Goal: Feedback & Contribution: Leave review/rating

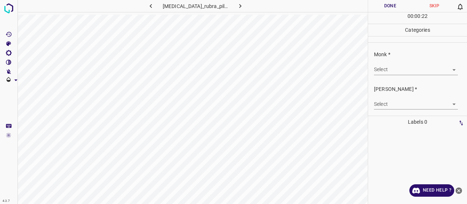
click at [417, 69] on body "4.3.7 [MEDICAL_DATA]_rubra_pilaris53.jpg Done Skip 0 00 : 00 : 22 Categories Mo…" at bounding box center [233, 102] width 467 height 204
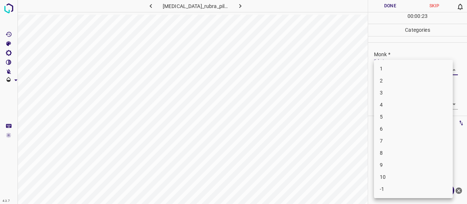
click at [410, 115] on li "5" at bounding box center [413, 117] width 79 height 12
type input "5"
click at [405, 105] on body "4.3.7 pityriasis_rubra_pilaris53.jpg Done Skip 0 00 : 00 : 25 Categories Monk *…" at bounding box center [233, 102] width 467 height 204
click at [391, 140] on li "3" at bounding box center [413, 141] width 79 height 12
type input "3"
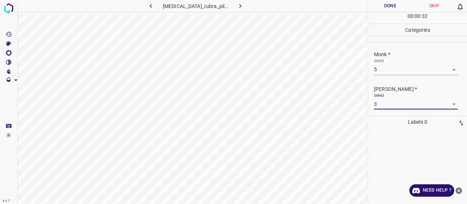
click at [390, 7] on button "Done" at bounding box center [390, 6] width 44 height 12
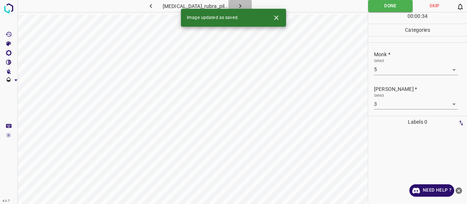
click at [244, 6] on button "button" at bounding box center [239, 6] width 23 height 12
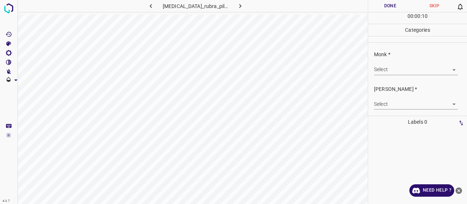
click at [391, 72] on body "4.3.7 pityriasis_rubra_pilaris62.jpg Done Skip 0 00 : 00 : 10 Categories Monk *…" at bounding box center [233, 102] width 467 height 204
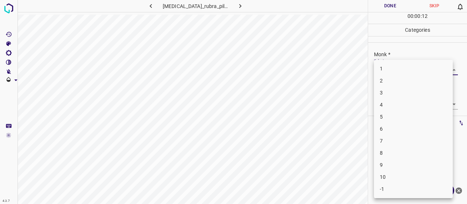
click at [395, 144] on li "7" at bounding box center [413, 141] width 79 height 12
type input "7"
click at [389, 108] on body "4.3.7 pityriasis_rubra_pilaris62.jpg Done Skip 0 00 : 00 : 13 Categories Monk *…" at bounding box center [233, 102] width 467 height 204
click at [397, 165] on li "5" at bounding box center [413, 165] width 79 height 12
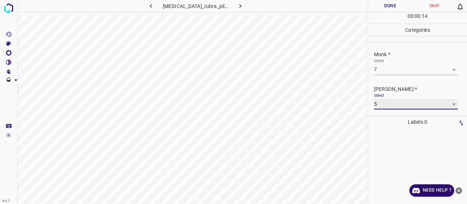
type input "5"
click at [389, 7] on button "Done" at bounding box center [390, 6] width 44 height 12
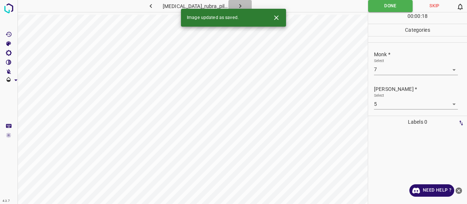
drag, startPoint x: 240, startPoint y: 0, endPoint x: 238, endPoint y: 3, distance: 3.9
click at [242, 1] on button "button" at bounding box center [239, 6] width 23 height 12
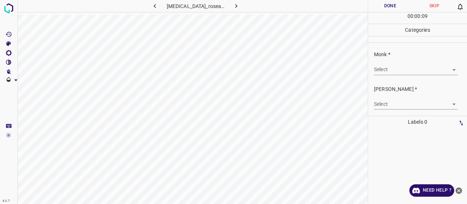
click at [379, 68] on body "4.3.7 pityriasis_rosea28.jpg Done Skip 0 00 : 00 : 09 Categories Monk * Select …" at bounding box center [233, 102] width 467 height 204
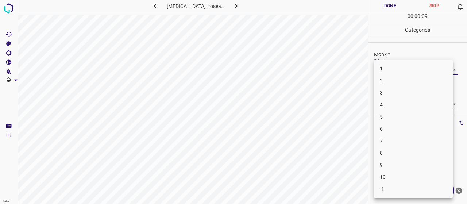
drag, startPoint x: 376, startPoint y: 68, endPoint x: 383, endPoint y: 69, distance: 6.3
click at [382, 69] on li "1" at bounding box center [413, 69] width 79 height 12
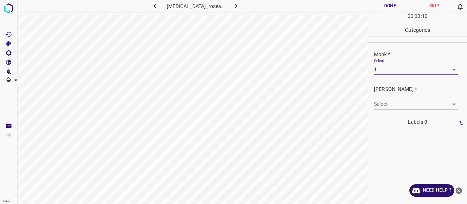
click at [386, 63] on div "Select 1 1" at bounding box center [416, 66] width 84 height 16
click at [388, 70] on body "4.3.7 pityriasis_rosea28.jpg Done Skip 0 00 : 00 : 10 Categories Monk * Select …" at bounding box center [233, 102] width 467 height 204
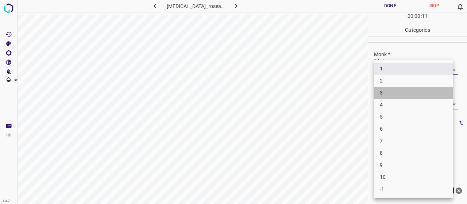
click at [388, 94] on li "3" at bounding box center [413, 93] width 79 height 12
type input "3"
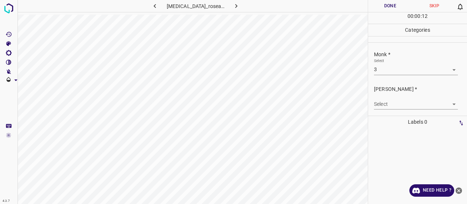
click at [386, 108] on body "4.3.7 pityriasis_rosea28.jpg Done Skip 0 00 : 00 : 12 Categories Monk * Select …" at bounding box center [233, 102] width 467 height 204
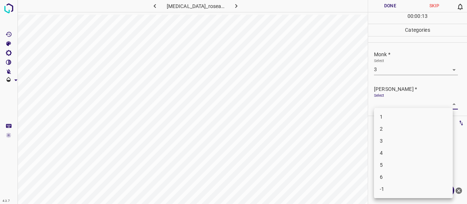
click at [387, 132] on li "2" at bounding box center [413, 129] width 79 height 12
type input "2"
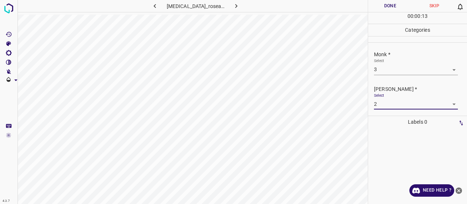
click at [395, 5] on button "Done" at bounding box center [390, 6] width 44 height 12
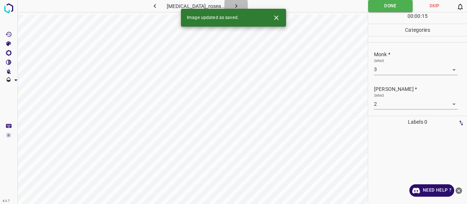
click at [236, 3] on icon "button" at bounding box center [236, 6] width 8 height 8
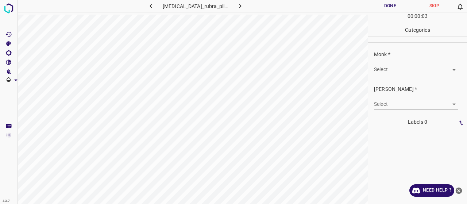
click at [393, 65] on body "4.3.7 pityriasis_rubra_pilaris69.jpg Done Skip 0 00 : 00 : 03 Categories Monk *…" at bounding box center [233, 102] width 467 height 204
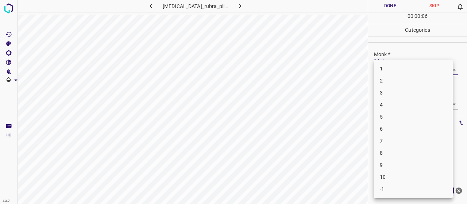
click at [406, 116] on li "5" at bounding box center [413, 117] width 79 height 12
type input "5"
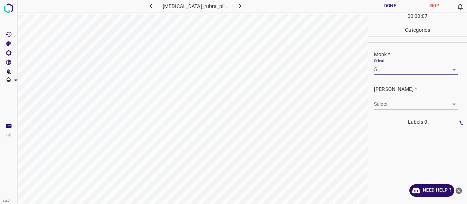
click at [404, 111] on div "[PERSON_NAME] * Select ​" at bounding box center [417, 97] width 99 height 34
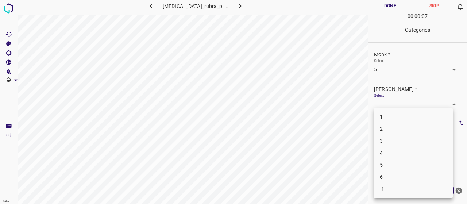
click at [402, 105] on body "4.3.7 pityriasis_rubra_pilaris69.jpg Done Skip 0 00 : 00 : 07 Categories Monk *…" at bounding box center [233, 102] width 467 height 204
click at [406, 138] on li "3" at bounding box center [413, 141] width 79 height 12
type input "3"
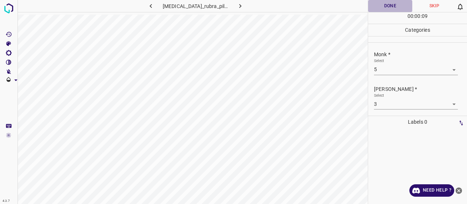
click at [400, 3] on button "Done" at bounding box center [390, 6] width 44 height 12
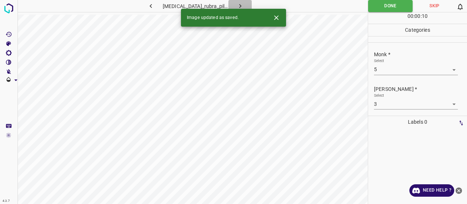
click at [236, 3] on icon "button" at bounding box center [240, 6] width 8 height 8
click at [421, 66] on body "4.3.7 pityriasis_rosea10.jpg Done Skip 0 00 : 00 : 01 Categories Monk * Select …" at bounding box center [233, 102] width 467 height 204
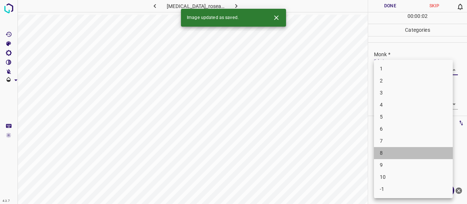
click at [409, 150] on li "8" at bounding box center [413, 153] width 79 height 12
type input "8"
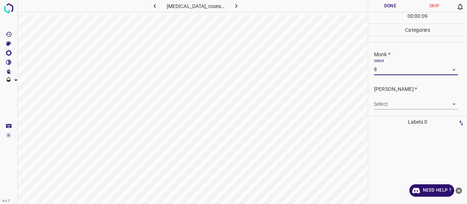
click at [403, 95] on div "Select ​" at bounding box center [416, 101] width 84 height 16
click at [403, 102] on body "4.3.7 pityriasis_rosea10.jpg Done Skip 0 00 : 00 : 09 Categories Monk * Select …" at bounding box center [233, 102] width 467 height 204
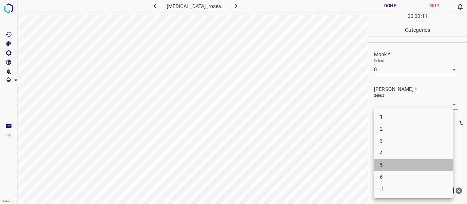
click at [386, 166] on li "5" at bounding box center [413, 165] width 79 height 12
type input "5"
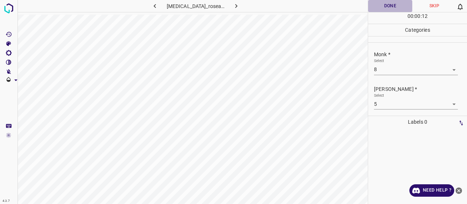
click at [374, 6] on button "Done" at bounding box center [390, 6] width 44 height 12
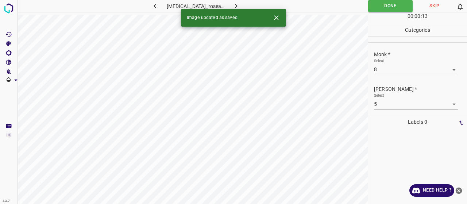
click at [237, 8] on button "button" at bounding box center [235, 6] width 23 height 12
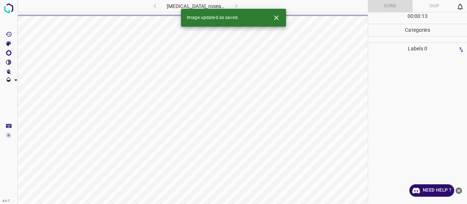
click at [235, 5] on div "pityriasis_rosea10.jpg" at bounding box center [196, 6] width 116 height 12
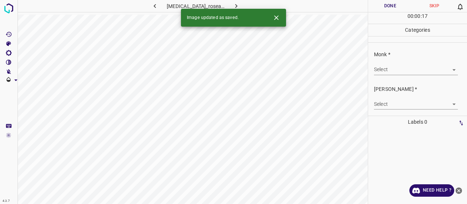
click at [408, 64] on body "4.3.7 pityriasis_rosea42.jpg Done Skip 0 00 : 00 : 17 Categories Monk * Select …" at bounding box center [233, 102] width 467 height 204
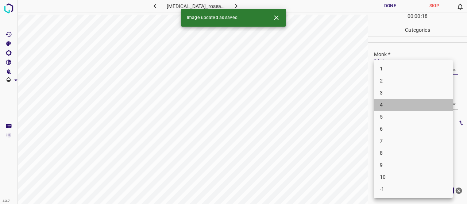
click at [409, 105] on li "4" at bounding box center [413, 105] width 79 height 12
type input "4"
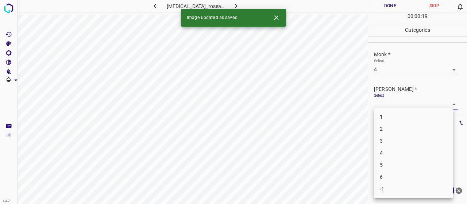
click at [409, 105] on body "4.3.7 pityriasis_rosea42.jpg Done Skip 0 00 : 00 : 19 Categories Monk * Select …" at bounding box center [233, 102] width 467 height 204
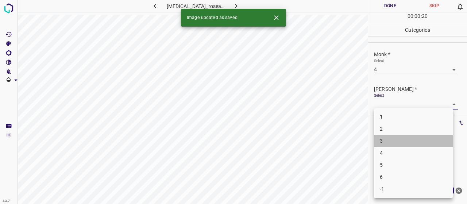
drag, startPoint x: 402, startPoint y: 138, endPoint x: 399, endPoint y: 129, distance: 9.2
click at [400, 133] on ul "1 2 3 4 5 6 -1" at bounding box center [413, 153] width 79 height 90
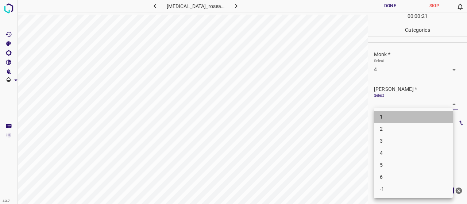
click at [394, 122] on li "1" at bounding box center [413, 117] width 79 height 12
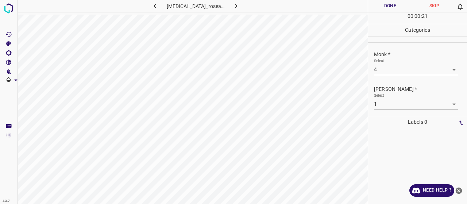
click at [395, 124] on ul "1 2 3 4 5 6 -1" at bounding box center [413, 133] width 59 height 51
click at [385, 87] on p "[PERSON_NAME] *" at bounding box center [420, 89] width 93 height 8
click at [388, 107] on body "4.3.7 pityriasis_rosea42.jpg Done Skip 0 00 : 00 : 22 Categories Monk * Select …" at bounding box center [233, 102] width 467 height 204
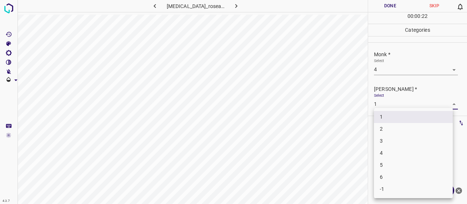
click at [389, 134] on li "2" at bounding box center [413, 129] width 79 height 12
type input "2"
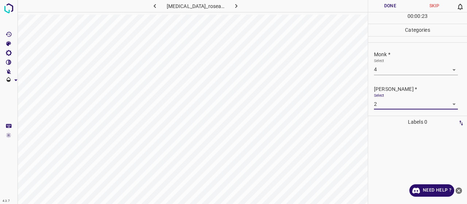
click at [380, 1] on button "Done" at bounding box center [390, 6] width 44 height 12
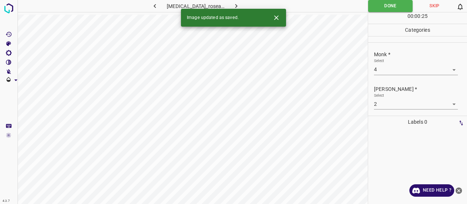
click at [234, 3] on icon "button" at bounding box center [236, 6] width 8 height 8
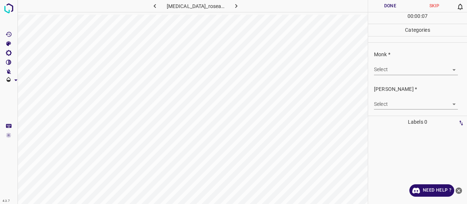
click at [413, 71] on body "4.3.7 pityriasis_rosea97.jpg Done Skip 0 00 : 00 : 07 Categories Monk * Select …" at bounding box center [233, 102] width 467 height 204
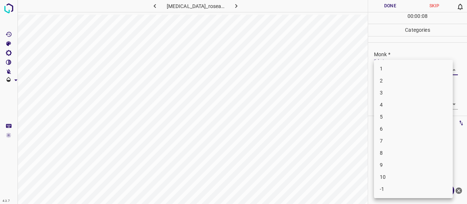
click at [397, 131] on li "6" at bounding box center [413, 129] width 79 height 12
type input "6"
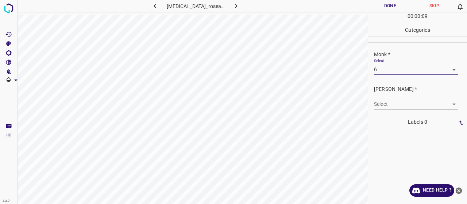
click at [393, 105] on body "4.3.7 pityriasis_rosea97.jpg Done Skip 0 00 : 00 : 09 Categories Monk * Select …" at bounding box center [233, 102] width 467 height 204
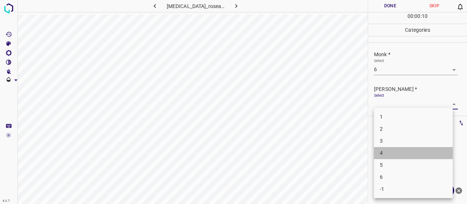
click at [398, 150] on li "4" at bounding box center [413, 153] width 79 height 12
type input "4"
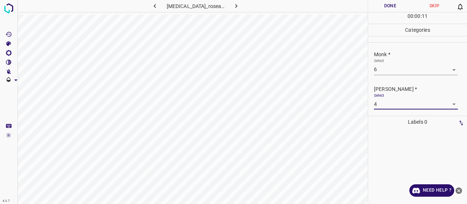
click at [401, 3] on button "Done" at bounding box center [390, 6] width 44 height 12
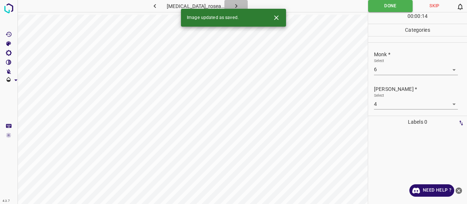
click at [232, 1] on button "button" at bounding box center [235, 6] width 23 height 12
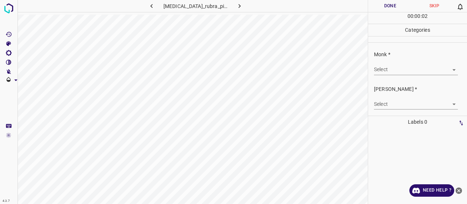
click at [397, 67] on body "4.3.7 pityriasis_rubra_pilaris1.jpg Done Skip 0 00 : 00 : 02 Categories Monk * …" at bounding box center [233, 102] width 467 height 204
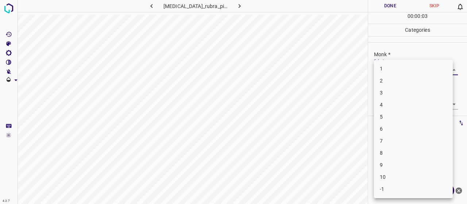
click at [399, 91] on li "3" at bounding box center [413, 93] width 79 height 12
type input "3"
click at [396, 107] on body "4.3.7 pityriasis_rubra_pilaris1.jpg Done Skip 0 00 : 00 : 04 Categories Monk * …" at bounding box center [233, 102] width 467 height 204
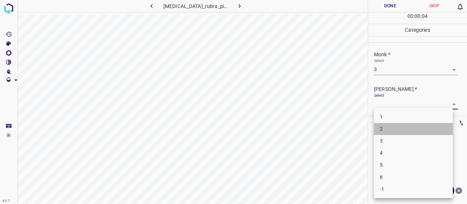
click at [402, 125] on li "2" at bounding box center [413, 129] width 79 height 12
type input "2"
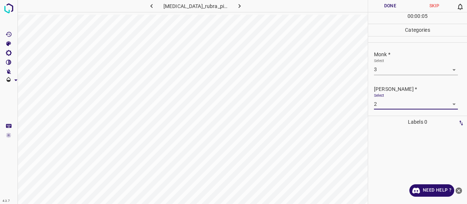
click at [386, 9] on button "Done" at bounding box center [390, 6] width 44 height 12
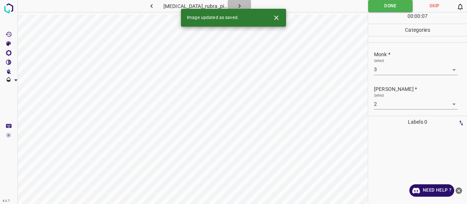
click at [238, 7] on icon "button" at bounding box center [239, 6] width 2 height 4
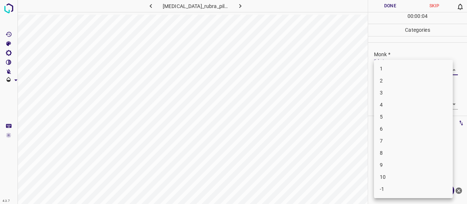
click at [381, 74] on body "4.3.7 pityriasis_rubra_pilaris22.jpg Done Skip 0 00 : 00 : 04 Categories Monk *…" at bounding box center [233, 102] width 467 height 204
click at [376, 140] on li "7" at bounding box center [413, 141] width 79 height 12
type input "7"
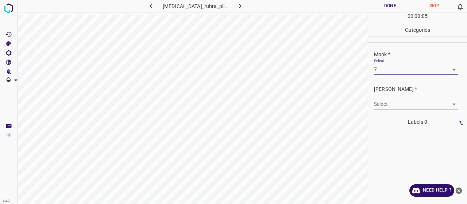
click at [379, 101] on body "4.3.7 pityriasis_rubra_pilaris22.jpg Done Skip 0 00 : 00 : 05 Categories Monk *…" at bounding box center [233, 102] width 467 height 204
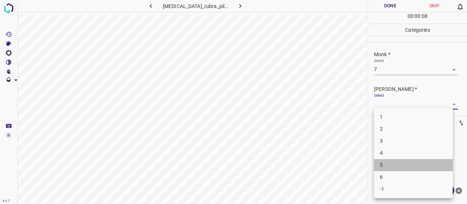
click at [386, 161] on li "5" at bounding box center [413, 165] width 79 height 12
type input "5"
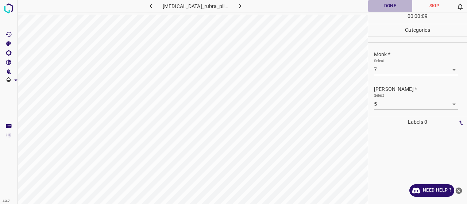
click at [381, 4] on button "Done" at bounding box center [390, 6] width 44 height 12
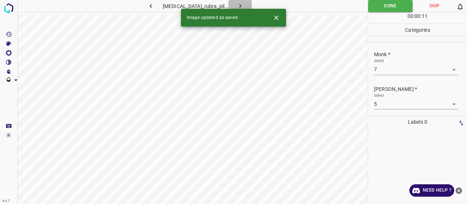
click at [238, 1] on button "button" at bounding box center [239, 6] width 23 height 12
click at [390, 67] on body "4.3.7 pityriasis_rubra_pilaris38.jpg Done Skip 0 00 : 00 : 01 Categories Monk *…" at bounding box center [233, 102] width 467 height 204
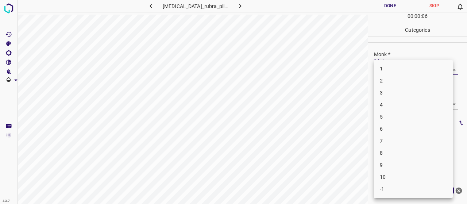
drag, startPoint x: 393, startPoint y: 97, endPoint x: 395, endPoint y: 102, distance: 4.6
click at [395, 102] on ul "1 2 3 4 5 6 7 8 9 10 -1" at bounding box center [413, 129] width 79 height 138
click at [395, 102] on li "4" at bounding box center [413, 105] width 79 height 12
type input "4"
click at [392, 100] on body "4.3.7 pityriasis_rubra_pilaris38.jpg Done Skip 0 00 : 00 : 07 Categories Monk *…" at bounding box center [233, 102] width 467 height 204
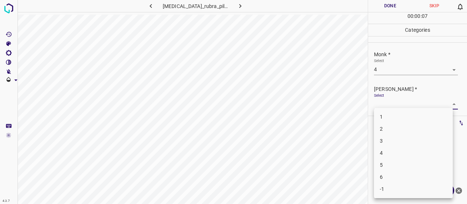
click at [389, 130] on li "2" at bounding box center [413, 129] width 79 height 12
type input "2"
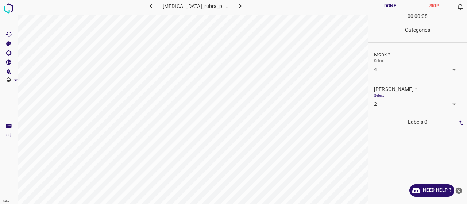
click at [395, 5] on button "Done" at bounding box center [390, 6] width 44 height 12
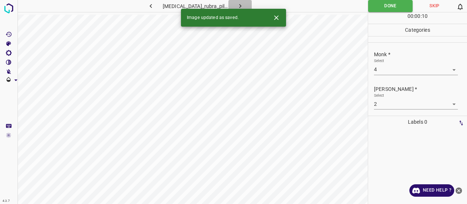
click at [238, 5] on icon "button" at bounding box center [240, 6] width 8 height 8
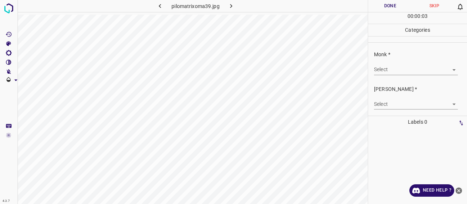
click at [391, 66] on body "4.3.7 pilomatrixoma39.jpg Done Skip 0 00 : 00 : 03 Categories Monk * Select ​ F…" at bounding box center [233, 102] width 467 height 204
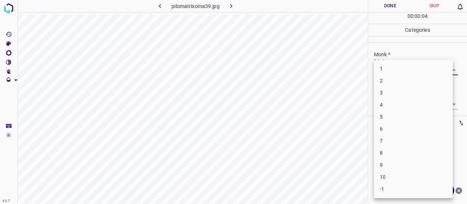
click at [392, 94] on li "3" at bounding box center [413, 93] width 79 height 12
type input "3"
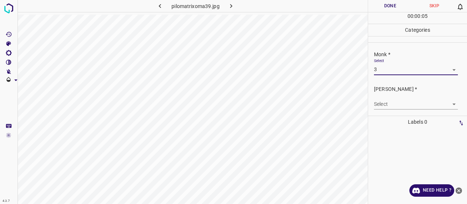
click at [393, 109] on div "[PERSON_NAME] * Select ​" at bounding box center [417, 97] width 99 height 34
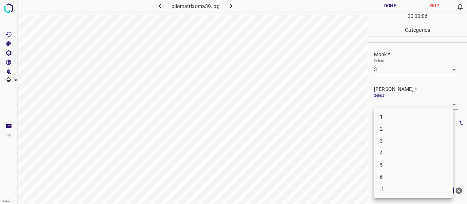
click at [390, 105] on body "4.3.7 pilomatrixoma39.jpg Done Skip 0 00 : 00 : 06 Categories Monk * Select 3 3…" at bounding box center [233, 102] width 467 height 204
click at [390, 131] on li "2" at bounding box center [413, 129] width 79 height 12
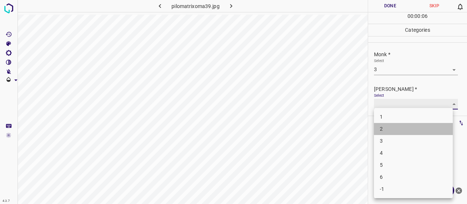
type input "2"
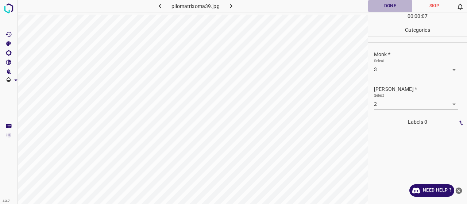
click at [379, 9] on button "Done" at bounding box center [390, 6] width 44 height 12
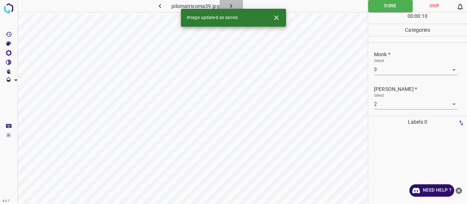
click at [236, 0] on button "button" at bounding box center [231, 6] width 23 height 12
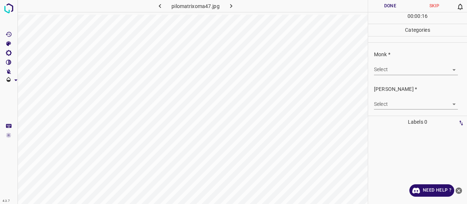
click at [437, 70] on body "4.3.7 pilomatrixoma47.jpg Done Skip 0 00 : 00 : 16 Categories Monk * Select ​ F…" at bounding box center [233, 102] width 467 height 204
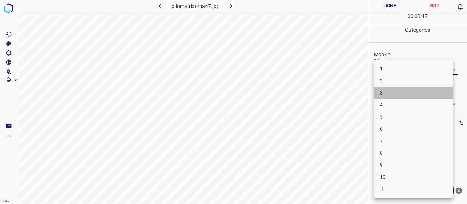
click at [435, 88] on li "3" at bounding box center [413, 93] width 79 height 12
type input "3"
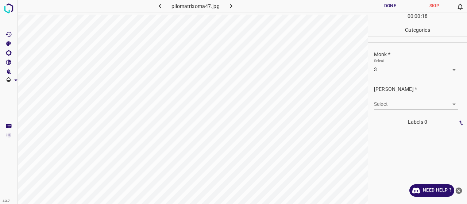
drag, startPoint x: 431, startPoint y: 93, endPoint x: 430, endPoint y: 101, distance: 8.0
click at [430, 94] on div "Select ​" at bounding box center [416, 101] width 84 height 16
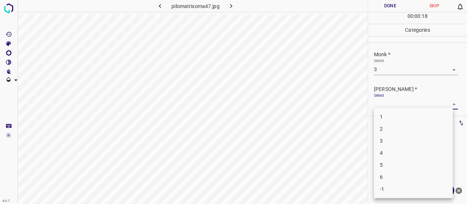
click at [430, 101] on body "4.3.7 pilomatrixoma47.jpg Done Skip 0 00 : 00 : 18 Categories Monk * Select 3 3…" at bounding box center [233, 102] width 467 height 204
click at [432, 127] on li "2" at bounding box center [413, 129] width 79 height 12
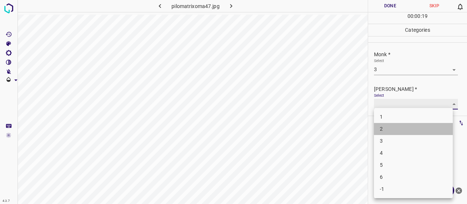
type input "2"
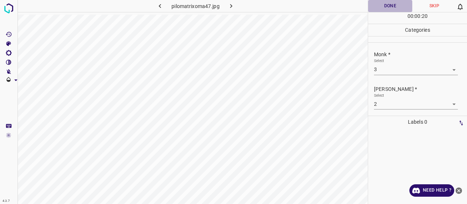
click at [391, 7] on button "Done" at bounding box center [390, 6] width 44 height 12
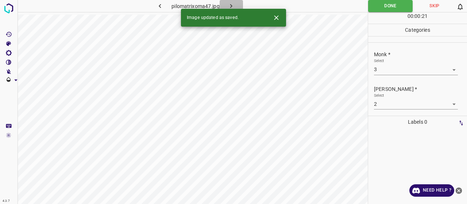
click at [236, 7] on button "button" at bounding box center [231, 6] width 23 height 12
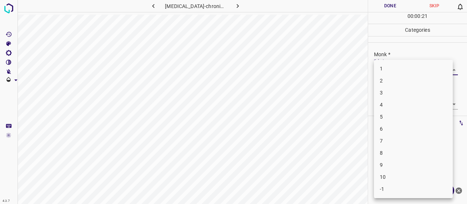
drag, startPoint x: 410, startPoint y: 68, endPoint x: 408, endPoint y: 83, distance: 14.8
click at [409, 68] on body "4.3.7 pityriasis-lichenoides-chronica28.jpg Done Skip 0 00 : 00 : 21 Categories…" at bounding box center [233, 102] width 467 height 204
click at [408, 90] on li "3" at bounding box center [413, 93] width 79 height 12
type input "3"
click at [397, 100] on body "4.3.7 pityriasis-lichenoides-chronica28.jpg Done Skip 0 00 : 00 : 02 Categories…" at bounding box center [233, 102] width 467 height 204
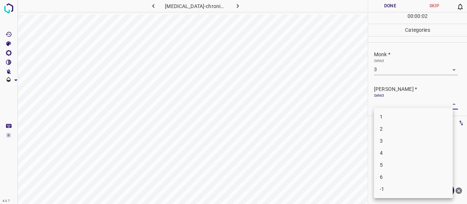
click at [398, 128] on li "2" at bounding box center [413, 129] width 79 height 12
type input "2"
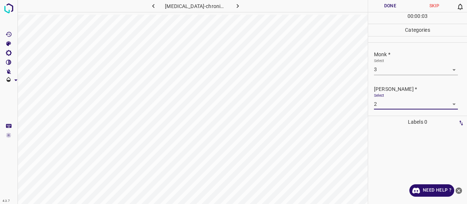
drag, startPoint x: 393, startPoint y: 6, endPoint x: 344, endPoint y: 9, distance: 48.6
click at [389, 7] on button "Done" at bounding box center [390, 6] width 44 height 12
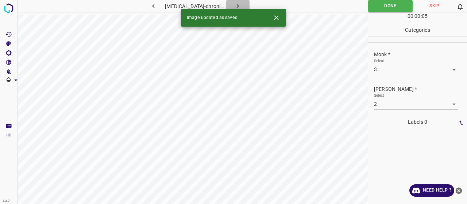
click at [246, 5] on button "button" at bounding box center [237, 6] width 23 height 12
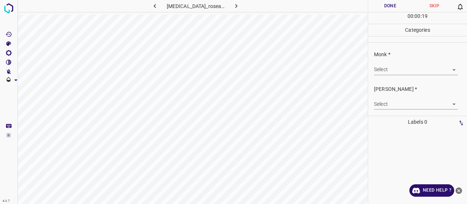
click at [425, 72] on body "4.3.7 pityriasis_rosea45.jpg Done Skip 0 00 : 00 : 19 Categories Monk * Select …" at bounding box center [233, 102] width 467 height 204
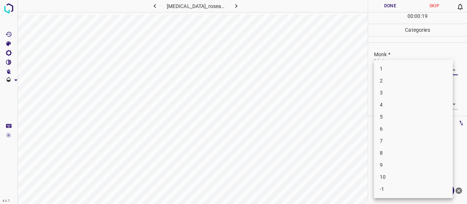
click at [425, 72] on li "1" at bounding box center [413, 69] width 79 height 12
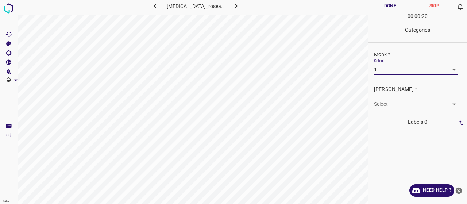
click at [403, 67] on body "4.3.7 pityriasis_rosea45.jpg Done Skip 0 00 : 00 : 20 Categories Monk * Select …" at bounding box center [233, 102] width 467 height 204
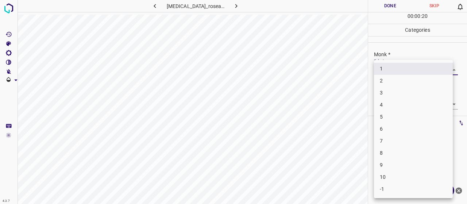
click at [397, 100] on li "4" at bounding box center [413, 105] width 79 height 12
type input "4"
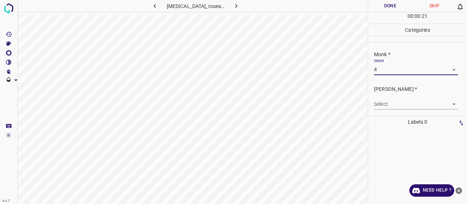
click at [397, 105] on body "4.3.7 pityriasis_rosea45.jpg Done Skip 0 00 : 00 : 21 Categories Monk * Select …" at bounding box center [233, 102] width 467 height 204
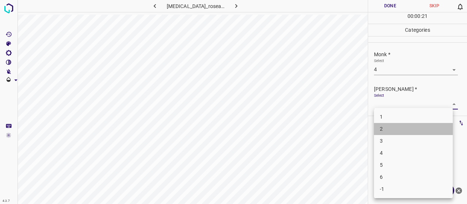
click at [392, 133] on li "2" at bounding box center [413, 129] width 79 height 12
type input "2"
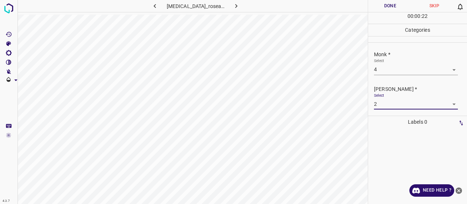
click at [394, 6] on button "Done" at bounding box center [390, 6] width 44 height 12
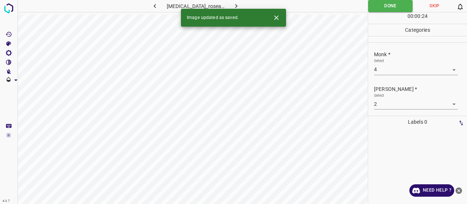
click at [235, 8] on icon "button" at bounding box center [236, 6] width 8 height 8
click at [390, 66] on body "4.3.7 pityriasis_rubra_pilaris14.jpg Done Skip 0 00 : 00 : 09 Categories Monk *…" at bounding box center [233, 102] width 467 height 204
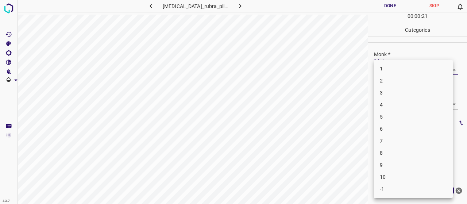
click at [387, 130] on li "6" at bounding box center [413, 129] width 79 height 12
type input "6"
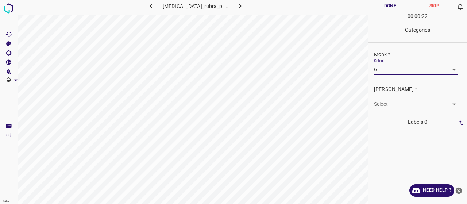
click at [383, 104] on body "4.3.7 pityriasis_rubra_pilaris14.jpg Done Skip 0 00 : 00 : 22 Categories Monk *…" at bounding box center [233, 102] width 467 height 204
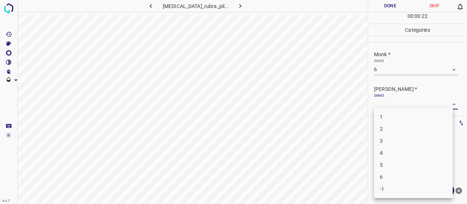
click at [384, 151] on li "4" at bounding box center [413, 153] width 79 height 12
type input "4"
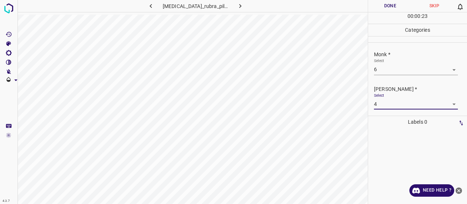
click at [391, 8] on button "Done" at bounding box center [390, 6] width 44 height 12
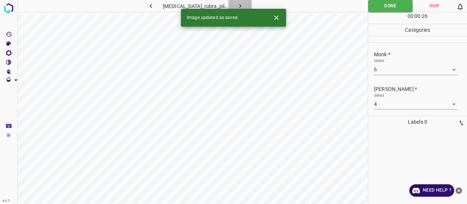
click at [237, 4] on icon "button" at bounding box center [240, 6] width 8 height 8
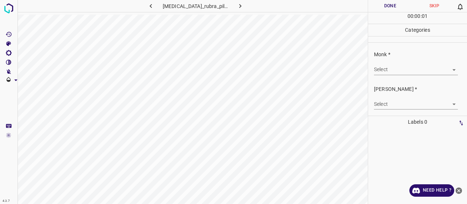
click at [398, 63] on div "Select ​" at bounding box center [416, 66] width 84 height 16
click at [396, 71] on body "4.3.7 pityriasis_rubra_pilaris52.jpg Done Skip 0 00 : 00 : 01 Categories Monk *…" at bounding box center [233, 102] width 467 height 204
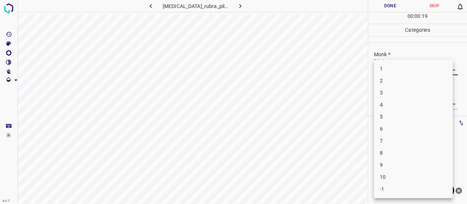
click at [408, 105] on li "4" at bounding box center [413, 105] width 79 height 12
type input "4"
click at [382, 68] on body "4.3.7 pityriasis_rubra_pilaris52.jpg Done Skip 0 00 : 00 : 20 Categories Monk *…" at bounding box center [233, 102] width 467 height 204
click at [383, 100] on li "4" at bounding box center [413, 105] width 79 height 12
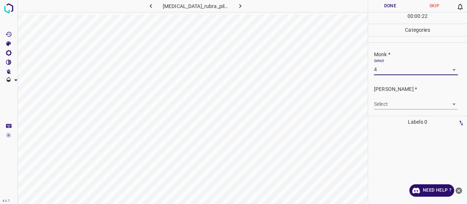
click at [383, 100] on body "4.3.7 pityriasis_rubra_pilaris52.jpg Done Skip 0 00 : 00 : 22 Categories Monk *…" at bounding box center [233, 102] width 467 height 204
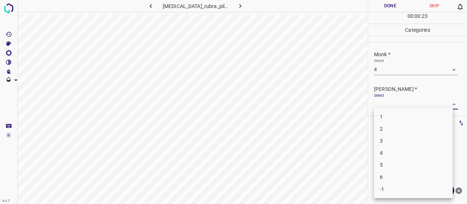
click at [387, 125] on li "2" at bounding box center [413, 129] width 79 height 12
type input "2"
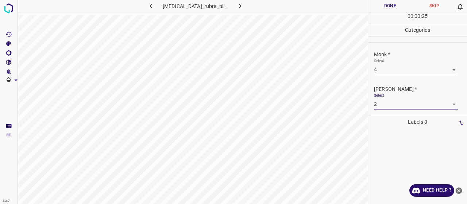
click at [387, 4] on button "Done" at bounding box center [390, 6] width 44 height 12
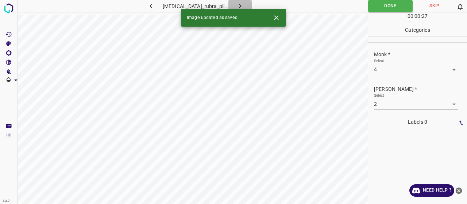
click at [236, 5] on icon "button" at bounding box center [240, 6] width 8 height 8
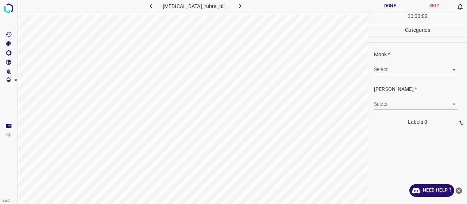
click at [416, 63] on div "Select ​" at bounding box center [416, 66] width 84 height 16
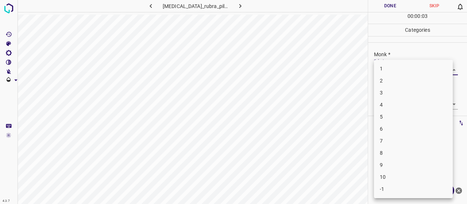
click at [416, 69] on body "4.3.7 pityriasis_rubra_pilaris58.jpg Done Skip 0 00 : 00 : 03 Categories Monk *…" at bounding box center [233, 102] width 467 height 204
click at [409, 125] on li "6" at bounding box center [413, 129] width 79 height 12
type input "6"
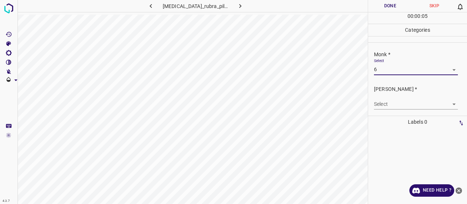
click at [406, 104] on body "4.3.7 pityriasis_rubra_pilaris58.jpg Done Skip 0 00 : 00 : 05 Categories Monk *…" at bounding box center [233, 102] width 467 height 204
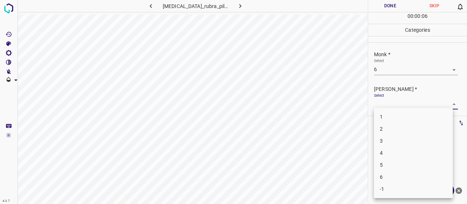
click at [385, 149] on li "4" at bounding box center [413, 153] width 79 height 12
type input "4"
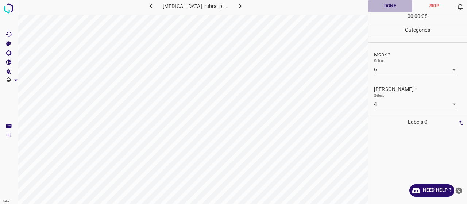
click at [382, 4] on button "Done" at bounding box center [390, 6] width 44 height 12
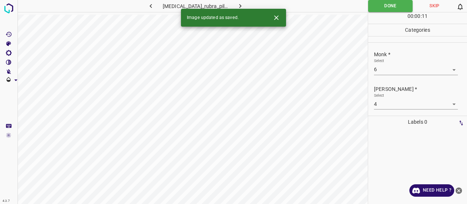
click at [236, 5] on icon "button" at bounding box center [240, 6] width 8 height 8
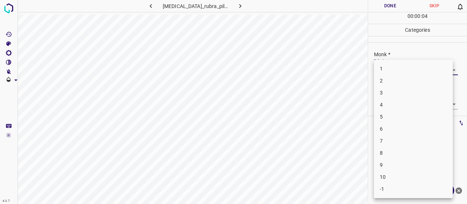
click at [380, 69] on body "4.3.7 pityriasis_rubra_pilaris61.jpg Done Skip 0 00 : 00 : 04 Categories Monk *…" at bounding box center [233, 102] width 467 height 204
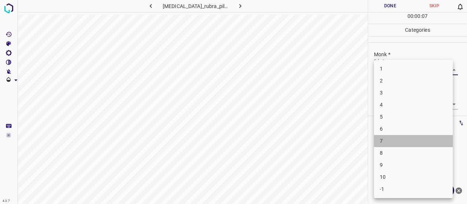
click at [390, 140] on li "7" at bounding box center [413, 141] width 79 height 12
type input "7"
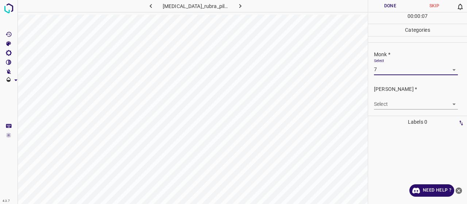
click at [390, 101] on body "4.3.7 pityriasis_rubra_pilaris61.jpg Done Skip 0 00 : 00 : 07 Categories Monk *…" at bounding box center [233, 102] width 467 height 204
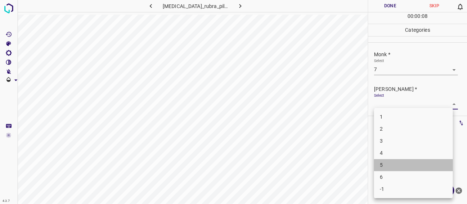
click at [404, 163] on li "5" at bounding box center [413, 165] width 79 height 12
type input "5"
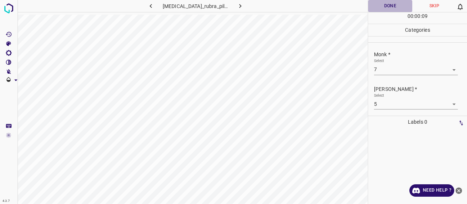
click at [390, 5] on button "Done" at bounding box center [390, 6] width 44 height 12
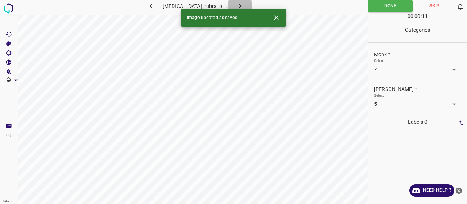
click at [236, 5] on icon "button" at bounding box center [240, 6] width 8 height 8
click at [379, 65] on body "4.3.7 pityriasis_rubra_pilaris74.jpg Done Skip 0 00 : 00 : 06 Categories Monk *…" at bounding box center [233, 102] width 467 height 204
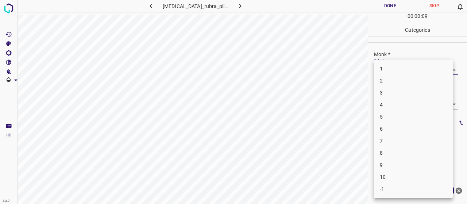
click at [393, 132] on li "6" at bounding box center [413, 129] width 79 height 12
type input "6"
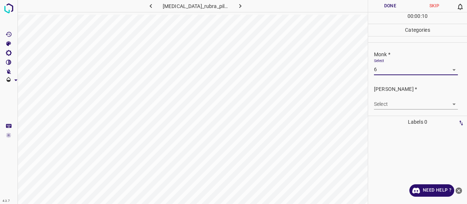
click at [401, 101] on body "4.3.7 pityriasis_rubra_pilaris74.jpg Done Skip 0 00 : 00 : 10 Categories Monk *…" at bounding box center [233, 102] width 467 height 204
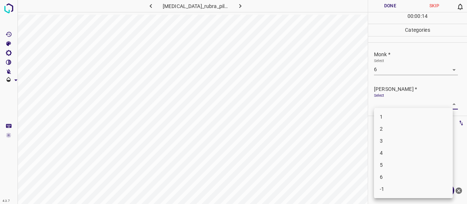
click at [394, 152] on li "4" at bounding box center [413, 153] width 79 height 12
type input "4"
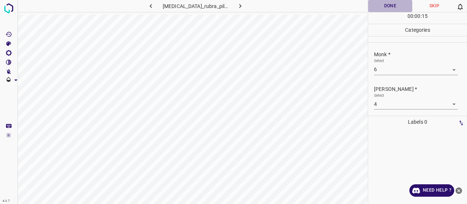
click at [390, 7] on button "Done" at bounding box center [390, 6] width 44 height 12
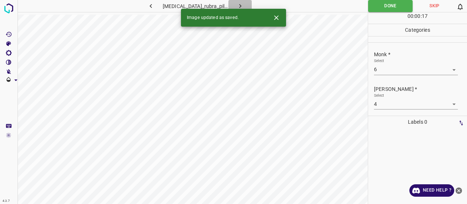
click at [238, 5] on icon "button" at bounding box center [240, 6] width 8 height 8
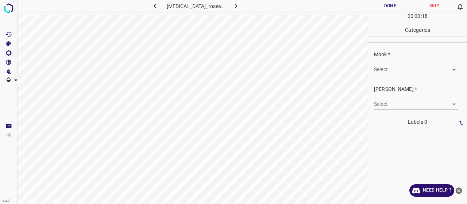
click at [422, 68] on body "4.3.7 pityriasis_rosea82.jpg Done Skip 0 00 : 00 : 18 Categories Monk * Select …" at bounding box center [233, 102] width 467 height 204
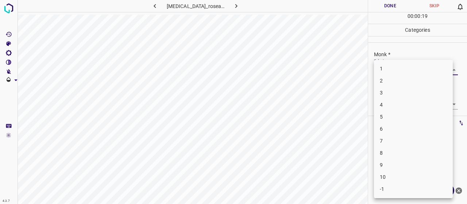
click at [403, 115] on li "5" at bounding box center [413, 117] width 79 height 12
type input "5"
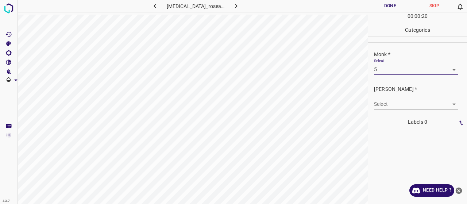
click at [397, 107] on body "4.3.7 pityriasis_rosea82.jpg Done Skip 0 00 : 00 : 20 Categories Monk * Select …" at bounding box center [233, 102] width 467 height 204
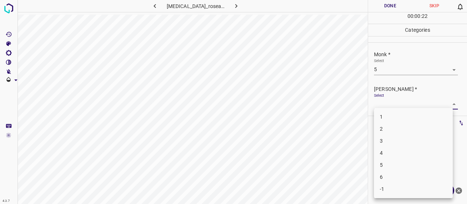
click at [395, 147] on li "3" at bounding box center [413, 141] width 79 height 12
type input "3"
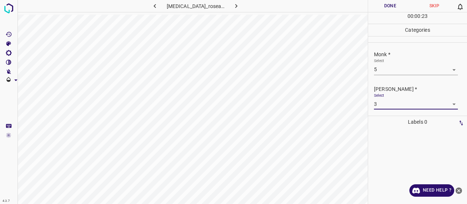
click at [380, 8] on button "Done" at bounding box center [390, 6] width 44 height 12
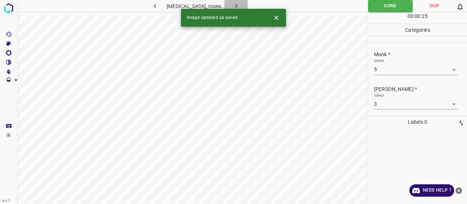
click at [239, 3] on button "button" at bounding box center [235, 6] width 23 height 12
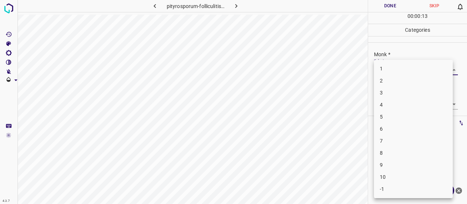
click at [438, 69] on body "4.3.7 pityrosporum-folliculitis11.jpg Done Skip 0 00 : 00 : 13 Categories Monk …" at bounding box center [233, 102] width 467 height 204
click at [409, 97] on li "3" at bounding box center [413, 93] width 79 height 12
type input "3"
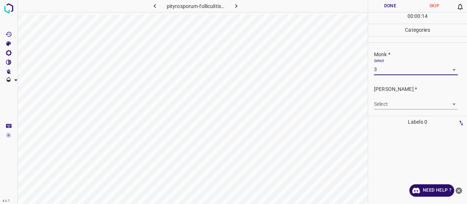
click at [409, 103] on body "4.3.7 pityrosporum-folliculitis11.jpg Done Skip 0 00 : 00 : 14 Categories Monk …" at bounding box center [233, 102] width 467 height 204
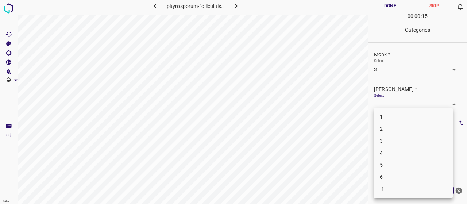
click at [409, 130] on li "2" at bounding box center [413, 129] width 79 height 12
type input "2"
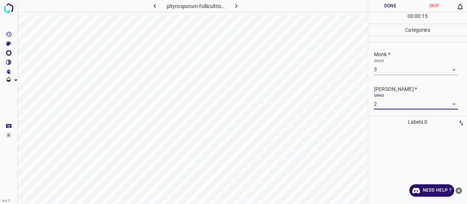
click at [394, 8] on button "Done" at bounding box center [390, 6] width 44 height 12
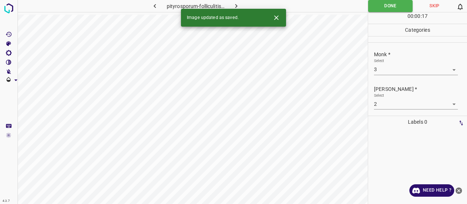
click at [232, 7] on icon "button" at bounding box center [236, 6] width 8 height 8
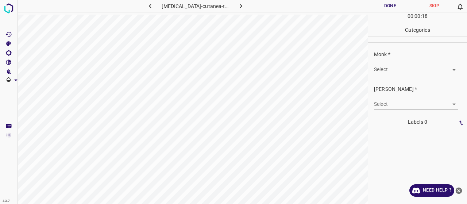
click at [398, 76] on div "Monk * Select ​" at bounding box center [417, 63] width 99 height 34
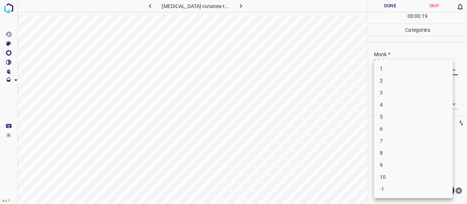
click at [395, 73] on body "4.3.7 porphyria-cutanea-tarda93.jpg Done Skip 0 00 : 00 : 19 Categories Monk * …" at bounding box center [233, 102] width 467 height 204
click at [386, 103] on li "4" at bounding box center [413, 105] width 79 height 12
type input "4"
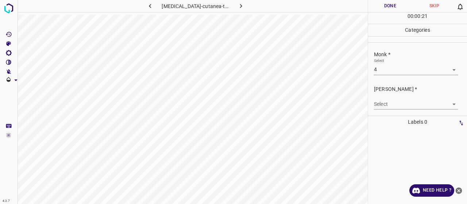
click at [390, 103] on body "4.3.7 porphyria-cutanea-tarda93.jpg Done Skip 0 00 : 00 : 21 Categories Monk * …" at bounding box center [233, 102] width 467 height 204
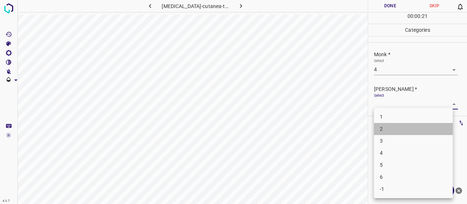
click at [390, 134] on li "2" at bounding box center [413, 129] width 79 height 12
type input "2"
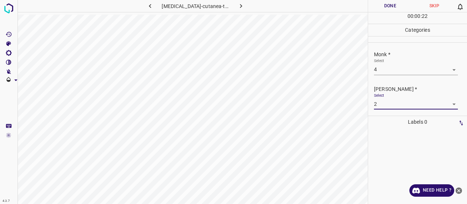
click at [383, 0] on button "Done" at bounding box center [390, 6] width 44 height 12
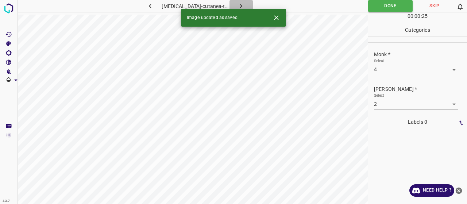
click at [229, 8] on button "button" at bounding box center [240, 6] width 23 height 12
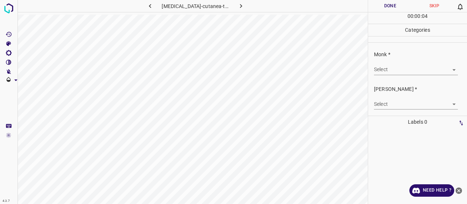
click at [388, 67] on body "4.3.7 porphyria-cutanea-tarda27.jpg Done Skip 0 00 : 00 : 04 Categories Monk * …" at bounding box center [233, 102] width 467 height 204
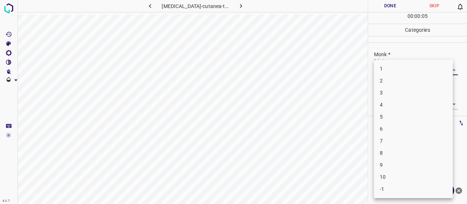
click at [394, 105] on li "4" at bounding box center [413, 105] width 79 height 12
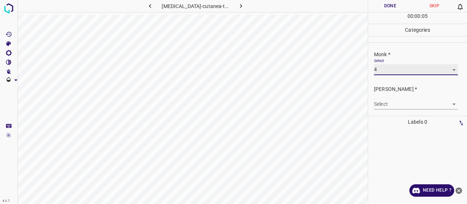
type input "4"
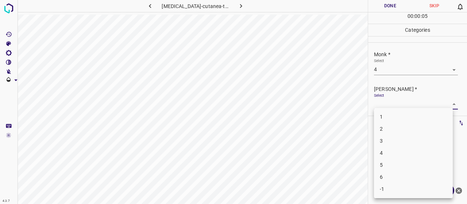
click at [394, 105] on body "4.3.7 porphyria-cutanea-tarda27.jpg Done Skip 0 00 : 00 : 05 Categories Monk * …" at bounding box center [233, 102] width 467 height 204
click at [394, 129] on li "2" at bounding box center [413, 129] width 79 height 12
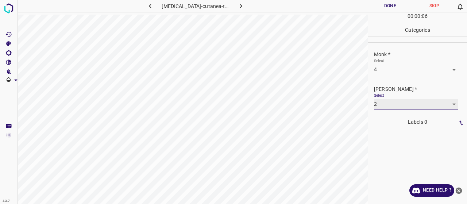
type input "2"
click at [388, 1] on button "Done" at bounding box center [390, 6] width 44 height 12
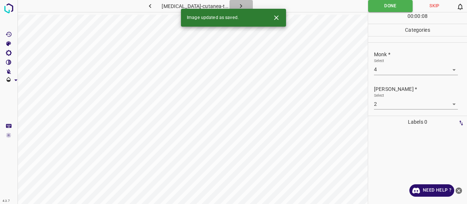
click at [240, 7] on icon "button" at bounding box center [241, 6] width 2 height 4
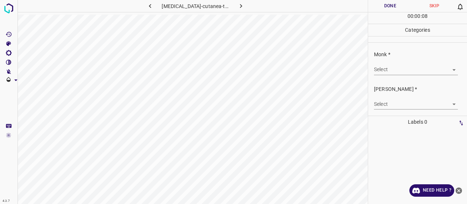
click at [399, 65] on body "4.3.7 porphyria-cutanea-tarda34.jpg Done Skip 0 00 : 00 : 08 Categories Monk * …" at bounding box center [233, 102] width 467 height 204
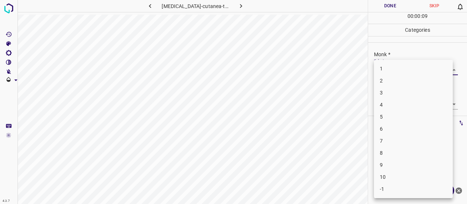
click at [399, 114] on li "5" at bounding box center [413, 117] width 79 height 12
type input "5"
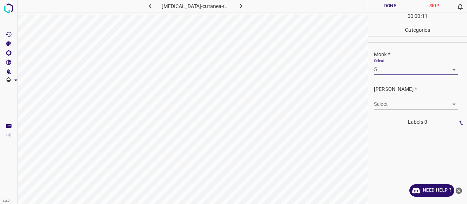
click at [396, 98] on body "4.3.7 porphyria-cutanea-tarda34.jpg Done Skip 0 00 : 00 : 11 Categories Monk * …" at bounding box center [233, 102] width 467 height 204
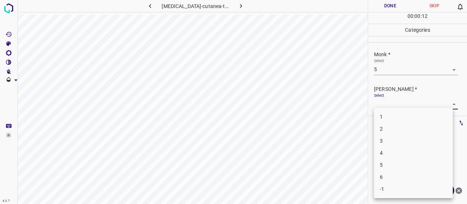
click at [393, 136] on li "3" at bounding box center [413, 141] width 79 height 12
type input "3"
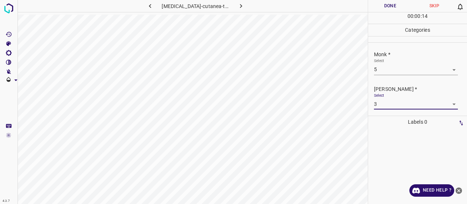
click at [385, 7] on button "Done" at bounding box center [390, 6] width 44 height 12
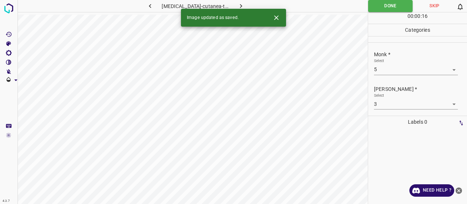
click at [237, 6] on icon "button" at bounding box center [241, 6] width 8 height 8
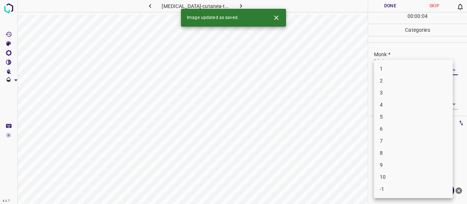
click at [391, 67] on body "4.3.7 porphyria-cutanea-tarda39.jpg Done Skip 0 00 : 00 : 04 Categories Monk * …" at bounding box center [233, 102] width 467 height 204
click at [390, 105] on li "4" at bounding box center [413, 105] width 79 height 12
type input "4"
click at [390, 105] on body "4.3.7 porphyria-cutanea-tarda39.jpg Done Skip 0 00 : 00 : 06 Categories Monk * …" at bounding box center [233, 102] width 467 height 204
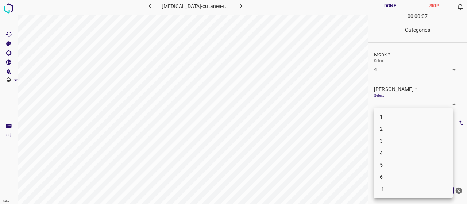
click at [389, 127] on li "2" at bounding box center [413, 129] width 79 height 12
type input "2"
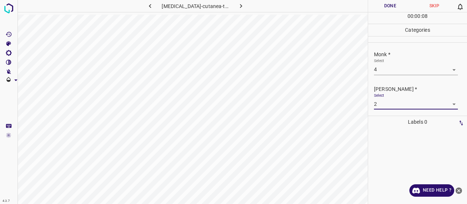
click at [386, 3] on button "Done" at bounding box center [390, 6] width 44 height 12
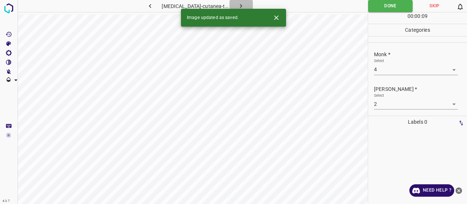
click at [239, 5] on icon "button" at bounding box center [241, 6] width 8 height 8
click at [394, 76] on div "Monk * Select ​" at bounding box center [417, 63] width 99 height 34
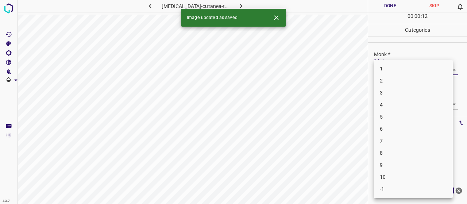
click at [395, 74] on body "4.3.7 porphyria-cutanea-tarda95.jpg Done Skip 0 00 : 00 : 12 Categories Monk * …" at bounding box center [233, 102] width 467 height 204
click at [390, 113] on li "5" at bounding box center [413, 117] width 79 height 12
type input "5"
click at [389, 103] on body "4.3.7 porphyria-cutanea-tarda95.jpg Done Skip 0 00 : 00 : 13 Categories Monk * …" at bounding box center [233, 102] width 467 height 204
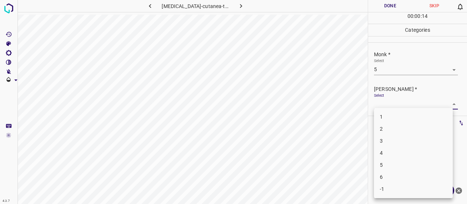
click at [395, 142] on li "3" at bounding box center [413, 141] width 79 height 12
type input "3"
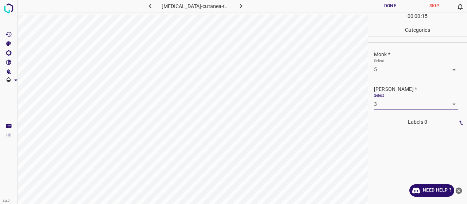
click at [382, 5] on button "Done" at bounding box center [390, 6] width 44 height 12
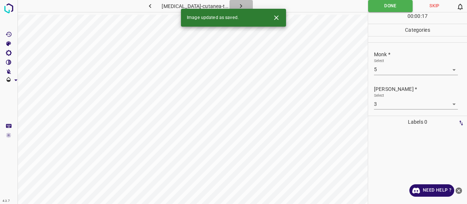
click at [241, 4] on button "button" at bounding box center [240, 6] width 23 height 12
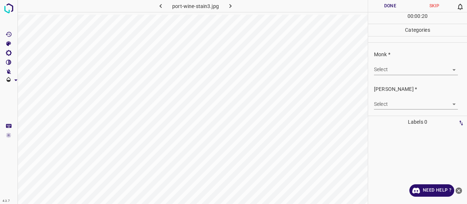
click at [390, 63] on div "Select ​" at bounding box center [416, 66] width 84 height 16
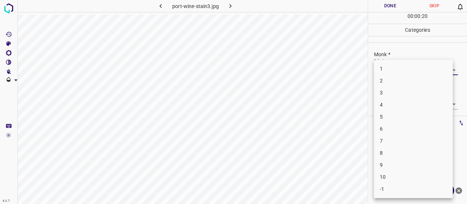
click at [393, 66] on body "4.3.7 port-wine-stain3.jpg Done Skip 0 00 : 00 : 20 Categories Monk * Select ​ …" at bounding box center [233, 102] width 467 height 204
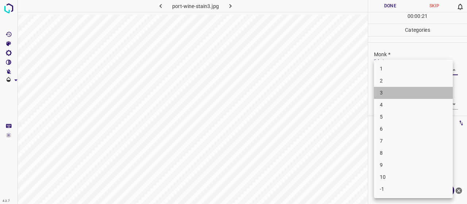
click at [396, 93] on li "3" at bounding box center [413, 93] width 79 height 12
type input "3"
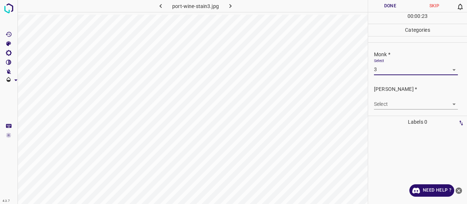
click at [391, 103] on body "4.3.7 port-wine-stain3.jpg Done Skip 0 00 : 00 : 23 Categories Monk * Select 3 …" at bounding box center [233, 102] width 467 height 204
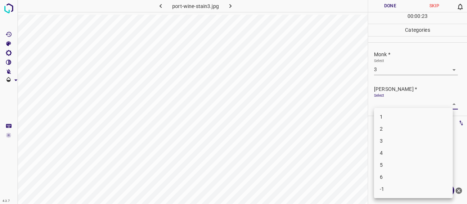
click at [390, 128] on li "2" at bounding box center [413, 129] width 79 height 12
type input "2"
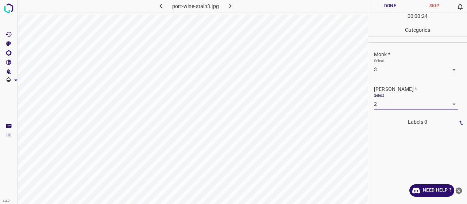
click at [394, 5] on button "Done" at bounding box center [390, 6] width 44 height 12
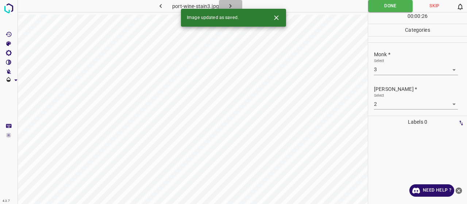
click at [231, 5] on icon "button" at bounding box center [231, 6] width 8 height 8
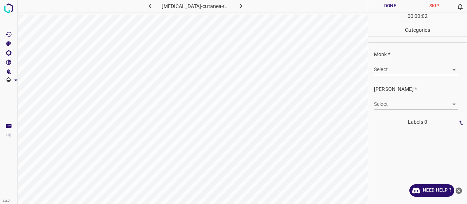
click at [401, 71] on body "4.3.7 porphyria-cutanea-tarda98.jpg Done Skip 0 00 : 00 : 02 Categories Monk * …" at bounding box center [233, 102] width 467 height 204
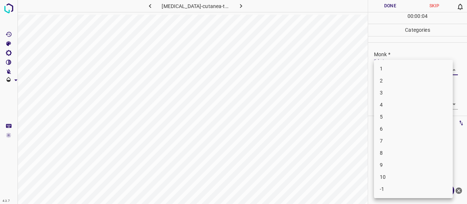
click at [392, 103] on li "4" at bounding box center [413, 105] width 79 height 12
type input "4"
click at [394, 105] on body "4.3.7 porphyria-cutanea-tarda98.jpg Done Skip 0 00 : 00 : 04 Categories Monk * …" at bounding box center [233, 102] width 467 height 204
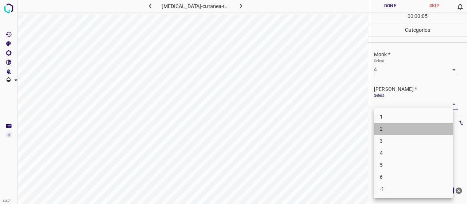
click at [388, 132] on li "2" at bounding box center [413, 129] width 79 height 12
type input "2"
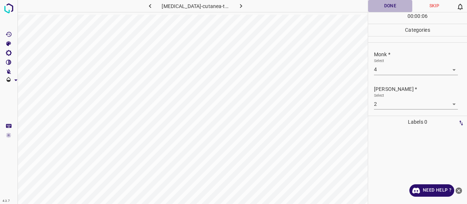
click at [385, 3] on button "Done" at bounding box center [390, 6] width 44 height 12
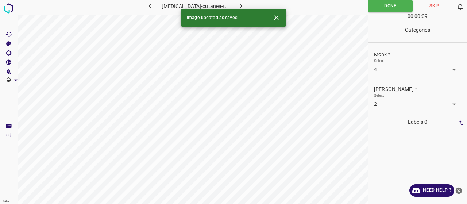
click at [239, 3] on icon "button" at bounding box center [241, 6] width 8 height 8
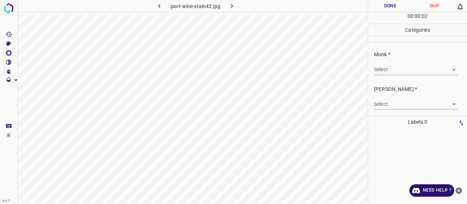
click at [403, 71] on body "4.3.7 port-wine-stain42.jpg Done Skip 0 00 : 00 : 02 Categories Monk * Select ​…" at bounding box center [233, 102] width 467 height 204
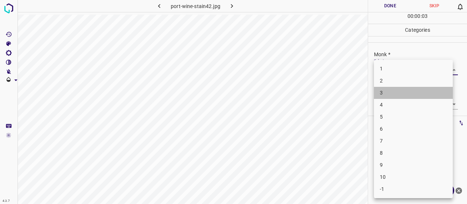
click at [402, 95] on li "3" at bounding box center [413, 93] width 79 height 12
type input "3"
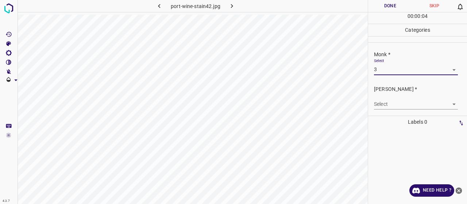
click at [400, 103] on body "4.3.7 port-wine-stain42.jpg Done Skip 0 00 : 00 : 04 Categories Monk * Select 3…" at bounding box center [233, 102] width 467 height 204
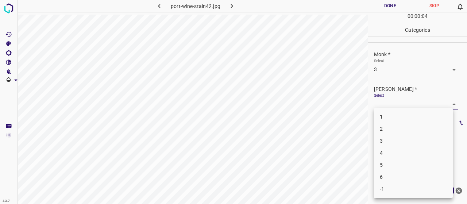
click at [394, 133] on li "2" at bounding box center [413, 129] width 79 height 12
type input "2"
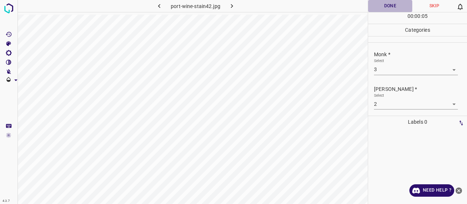
click at [379, 0] on button "Done" at bounding box center [390, 6] width 44 height 12
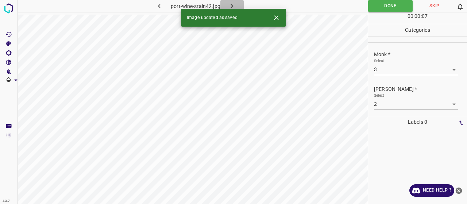
click at [228, 7] on icon "button" at bounding box center [232, 6] width 8 height 8
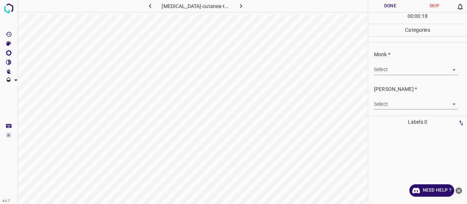
click at [382, 67] on body "4.3.7 porphyria-cutanea-tarda96.jpg Done Skip 0 00 : 00 : 18 Categories Monk * …" at bounding box center [233, 102] width 467 height 204
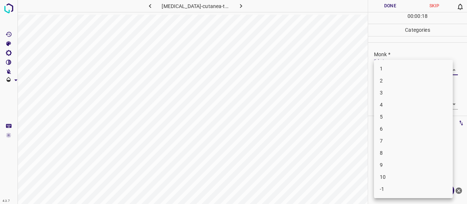
click at [396, 109] on li "4" at bounding box center [413, 105] width 79 height 12
type input "4"
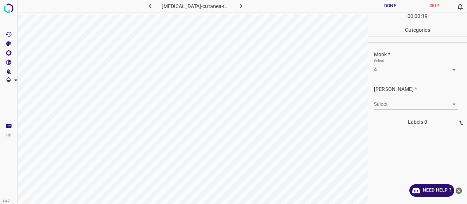
click at [389, 93] on div "Select ​" at bounding box center [416, 101] width 84 height 16
click at [390, 102] on body "4.3.7 porphyria-cutanea-tarda96.jpg Done Skip 0 00 : 00 : 20 Categories Monk * …" at bounding box center [233, 102] width 467 height 204
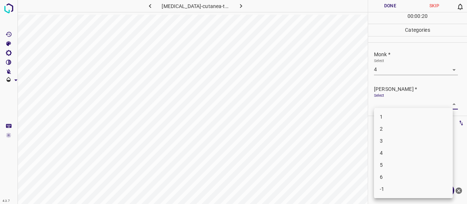
click at [395, 127] on li "2" at bounding box center [413, 129] width 79 height 12
type input "2"
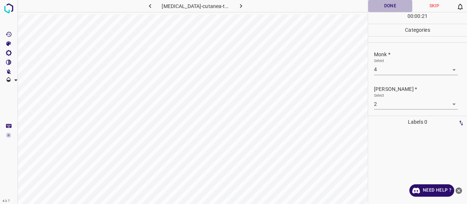
click at [389, 9] on button "Done" at bounding box center [390, 6] width 44 height 12
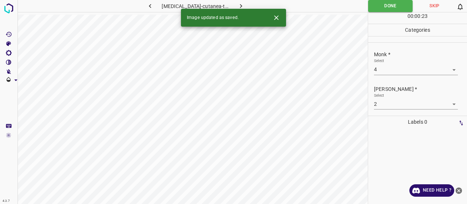
click at [237, 6] on icon "button" at bounding box center [241, 6] width 8 height 8
click at [393, 67] on body "4.3.7 porphyria-cutanea-tarda8.jpg Done Skip 0 00 : 00 : 16 Categories Monk * S…" at bounding box center [233, 102] width 467 height 204
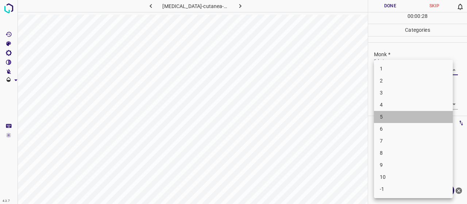
click at [387, 116] on li "5" at bounding box center [413, 117] width 79 height 12
type input "5"
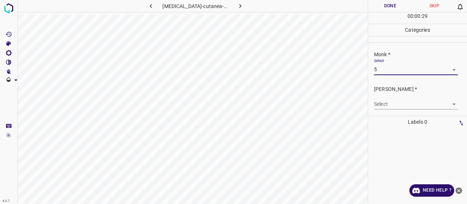
click at [389, 105] on body "4.3.7 porphyria-cutanea-tarda8.jpg Done Skip 0 00 : 00 : 29 Categories Monk * S…" at bounding box center [233, 102] width 467 height 204
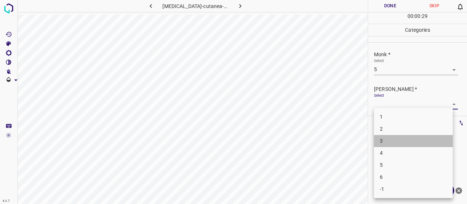
click at [403, 136] on li "3" at bounding box center [413, 141] width 79 height 12
type input "3"
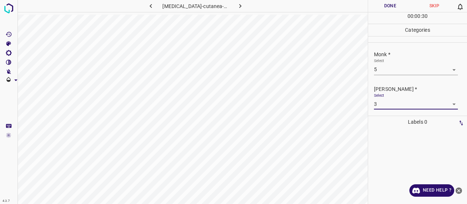
click at [375, 10] on button "Done" at bounding box center [390, 6] width 44 height 12
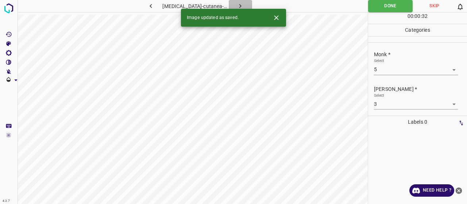
click at [239, 3] on icon "button" at bounding box center [240, 6] width 8 height 8
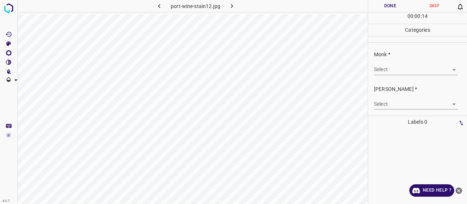
click at [408, 66] on body "4.3.7 port-wine-stain12.jpg Done Skip 0 00 : 00 : 14 Categories Monk * Select ​…" at bounding box center [233, 102] width 467 height 204
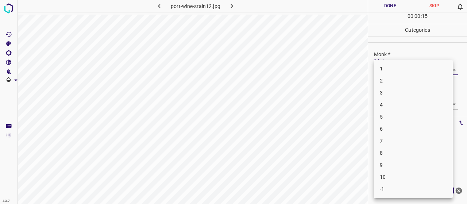
click at [407, 116] on li "5" at bounding box center [413, 117] width 79 height 12
type input "5"
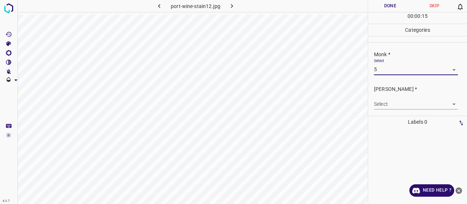
click at [401, 98] on div "Select ​" at bounding box center [416, 101] width 84 height 16
click at [401, 103] on body "4.3.7 port-wine-stain12.jpg Done Skip 0 00 : 00 : 15 Categories Monk * Select 5…" at bounding box center [233, 102] width 467 height 204
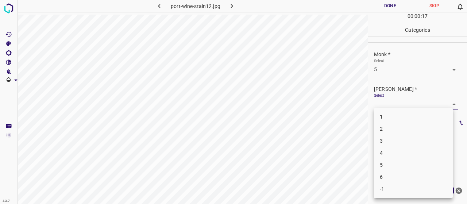
click at [395, 138] on li "3" at bounding box center [413, 141] width 79 height 12
type input "3"
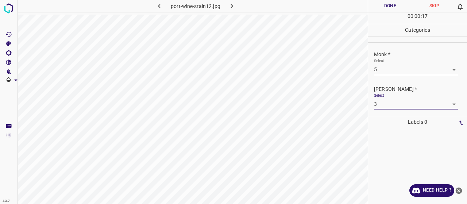
click at [393, 5] on button "Done" at bounding box center [390, 6] width 44 height 12
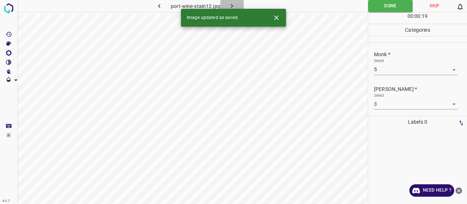
click at [232, 2] on icon "button" at bounding box center [232, 6] width 8 height 8
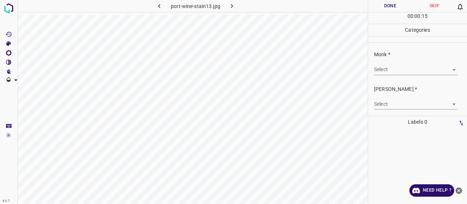
click at [379, 68] on body "4.3.7 port-wine-stain13.jpg Done Skip 0 00 : 00 : 15 Categories Monk * Select ​…" at bounding box center [233, 102] width 467 height 204
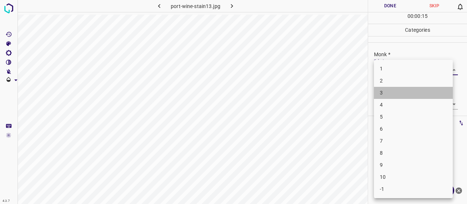
click at [396, 97] on li "3" at bounding box center [413, 93] width 79 height 12
type input "3"
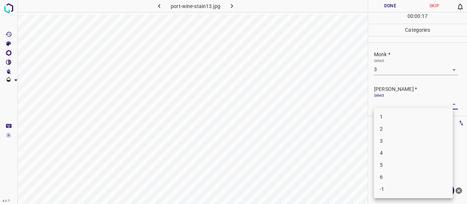
click at [391, 108] on body "4.3.7 port-wine-stain13.jpg Done Skip 0 00 : 00 : 17 Categories Monk * Select 3…" at bounding box center [233, 102] width 467 height 204
click at [386, 127] on li "2" at bounding box center [413, 129] width 79 height 12
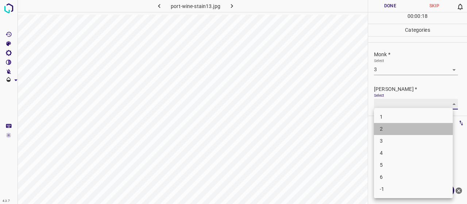
type input "2"
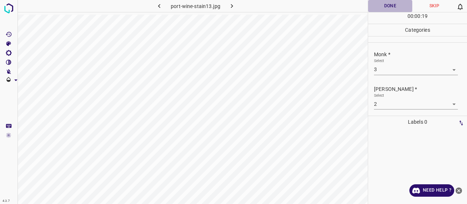
click at [383, 1] on button "Done" at bounding box center [390, 6] width 44 height 12
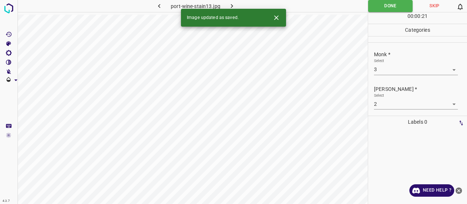
click at [231, 6] on icon "button" at bounding box center [232, 6] width 8 height 8
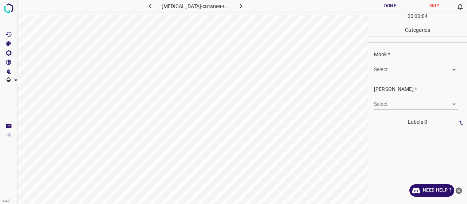
click at [401, 72] on body "4.3.7 porphyria-cutanea-tarda65.jpg Done Skip 0 00 : 00 : 04 Categories Monk * …" at bounding box center [233, 102] width 467 height 204
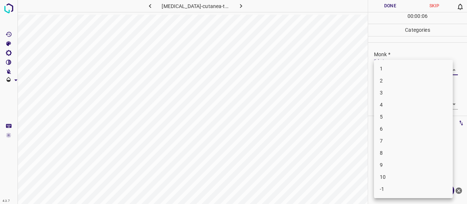
click at [393, 148] on ul "1 2 3 4 5 6 7 8 9 10 -1" at bounding box center [413, 129] width 79 height 138
click at [393, 148] on li "8" at bounding box center [413, 153] width 79 height 12
type input "8"
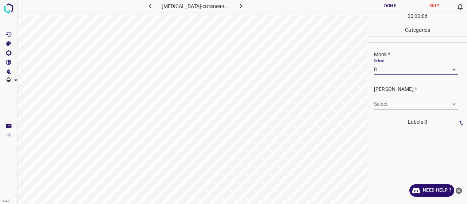
click at [386, 102] on body "4.3.7 porphyria-cutanea-tarda65.jpg Done Skip 0 00 : 00 : 06 Categories Monk * …" at bounding box center [233, 102] width 467 height 204
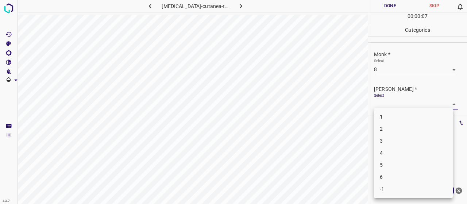
click at [387, 164] on li "5" at bounding box center [413, 165] width 79 height 12
type input "5"
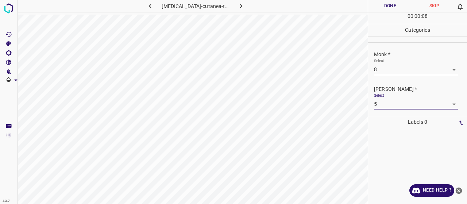
click at [379, 7] on button "Done" at bounding box center [390, 6] width 44 height 12
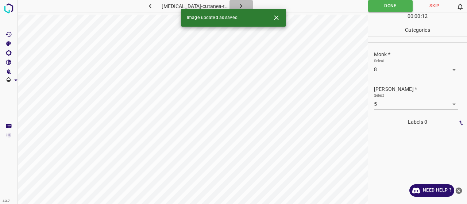
click at [237, 3] on icon "button" at bounding box center [241, 6] width 8 height 8
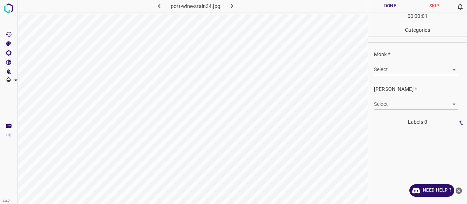
click at [389, 69] on body "4.3.7 port-wine-stain34.jpg Done Skip 0 00 : 00 : 01 Categories Monk * Select ​…" at bounding box center [233, 102] width 467 height 204
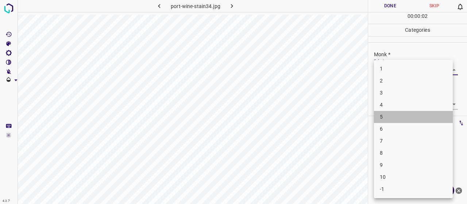
click at [389, 115] on li "5" at bounding box center [413, 117] width 79 height 12
type input "5"
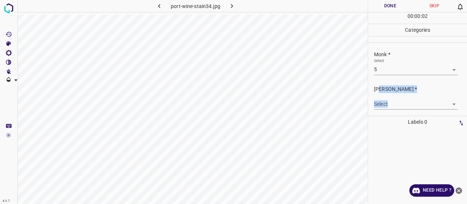
click at [377, 92] on div "[PERSON_NAME] * Select ​" at bounding box center [420, 97] width 93 height 24
click at [383, 102] on body "4.3.7 port-wine-stain34.jpg Done Skip 0 00 : 00 : 03 Categories Monk * Select 5…" at bounding box center [233, 102] width 467 height 204
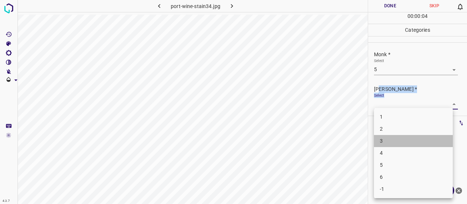
click at [398, 136] on li "3" at bounding box center [413, 141] width 79 height 12
type input "3"
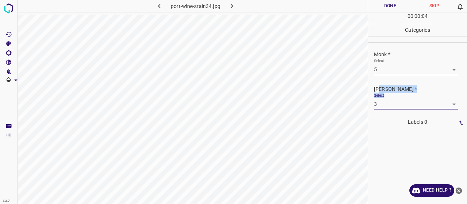
click at [375, 4] on button "Done" at bounding box center [390, 6] width 44 height 12
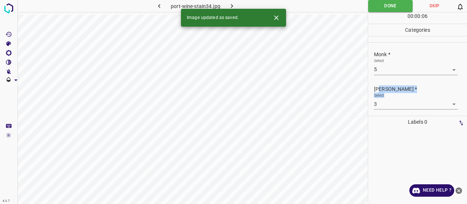
click at [234, 6] on icon "button" at bounding box center [232, 6] width 8 height 8
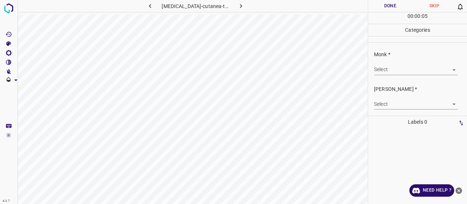
click at [370, 73] on div "Monk * Select ​" at bounding box center [417, 63] width 99 height 34
click at [374, 71] on body "4.3.7 porphyria-cutanea-tarda46.jpg Done Skip 0 00 : 00 : 05 Categories Monk * …" at bounding box center [233, 102] width 467 height 204
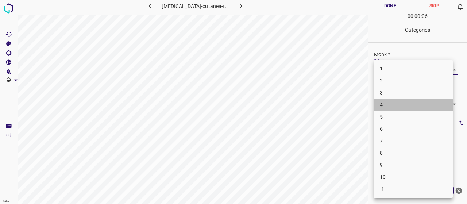
click at [378, 105] on li "4" at bounding box center [413, 105] width 79 height 12
type input "4"
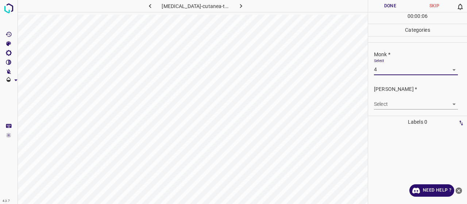
click at [380, 107] on body "4.3.7 porphyria-cutanea-tarda46.jpg Done Skip 0 00 : 00 : 06 Categories Monk * …" at bounding box center [233, 102] width 467 height 204
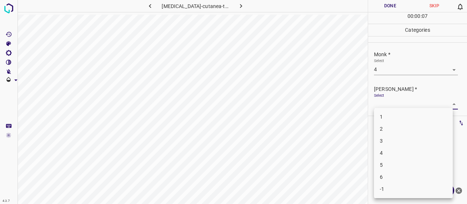
click at [382, 127] on li "2" at bounding box center [413, 129] width 79 height 12
type input "2"
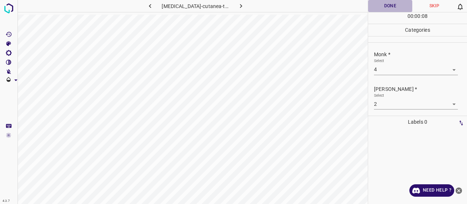
click at [382, 11] on button "Done" at bounding box center [390, 6] width 44 height 12
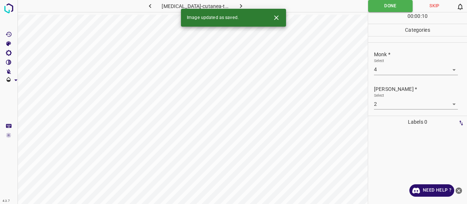
click at [240, 1] on button "button" at bounding box center [240, 6] width 23 height 12
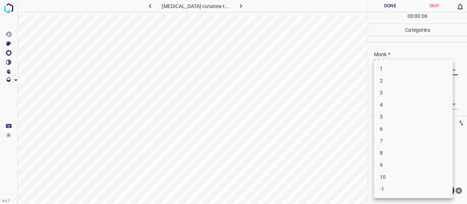
click at [440, 65] on body "4.3.7 porphyria-cutanea-tarda55.jpg Done Skip 0 00 : 00 : 06 Categories Monk * …" at bounding box center [233, 102] width 467 height 204
click at [416, 140] on li "7" at bounding box center [413, 141] width 79 height 12
type input "7"
click at [407, 101] on body "4.3.7 porphyria-cutanea-tarda55.jpg Done Skip 0 00 : 00 : 08 Categories Monk * …" at bounding box center [233, 102] width 467 height 204
click at [400, 161] on li "5" at bounding box center [413, 165] width 79 height 12
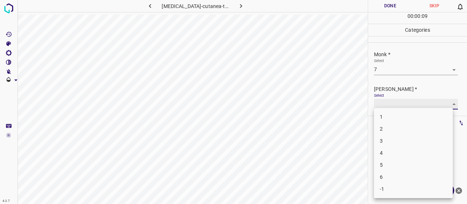
type input "5"
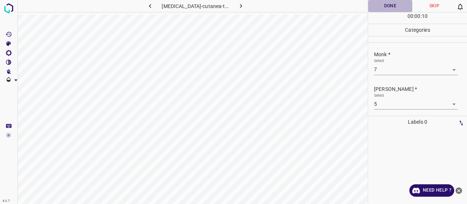
click at [393, 8] on button "Done" at bounding box center [390, 6] width 44 height 12
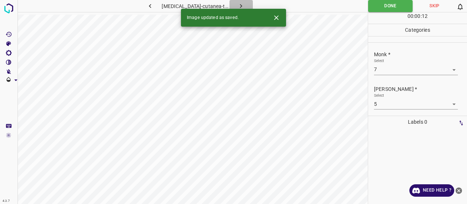
click at [237, 5] on icon "button" at bounding box center [241, 6] width 8 height 8
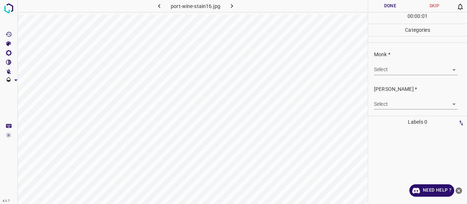
click at [409, 73] on body "4.3.7 port-wine-stain16.jpg Done Skip 0 00 : 00 : 01 Categories Monk * Select ​…" at bounding box center [233, 102] width 467 height 204
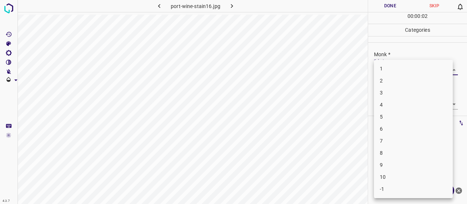
click at [397, 94] on li "3" at bounding box center [413, 93] width 79 height 12
type input "3"
click at [401, 102] on body "4.3.7 port-wine-stain16.jpg Done Skip 0 00 : 00 : 03 Categories Monk * Select 3…" at bounding box center [233, 102] width 467 height 204
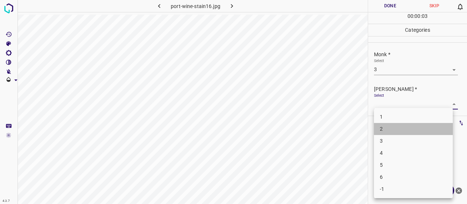
click at [394, 127] on li "2" at bounding box center [413, 129] width 79 height 12
type input "2"
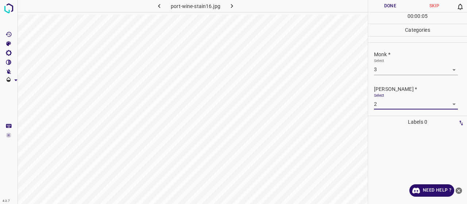
click at [390, 7] on button "Done" at bounding box center [390, 6] width 44 height 12
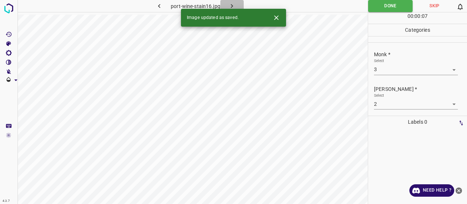
click at [229, 4] on icon "button" at bounding box center [232, 6] width 8 height 8
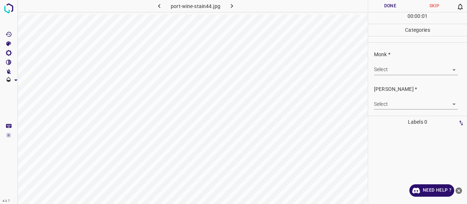
click at [379, 66] on body "4.3.7 port-wine-stain44.jpg Done Skip 0 00 : 00 : 01 Categories Monk * Select ​…" at bounding box center [233, 102] width 467 height 204
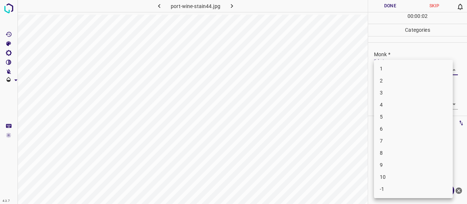
click at [384, 121] on li "5" at bounding box center [413, 117] width 79 height 12
type input "5"
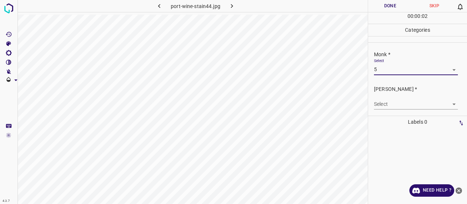
click at [384, 104] on body "4.3.7 port-wine-stain44.jpg Done Skip 0 00 : 00 : 02 Categories Monk * Select 5…" at bounding box center [233, 102] width 467 height 204
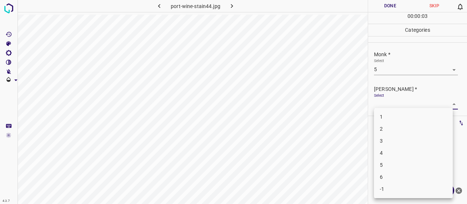
click at [385, 139] on li "3" at bounding box center [413, 141] width 79 height 12
type input "3"
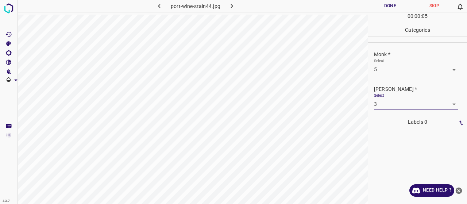
click at [376, 6] on button "Done" at bounding box center [390, 6] width 44 height 12
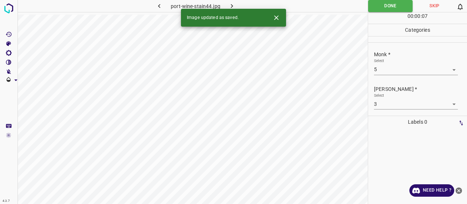
click at [227, 5] on button "button" at bounding box center [231, 6] width 23 height 12
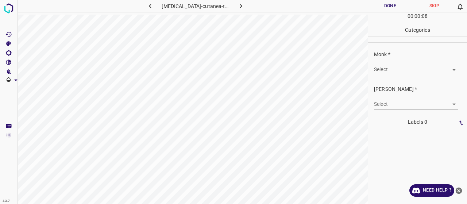
click at [395, 70] on body "4.3.7 porphyria-cutanea-tarda61.jpg Done Skip 0 00 : 00 : 08 Categories Monk * …" at bounding box center [233, 102] width 467 height 204
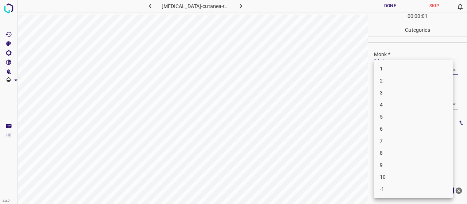
click at [391, 88] on li "3" at bounding box center [413, 93] width 79 height 12
type input "3"
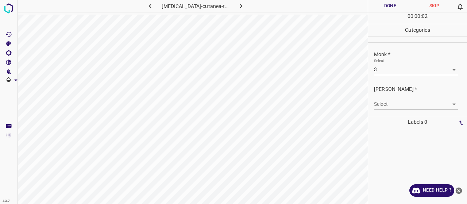
click at [377, 100] on body "4.3.7 porphyria-cutanea-tarda61.jpg Done Skip 0 00 : 00 : 02 Categories Monk * …" at bounding box center [233, 102] width 467 height 204
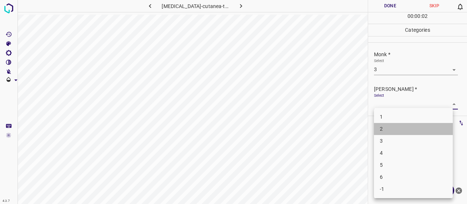
click at [376, 130] on li "2" at bounding box center [413, 129] width 79 height 12
type input "2"
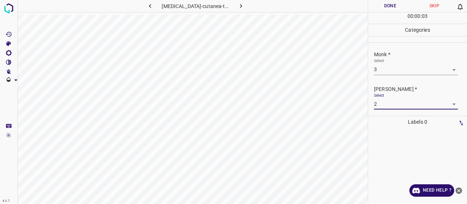
click at [384, 5] on button "Done" at bounding box center [390, 6] width 44 height 12
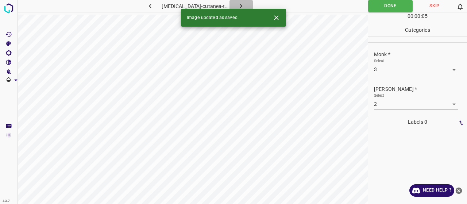
click at [237, 5] on icon "button" at bounding box center [241, 6] width 8 height 8
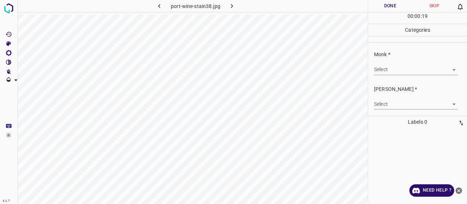
click at [420, 63] on div "Select ​" at bounding box center [416, 66] width 84 height 16
click at [420, 68] on body "4.3.7 port-wine-stain38.jpg Done Skip 0 00 : 00 : 19 Categories Monk * Select ​…" at bounding box center [233, 102] width 467 height 204
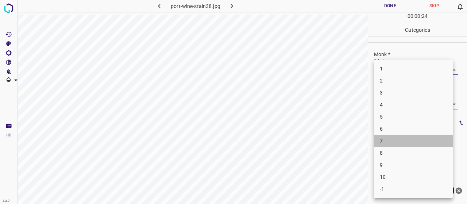
click at [396, 138] on li "7" at bounding box center [413, 141] width 79 height 12
type input "7"
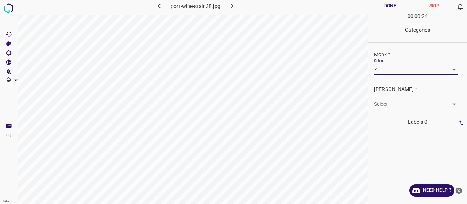
click at [394, 106] on body "4.3.7 port-wine-stain38.jpg Done Skip 0 00 : 00 : 24 Categories Monk * Select 7…" at bounding box center [233, 102] width 467 height 204
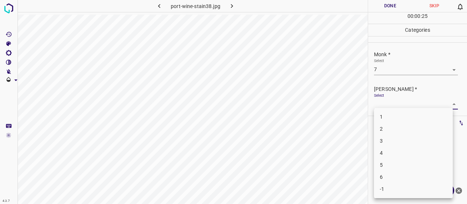
click at [399, 159] on li "5" at bounding box center [413, 165] width 79 height 12
type input "5"
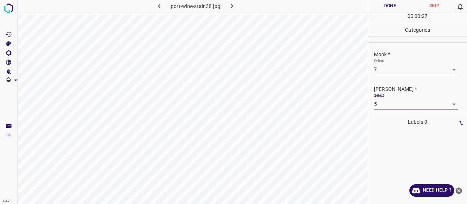
click at [376, 2] on button "Done" at bounding box center [390, 6] width 44 height 12
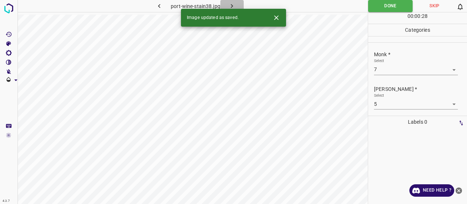
click at [238, 4] on button "button" at bounding box center [231, 6] width 23 height 12
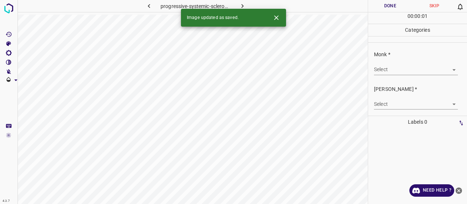
click at [385, 59] on div "Select ​" at bounding box center [416, 66] width 84 height 16
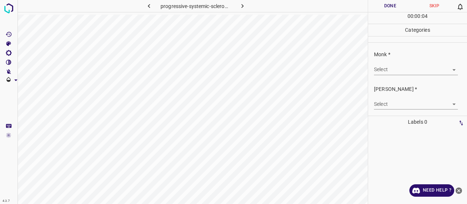
click at [377, 67] on body "4.3.7 progressive-systemic-scleroderma22.jpg Done Skip 0 00 : 00 : 04 Categorie…" at bounding box center [233, 102] width 467 height 204
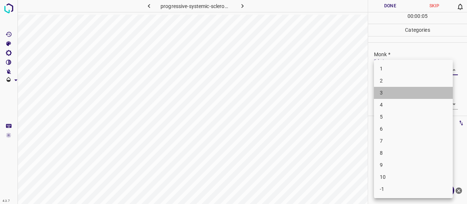
click at [384, 91] on li "3" at bounding box center [413, 93] width 79 height 12
type input "3"
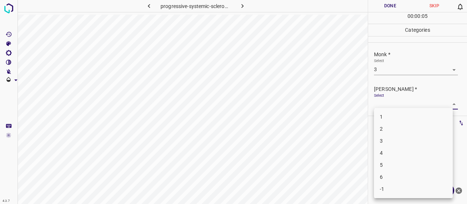
click at [382, 104] on body "4.3.7 progressive-systemic-scleroderma22.jpg Done Skip 0 00 : 00 : 05 Categorie…" at bounding box center [233, 102] width 467 height 204
click at [386, 131] on li "2" at bounding box center [413, 129] width 79 height 12
type input "2"
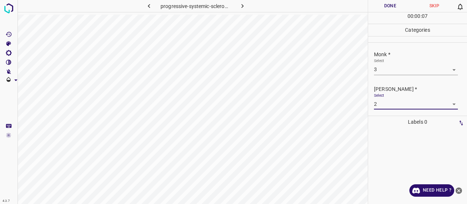
click at [394, 0] on button "Done" at bounding box center [390, 6] width 44 height 12
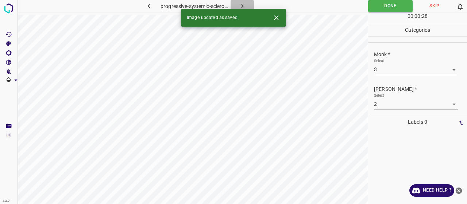
click at [240, 6] on icon "button" at bounding box center [243, 6] width 8 height 8
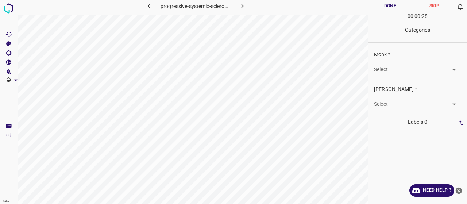
click at [383, 70] on body "4.3.7 progressive-systemic-scleroderma24.jpg Done Skip 0 00 : 00 : 28 Categorie…" at bounding box center [233, 102] width 467 height 204
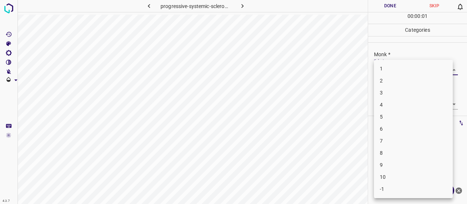
click at [390, 89] on li "3" at bounding box center [413, 93] width 79 height 12
type input "3"
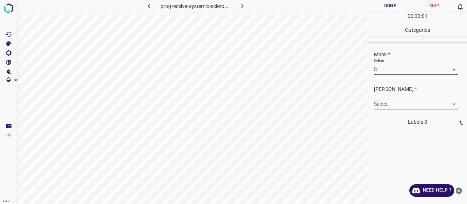
click at [393, 103] on body "4.3.7 progressive-systemic-scleroderma24.jpg Done Skip 0 00 : 00 : 01 Categorie…" at bounding box center [233, 102] width 467 height 204
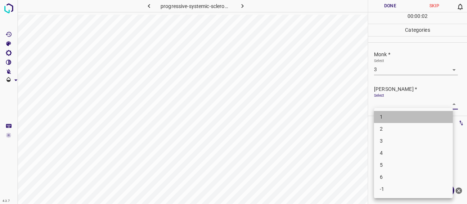
drag, startPoint x: 395, startPoint y: 121, endPoint x: 396, endPoint y: 131, distance: 10.2
click at [396, 131] on ul "1 2 3 4 5 6 -1" at bounding box center [413, 153] width 79 height 90
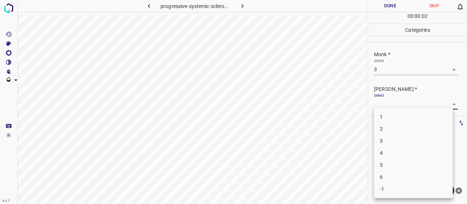
click at [396, 131] on li "2" at bounding box center [413, 129] width 79 height 12
type input "2"
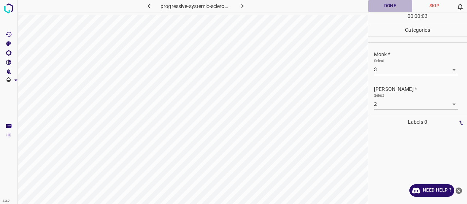
click at [382, 8] on button "Done" at bounding box center [390, 6] width 44 height 12
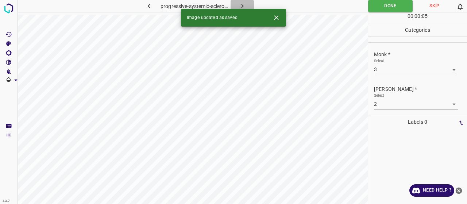
click at [251, 2] on button "button" at bounding box center [242, 6] width 23 height 12
click at [393, 69] on body "4.3.7 prurigo_nodularis108.jpg Done Skip 0 00 : 00 : 05 Categories Monk * Selec…" at bounding box center [233, 102] width 467 height 204
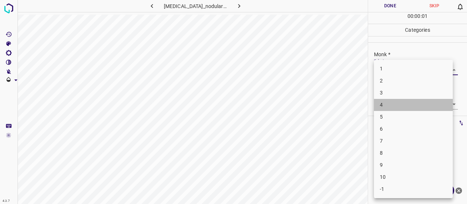
click at [396, 99] on li "4" at bounding box center [413, 105] width 79 height 12
type input "4"
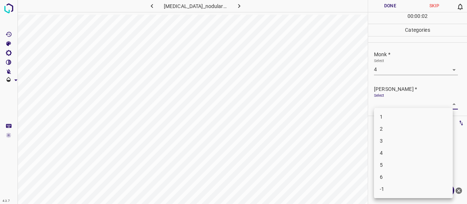
click at [397, 104] on body "4.3.7 prurigo_nodularis108.jpg Done Skip 0 00 : 00 : 02 Categories Monk * Selec…" at bounding box center [233, 102] width 467 height 204
click at [394, 125] on li "2" at bounding box center [413, 129] width 79 height 12
type input "2"
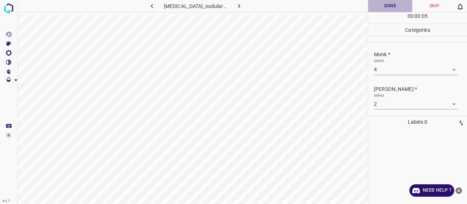
click at [377, 6] on button "Done" at bounding box center [390, 6] width 44 height 12
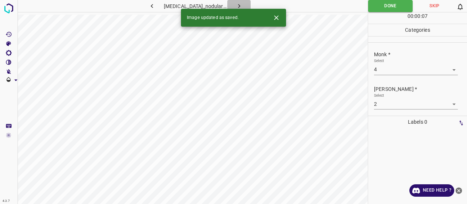
click at [242, 6] on button "button" at bounding box center [238, 6] width 23 height 12
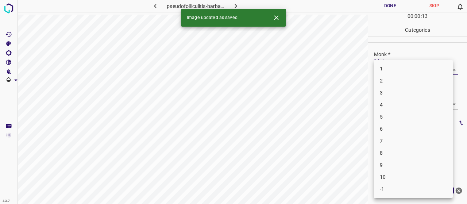
click at [406, 69] on body "4.3.7 pseudofolliculitis-barbae1.jpg Done Skip 0 00 : 00 : 13 Categories Monk *…" at bounding box center [233, 102] width 467 height 204
click at [390, 151] on li "8" at bounding box center [413, 153] width 79 height 12
type input "8"
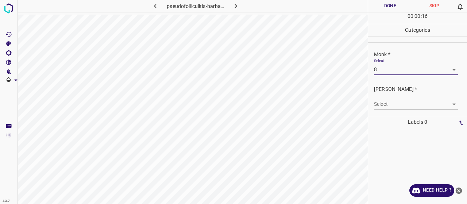
click at [383, 103] on body "4.3.7 pseudofolliculitis-barbae1.jpg Done Skip 0 00 : 00 : 16 Categories Monk *…" at bounding box center [233, 102] width 467 height 204
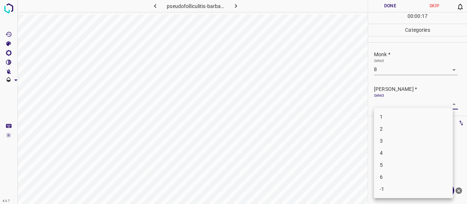
click at [391, 169] on li "5" at bounding box center [413, 165] width 79 height 12
type input "5"
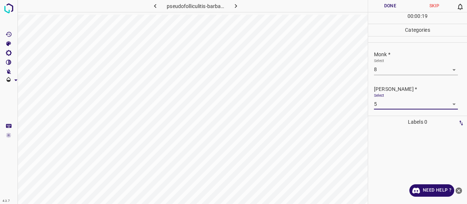
click at [381, 4] on button "Done" at bounding box center [390, 6] width 44 height 12
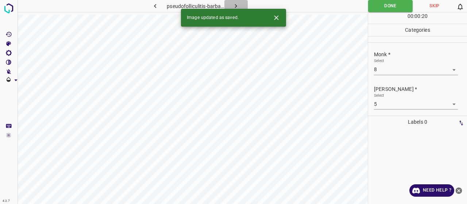
click at [239, 4] on icon "button" at bounding box center [236, 6] width 8 height 8
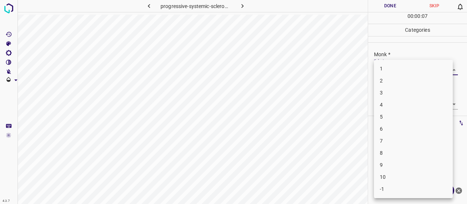
click at [379, 69] on body "4.3.7 progressive-systemic-scleroderma31.jpg Done Skip 0 00 : 00 : 07 Categorie…" at bounding box center [233, 102] width 467 height 204
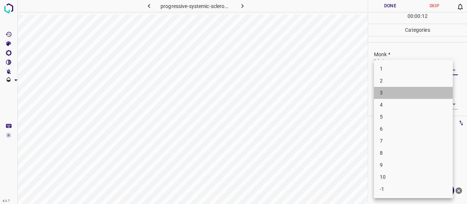
click at [384, 90] on li "3" at bounding box center [413, 93] width 79 height 12
type input "3"
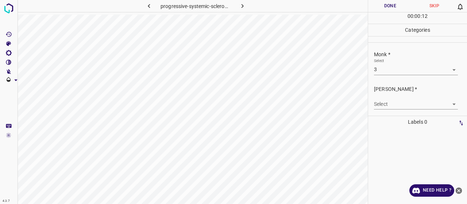
click at [390, 94] on div "Select ​" at bounding box center [416, 101] width 84 height 16
click at [393, 97] on div "Select ​" at bounding box center [416, 101] width 84 height 16
click at [395, 101] on body "4.3.7 progressive-systemic-scleroderma31.jpg Done Skip 0 00 : 00 : 13 Categorie…" at bounding box center [233, 102] width 467 height 204
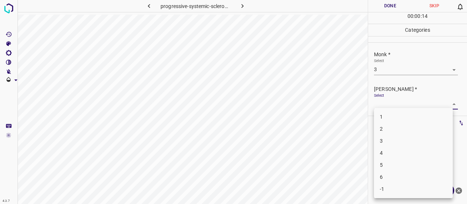
click at [396, 125] on li "2" at bounding box center [413, 129] width 79 height 12
type input "2"
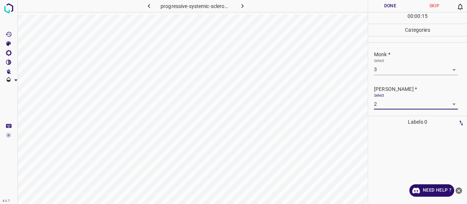
click at [395, 8] on button "Done" at bounding box center [390, 6] width 44 height 12
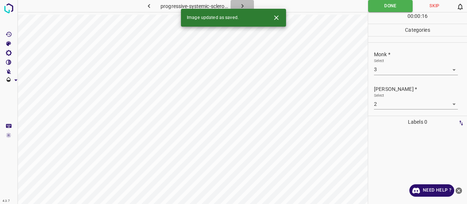
click at [241, 3] on icon "button" at bounding box center [243, 6] width 8 height 8
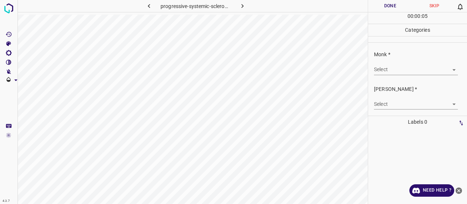
click at [376, 65] on body "4.3.7 progressive-systemic-scleroderma34.jpg Done Skip 0 00 : 00 : 05 Categorie…" at bounding box center [233, 102] width 467 height 204
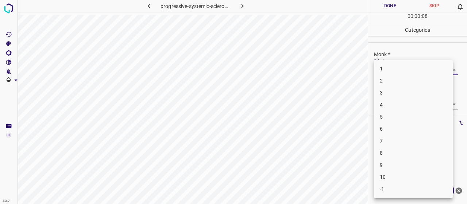
click at [391, 94] on li "3" at bounding box center [413, 93] width 79 height 12
type input "3"
click at [403, 102] on body "4.3.7 progressive-systemic-scleroderma34.jpg Done Skip 0 00 : 00 : 10 Categorie…" at bounding box center [233, 102] width 467 height 204
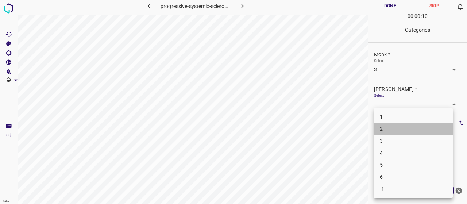
click at [406, 130] on li "2" at bounding box center [413, 129] width 79 height 12
type input "2"
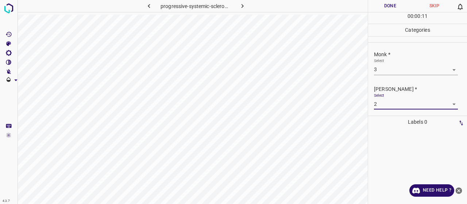
click at [399, 5] on button "Done" at bounding box center [390, 6] width 44 height 12
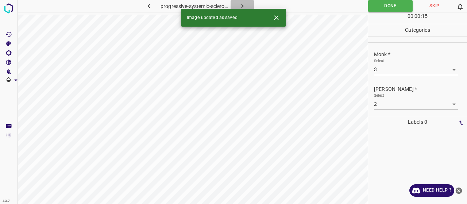
click at [252, 2] on button "button" at bounding box center [242, 6] width 23 height 12
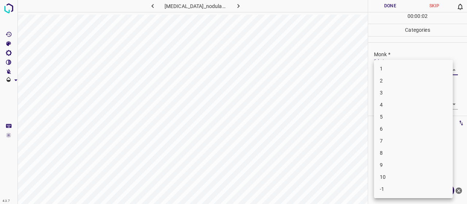
click at [384, 68] on body "4.3.7 prurigo_nodularis86.jpg Done Skip 0 00 : 00 : 02 Categories Monk * Select…" at bounding box center [233, 102] width 467 height 204
click at [395, 112] on li "5" at bounding box center [413, 117] width 79 height 12
type input "5"
click at [392, 107] on body "4.3.7 prurigo_nodularis86.jpg Done Skip 0 00 : 00 : 05 Categories Monk * Select…" at bounding box center [233, 102] width 467 height 204
click at [389, 137] on li "3" at bounding box center [413, 141] width 79 height 12
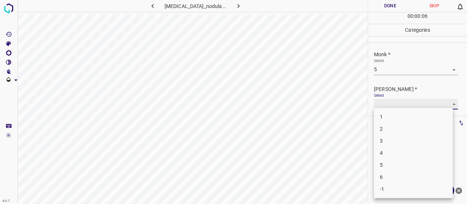
type input "3"
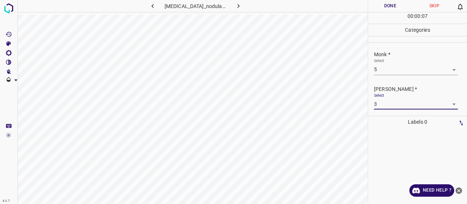
click at [401, 3] on button "Done" at bounding box center [390, 6] width 44 height 12
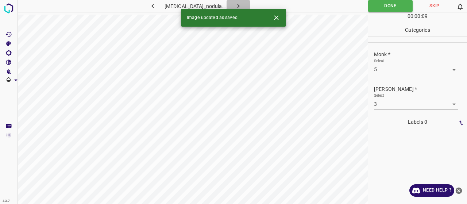
click at [237, 2] on icon "button" at bounding box center [239, 6] width 8 height 8
click at [408, 65] on body "4.3.7 progressive-systemic-scleroderma9.jpg Done Skip 0 00 : 00 : 09 Categories…" at bounding box center [233, 102] width 467 height 204
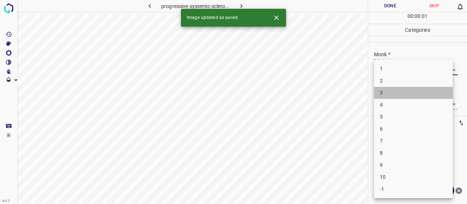
click at [403, 88] on li "3" at bounding box center [413, 93] width 79 height 12
type input "3"
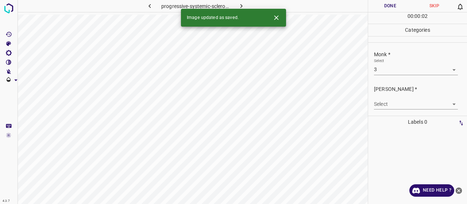
click at [405, 98] on div "Select ​" at bounding box center [416, 101] width 84 height 16
click at [405, 103] on body "4.3.7 progressive-systemic-scleroderma9.jpg Done Skip 0 00 : 00 : 02 Categories…" at bounding box center [233, 102] width 467 height 204
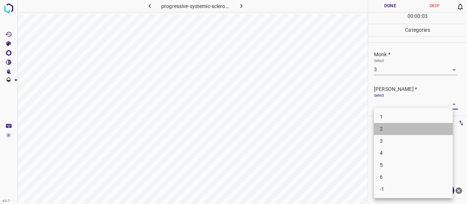
drag, startPoint x: 393, startPoint y: 126, endPoint x: 387, endPoint y: 108, distance: 18.2
click at [393, 126] on li "2" at bounding box center [413, 129] width 79 height 12
type input "2"
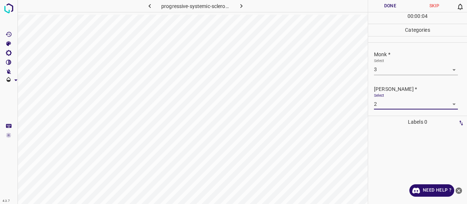
click at [387, 9] on button "Done" at bounding box center [390, 6] width 44 height 12
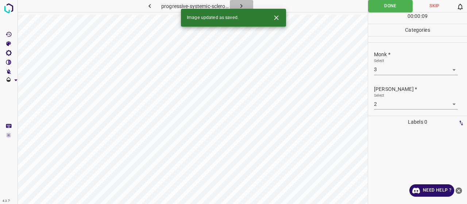
click at [233, 3] on button "button" at bounding box center [241, 6] width 23 height 12
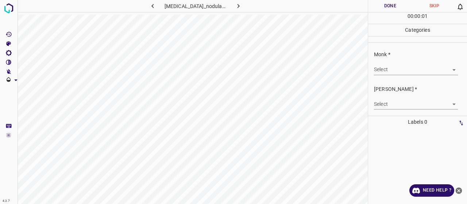
click at [397, 63] on div "Select ​" at bounding box center [416, 66] width 84 height 16
click at [397, 70] on body "4.3.7 prurigo_nodularis26.jpg Done Skip 0 00 : 00 : 01 Categories Monk * Select…" at bounding box center [233, 102] width 467 height 204
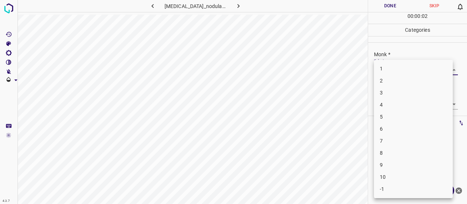
click at [385, 81] on li "2" at bounding box center [413, 81] width 79 height 12
type input "2"
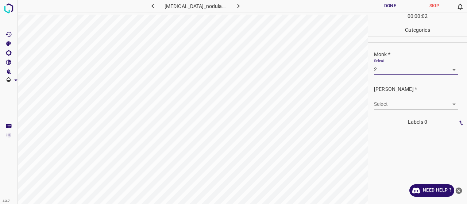
click at [388, 104] on body "4.3.7 prurigo_nodularis26.jpg Done Skip 0 00 : 00 : 02 Categories Monk * Select…" at bounding box center [233, 102] width 467 height 204
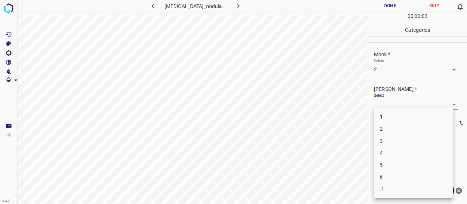
click at [389, 119] on li "1" at bounding box center [413, 117] width 79 height 12
type input "1"
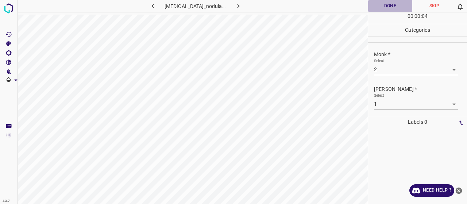
click at [386, 4] on button "Done" at bounding box center [390, 6] width 44 height 12
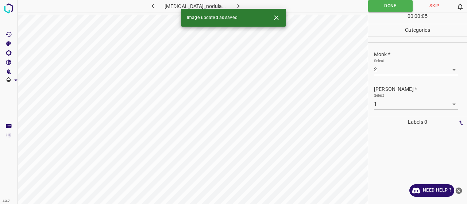
click at [237, 6] on icon "button" at bounding box center [239, 6] width 8 height 8
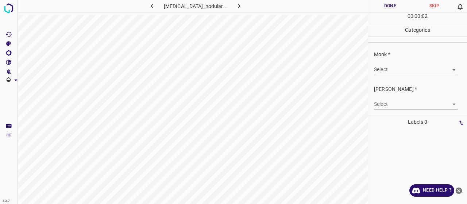
click at [410, 63] on div "Select ​" at bounding box center [416, 66] width 84 height 16
click at [409, 73] on body "4.3.7 prurigo_nodularis105.jpg Done Skip 0 00 : 00 : 03 Categories Monk * Selec…" at bounding box center [233, 102] width 467 height 204
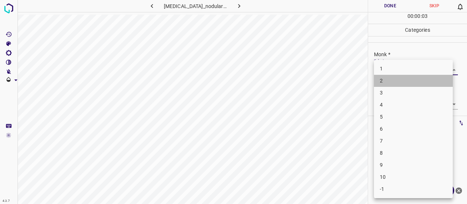
click at [397, 83] on li "2" at bounding box center [413, 81] width 79 height 12
type input "2"
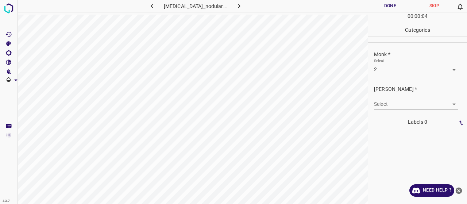
click at [397, 98] on div "Select ​" at bounding box center [416, 101] width 84 height 16
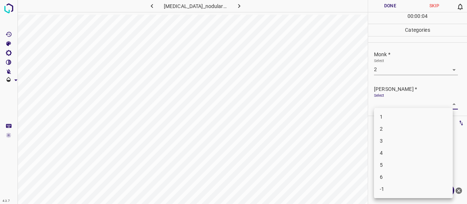
click at [398, 101] on body "4.3.7 prurigo_nodularis105.jpg Done Skip 0 00 : 00 : 04 Categories Monk * Selec…" at bounding box center [233, 102] width 467 height 204
click at [400, 111] on ul "1 2 3 4 5 6 -1" at bounding box center [413, 153] width 79 height 90
click at [400, 113] on li "1" at bounding box center [413, 117] width 79 height 12
type input "1"
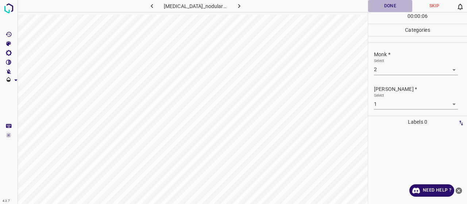
click at [382, 3] on button "Done" at bounding box center [390, 6] width 44 height 12
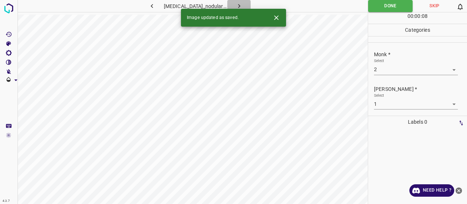
click at [238, 5] on icon "button" at bounding box center [239, 6] width 2 height 4
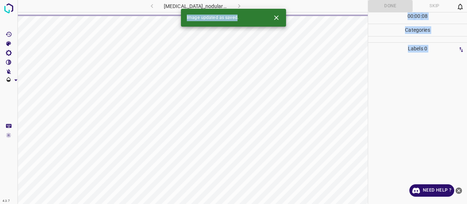
click at [233, 60] on div "4.3.7 prurigo_nodularis105.jpg Done Skip 0 00 : 00 : 08 Categories Labels 0 Cat…" at bounding box center [233, 102] width 467 height 204
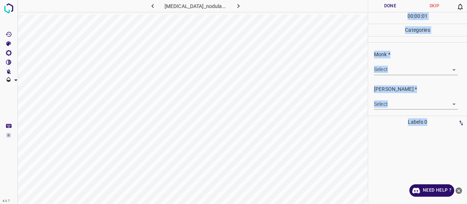
click at [392, 32] on p "Categories" at bounding box center [417, 30] width 99 height 12
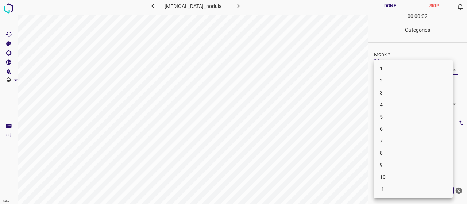
click at [398, 68] on body "4.3.7 prurigo_nodularis24.jpg Done Skip 0 00 : 00 : 02 Categories Monk * Select…" at bounding box center [233, 102] width 467 height 204
click at [386, 130] on li "6" at bounding box center [413, 129] width 79 height 12
type input "6"
click at [392, 103] on body "4.3.7 prurigo_nodularis24.jpg Done Skip 0 00 : 00 : 37 Categories Monk * Select…" at bounding box center [233, 102] width 467 height 204
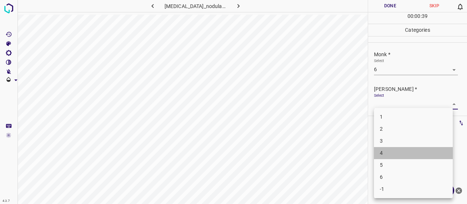
click at [393, 154] on li "4" at bounding box center [413, 153] width 79 height 12
type input "4"
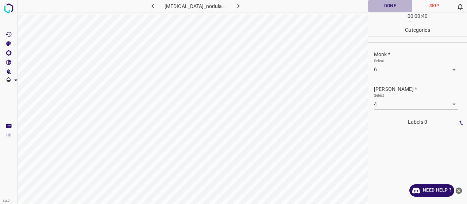
click at [380, 7] on button "Done" at bounding box center [390, 6] width 44 height 12
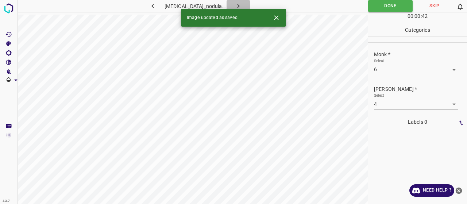
click at [236, 7] on icon "button" at bounding box center [239, 6] width 8 height 8
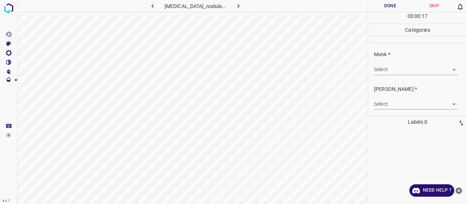
click at [403, 65] on body "4.3.7 prurigo_nodularis68.jpg Done Skip 0 00 : 00 : 17 Categories Monk * Select…" at bounding box center [233, 102] width 467 height 204
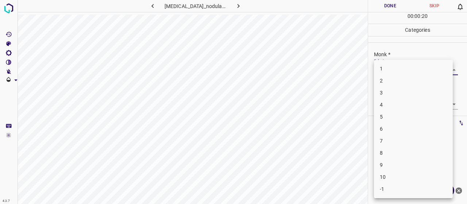
click at [401, 138] on li "7" at bounding box center [413, 141] width 79 height 12
type input "7"
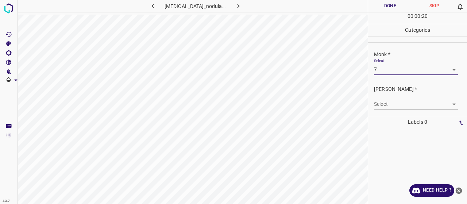
click at [405, 103] on body "4.3.7 prurigo_nodularis68.jpg Done Skip 0 00 : 00 : 20 Categories Monk * Select…" at bounding box center [233, 102] width 467 height 204
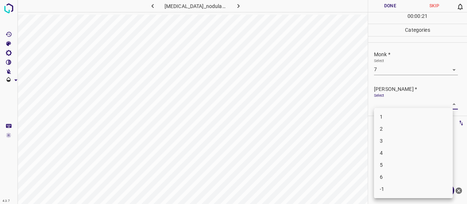
click at [404, 162] on li "5" at bounding box center [413, 165] width 79 height 12
type input "5"
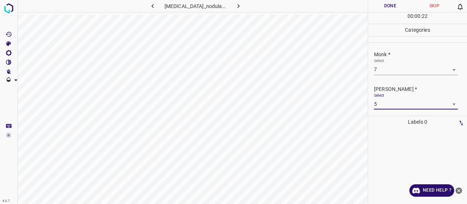
click at [398, 9] on button "Done" at bounding box center [390, 6] width 44 height 12
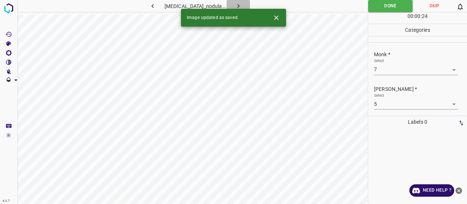
click at [239, 3] on button "button" at bounding box center [238, 6] width 23 height 12
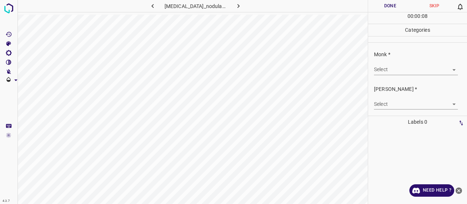
click at [402, 66] on body "4.3.7 prurigo_nodularis79.jpg Done Skip 0 00 : 00 : 08 Categories Monk * Select…" at bounding box center [233, 102] width 467 height 204
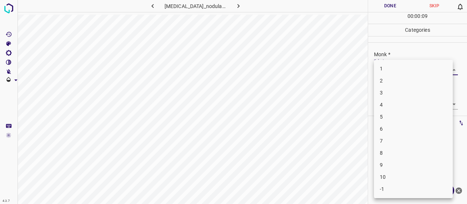
click at [406, 79] on li "2" at bounding box center [413, 81] width 79 height 12
type input "2"
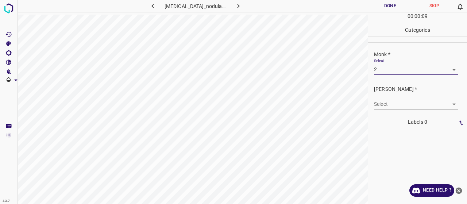
drag, startPoint x: 398, startPoint y: 96, endPoint x: 400, endPoint y: 102, distance: 6.1
click at [399, 97] on div "Select ​" at bounding box center [416, 101] width 84 height 16
click at [400, 103] on body "4.3.7 prurigo_nodularis79.jpg Done Skip 0 00 : 00 : 10 Categories Monk * Select…" at bounding box center [233, 102] width 467 height 204
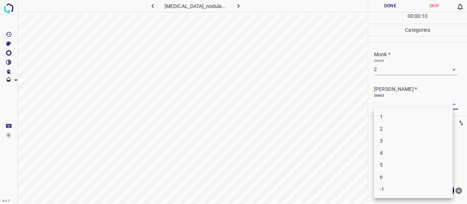
click at [397, 119] on li "1" at bounding box center [413, 117] width 79 height 12
type input "1"
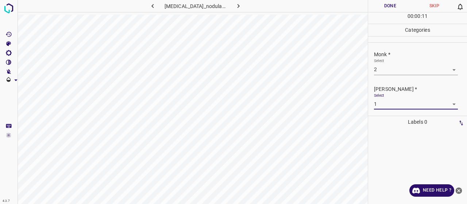
click at [394, 8] on button "Done" at bounding box center [390, 6] width 44 height 12
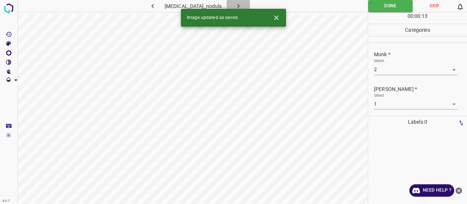
click at [241, 1] on button "button" at bounding box center [238, 6] width 23 height 12
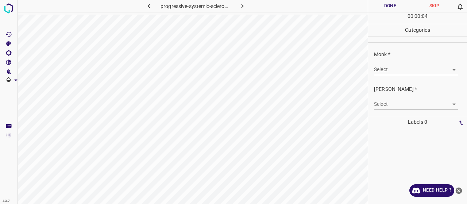
click at [389, 70] on body "4.3.7 progressive-systemic-scleroderma21.jpg Done Skip 0 00 : 00 : 04 Categorie…" at bounding box center [233, 102] width 467 height 204
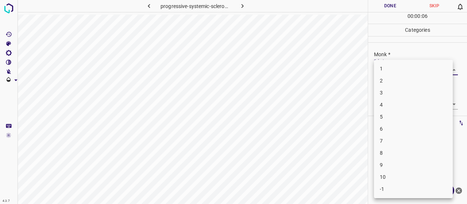
click at [392, 84] on li "2" at bounding box center [413, 81] width 79 height 12
type input "2"
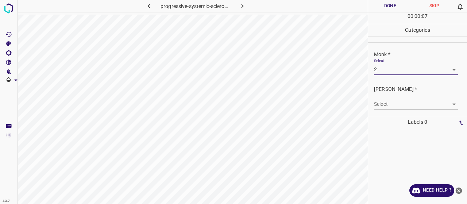
click at [396, 103] on body "4.3.7 progressive-systemic-scleroderma21.jpg Done Skip 0 00 : 00 : 07 Categorie…" at bounding box center [233, 102] width 467 height 204
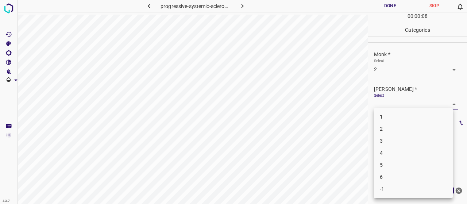
click at [398, 118] on li "1" at bounding box center [413, 117] width 79 height 12
type input "1"
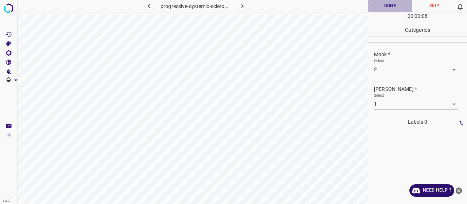
click at [386, 9] on button "Done" at bounding box center [390, 6] width 44 height 12
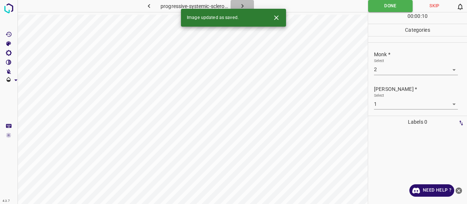
click at [239, 2] on icon "button" at bounding box center [243, 6] width 8 height 8
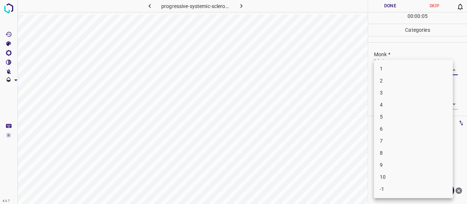
click at [392, 67] on body "4.3.7 progressive-systemic-scleroderma3.jpg Done Skip 0 00 : 00 : 05 Categories…" at bounding box center [233, 102] width 467 height 204
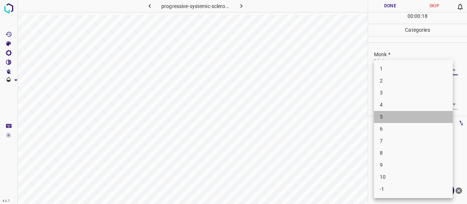
click at [393, 120] on li "5" at bounding box center [413, 117] width 79 height 12
type input "5"
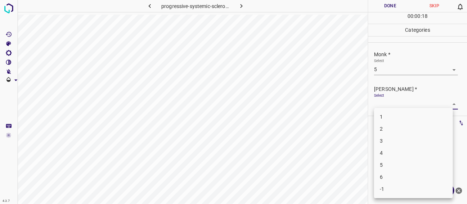
click at [390, 105] on body "4.3.7 progressive-systemic-scleroderma3.jpg Done Skip 0 00 : 00 : 18 Categories…" at bounding box center [233, 102] width 467 height 204
click at [392, 138] on li "3" at bounding box center [413, 141] width 79 height 12
type input "3"
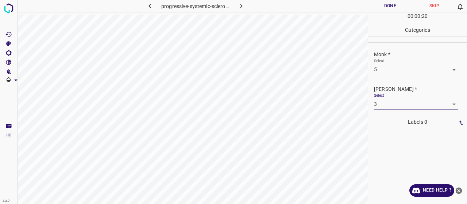
click at [378, 6] on button "Done" at bounding box center [390, 6] width 44 height 12
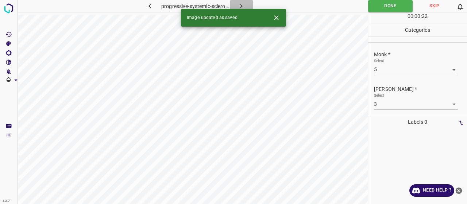
click at [247, 5] on button "button" at bounding box center [241, 6] width 23 height 12
click at [388, 68] on body "4.3.7 prurigo_nodularis102.jpg Done Skip 0 00 : 00 : 01 Categories Monk * Selec…" at bounding box center [233, 102] width 467 height 204
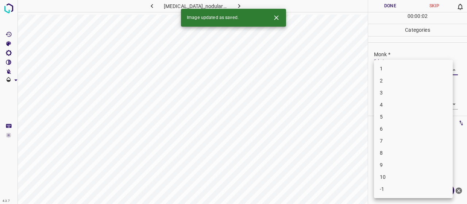
click at [390, 108] on li "4" at bounding box center [413, 105] width 79 height 12
type input "4"
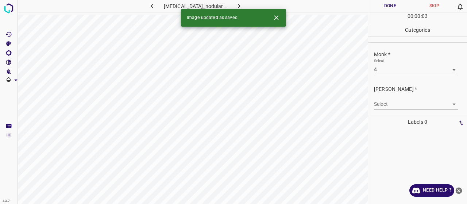
click at [393, 109] on div "[PERSON_NAME] * Select ​" at bounding box center [417, 97] width 99 height 34
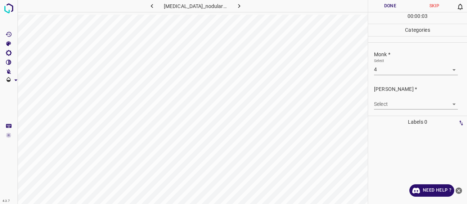
click at [390, 101] on body "4.3.7 prurigo_nodularis102.jpg Done Skip 0 00 : 00 : 03 Categories Monk * Selec…" at bounding box center [233, 102] width 467 height 204
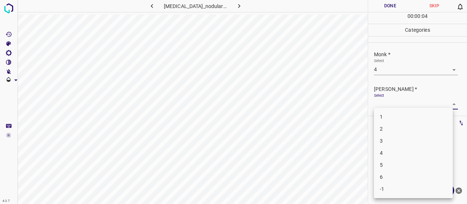
click at [389, 125] on ul "1 2 3 4 5 6 -1" at bounding box center [413, 153] width 79 height 90
click at [389, 125] on li "2" at bounding box center [413, 129] width 79 height 12
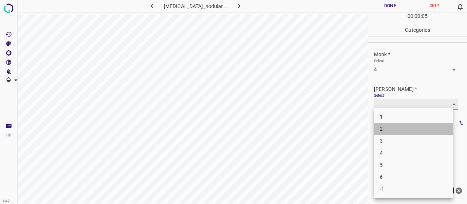
type input "2"
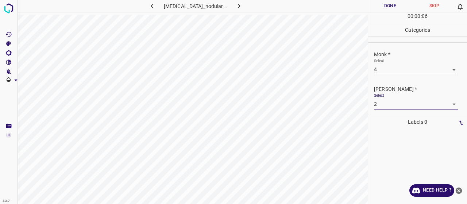
click at [392, 5] on button "Done" at bounding box center [390, 6] width 44 height 12
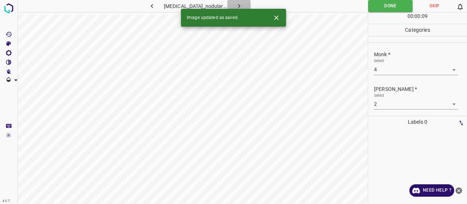
click at [242, 3] on button "button" at bounding box center [238, 6] width 23 height 12
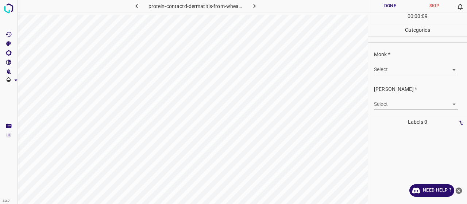
click at [387, 74] on body "4.3.7 protein-contactd-dermatitis-from-wheat-in-a-pizza-baker1.jpg Done Skip 0 …" at bounding box center [233, 102] width 467 height 204
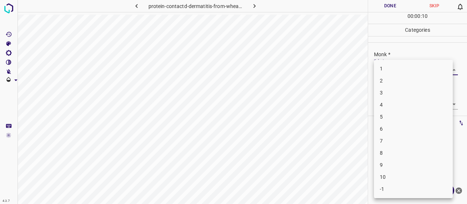
click at [384, 104] on li "4" at bounding box center [413, 105] width 79 height 12
type input "4"
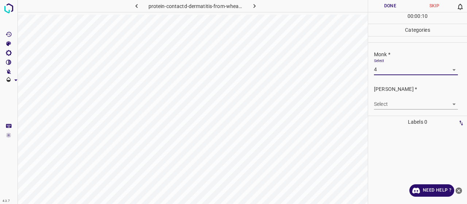
click at [382, 101] on body "4.3.7 protein-contactd-dermatitis-from-wheat-in-a-pizza-baker1.jpg Done Skip 0 …" at bounding box center [233, 102] width 467 height 204
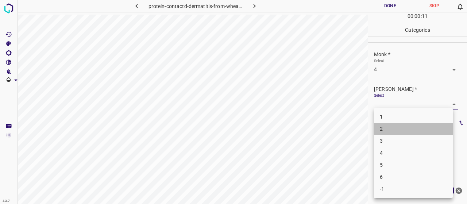
click at [385, 130] on li "2" at bounding box center [413, 129] width 79 height 12
type input "2"
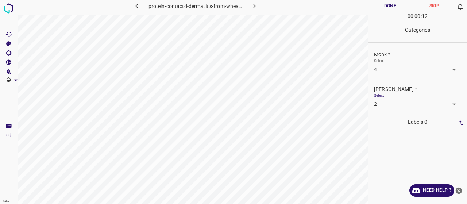
click at [385, 4] on button "Done" at bounding box center [390, 6] width 44 height 12
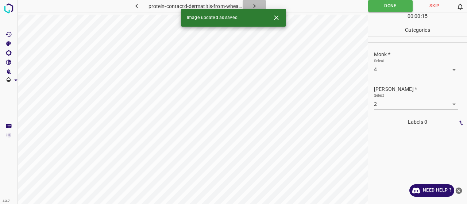
drag, startPoint x: 255, startPoint y: 5, endPoint x: 249, endPoint y: 4, distance: 5.9
click at [249, 4] on button "button" at bounding box center [254, 6] width 23 height 12
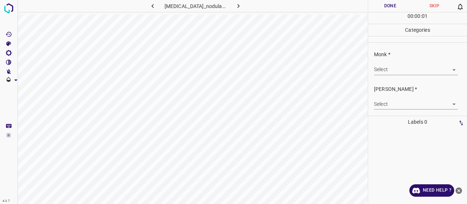
click at [390, 70] on body "4.3.7 prurigo_nodularis23.jpg Done Skip 0 00 : 00 : 01 Categories Monk * Select…" at bounding box center [233, 102] width 467 height 204
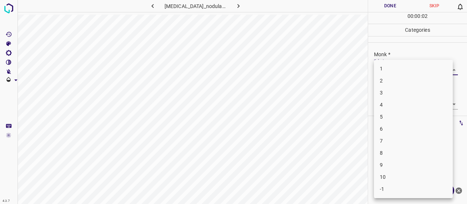
click at [389, 101] on li "4" at bounding box center [413, 105] width 79 height 12
type input "4"
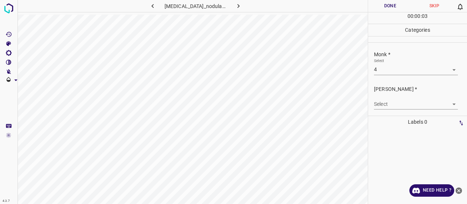
click at [394, 111] on div "[PERSON_NAME] * Select ​" at bounding box center [417, 97] width 99 height 34
click at [392, 102] on body "4.3.7 prurigo_nodularis23.jpg Done Skip 0 00 : 00 : 03 Categories Monk * Select…" at bounding box center [233, 102] width 467 height 204
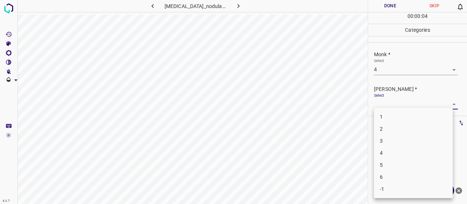
click at [398, 129] on li "2" at bounding box center [413, 129] width 79 height 12
type input "2"
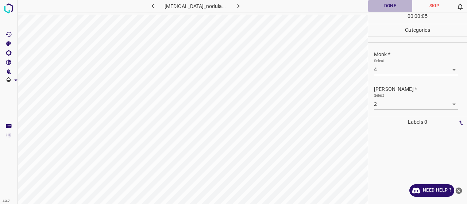
click at [396, 2] on button "Done" at bounding box center [390, 6] width 44 height 12
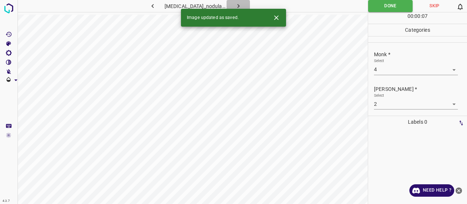
click at [244, 2] on button "button" at bounding box center [238, 6] width 23 height 12
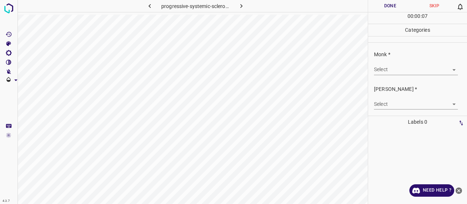
click at [387, 63] on div "Select ​" at bounding box center [416, 66] width 84 height 16
click at [397, 76] on div "Monk * Select ​" at bounding box center [417, 63] width 99 height 34
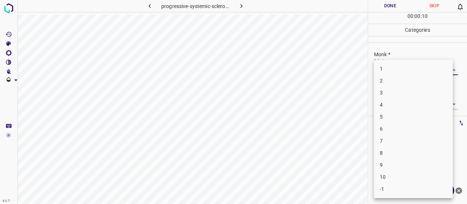
click at [398, 70] on body "4.3.7 progressive-systemic-scleroderma6.jpg Done Skip 0 00 : 00 : 10 Categories…" at bounding box center [233, 102] width 467 height 204
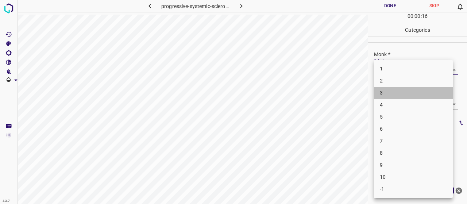
click at [403, 92] on li "3" at bounding box center [413, 93] width 79 height 12
type input "3"
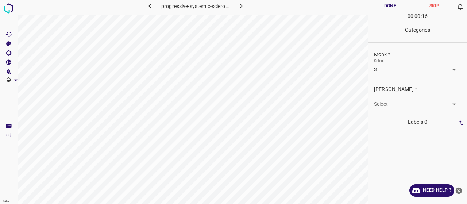
drag, startPoint x: 403, startPoint y: 97, endPoint x: 400, endPoint y: 106, distance: 9.6
click at [403, 97] on div "Select ​" at bounding box center [416, 101] width 84 height 16
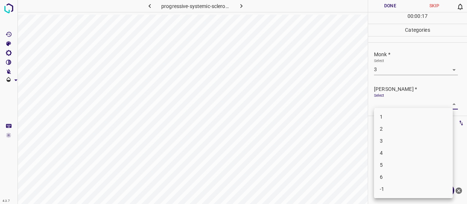
click at [398, 102] on body "4.3.7 progressive-systemic-scleroderma6.jpg Done Skip 0 00 : 00 : 17 Categories…" at bounding box center [233, 102] width 467 height 204
click at [393, 131] on li "2" at bounding box center [413, 129] width 79 height 12
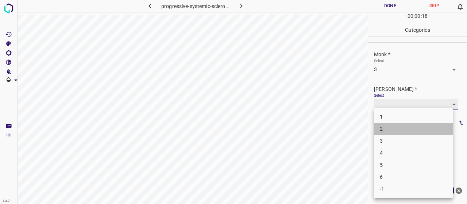
type input "2"
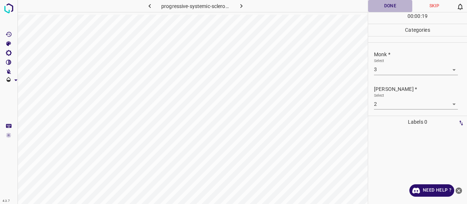
click at [387, 9] on button "Done" at bounding box center [390, 6] width 44 height 12
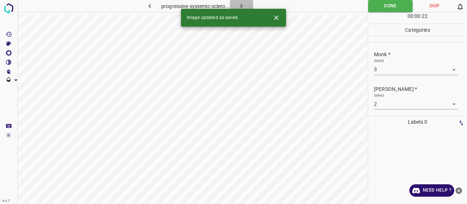
click at [243, 4] on icon "button" at bounding box center [241, 6] width 8 height 8
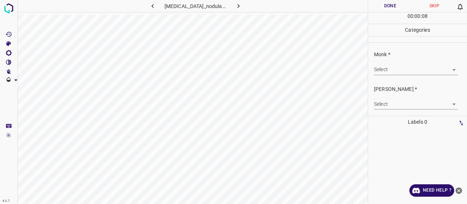
click at [418, 69] on body "4.3.7 prurigo_nodularis30.jpg Done Skip 0 00 : 00 : 08 Categories Monk * Select…" at bounding box center [233, 102] width 467 height 204
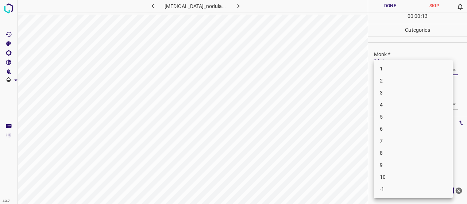
click at [385, 100] on li "4" at bounding box center [413, 105] width 79 height 12
type input "4"
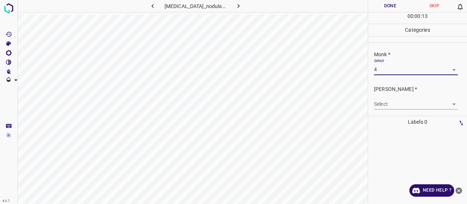
click at [385, 100] on body "4.3.7 prurigo_nodularis30.jpg Done Skip 0 00 : 00 : 13 Categories Monk * Select…" at bounding box center [233, 102] width 467 height 204
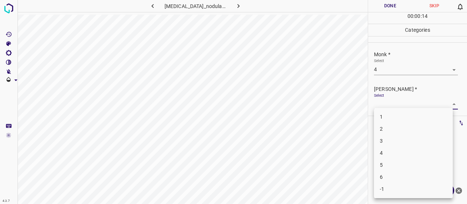
click at [388, 132] on li "2" at bounding box center [413, 129] width 79 height 12
type input "2"
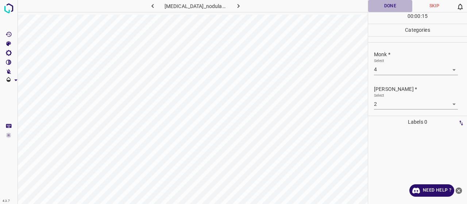
click at [373, 2] on button "Done" at bounding box center [390, 6] width 44 height 12
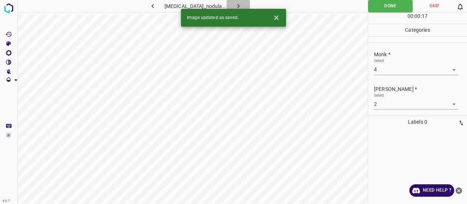
click at [235, 4] on icon "button" at bounding box center [239, 6] width 8 height 8
click at [416, 63] on div "Select ​" at bounding box center [416, 66] width 84 height 16
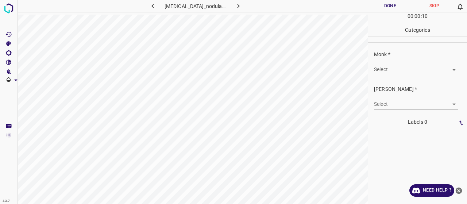
click at [395, 66] on body "4.3.7 prurigo_nodularis78.jpg Done Skip 0 00 : 00 : 10 Categories Monk * Select…" at bounding box center [233, 102] width 467 height 204
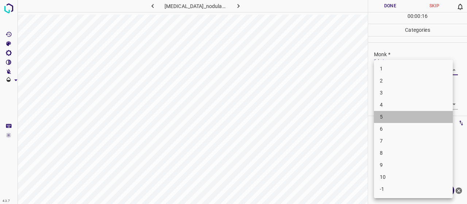
click at [387, 115] on li "5" at bounding box center [413, 117] width 79 height 12
type input "5"
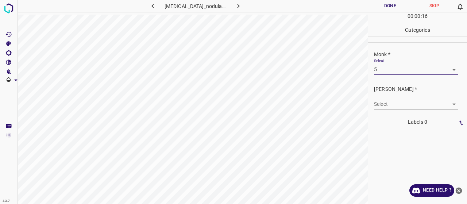
click at [385, 111] on div "[PERSON_NAME] * Select ​" at bounding box center [417, 97] width 99 height 34
click at [384, 104] on body "4.3.7 prurigo_nodularis78.jpg Done Skip 0 00 : 00 : 17 Categories Monk * Select…" at bounding box center [233, 102] width 467 height 204
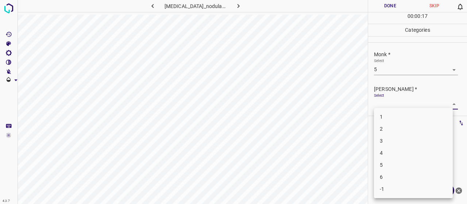
click at [389, 141] on li "3" at bounding box center [413, 141] width 79 height 12
type input "3"
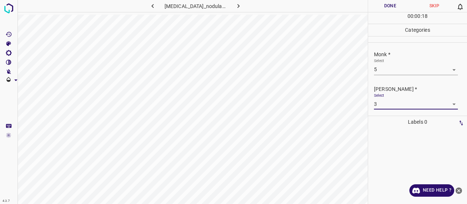
click at [387, 2] on button "Done" at bounding box center [390, 6] width 44 height 12
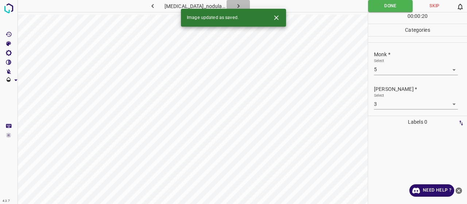
click at [235, 4] on icon "button" at bounding box center [239, 6] width 8 height 8
click at [402, 69] on body "4.3.7 prurigo_nodularis96.jpg Done Skip 0 00 : 00 : 20 Categories Monk * Select…" at bounding box center [233, 102] width 467 height 204
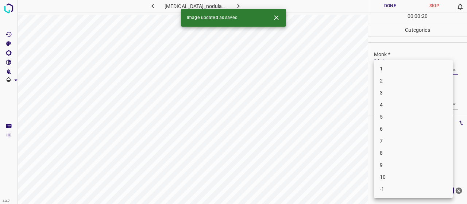
click at [401, 81] on li "2" at bounding box center [413, 81] width 79 height 12
type input "2"
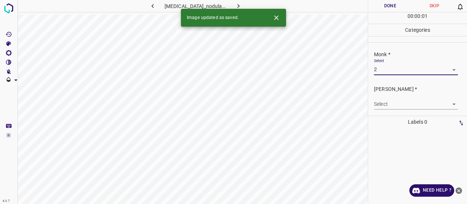
click at [396, 101] on body "4.3.7 prurigo_nodularis96.jpg Done Skip 0 00 : 00 : 01 Categories Monk * Select…" at bounding box center [233, 102] width 467 height 204
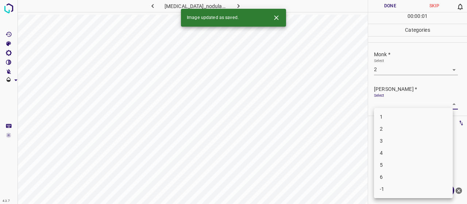
click at [395, 117] on li "1" at bounding box center [413, 117] width 79 height 12
type input "1"
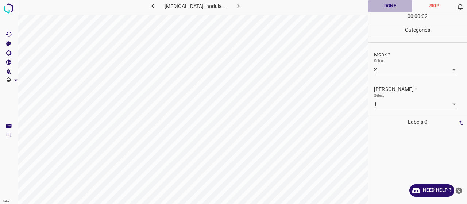
click at [381, 4] on button "Done" at bounding box center [390, 6] width 44 height 12
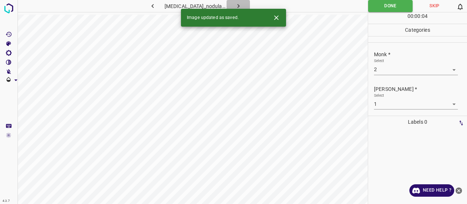
click at [235, 5] on icon "button" at bounding box center [239, 6] width 8 height 8
click at [390, 67] on body "4.3.7 progressive-systemic-scleroderma10.jpg Done Skip 0 00 : 00 : 02 Categorie…" at bounding box center [233, 102] width 467 height 204
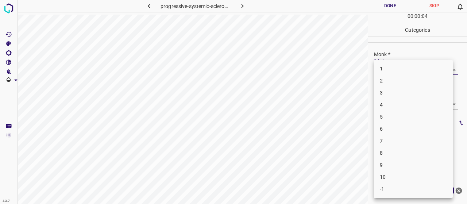
click at [389, 91] on li "3" at bounding box center [413, 93] width 79 height 12
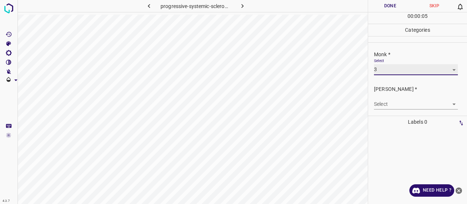
type input "3"
click at [391, 105] on body "4.3.7 progressive-systemic-scleroderma10.jpg Done Skip 0 00 : 00 : 05 Categorie…" at bounding box center [233, 102] width 467 height 204
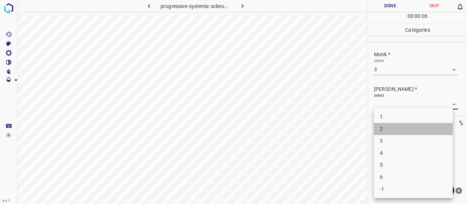
click at [388, 128] on li "2" at bounding box center [413, 129] width 79 height 12
type input "2"
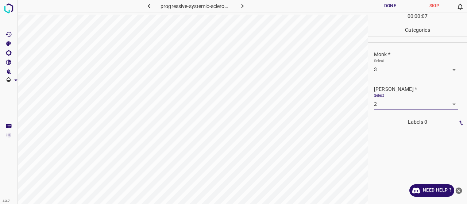
click at [372, 4] on button "Done" at bounding box center [390, 6] width 44 height 12
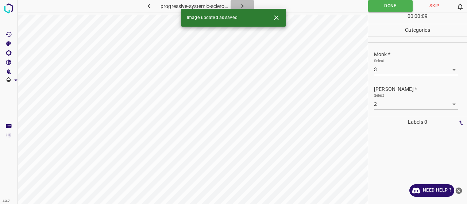
click at [244, 4] on icon "button" at bounding box center [243, 6] width 8 height 8
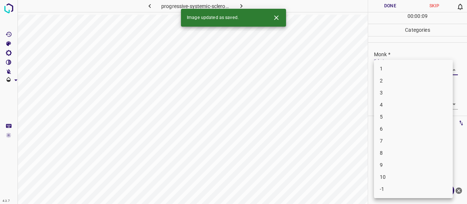
click at [435, 73] on body "4.3.7 progressive-systemic-scleroderma5.jpg Done Skip 0 00 : 00 : 09 Categories…" at bounding box center [233, 102] width 467 height 204
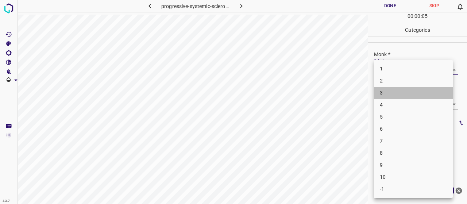
click at [403, 90] on li "3" at bounding box center [413, 93] width 79 height 12
type input "3"
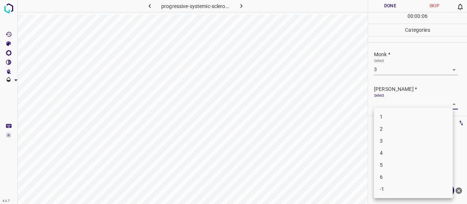
click at [399, 101] on body "4.3.7 progressive-systemic-scleroderma5.jpg Done Skip 0 00 : 00 : 06 Categories…" at bounding box center [233, 102] width 467 height 204
click at [401, 126] on li "2" at bounding box center [413, 129] width 79 height 12
type input "2"
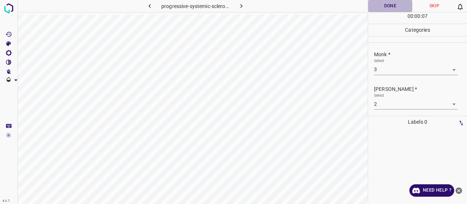
click at [382, 6] on button "Done" at bounding box center [390, 6] width 44 height 12
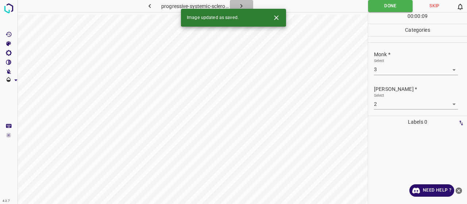
click at [241, 8] on icon "button" at bounding box center [241, 6] width 8 height 8
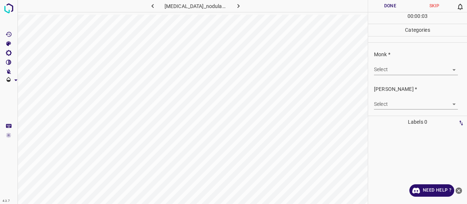
click at [380, 67] on body "4.3.7 prurigo_nodularis18.jpg Done Skip 0 00 : 00 : 03 Categories Monk * Select…" at bounding box center [233, 102] width 467 height 204
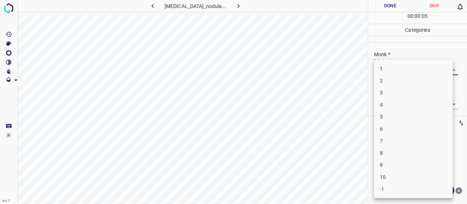
click at [407, 101] on li "4" at bounding box center [413, 105] width 79 height 12
type input "4"
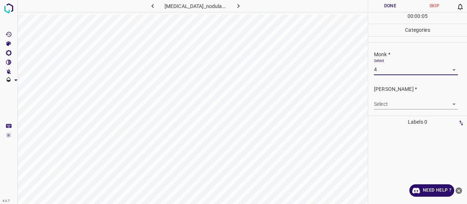
click at [390, 95] on div "Select ​" at bounding box center [416, 101] width 84 height 16
click at [390, 107] on body "4.3.7 prurigo_nodularis18.jpg Done Skip 0 00 : 00 : 06 Categories Monk * Select…" at bounding box center [233, 102] width 467 height 204
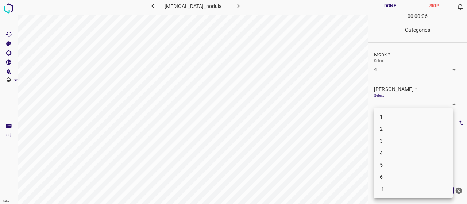
click at [378, 129] on li "2" at bounding box center [413, 129] width 79 height 12
type input "2"
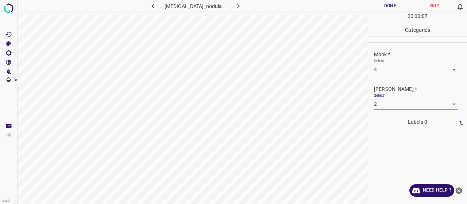
click at [379, 8] on button "Done" at bounding box center [390, 6] width 44 height 12
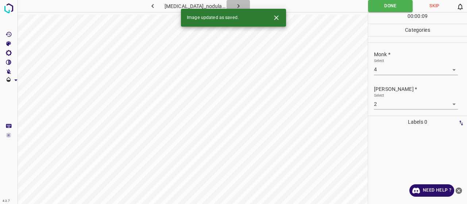
click at [237, 5] on icon "button" at bounding box center [238, 6] width 2 height 4
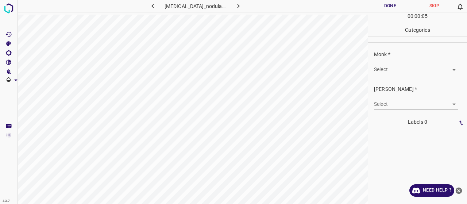
click at [375, 68] on body "4.3.7 prurigo_nodularis25.jpg Done Skip 0 00 : 00 : 05 Categories Monk * Select…" at bounding box center [233, 102] width 467 height 204
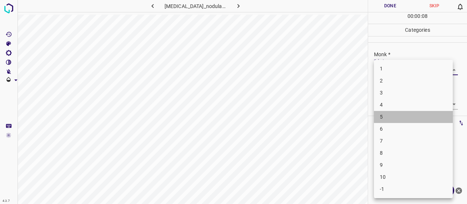
click at [387, 116] on li "5" at bounding box center [413, 117] width 79 height 12
type input "5"
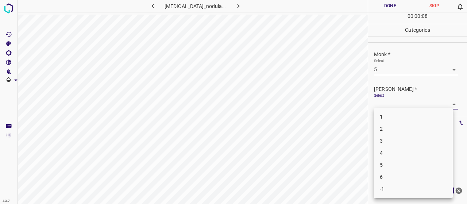
click at [385, 104] on body "4.3.7 prurigo_nodularis25.jpg Done Skip 0 00 : 00 : 08 Categories Monk * Select…" at bounding box center [233, 102] width 467 height 204
click at [385, 141] on li "3" at bounding box center [413, 141] width 79 height 12
type input "3"
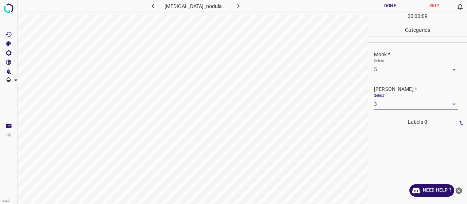
click at [382, 8] on button "Done" at bounding box center [390, 6] width 44 height 12
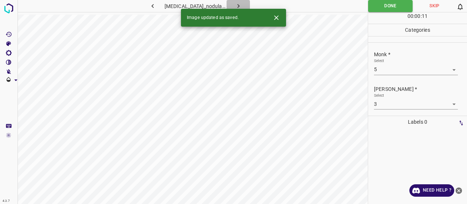
click at [236, 5] on icon "button" at bounding box center [239, 6] width 8 height 8
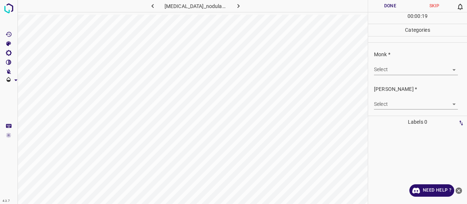
click at [388, 61] on div "Select ​" at bounding box center [416, 66] width 84 height 16
click at [394, 65] on body "4.3.7 prurigo_nodularis38.jpg Done Skip 0 00 : 00 : 19 Categories Monk * Select…" at bounding box center [233, 102] width 467 height 204
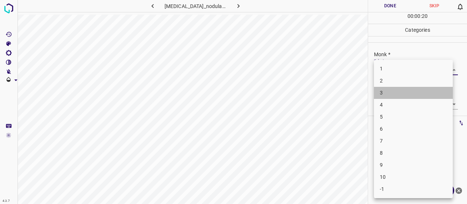
click at [395, 87] on li "3" at bounding box center [413, 93] width 79 height 12
type input "3"
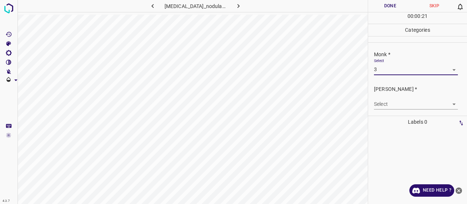
drag, startPoint x: 392, startPoint y: 95, endPoint x: 388, endPoint y: 100, distance: 5.7
click at [393, 97] on div "Select ​" at bounding box center [416, 101] width 84 height 16
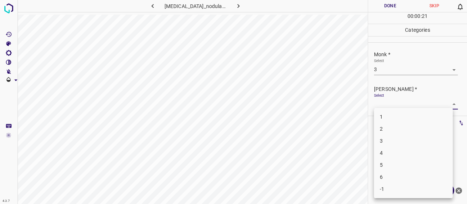
click at [378, 99] on body "4.3.7 prurigo_nodularis38.jpg Done Skip 0 00 : 00 : 21 Categories Monk * Select…" at bounding box center [233, 102] width 467 height 204
click at [394, 132] on li "2" at bounding box center [413, 129] width 79 height 12
type input "2"
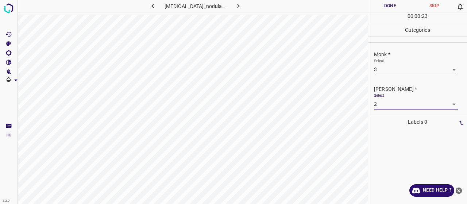
click at [399, 5] on button "Done" at bounding box center [390, 6] width 44 height 12
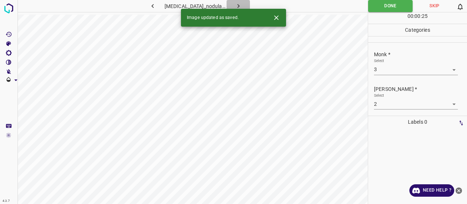
click at [237, 4] on icon "button" at bounding box center [239, 6] width 8 height 8
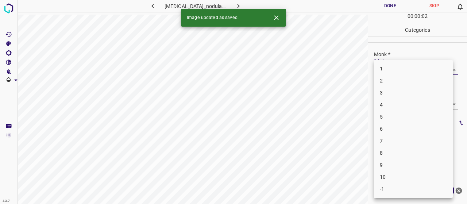
click at [420, 70] on body "4.3.7 prurigo_nodularis69.jpg Done Skip 0 00 : 00 : 02 Categories Monk * Select…" at bounding box center [233, 102] width 467 height 204
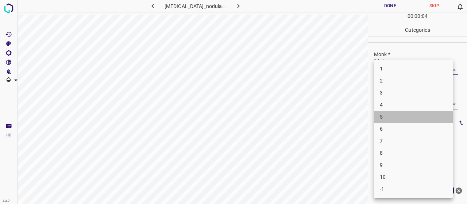
click at [390, 113] on li "5" at bounding box center [413, 117] width 79 height 12
type input "5"
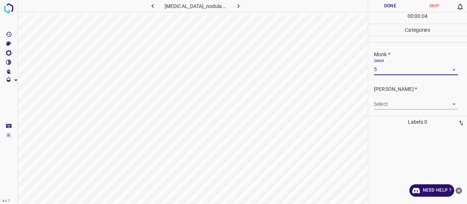
click at [390, 104] on body "4.3.7 prurigo_nodularis69.jpg Done Skip 0 00 : 00 : 04 Categories Monk * Select…" at bounding box center [233, 102] width 467 height 204
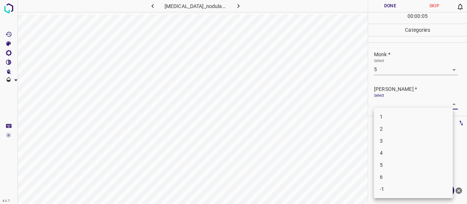
click at [396, 145] on li "3" at bounding box center [413, 141] width 79 height 12
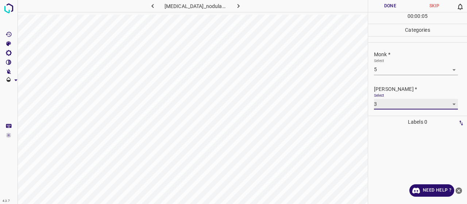
type input "3"
click at [390, 5] on button "Done" at bounding box center [390, 6] width 44 height 12
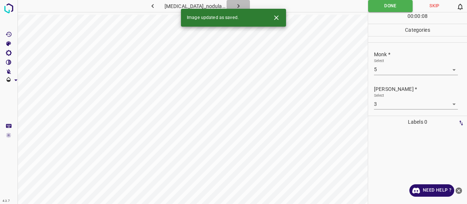
click at [238, 6] on icon "button" at bounding box center [239, 6] width 8 height 8
click at [400, 75] on div "Monk * Select ​" at bounding box center [417, 63] width 99 height 34
click at [398, 72] on body "4.3.7 prurigo_nodularis99.jpg Done Skip 0 00 : 00 : 02 Categories Monk * Select…" at bounding box center [233, 102] width 467 height 204
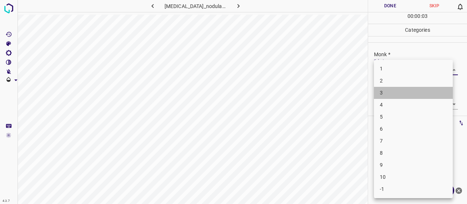
click at [391, 94] on li "3" at bounding box center [413, 93] width 79 height 12
type input "3"
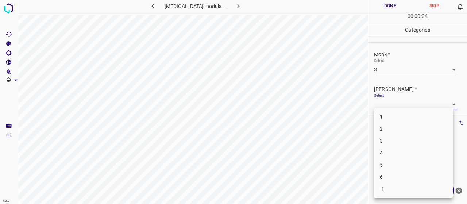
click at [389, 100] on body "4.3.7 prurigo_nodularis99.jpg Done Skip 0 00 : 00 : 04 Categories Monk * Select…" at bounding box center [233, 102] width 467 height 204
click at [388, 129] on li "2" at bounding box center [413, 129] width 79 height 12
type input "2"
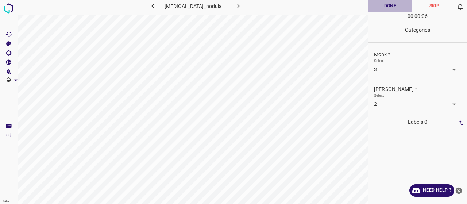
click at [389, 8] on button "Done" at bounding box center [390, 6] width 44 height 12
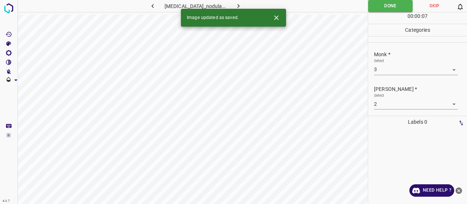
click at [229, 7] on button "button" at bounding box center [238, 6] width 23 height 12
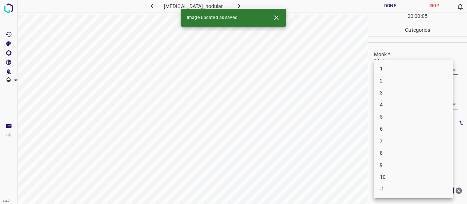
click at [390, 68] on body "4.3.7 prurigo_nodularis101.jpg Done Skip 0 00 : 00 : 05 Categories Monk * Selec…" at bounding box center [233, 102] width 467 height 204
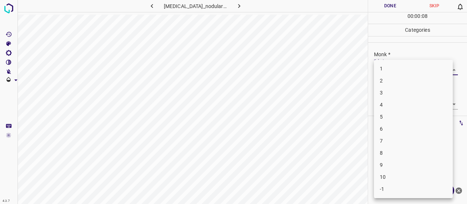
click at [393, 101] on li "4" at bounding box center [413, 105] width 79 height 12
type input "4"
click at [394, 108] on body "4.3.7 prurigo_nodularis101.jpg Done Skip 0 00 : 00 : 09 Categories Monk * Selec…" at bounding box center [233, 102] width 467 height 204
click at [398, 128] on li "2" at bounding box center [413, 129] width 79 height 12
type input "2"
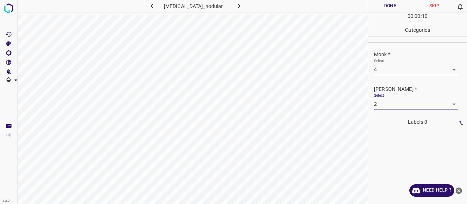
click at [392, 9] on button "Done" at bounding box center [390, 6] width 44 height 12
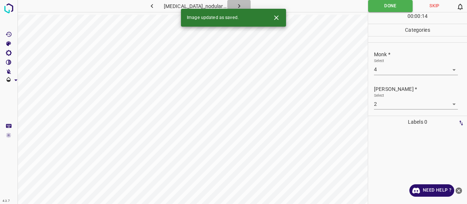
click at [239, 5] on icon "button" at bounding box center [239, 6] width 8 height 8
click at [390, 77] on div "Monk * Select ​" at bounding box center [417, 63] width 99 height 34
click at [382, 63] on div "Select ​" at bounding box center [416, 66] width 84 height 16
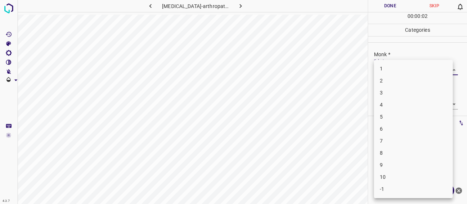
click at [383, 71] on body "4.3.7 psoriasis-arthropathica16.jpg Done Skip 0 00 : 00 : 02 Categories Monk * …" at bounding box center [233, 102] width 467 height 204
click at [383, 100] on li "4" at bounding box center [413, 105] width 79 height 12
type input "4"
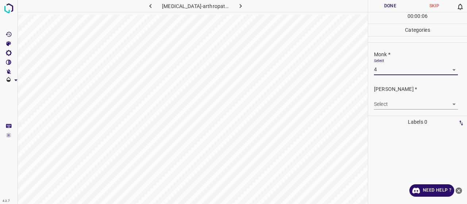
click at [383, 99] on body "4.3.7 psoriasis-arthropathica16.jpg Done Skip 0 00 : 00 : 06 Categories Monk * …" at bounding box center [233, 102] width 467 height 204
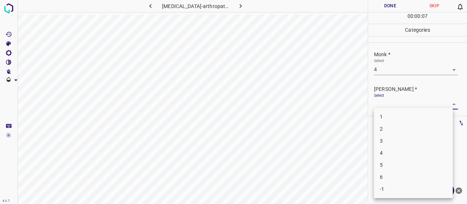
click at [397, 128] on li "2" at bounding box center [413, 129] width 79 height 12
type input "2"
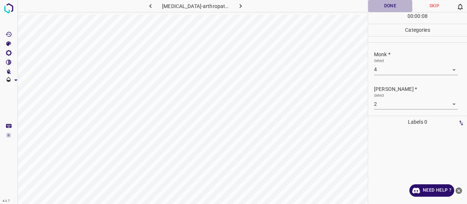
click at [395, 3] on button "Done" at bounding box center [390, 6] width 44 height 12
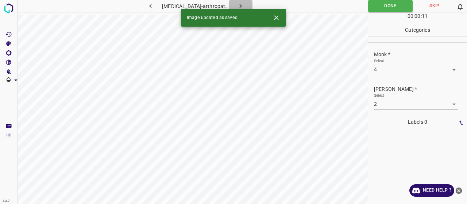
click at [237, 4] on icon "button" at bounding box center [241, 6] width 8 height 8
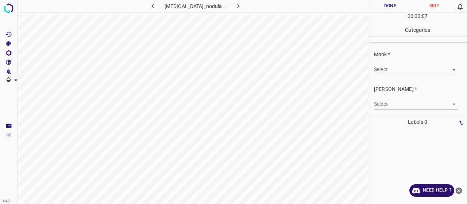
click at [390, 72] on body "4.3.7 prurigo_nodularis41.jpg Done Skip 0 00 : 00 : 07 Categories Monk * Select…" at bounding box center [233, 102] width 467 height 204
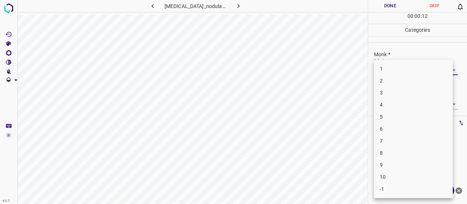
click at [400, 114] on li "5" at bounding box center [413, 117] width 79 height 12
type input "5"
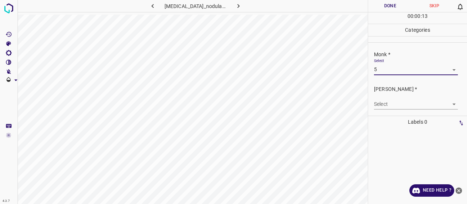
click at [398, 108] on body "4.3.7 prurigo_nodularis41.jpg Done Skip 0 00 : 00 : 13 Categories Monk * Select…" at bounding box center [233, 102] width 467 height 204
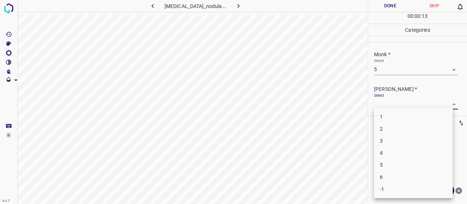
click at [396, 138] on li "3" at bounding box center [413, 141] width 79 height 12
type input "3"
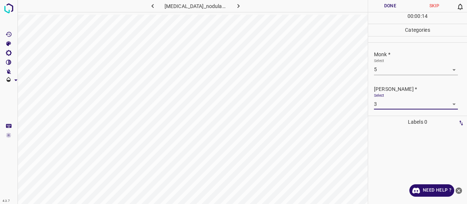
click at [397, 1] on button "Done" at bounding box center [390, 6] width 44 height 12
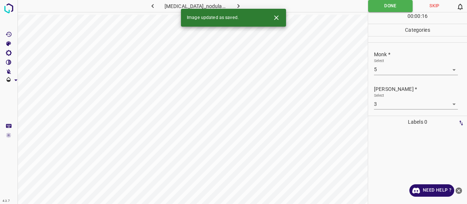
click at [235, 6] on icon "button" at bounding box center [239, 6] width 8 height 8
click at [390, 75] on div "Monk * Select ​" at bounding box center [417, 63] width 99 height 34
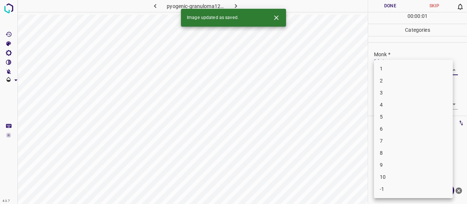
click at [390, 70] on body "4.3.7 pyogenic-granuloma120.jpg Done Skip 0 00 : 00 : 01 Categories Monk * Sele…" at bounding box center [233, 102] width 467 height 204
click at [389, 85] on li "2" at bounding box center [413, 81] width 79 height 12
type input "2"
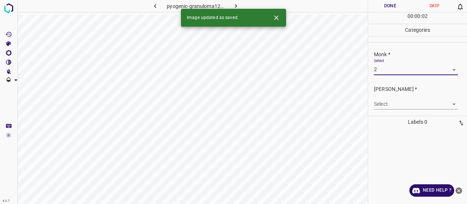
click at [381, 101] on body "4.3.7 pyogenic-granuloma120.jpg Done Skip 0 00 : 00 : 02 Categories Monk * Sele…" at bounding box center [233, 102] width 467 height 204
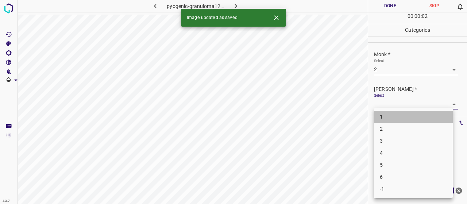
drag, startPoint x: 382, startPoint y: 117, endPoint x: 377, endPoint y: 79, distance: 37.9
click at [383, 117] on li "1" at bounding box center [413, 117] width 79 height 12
type input "1"
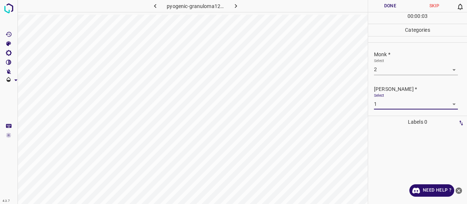
click at [386, 6] on button "Done" at bounding box center [390, 6] width 44 height 12
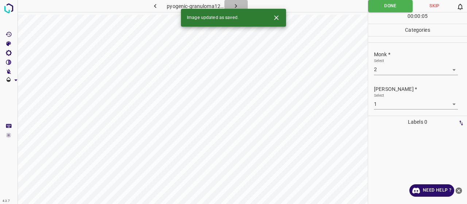
click at [233, 7] on icon "button" at bounding box center [236, 6] width 8 height 8
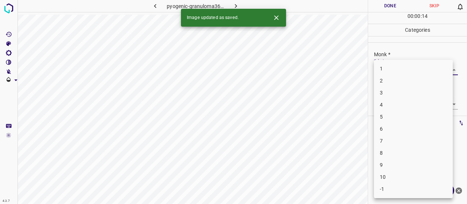
click at [387, 74] on body "4.3.7 pyogenic-granuloma36.jpg Done Skip 0 00 : 00 : 14 Categories Monk * Selec…" at bounding box center [233, 102] width 467 height 204
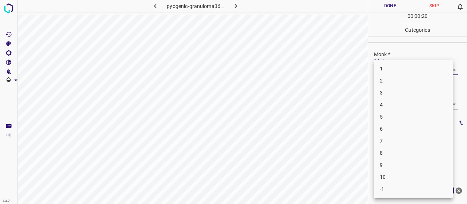
click at [383, 94] on li "3" at bounding box center [413, 93] width 79 height 12
type input "3"
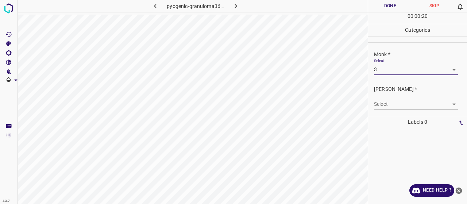
click at [386, 100] on body "4.3.7 pyogenic-granuloma36.jpg Done Skip 0 00 : 00 : 20 Categories Monk * Selec…" at bounding box center [233, 102] width 467 height 204
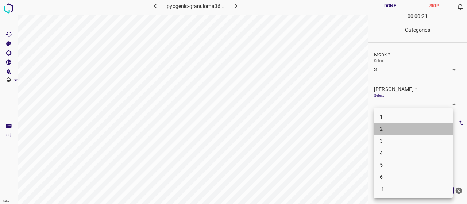
click at [388, 127] on li "2" at bounding box center [413, 129] width 79 height 12
type input "2"
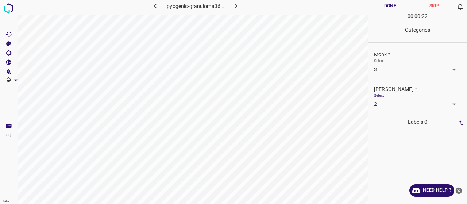
click at [380, 7] on button "Done" at bounding box center [390, 6] width 44 height 12
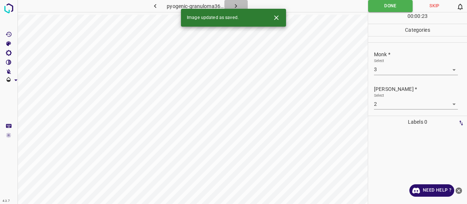
click at [229, 5] on button "button" at bounding box center [235, 6] width 23 height 12
click at [399, 72] on body "4.3.7 pyogenic-granuloma57.jpg Done Skip 0 00 : 00 : 01 Categories Monk * Selec…" at bounding box center [233, 102] width 467 height 204
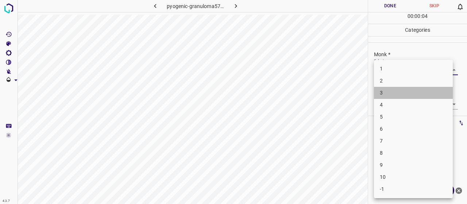
click at [383, 94] on li "3" at bounding box center [413, 93] width 79 height 12
type input "3"
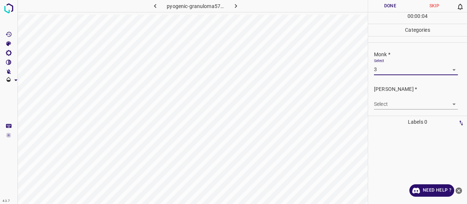
click at [386, 96] on div "Select ​" at bounding box center [416, 101] width 84 height 16
click at [387, 103] on body "4.3.7 pyogenic-granuloma57.jpg Done Skip 0 00 : 00 : 05 Categories Monk * Selec…" at bounding box center [233, 102] width 467 height 204
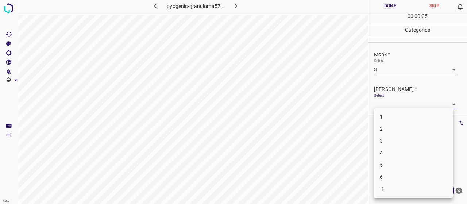
click at [385, 125] on li "2" at bounding box center [413, 129] width 79 height 12
type input "2"
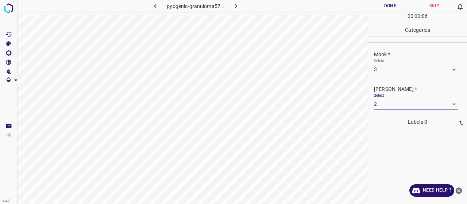
click at [390, 8] on button "Done" at bounding box center [390, 6] width 44 height 12
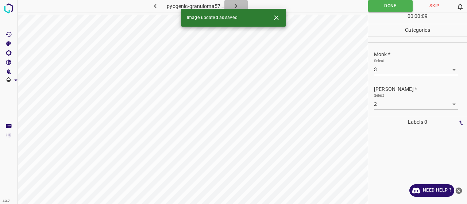
click at [239, 5] on icon "button" at bounding box center [236, 6] width 8 height 8
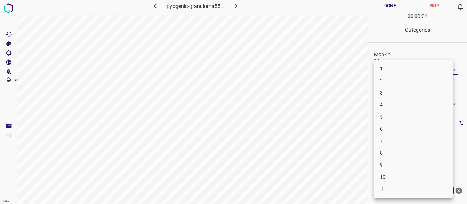
click at [390, 74] on body "4.3.7 pyogenic-granuloma55.jpg Done Skip 0 00 : 00 : 04 Categories Monk * Selec…" at bounding box center [233, 102] width 467 height 204
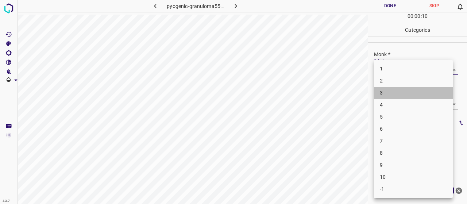
click at [412, 92] on li "3" at bounding box center [413, 93] width 79 height 12
type input "3"
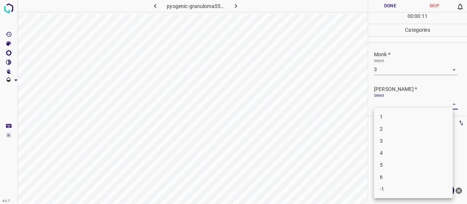
click at [409, 103] on body "4.3.7 pyogenic-granuloma55.jpg Done Skip 0 00 : 00 : 11 Categories Monk * Selec…" at bounding box center [233, 102] width 467 height 204
click at [411, 126] on li "2" at bounding box center [413, 129] width 79 height 12
type input "2"
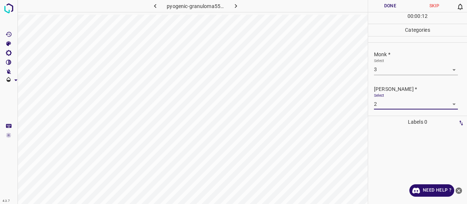
click at [381, 5] on button "Done" at bounding box center [390, 6] width 44 height 12
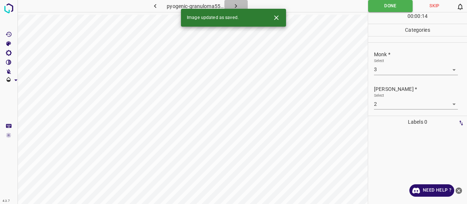
click at [242, 3] on button "button" at bounding box center [235, 6] width 23 height 12
click at [403, 68] on body "4.3.7 pyogenic-granuloma28.jpg Done Skip 0 00 : 00 : 15 Categories Monk * Selec…" at bounding box center [233, 102] width 467 height 204
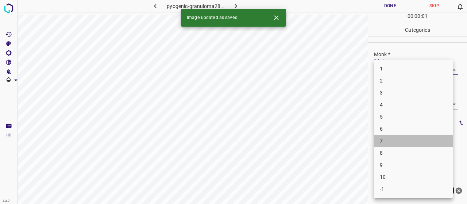
click at [400, 139] on li "7" at bounding box center [413, 141] width 79 height 12
type input "7"
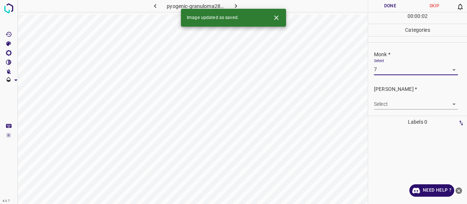
click at [390, 97] on div "Select ​" at bounding box center [416, 101] width 84 height 16
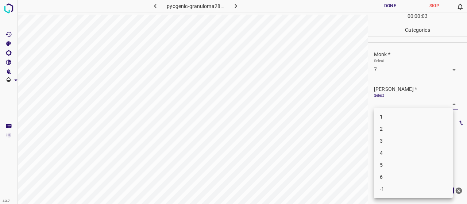
click at [390, 108] on body "4.3.7 pyogenic-granuloma28.jpg Done Skip 0 00 : 00 : 03 Categories Monk * Selec…" at bounding box center [233, 102] width 467 height 204
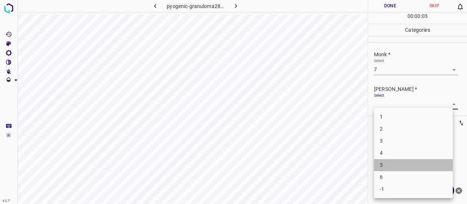
click at [398, 163] on li "5" at bounding box center [413, 165] width 79 height 12
type input "5"
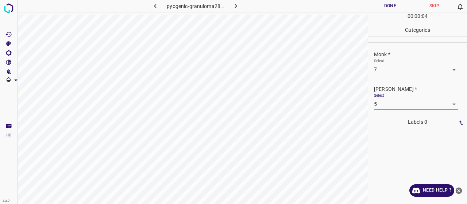
click at [393, 11] on button "Done" at bounding box center [390, 6] width 44 height 12
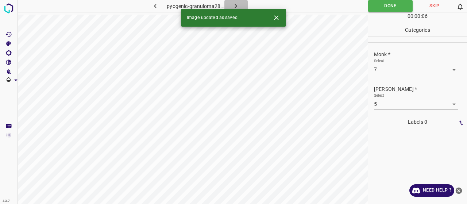
click at [237, 5] on icon "button" at bounding box center [236, 6] width 8 height 8
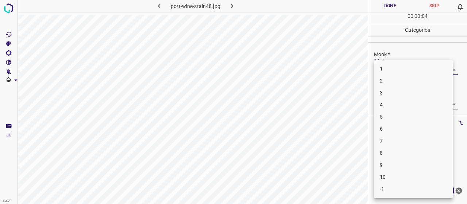
click at [381, 69] on body "4.3.7 port-wine-stain48.jpg Done Skip 0 00 : 00 : 04 Categories Monk * Select ​…" at bounding box center [233, 102] width 467 height 204
click at [383, 96] on li "3" at bounding box center [413, 93] width 79 height 12
type input "3"
click at [390, 108] on body "4.3.7 port-wine-stain48.jpg Done Skip 0 00 : 00 : 06 Categories Monk * Select 3…" at bounding box center [233, 102] width 467 height 204
click at [391, 133] on li "2" at bounding box center [413, 129] width 79 height 12
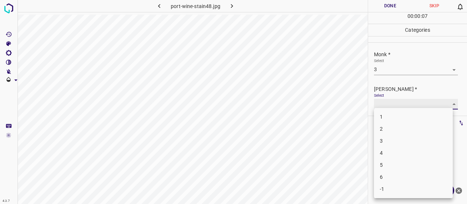
type input "2"
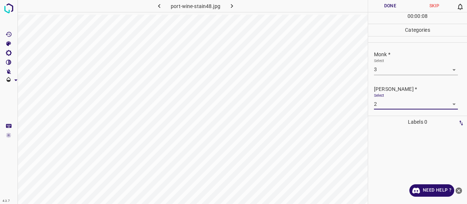
click at [388, 3] on button "Done" at bounding box center [390, 6] width 44 height 12
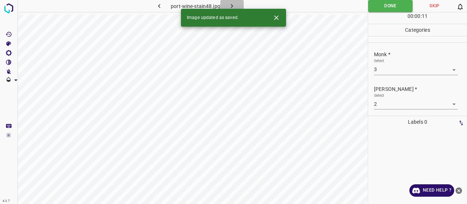
click at [237, 2] on button "button" at bounding box center [231, 6] width 23 height 12
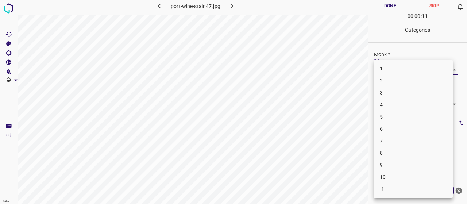
click at [387, 70] on body "4.3.7 port-wine-stain47.jpg Done Skip 0 00 : 00 : 11 Categories Monk * Select ​…" at bounding box center [233, 102] width 467 height 204
click at [392, 97] on li "3" at bounding box center [413, 93] width 79 height 12
type input "3"
click at [390, 104] on body "4.3.7 port-wine-stain47.jpg Done Skip 0 00 : 00 : 01 Categories Monk * Select 3…" at bounding box center [233, 102] width 467 height 204
click at [386, 126] on li "2" at bounding box center [413, 129] width 79 height 12
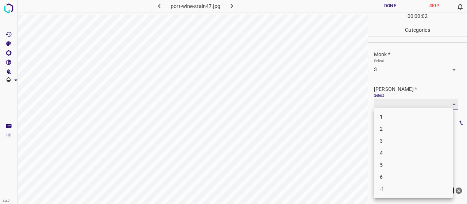
type input "2"
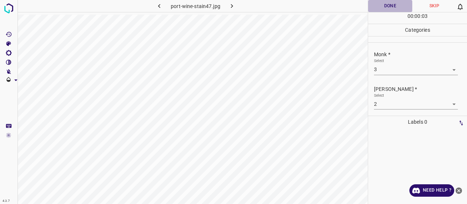
click at [381, 6] on button "Done" at bounding box center [390, 6] width 44 height 12
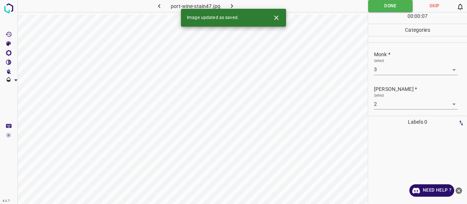
click at [235, 4] on icon "button" at bounding box center [232, 6] width 8 height 8
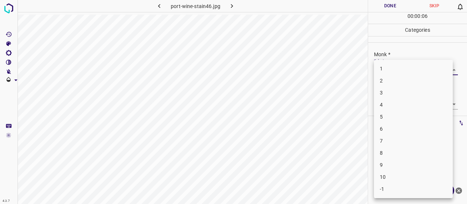
click at [388, 67] on body "4.3.7 port-wine-stain46.jpg Done Skip 0 00 : 00 : 06 Categories Monk * Select ​…" at bounding box center [233, 102] width 467 height 204
click at [394, 132] on li "6" at bounding box center [413, 129] width 79 height 12
type input "6"
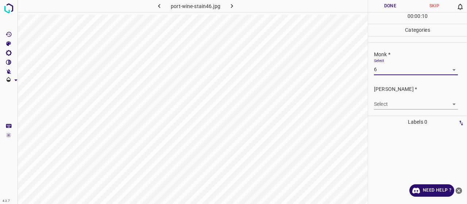
click at [393, 103] on body "4.3.7 port-wine-stain46.jpg Done Skip 0 00 : 00 : 10 Categories Monk * Select 6…" at bounding box center [233, 102] width 467 height 204
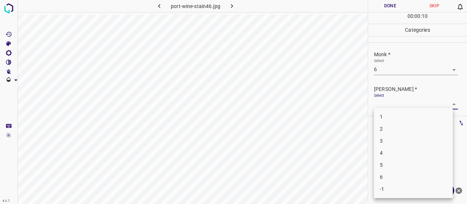
click at [390, 151] on li "4" at bounding box center [413, 153] width 79 height 12
type input "4"
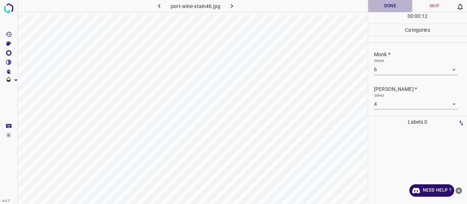
click at [386, 5] on button "Done" at bounding box center [390, 6] width 44 height 12
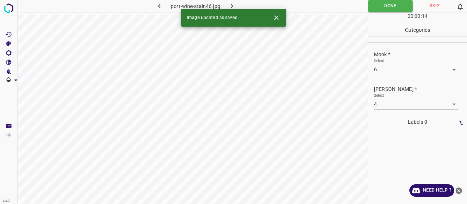
click at [238, 3] on button "button" at bounding box center [231, 6] width 23 height 12
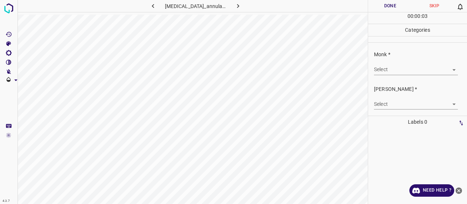
click at [409, 70] on body "4.3.7 granuloma_annulare74.jpg Done Skip 0 00 : 00 : 03 Categories Monk * Selec…" at bounding box center [233, 102] width 467 height 204
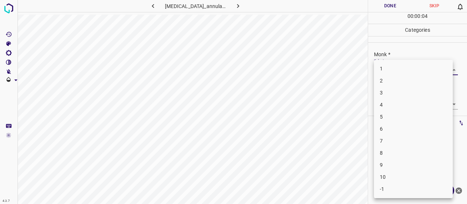
click at [390, 138] on li "7" at bounding box center [413, 141] width 79 height 12
type input "7"
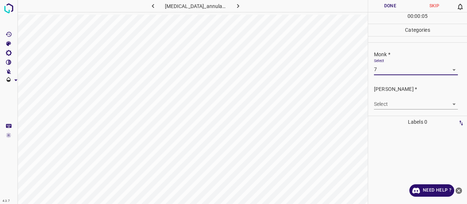
click at [392, 102] on body "4.3.7 granuloma_annulare74.jpg Done Skip 0 00 : 00 : 05 Categories Monk * Selec…" at bounding box center [233, 102] width 467 height 204
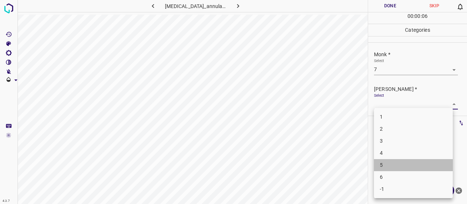
click at [402, 163] on li "5" at bounding box center [413, 165] width 79 height 12
type input "5"
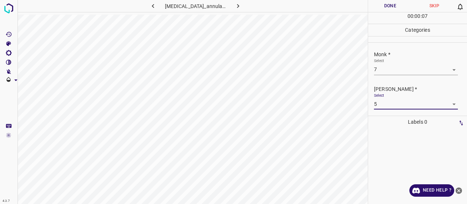
click at [399, 7] on button "Done" at bounding box center [390, 6] width 44 height 12
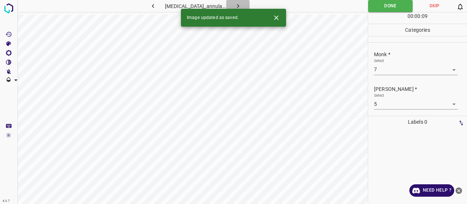
click at [231, 2] on button "button" at bounding box center [237, 6] width 23 height 12
click at [398, 65] on body "4.3.7 granulome_sarcoidien6.jpg Done Skip 0 00 : 00 : 09 Categories Monk * Sele…" at bounding box center [233, 102] width 467 height 204
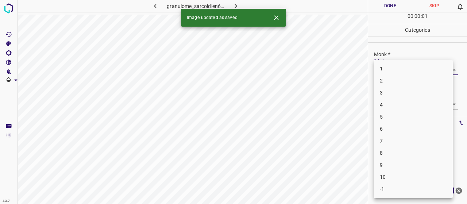
click at [404, 92] on li "3" at bounding box center [413, 93] width 79 height 12
type input "3"
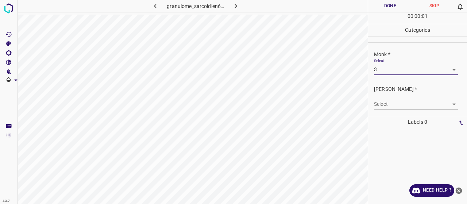
click at [406, 108] on body "4.3.7 granulome_sarcoidien6.jpg Done Skip 0 00 : 00 : 01 Categories Monk * Sele…" at bounding box center [233, 102] width 467 height 204
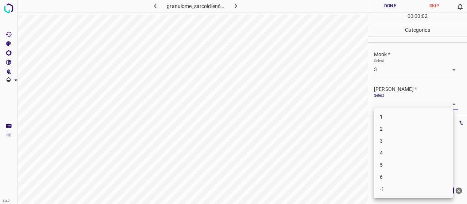
click at [406, 129] on li "2" at bounding box center [413, 129] width 79 height 12
type input "2"
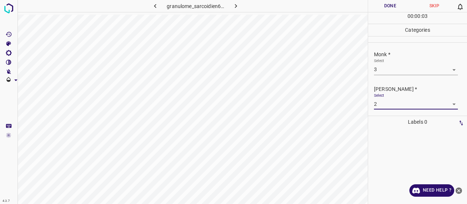
click at [383, 6] on button "Done" at bounding box center [390, 6] width 44 height 12
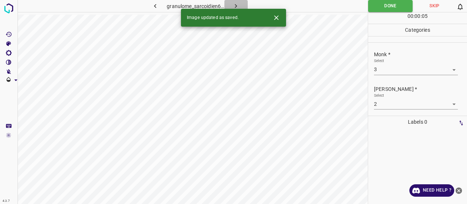
click at [240, 4] on button "button" at bounding box center [235, 6] width 23 height 12
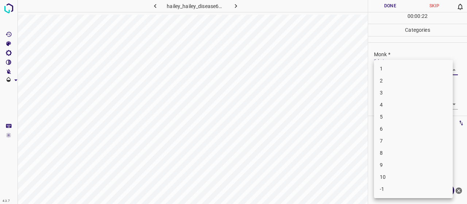
drag, startPoint x: 401, startPoint y: 67, endPoint x: 396, endPoint y: 59, distance: 8.7
click at [400, 67] on body "4.3.7 hailey_hailey_disease69.jpg Done Skip 0 00 : 00 : 22 Categories Monk * Se…" at bounding box center [233, 102] width 467 height 204
drag, startPoint x: 380, startPoint y: 102, endPoint x: 385, endPoint y: 115, distance: 13.6
click at [381, 102] on li "4" at bounding box center [413, 105] width 79 height 12
type input "4"
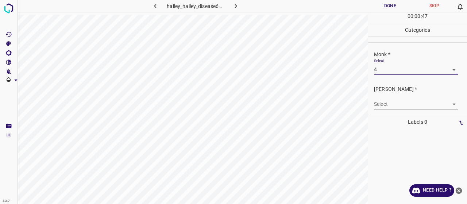
click at [391, 119] on p "Labels 0" at bounding box center [417, 122] width 94 height 12
click at [395, 106] on body "4.3.7 hailey_hailey_disease69.jpg Done Skip 0 00 : 00 : 48 Categories Monk * Se…" at bounding box center [233, 102] width 467 height 204
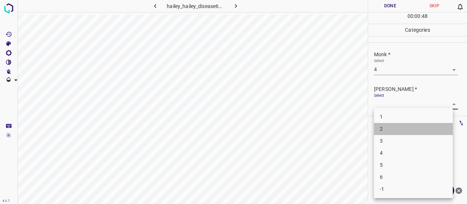
click at [389, 129] on li "2" at bounding box center [413, 129] width 79 height 12
type input "2"
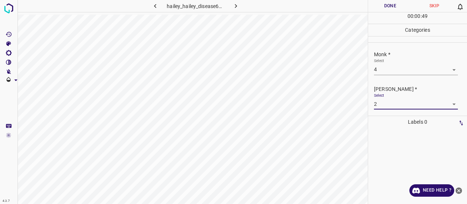
click at [375, 8] on button "Done" at bounding box center [390, 6] width 44 height 12
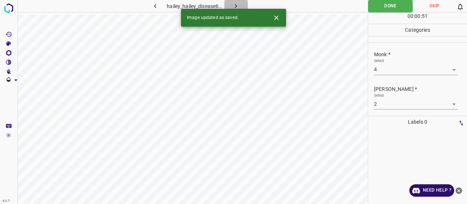
click at [238, 6] on icon "button" at bounding box center [236, 6] width 8 height 8
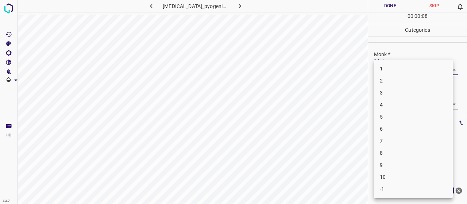
click at [429, 70] on body "4.3.7 granuloma_pyogenicum38.jpg Done Skip 0 00 : 00 : 08 Categories Monk * Sel…" at bounding box center [233, 102] width 467 height 204
click at [421, 87] on li "3" at bounding box center [413, 93] width 79 height 12
type input "3"
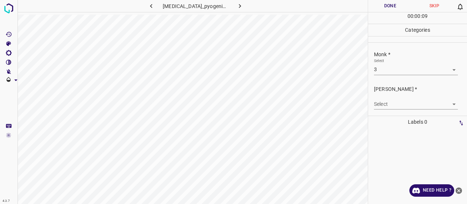
click at [408, 98] on div "Select ​" at bounding box center [416, 101] width 84 height 16
click at [388, 109] on body "4.3.7 granuloma_pyogenicum38.jpg Done Skip 0 00 : 00 : 10 Categories Monk * Sel…" at bounding box center [233, 102] width 467 height 204
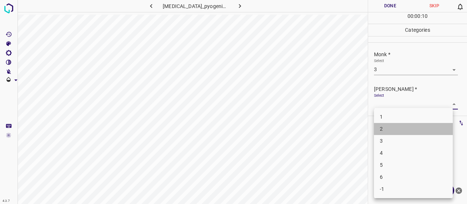
click at [394, 129] on li "2" at bounding box center [413, 129] width 79 height 12
type input "2"
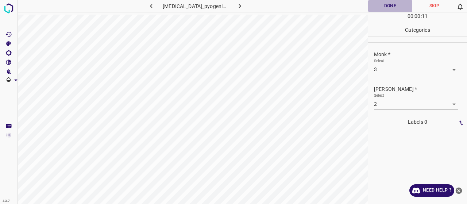
click at [387, 5] on button "Done" at bounding box center [390, 6] width 44 height 12
click at [233, 10] on button "button" at bounding box center [239, 6] width 23 height 12
drag, startPoint x: 378, startPoint y: 62, endPoint x: 382, endPoint y: 67, distance: 6.8
click at [379, 63] on div "Select ​" at bounding box center [416, 66] width 84 height 16
click at [385, 70] on body "4.3.7 granuloma_pyogenicum8.jpg Done Skip 0 00 : 00 : 20 Categories Monk * Sele…" at bounding box center [233, 102] width 467 height 204
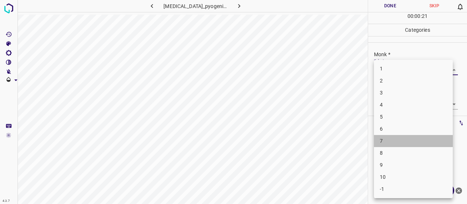
click at [393, 141] on li "7" at bounding box center [413, 141] width 79 height 12
type input "7"
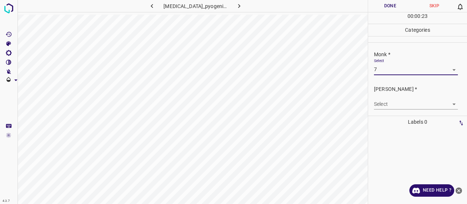
click at [392, 110] on div "[PERSON_NAME] * Select ​" at bounding box center [417, 97] width 99 height 34
click at [394, 108] on body "4.3.7 granuloma_pyogenicum8.jpg Done Skip 0 00 : 00 : 23 Categories Monk * Sele…" at bounding box center [233, 102] width 467 height 204
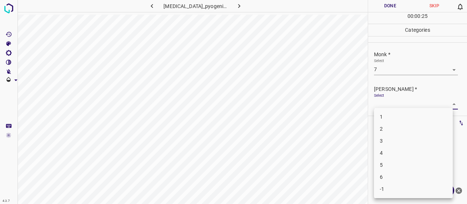
click at [397, 158] on li "4" at bounding box center [413, 153] width 79 height 12
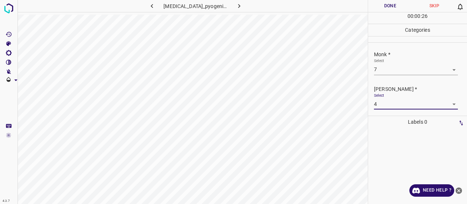
click at [397, 98] on body "4.3.7 granuloma_pyogenicum8.jpg Done Skip 0 00 : 00 : 26 Categories Monk * Sele…" at bounding box center [233, 102] width 467 height 204
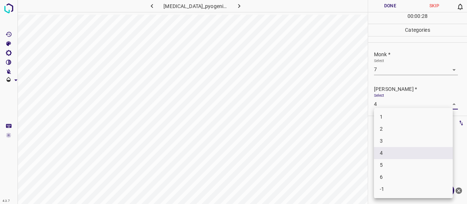
click at [401, 167] on li "5" at bounding box center [413, 165] width 79 height 12
type input "5"
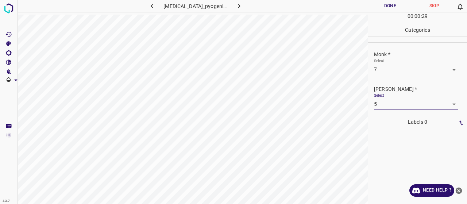
click at [383, 7] on button "Done" at bounding box center [390, 6] width 44 height 12
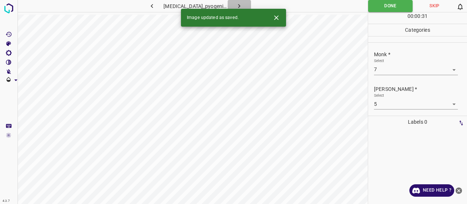
click at [235, 6] on icon "button" at bounding box center [239, 6] width 8 height 8
click at [397, 71] on body "4.3.7 grovers_disease_transient_acantholytic_dermatosis12.jpg Done Skip 0 00 : …" at bounding box center [233, 102] width 467 height 204
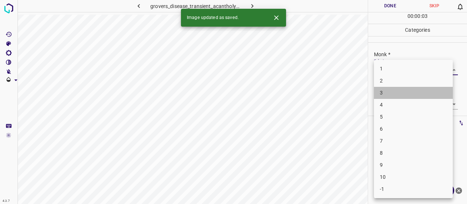
click at [400, 97] on li "3" at bounding box center [413, 93] width 79 height 12
type input "3"
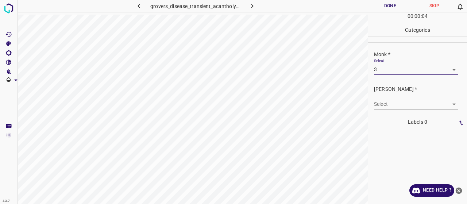
click at [395, 104] on body "4.3.7 grovers_disease_transient_acantholytic_dermatosis12.jpg Done Skip 0 00 : …" at bounding box center [233, 102] width 467 height 204
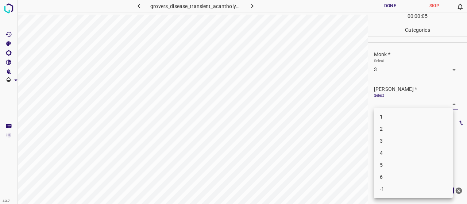
click at [399, 130] on li "2" at bounding box center [413, 129] width 79 height 12
type input "2"
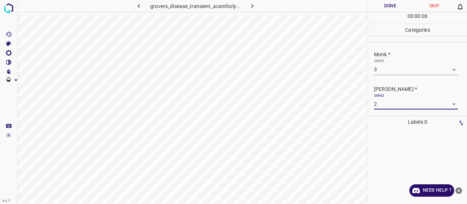
click at [385, 7] on button "Done" at bounding box center [390, 6] width 44 height 12
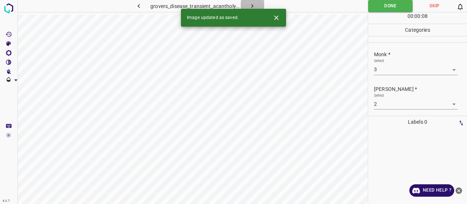
click at [255, 4] on icon "button" at bounding box center [252, 6] width 8 height 8
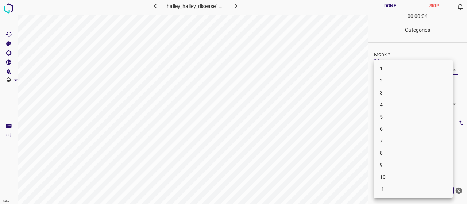
drag, startPoint x: 379, startPoint y: 67, endPoint x: 383, endPoint y: 68, distance: 4.9
click at [383, 68] on body "4.3.7 hailey_hailey_disease10.jpg Done Skip 0 00 : 00 : 04 Categories Monk * Se…" at bounding box center [233, 102] width 467 height 204
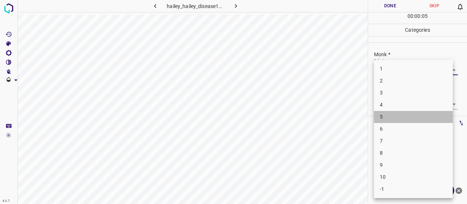
click at [393, 119] on li "5" at bounding box center [413, 117] width 79 height 12
type input "5"
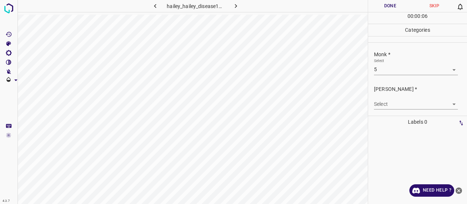
click at [391, 97] on div "Select ​" at bounding box center [416, 101] width 84 height 16
click at [392, 103] on body "4.3.7 hailey_hailey_disease10.jpg Done Skip 0 00 : 00 : 06 Categories Monk * Se…" at bounding box center [233, 102] width 467 height 204
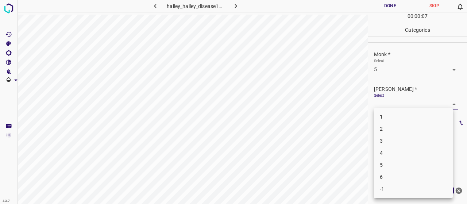
click at [399, 140] on li "3" at bounding box center [413, 141] width 79 height 12
type input "3"
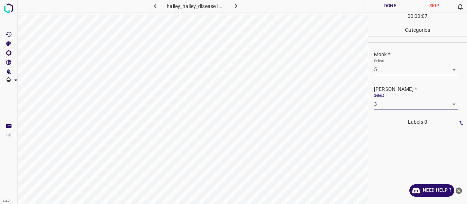
click at [389, 6] on button "Done" at bounding box center [390, 6] width 44 height 12
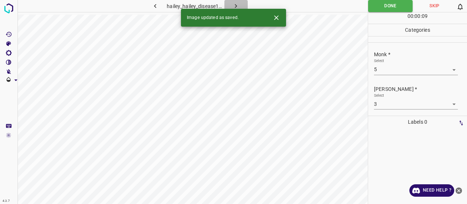
click at [241, 4] on button "button" at bounding box center [235, 6] width 23 height 12
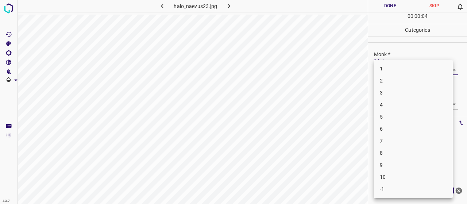
click at [443, 64] on body "4.3.7 halo_naevus23.jpg Done Skip 0 00 : 00 : 04 Categories Monk * Select ​ Fit…" at bounding box center [233, 102] width 467 height 204
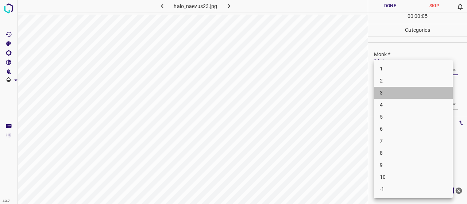
click at [421, 92] on li "3" at bounding box center [413, 93] width 79 height 12
type input "3"
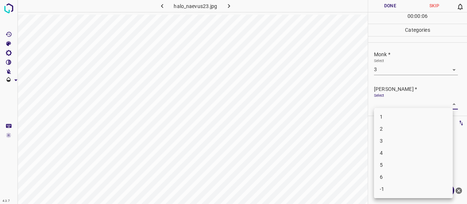
click at [409, 106] on body "4.3.7 halo_naevus23.jpg Done Skip 0 00 : 00 : 06 Categories Monk * Select 3 3 F…" at bounding box center [233, 102] width 467 height 204
click at [411, 130] on li "2" at bounding box center [413, 129] width 79 height 12
type input "2"
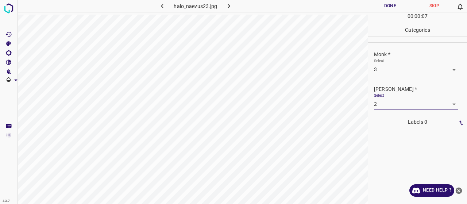
click at [389, 2] on button "Done" at bounding box center [390, 6] width 44 height 12
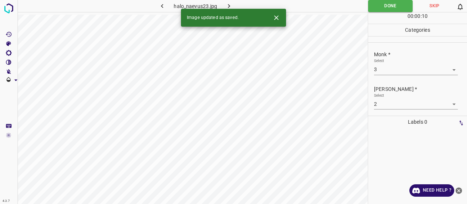
click at [228, 1] on button "button" at bounding box center [228, 6] width 23 height 12
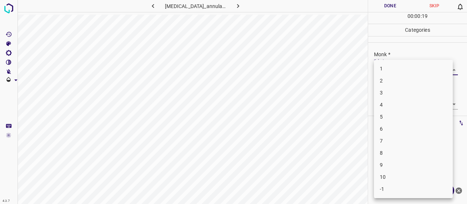
click at [418, 70] on body "4.3.7 granuloma_annulare51.jpg Done Skip 0 00 : 00 : 19 Categories Monk * Selec…" at bounding box center [233, 102] width 467 height 204
click at [409, 91] on li "3" at bounding box center [413, 93] width 79 height 12
type input "3"
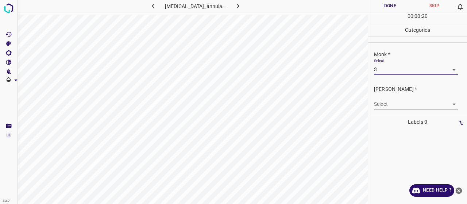
click at [403, 98] on div "Select ​" at bounding box center [416, 101] width 84 height 16
click at [402, 100] on body "4.3.7 granuloma_annulare51.jpg Done Skip 0 00 : 00 : 20 Categories Monk * Selec…" at bounding box center [233, 102] width 467 height 204
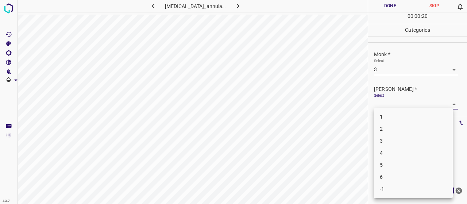
click at [402, 128] on li "2" at bounding box center [413, 129] width 79 height 12
type input "2"
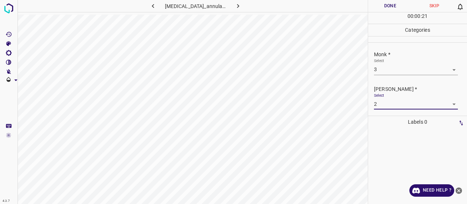
click at [398, 6] on button "Done" at bounding box center [390, 6] width 44 height 12
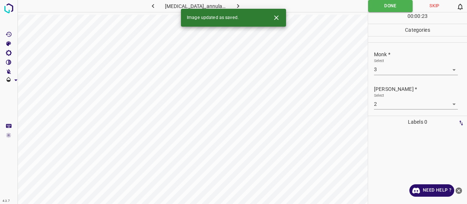
click at [235, 1] on button "button" at bounding box center [237, 6] width 23 height 12
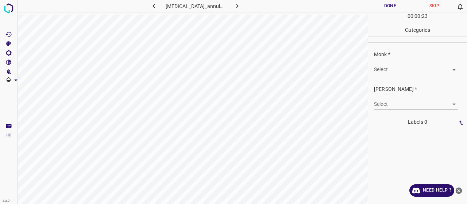
click at [395, 67] on body "4.3.7 granuloma_annulare7.jpg Done Skip 0 00 : 00 : 23 Categories Monk * Select…" at bounding box center [233, 102] width 467 height 204
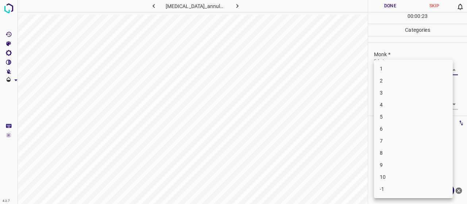
click at [393, 92] on li "3" at bounding box center [413, 93] width 79 height 12
type input "3"
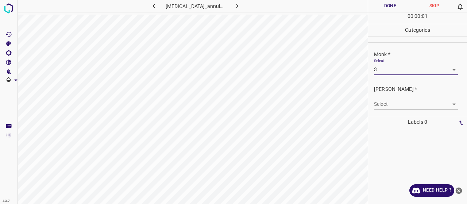
click at [393, 108] on body "4.3.7 granuloma_annulare7.jpg Done Skip 0 00 : 00 : 01 Categories Monk * Select…" at bounding box center [233, 102] width 467 height 204
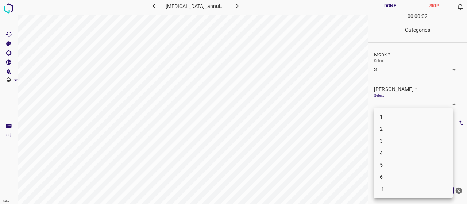
click at [396, 132] on li "2" at bounding box center [413, 129] width 79 height 12
type input "2"
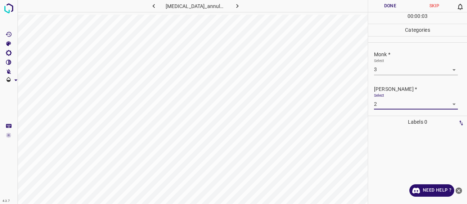
click at [383, 3] on button "Done" at bounding box center [390, 6] width 44 height 12
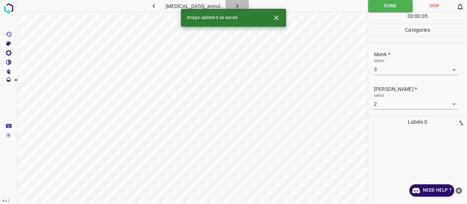
click at [232, 5] on button "button" at bounding box center [236, 6] width 23 height 12
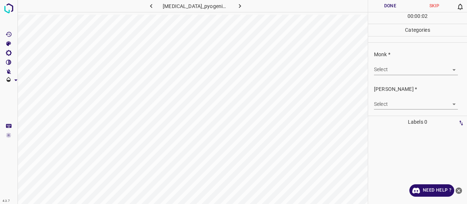
click at [414, 67] on body "4.3.7 granuloma_pyogenicum17.jpg Done Skip 0 00 : 00 : 02 Categories Monk * Sel…" at bounding box center [233, 102] width 467 height 204
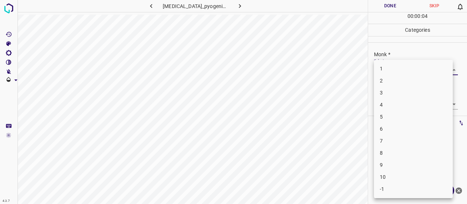
click at [405, 96] on li "3" at bounding box center [413, 93] width 79 height 12
type input "3"
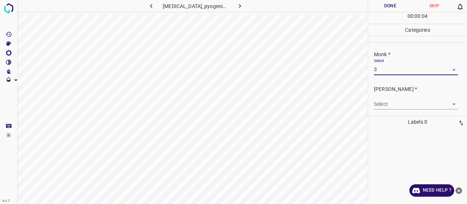
click at [407, 101] on body "4.3.7 granuloma_pyogenicum17.jpg Done Skip 0 00 : 00 : 04 Categories Monk * Sel…" at bounding box center [233, 102] width 467 height 204
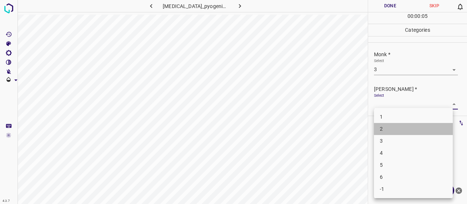
click at [412, 128] on li "2" at bounding box center [413, 129] width 79 height 12
type input "2"
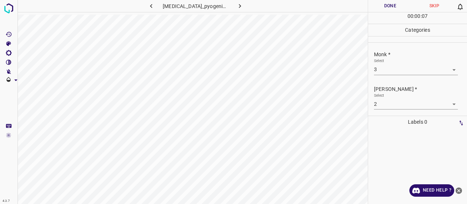
click at [390, 13] on div "00 : 00 : 07" at bounding box center [417, 17] width 99 height 11
click at [388, 9] on button "Done" at bounding box center [390, 6] width 44 height 12
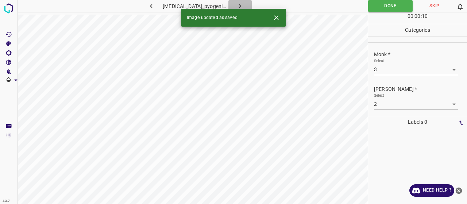
click at [241, 6] on button "button" at bounding box center [239, 6] width 23 height 12
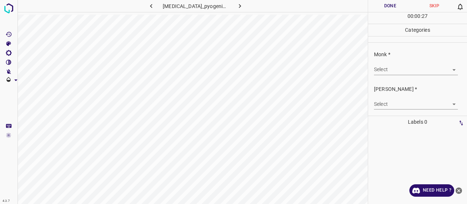
click at [368, 70] on div "Done Skip 0 00 : 00 : 27 Categories Monk * Select ​ Fitzpatrick * Select ​ Labe…" at bounding box center [417, 102] width 99 height 204
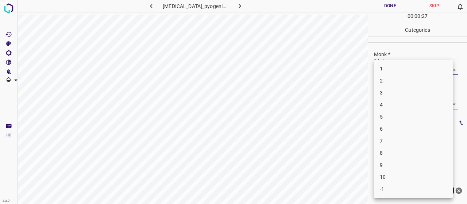
click at [395, 73] on body "4.3.7 granuloma_pyogenicum32.jpg Done Skip 0 00 : 00 : 27 Categories Monk * Sel…" at bounding box center [233, 102] width 467 height 204
click at [405, 108] on li "4" at bounding box center [413, 105] width 79 height 12
type input "4"
click at [404, 108] on body "4.3.7 granuloma_pyogenicum32.jpg Done Skip 0 00 : 00 : 30 Categories Monk * Sel…" at bounding box center [233, 102] width 467 height 204
click at [403, 133] on li "2" at bounding box center [413, 129] width 79 height 12
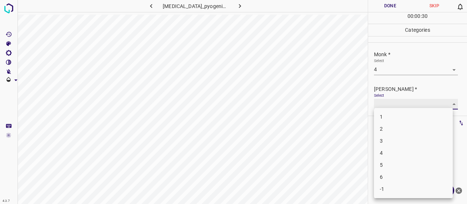
type input "2"
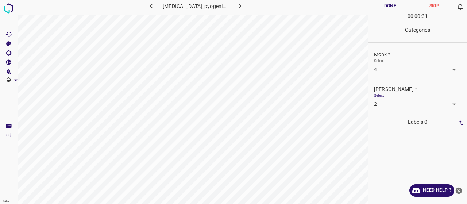
click at [369, 8] on button "Done" at bounding box center [390, 6] width 44 height 12
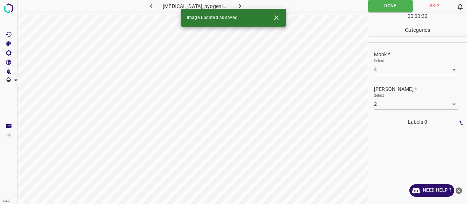
click at [244, 9] on div "Image updated as saved." at bounding box center [233, 18] width 105 height 18
click at [239, 6] on icon "button" at bounding box center [240, 6] width 8 height 8
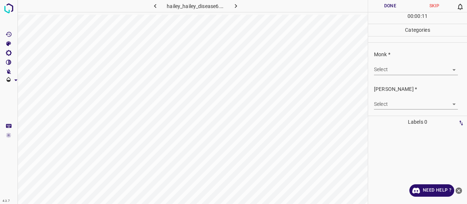
click at [421, 70] on body "4.3.7 hailey_hailey_disease6.jpg Done Skip 0 00 : 00 : 11 Categories Monk * Sel…" at bounding box center [233, 102] width 467 height 204
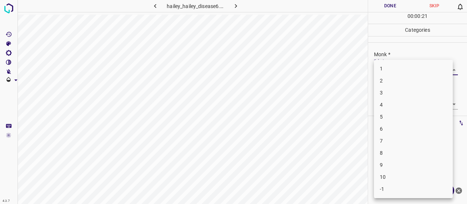
click at [389, 127] on li "6" at bounding box center [413, 129] width 79 height 12
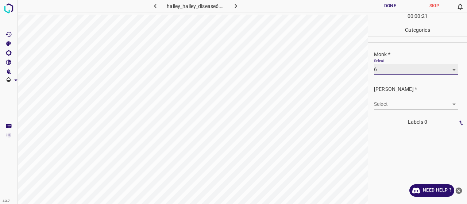
type input "6"
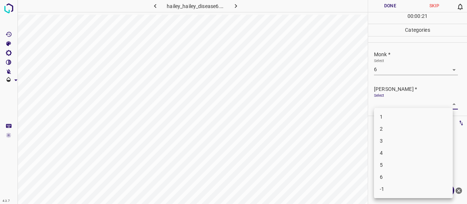
click at [391, 103] on body "4.3.7 hailey_hailey_disease6.jpg Done Skip 0 00 : 00 : 21 Categories Monk * Sel…" at bounding box center [233, 102] width 467 height 204
click at [398, 148] on li "4" at bounding box center [413, 153] width 79 height 12
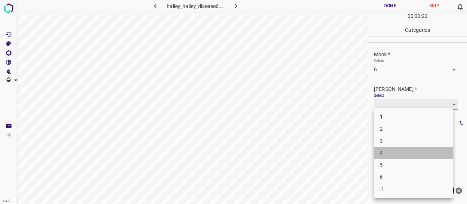
type input "4"
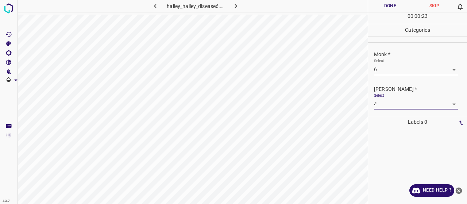
click at [385, 4] on button "Done" at bounding box center [390, 6] width 44 height 12
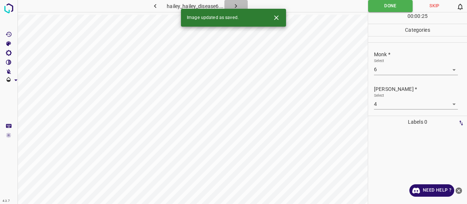
click at [233, 5] on icon "button" at bounding box center [236, 6] width 8 height 8
click at [437, 73] on body "4.3.7 granuloma_annulare55.jpg Done Skip 0 00 : 00 : 25 Categories Monk * Selec…" at bounding box center [233, 102] width 467 height 204
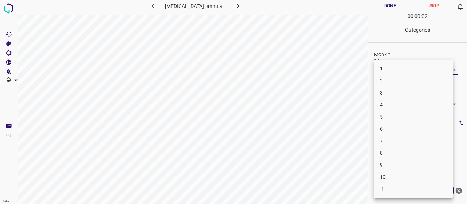
click at [423, 119] on li "5" at bounding box center [413, 117] width 79 height 12
type input "5"
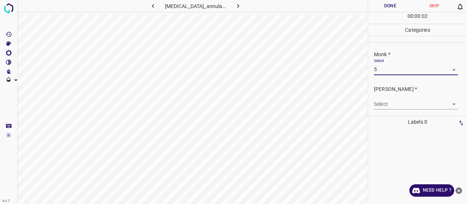
click at [424, 102] on body "4.3.7 granuloma_annulare55.jpg Done Skip 0 00 : 00 : 02 Categories Monk * Selec…" at bounding box center [233, 102] width 467 height 204
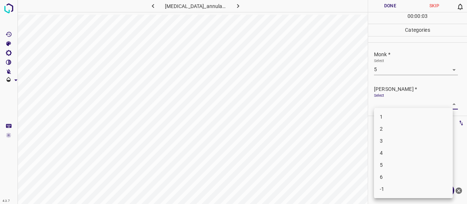
drag, startPoint x: 422, startPoint y: 140, endPoint x: 419, endPoint y: 116, distance: 24.7
click at [422, 140] on li "3" at bounding box center [413, 141] width 79 height 12
type input "3"
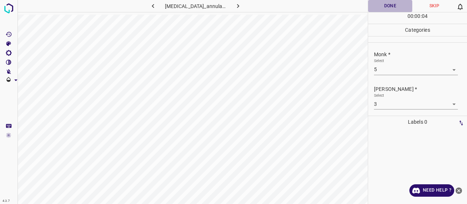
click at [398, 3] on button "Done" at bounding box center [390, 6] width 44 height 12
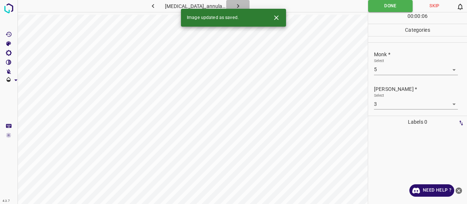
click at [230, 4] on button "button" at bounding box center [237, 6] width 23 height 12
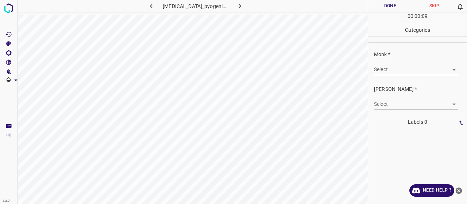
click at [385, 68] on body "4.3.7 granuloma_pyogenicum15.jpg Done Skip 0 00 : 00 : 09 Categories Monk * Sel…" at bounding box center [233, 102] width 467 height 204
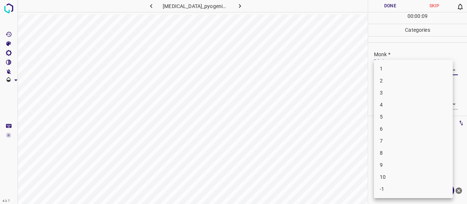
click at [397, 91] on li "3" at bounding box center [413, 93] width 79 height 12
type input "3"
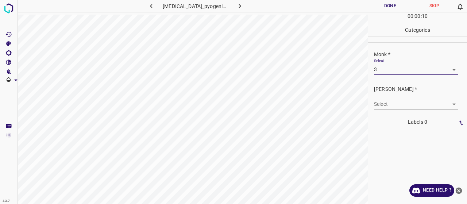
click at [395, 97] on div "Select ​" at bounding box center [416, 101] width 84 height 16
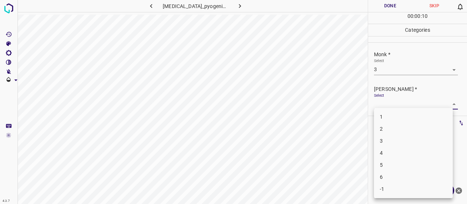
click at [395, 102] on body "4.3.7 granuloma_pyogenicum15.jpg Done Skip 0 00 : 00 : 10 Categories Monk * Sel…" at bounding box center [233, 102] width 467 height 204
click at [394, 127] on li "2" at bounding box center [413, 129] width 79 height 12
type input "2"
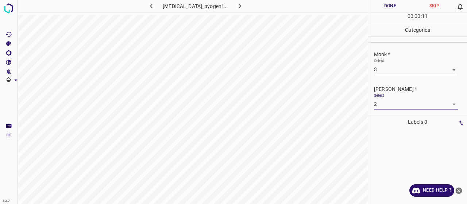
click at [389, 8] on button "Done" at bounding box center [390, 6] width 44 height 12
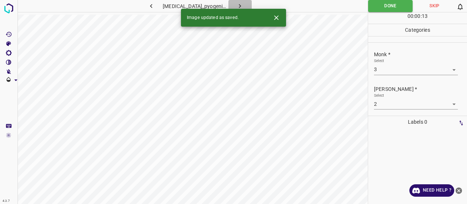
click at [236, 6] on icon "button" at bounding box center [240, 6] width 8 height 8
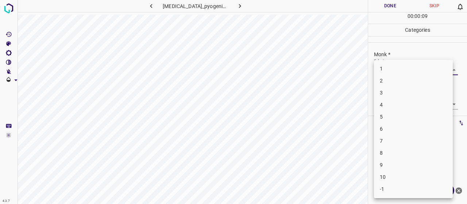
click at [393, 74] on body "4.3.7 granuloma_pyogenicum25.jpg Done Skip 0 00 : 00 : 09 Categories Monk * Sel…" at bounding box center [233, 102] width 467 height 204
click at [386, 95] on li "3" at bounding box center [413, 93] width 79 height 12
type input "3"
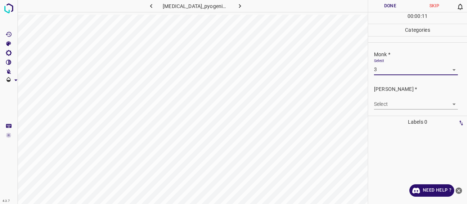
click at [386, 98] on div "Select ​" at bounding box center [416, 101] width 84 height 16
click at [384, 103] on body "4.3.7 granuloma_pyogenicum25.jpg Done Skip 0 00 : 00 : 12 Categories Monk * Sel…" at bounding box center [233, 102] width 467 height 204
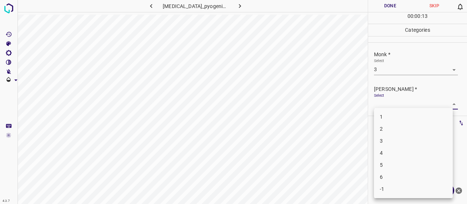
click at [382, 127] on li "2" at bounding box center [413, 129] width 79 height 12
type input "2"
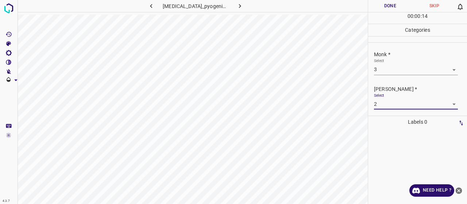
click at [384, 10] on button "Done" at bounding box center [390, 6] width 44 height 12
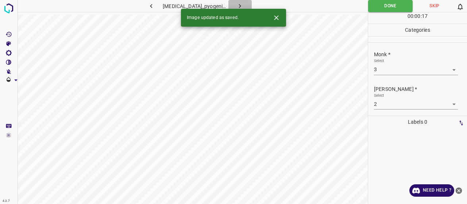
click at [238, 3] on icon "button" at bounding box center [240, 6] width 8 height 8
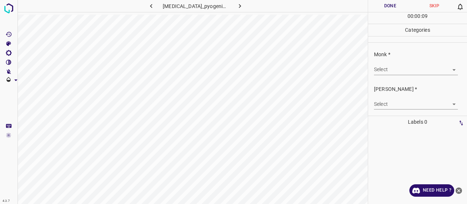
click at [396, 65] on body "4.3.7 granuloma_pyogenicum39.jpg Done Skip 0 00 : 00 : 09 Categories Monk * Sel…" at bounding box center [233, 102] width 467 height 204
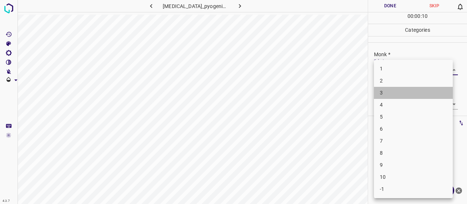
click at [395, 94] on li "3" at bounding box center [413, 93] width 79 height 12
type input "3"
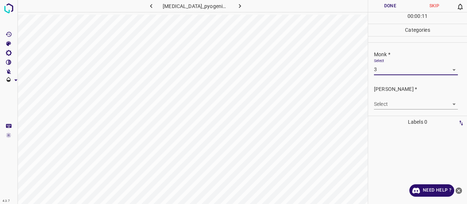
click at [393, 107] on body "4.3.7 granuloma_pyogenicum39.jpg Done Skip 0 00 : 00 : 11 Categories Monk * Sel…" at bounding box center [233, 102] width 467 height 204
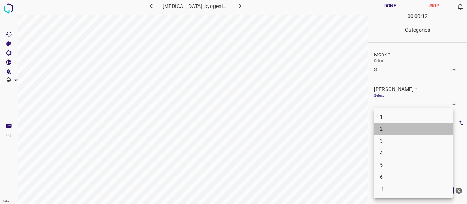
click at [388, 127] on li "2" at bounding box center [413, 129] width 79 height 12
type input "2"
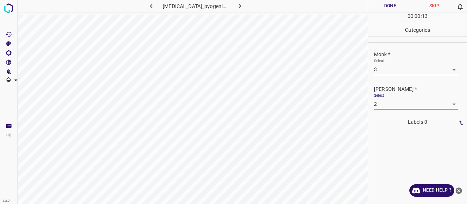
click at [383, 8] on button "Done" at bounding box center [390, 6] width 44 height 12
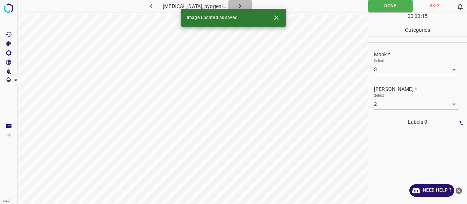
click at [240, 8] on button "button" at bounding box center [239, 6] width 23 height 12
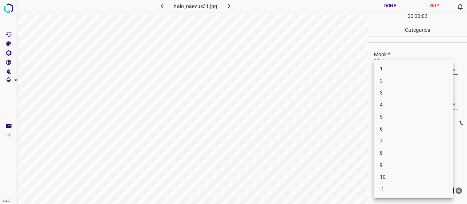
click at [389, 66] on body "4.3.7 halo_naevus31.jpg Done Skip 0 00 : 00 : 03 Categories Monk * Select ​ Fit…" at bounding box center [233, 102] width 467 height 204
click at [390, 121] on li "5" at bounding box center [413, 117] width 79 height 12
type input "5"
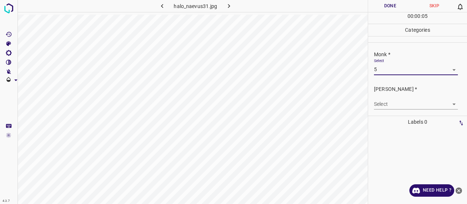
click at [392, 102] on body "4.3.7 halo_naevus31.jpg Done Skip 0 00 : 00 : 05 Categories Monk * Select 5 5 F…" at bounding box center [233, 102] width 467 height 204
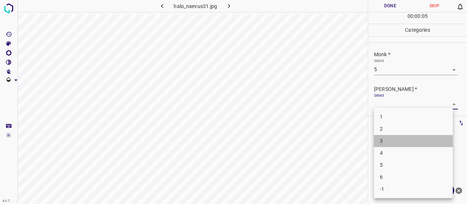
click at [391, 143] on li "3" at bounding box center [413, 141] width 79 height 12
type input "3"
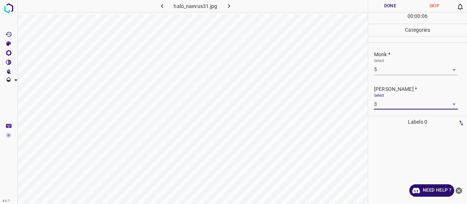
click at [397, 3] on button "Done" at bounding box center [390, 6] width 44 height 12
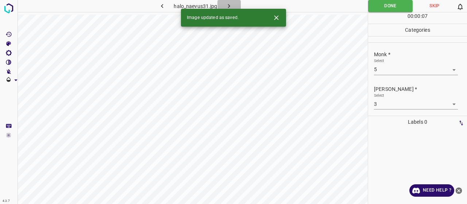
click at [224, 1] on button "button" at bounding box center [228, 6] width 23 height 12
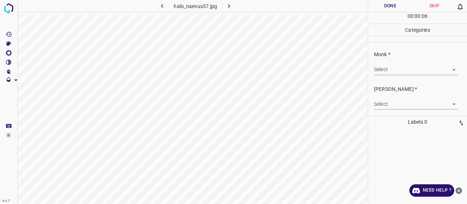
click at [417, 76] on div "Monk * Select ​" at bounding box center [417, 63] width 99 height 34
click at [408, 53] on p "Monk *" at bounding box center [420, 55] width 93 height 8
click at [407, 67] on body "4.3.7 halo_naevus37.jpg Done Skip 0 00 : 00 : 08 Categories Monk * Select ​ Fit…" at bounding box center [233, 102] width 467 height 204
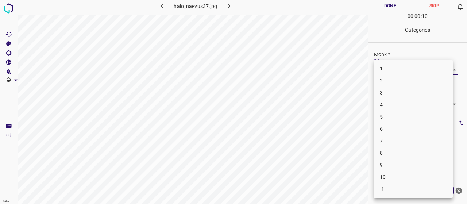
click at [397, 98] on li "3" at bounding box center [413, 93] width 79 height 12
type input "3"
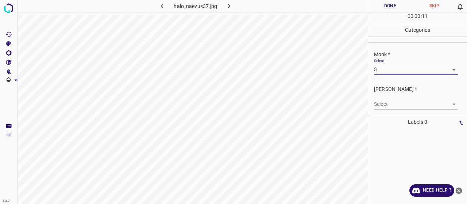
click at [395, 100] on body "4.3.7 halo_naevus37.jpg Done Skip 0 00 : 00 : 11 Categories Monk * Select 3 3 F…" at bounding box center [233, 102] width 467 height 204
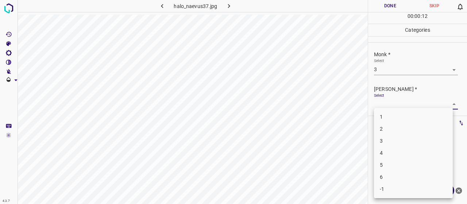
click at [390, 128] on li "2" at bounding box center [413, 129] width 79 height 12
type input "2"
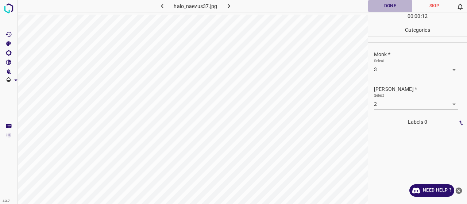
click at [393, 10] on button "Done" at bounding box center [390, 6] width 44 height 12
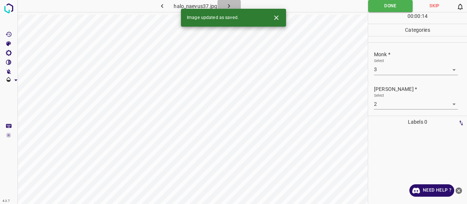
click at [230, 5] on icon "button" at bounding box center [229, 6] width 8 height 8
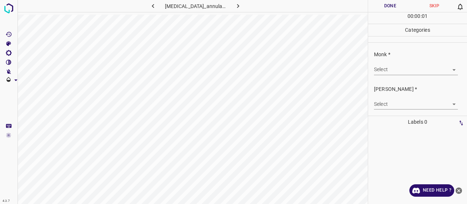
click at [373, 74] on div "Monk * Select ​" at bounding box center [417, 63] width 99 height 34
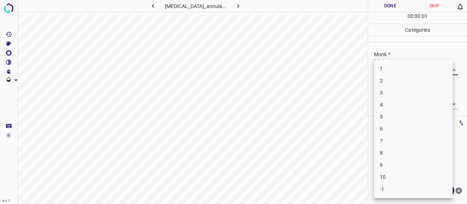
click at [379, 72] on body "4.3.7 granuloma_annulare50.jpg Done Skip 0 00 : 00 : 01 Categories Monk * Selec…" at bounding box center [233, 102] width 467 height 204
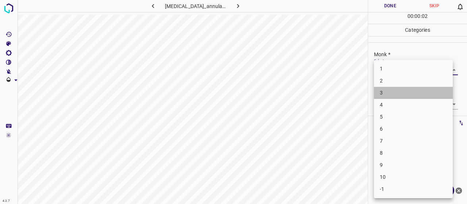
click at [380, 96] on li "3" at bounding box center [413, 93] width 79 height 12
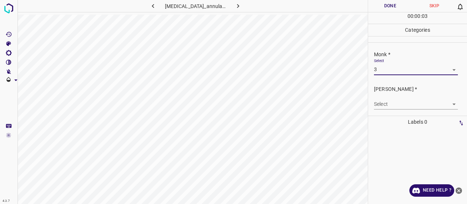
click at [387, 103] on body "4.3.7 granuloma_annulare50.jpg Done Skip 0 00 : 00 : 03 Categories Monk * Selec…" at bounding box center [233, 102] width 467 height 204
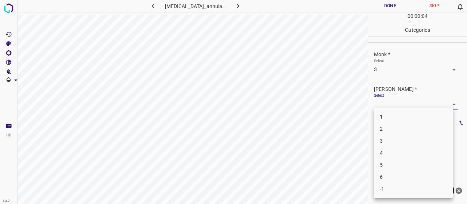
drag, startPoint x: 392, startPoint y: 121, endPoint x: 391, endPoint y: 127, distance: 5.8
click at [391, 127] on ul "1 2 3 4 5 6 -1" at bounding box center [413, 153] width 79 height 90
click at [391, 127] on li "2" at bounding box center [413, 129] width 79 height 12
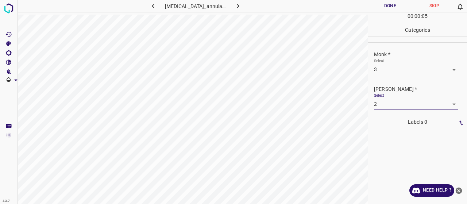
click at [383, 3] on button "Done" at bounding box center [390, 6] width 44 height 12
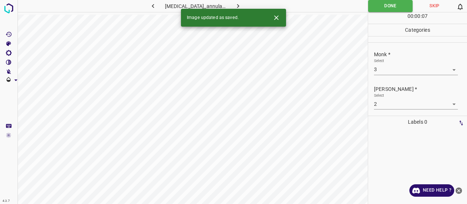
click at [234, 3] on icon "button" at bounding box center [238, 6] width 8 height 8
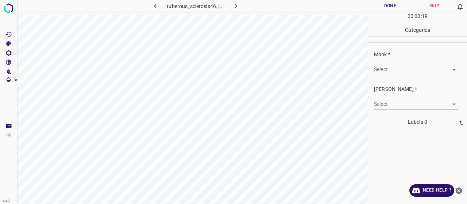
click at [414, 70] on body "4.3.7 tuberous_sclerosis46.jpg Done Skip 0 00 : 00 : 19 Categories Monk * Selec…" at bounding box center [233, 102] width 467 height 204
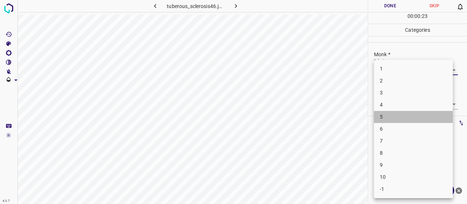
click at [405, 112] on li "5" at bounding box center [413, 117] width 79 height 12
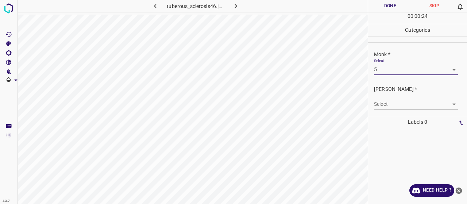
click at [406, 100] on body "4.3.7 tuberous_sclerosis46.jpg Done Skip 0 00 : 00 : 24 Categories Monk * Selec…" at bounding box center [233, 102] width 467 height 204
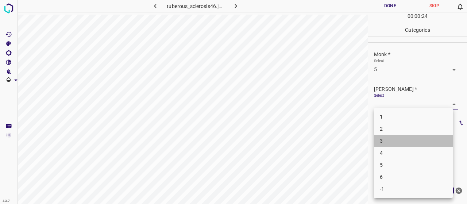
click at [417, 138] on li "3" at bounding box center [413, 141] width 79 height 12
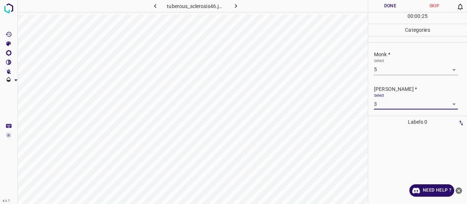
click at [393, 5] on button "Done" at bounding box center [390, 6] width 44 height 12
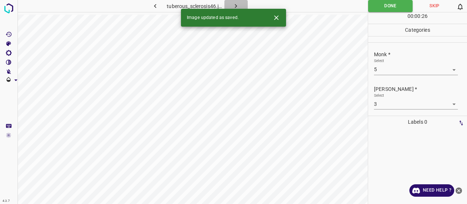
click at [234, 8] on icon "button" at bounding box center [236, 6] width 8 height 8
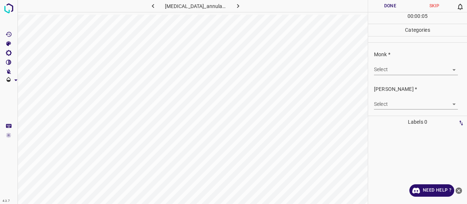
click at [374, 73] on body "4.3.7 granuloma_annulare82.jpg Done Skip 0 00 : 00 : 05 Categories Monk * Selec…" at bounding box center [233, 102] width 467 height 204
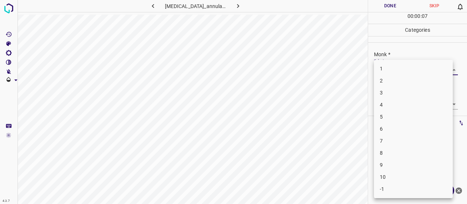
click at [387, 125] on li "6" at bounding box center [413, 129] width 79 height 12
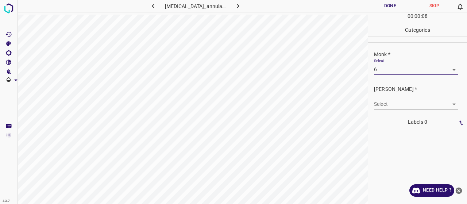
click at [389, 107] on body "4.3.7 granuloma_annulare82.jpg Done Skip 0 00 : 00 : 08 Categories Monk * Selec…" at bounding box center [233, 102] width 467 height 204
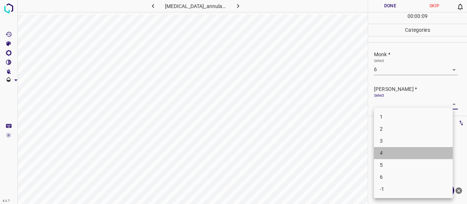
click at [405, 151] on li "4" at bounding box center [413, 153] width 79 height 12
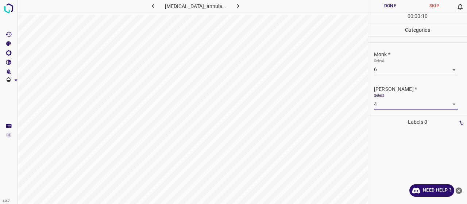
click at [387, 2] on button "Done" at bounding box center [390, 6] width 44 height 12
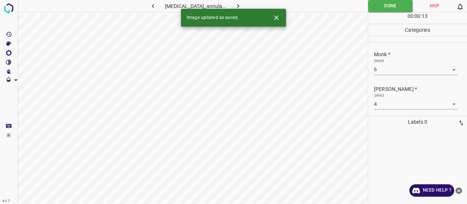
click at [236, 3] on icon "button" at bounding box center [238, 6] width 8 height 8
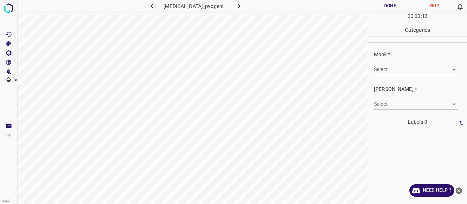
click at [400, 65] on body "4.3.7 granuloma_pyogenicum7.jpg Done Skip 0 00 : 00 : 13 Categories Monk * Sele…" at bounding box center [233, 102] width 467 height 204
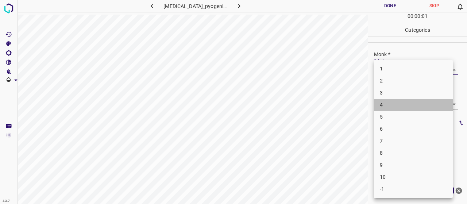
click at [400, 103] on li "4" at bounding box center [413, 105] width 79 height 12
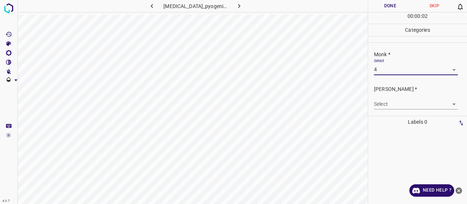
click at [398, 96] on div "Select ​" at bounding box center [416, 101] width 84 height 16
click at [398, 103] on body "4.3.7 granuloma_pyogenicum7.jpg Done Skip 0 00 : 00 : 02 Categories Monk * Sele…" at bounding box center [233, 102] width 467 height 204
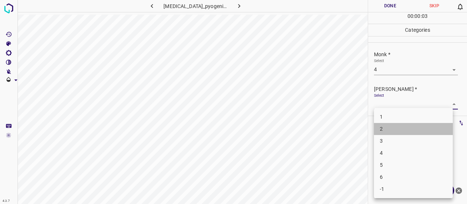
click at [398, 127] on li "2" at bounding box center [413, 129] width 79 height 12
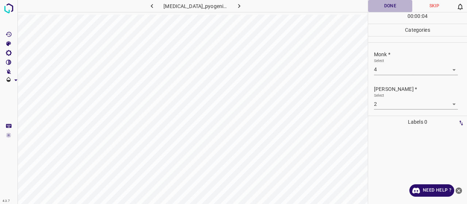
click at [386, 8] on button "Done" at bounding box center [390, 6] width 44 height 12
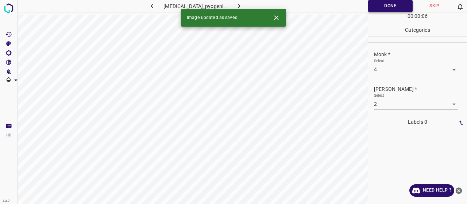
click at [375, 0] on button "Done" at bounding box center [390, 6] width 45 height 12
click at [236, 2] on icon "button" at bounding box center [239, 6] width 8 height 8
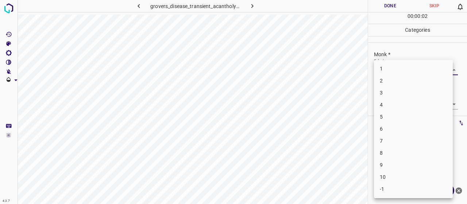
click at [409, 67] on body "4.3.7 grovers_disease_transient_acantholytic_dermatosis10.jpg Done Skip 0 00 : …" at bounding box center [233, 102] width 467 height 204
drag, startPoint x: 404, startPoint y: 88, endPoint x: 406, endPoint y: 94, distance: 5.9
click at [404, 89] on li "3" at bounding box center [413, 93] width 79 height 12
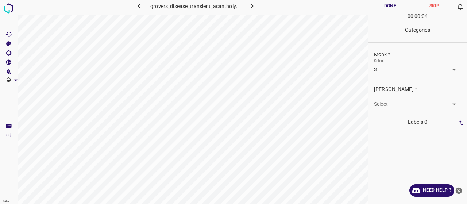
click at [405, 111] on div "[PERSON_NAME] * Select ​" at bounding box center [417, 97] width 99 height 34
click at [400, 104] on body "4.3.7 grovers_disease_transient_acantholytic_dermatosis10.jpg Done Skip 0 00 : …" at bounding box center [233, 102] width 467 height 204
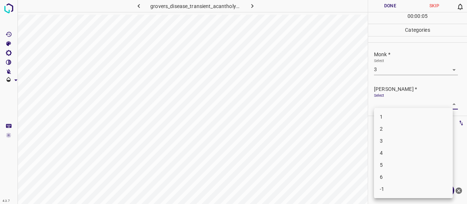
click at [397, 126] on li "2" at bounding box center [413, 129] width 79 height 12
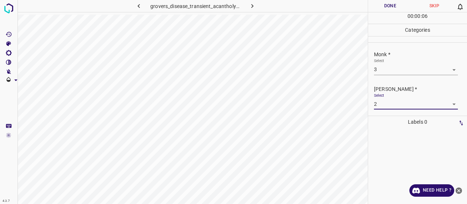
click at [382, 7] on button "Done" at bounding box center [390, 6] width 44 height 12
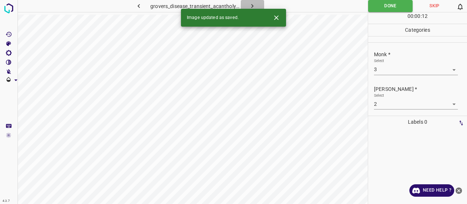
click at [247, 6] on button "button" at bounding box center [252, 6] width 23 height 12
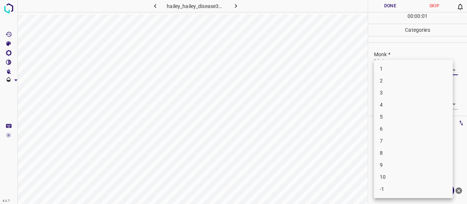
click at [419, 72] on body "4.3.7 hailey_hailey_disease35.jpg Done Skip 0 00 : 00 : 01 Categories Monk * Se…" at bounding box center [233, 102] width 467 height 204
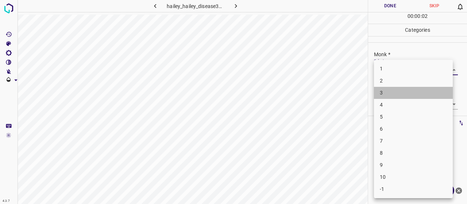
click at [406, 96] on li "3" at bounding box center [413, 93] width 79 height 12
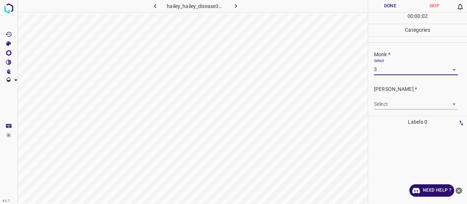
click at [406, 96] on div "Select ​" at bounding box center [416, 101] width 84 height 16
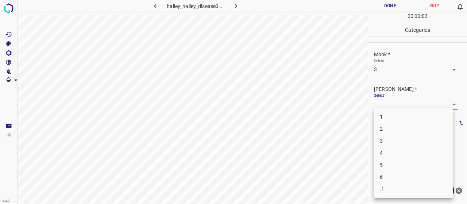
click at [404, 99] on body "4.3.7 hailey_hailey_disease35.jpg Done Skip 0 00 : 00 : 03 Categories Monk * Se…" at bounding box center [233, 102] width 467 height 204
click at [389, 124] on li "2" at bounding box center [413, 129] width 79 height 12
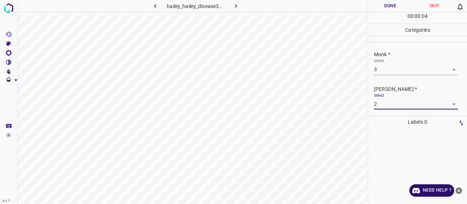
click at [384, 6] on button "Done" at bounding box center [390, 6] width 44 height 12
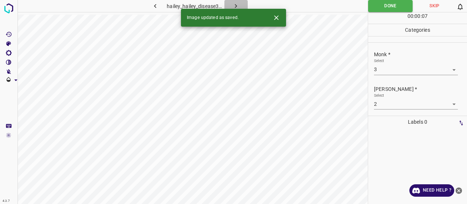
click at [236, 7] on icon "button" at bounding box center [236, 6] width 8 height 8
click at [379, 67] on body "4.3.7 hailey_hailey_disease66.jpg Done Skip 0 00 : 00 : 03 Categories Monk * Se…" at bounding box center [233, 102] width 467 height 204
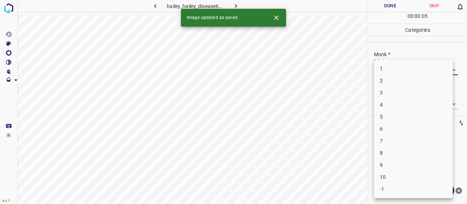
click at [393, 116] on li "5" at bounding box center [413, 117] width 79 height 12
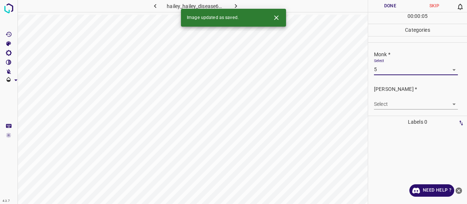
click at [391, 93] on div "Select ​" at bounding box center [416, 101] width 84 height 16
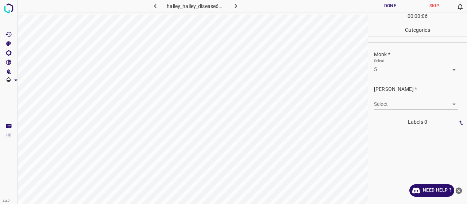
click at [394, 100] on body "4.3.7 hailey_hailey_disease66.jpg Done Skip 0 00 : 00 : 06 Categories Monk * Se…" at bounding box center [233, 102] width 467 height 204
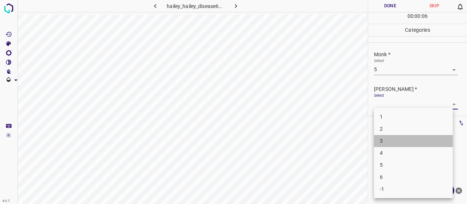
click at [400, 143] on li "3" at bounding box center [413, 141] width 79 height 12
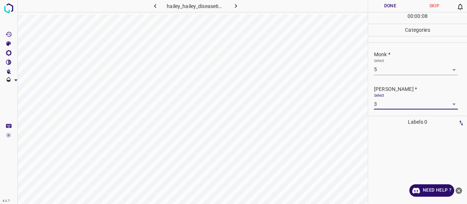
click at [379, 6] on button "Done" at bounding box center [390, 6] width 44 height 12
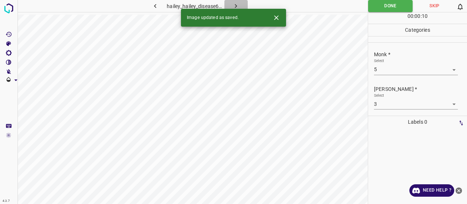
click at [236, 5] on icon "button" at bounding box center [236, 6] width 8 height 8
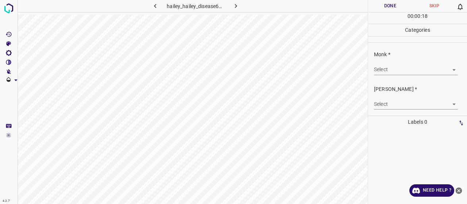
click at [406, 61] on div "Select ​" at bounding box center [416, 66] width 84 height 16
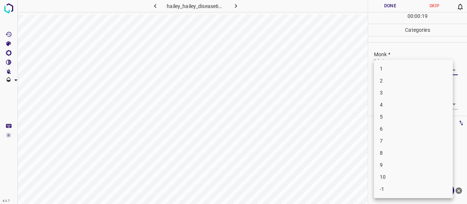
click at [410, 66] on body "4.3.7 hailey_hailey_disease65.jpg Done Skip 0 00 : 00 : 19 Categories Monk * Se…" at bounding box center [233, 102] width 467 height 204
click at [409, 90] on li "3" at bounding box center [413, 93] width 79 height 12
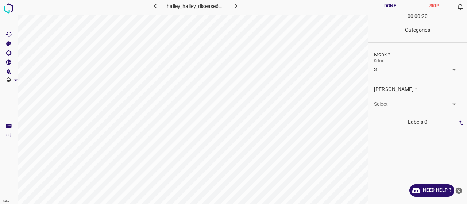
drag, startPoint x: 408, startPoint y: 115, endPoint x: 401, endPoint y: 107, distance: 9.8
click at [407, 115] on ul "Monk * Select 3 3 Fitzpatrick * Select ​" at bounding box center [417, 80] width 99 height 74
click at [398, 102] on body "4.3.7 hailey_hailey_disease65.jpg Done Skip 0 00 : 00 : 20 Categories Monk * Se…" at bounding box center [233, 102] width 467 height 204
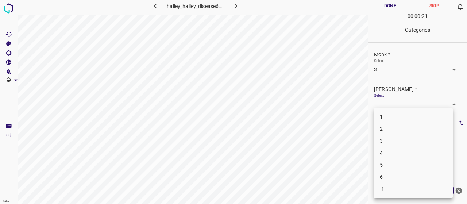
click at [407, 131] on li "2" at bounding box center [413, 129] width 79 height 12
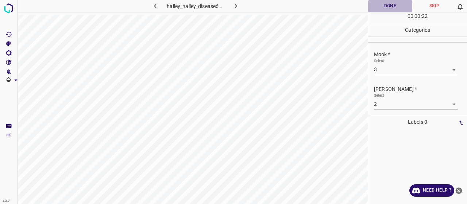
click at [390, 2] on button "Done" at bounding box center [390, 6] width 44 height 12
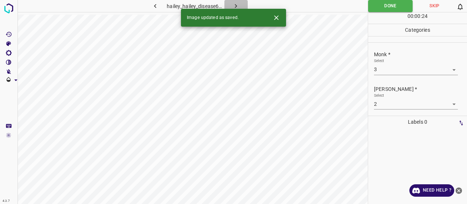
click at [241, 3] on button "button" at bounding box center [235, 6] width 23 height 12
click at [411, 75] on body "4.3.7 hailey_hailey_disease73.jpg Done Skip 0 00 : 00 : 24 Categories Monk * Se…" at bounding box center [233, 102] width 467 height 204
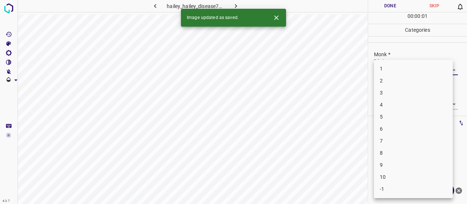
click at [409, 147] on li "8" at bounding box center [413, 153] width 79 height 12
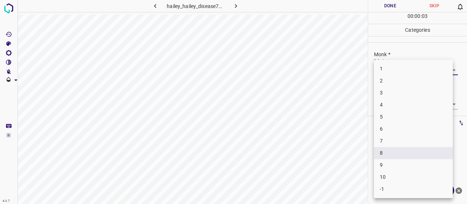
click at [386, 70] on body "4.3.7 hailey_hailey_disease73.jpg Done Skip 0 00 : 00 : 03 Categories Monk * Se…" at bounding box center [233, 102] width 467 height 204
click at [393, 141] on li "7" at bounding box center [413, 141] width 79 height 12
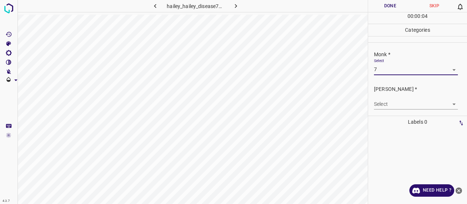
click at [391, 105] on body "4.3.7 hailey_hailey_disease73.jpg Done Skip 0 00 : 00 : 04 Categories Monk * Se…" at bounding box center [233, 102] width 467 height 204
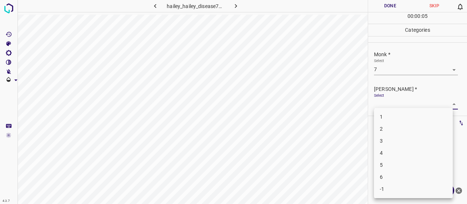
click at [395, 161] on li "5" at bounding box center [413, 165] width 79 height 12
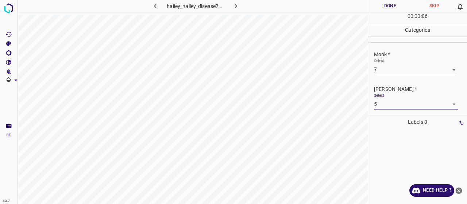
click at [385, 5] on button "Done" at bounding box center [390, 6] width 44 height 12
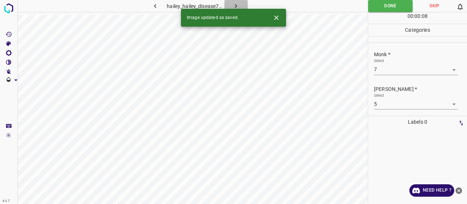
click at [236, 2] on button "button" at bounding box center [235, 6] width 23 height 12
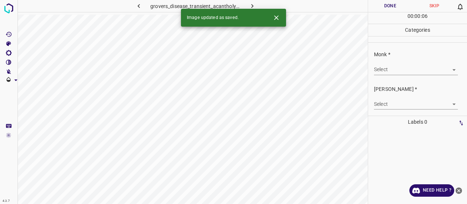
click at [387, 72] on body "4.3.7 grovers_disease_transient_acantholytic_dermatosis15.jpg Done Skip 0 00 : …" at bounding box center [233, 102] width 467 height 204
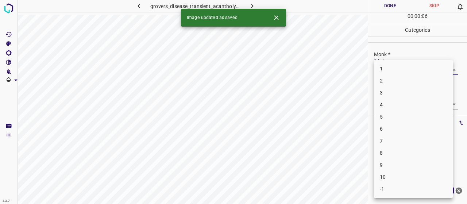
click at [379, 95] on li "3" at bounding box center [413, 93] width 79 height 12
click at [380, 109] on body "4.3.7 grovers_disease_transient_acantholytic_dermatosis15.jpg Done Skip 0 00 : …" at bounding box center [233, 102] width 467 height 204
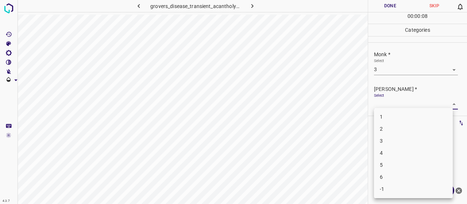
click at [384, 130] on li "2" at bounding box center [413, 129] width 79 height 12
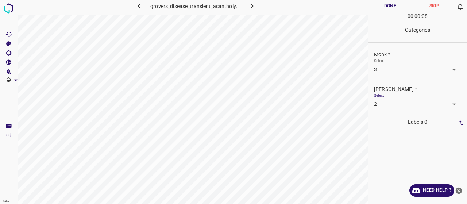
click at [389, 3] on button "Done" at bounding box center [390, 6] width 44 height 12
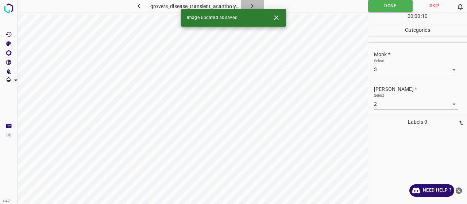
click at [248, 4] on icon "button" at bounding box center [252, 6] width 8 height 8
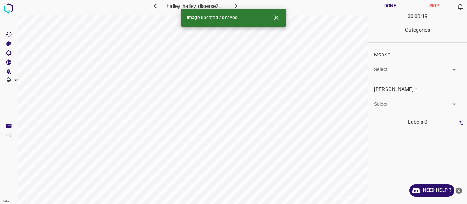
click at [423, 76] on div "Monk * Select ​" at bounding box center [417, 63] width 99 height 34
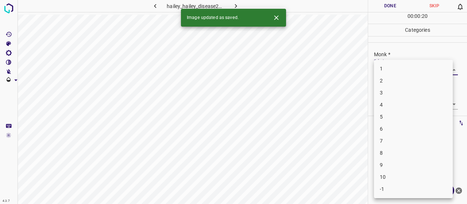
click at [420, 70] on body "4.3.7 hailey_hailey_disease21.jpg Done Skip 0 00 : 00 : 20 Categories Monk * Se…" at bounding box center [233, 102] width 467 height 204
click at [417, 112] on li "5" at bounding box center [413, 117] width 79 height 12
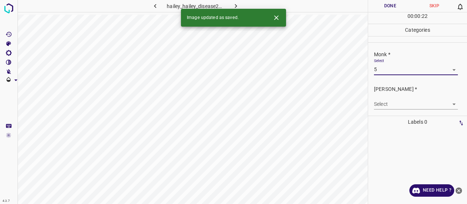
click at [415, 107] on body "4.3.7 hailey_hailey_disease21.jpg Done Skip 0 00 : 00 : 22 Categories Monk * Se…" at bounding box center [233, 102] width 467 height 204
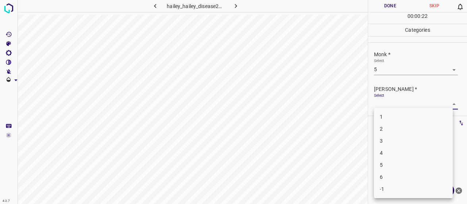
click at [414, 140] on li "3" at bounding box center [413, 141] width 79 height 12
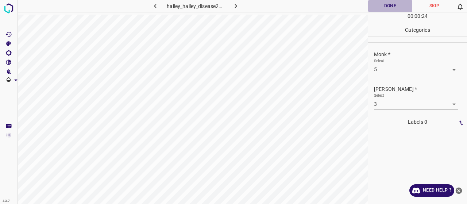
click at [394, 5] on button "Done" at bounding box center [390, 6] width 44 height 12
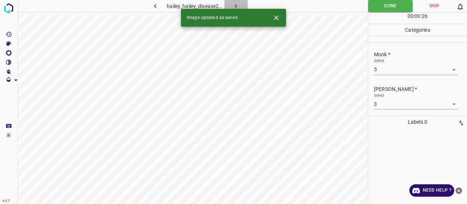
click at [232, 4] on icon "button" at bounding box center [236, 6] width 8 height 8
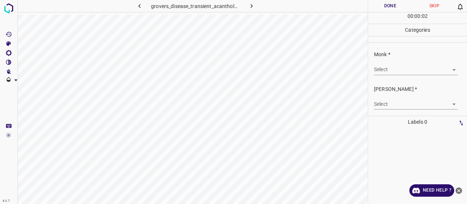
click at [421, 62] on div "Select ​" at bounding box center [416, 66] width 84 height 16
click at [414, 67] on body "4.3.7 grovers_disease_transient_acantholytic_dermatosis7.jpg Done Skip 0 00 : 0…" at bounding box center [233, 102] width 467 height 204
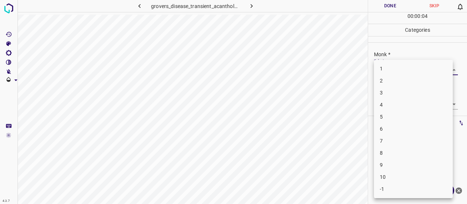
click at [395, 97] on li "3" at bounding box center [413, 93] width 79 height 12
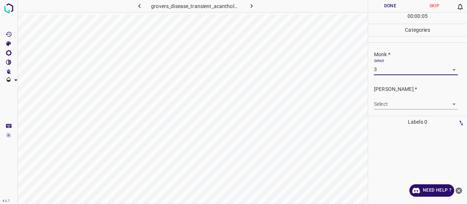
click at [400, 107] on body "4.3.7 grovers_disease_transient_acantholytic_dermatosis7.jpg Done Skip 0 00 : 0…" at bounding box center [233, 102] width 467 height 204
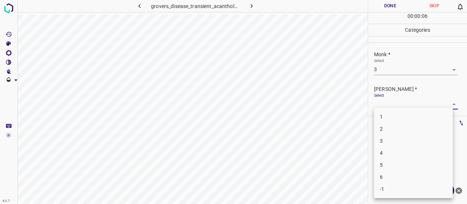
click at [399, 131] on li "2" at bounding box center [413, 129] width 79 height 12
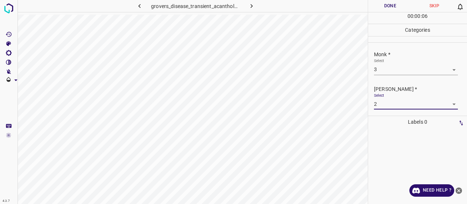
click at [398, 5] on button "Done" at bounding box center [390, 6] width 44 height 12
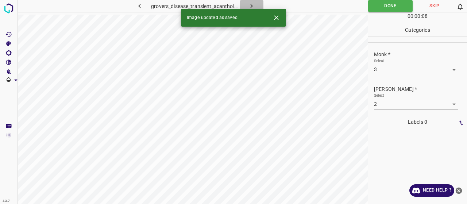
click at [251, 3] on icon "button" at bounding box center [252, 6] width 8 height 8
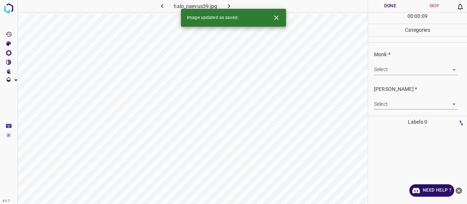
click at [389, 65] on body "4.3.7 halo_naevus39.jpg Done Skip 0 00 : 00 : 09 Categories Monk * Select ​ Fit…" at bounding box center [233, 102] width 467 height 204
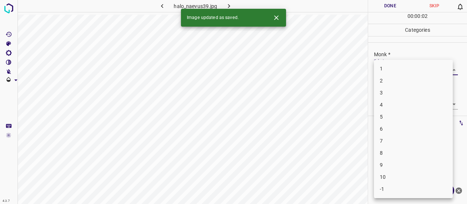
click at [393, 84] on li "2" at bounding box center [413, 81] width 79 height 12
click at [397, 107] on body "4.3.7 halo_naevus39.jpg Done Skip 0 00 : 00 : 02 Categories Monk * Select 2 2 F…" at bounding box center [233, 102] width 467 height 204
click at [394, 121] on li "1" at bounding box center [413, 117] width 79 height 12
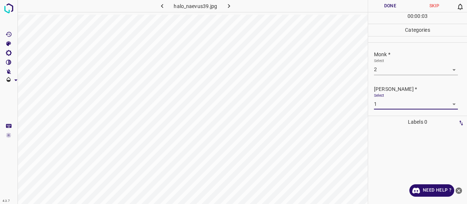
click at [383, 0] on button "Done" at bounding box center [390, 6] width 44 height 12
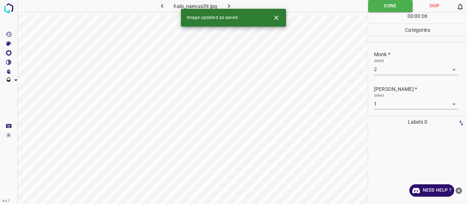
click at [229, 2] on icon "button" at bounding box center [229, 6] width 8 height 8
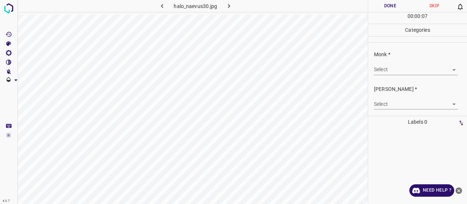
click at [385, 63] on div "Select ​" at bounding box center [416, 66] width 84 height 16
click at [389, 70] on body "4.3.7 halo_naevus30.jpg Done Skip 0 00 : 00 : 01 Categories Monk * Select ​ Fit…" at bounding box center [233, 102] width 467 height 204
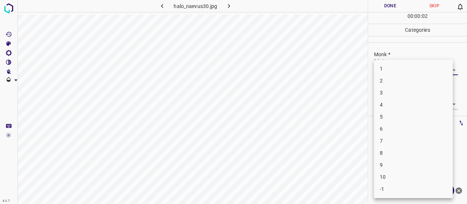
click at [393, 96] on li "3" at bounding box center [413, 93] width 79 height 12
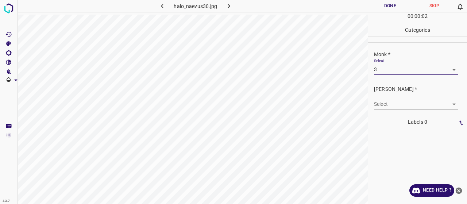
click at [395, 107] on body "4.3.7 halo_naevus30.jpg Done Skip 0 00 : 00 : 02 Categories Monk * Select 3 3 F…" at bounding box center [233, 102] width 467 height 204
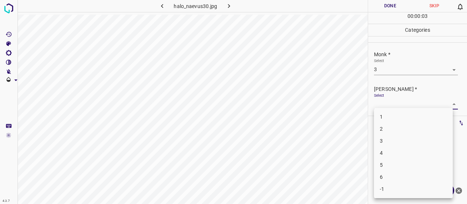
click at [397, 125] on li "2" at bounding box center [413, 129] width 79 height 12
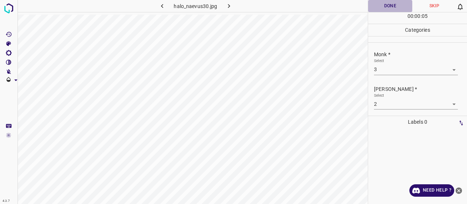
click at [391, 8] on button "Done" at bounding box center [390, 6] width 44 height 12
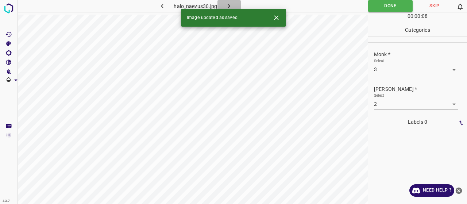
click at [232, 5] on icon "button" at bounding box center [229, 6] width 8 height 8
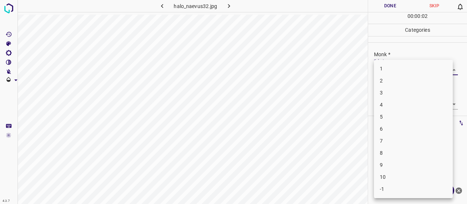
click at [384, 67] on body "4.3.7 halo_naevus32.jpg Done Skip 0 00 : 00 : 02 Categories Monk * Select ​ Fit…" at bounding box center [233, 102] width 467 height 204
click at [393, 100] on li "4" at bounding box center [413, 105] width 79 height 12
click at [393, 100] on body "4.3.7 halo_naevus32.jpg Done Skip 0 00 : 00 : 08 Categories Monk * Select 4 4 F…" at bounding box center [233, 102] width 467 height 204
click at [392, 125] on li "2" at bounding box center [413, 129] width 79 height 12
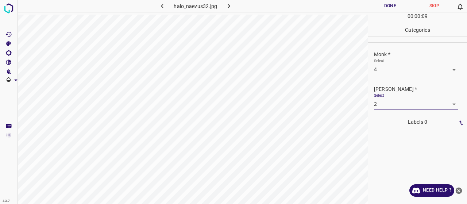
click at [379, 11] on button "Done" at bounding box center [390, 6] width 44 height 12
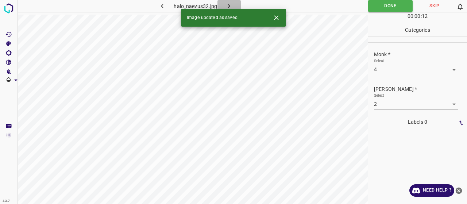
click at [233, 3] on button "button" at bounding box center [228, 6] width 23 height 12
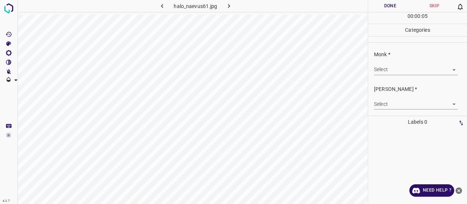
click at [412, 63] on div "Select ​" at bounding box center [416, 66] width 84 height 16
click at [412, 67] on body "4.3.7 halo_naevus61.jpg Done Skip 0 00 : 00 : 05 Categories Monk * Select ​ Fit…" at bounding box center [233, 102] width 467 height 204
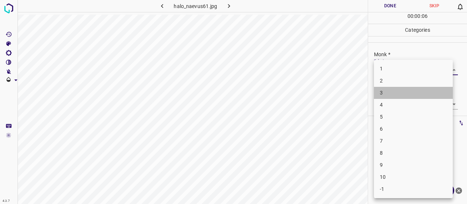
click at [403, 90] on li "3" at bounding box center [413, 93] width 79 height 12
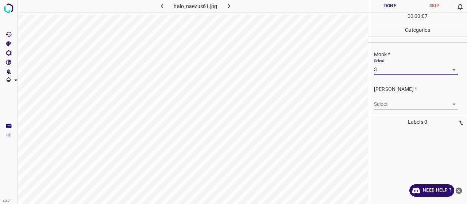
click at [399, 93] on div "Select ​" at bounding box center [416, 101] width 84 height 16
click at [399, 101] on body "4.3.7 halo_naevus61.jpg Done Skip 0 00 : 00 : 07 Categories Monk * Select 3 3 F…" at bounding box center [233, 102] width 467 height 204
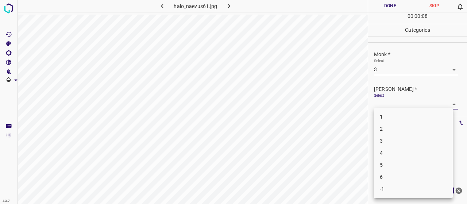
click at [396, 125] on li "2" at bounding box center [413, 129] width 79 height 12
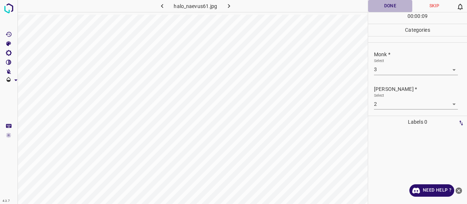
click at [382, 7] on button "Done" at bounding box center [390, 6] width 44 height 12
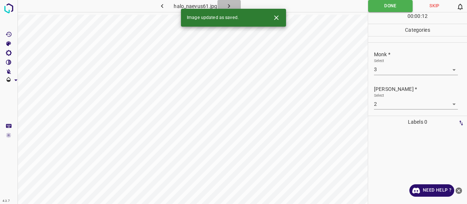
click at [234, 3] on button "button" at bounding box center [228, 6] width 23 height 12
click at [394, 77] on div "Monk * Select ​" at bounding box center [417, 63] width 99 height 34
click at [391, 67] on body "4.3.7 granuloma_pyogenicum41.jpg Done Skip 0 00 : 00 : 12 Categories Monk * Sel…" at bounding box center [233, 102] width 467 height 204
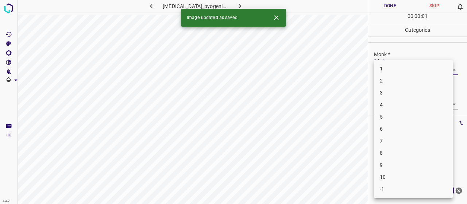
click at [393, 85] on li "2" at bounding box center [413, 81] width 79 height 12
click at [386, 103] on body "4.3.7 granuloma_pyogenicum41.jpg Done Skip 0 00 : 00 : 02 Categories Monk * Sel…" at bounding box center [233, 102] width 467 height 204
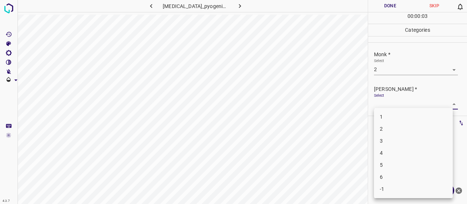
click at [385, 114] on li "1" at bounding box center [413, 117] width 79 height 12
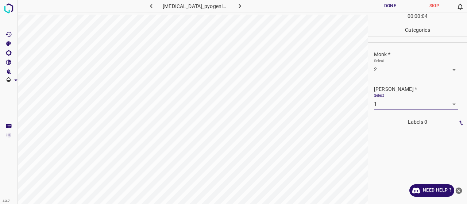
click at [379, 12] on div "00 : 00 : 04" at bounding box center [417, 17] width 99 height 11
click at [378, 7] on button "Done" at bounding box center [390, 6] width 44 height 12
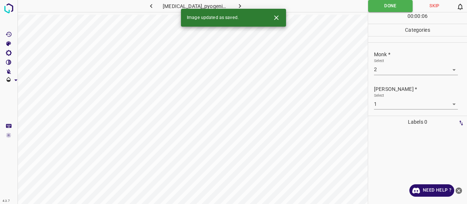
click at [236, 7] on icon "button" at bounding box center [240, 6] width 8 height 8
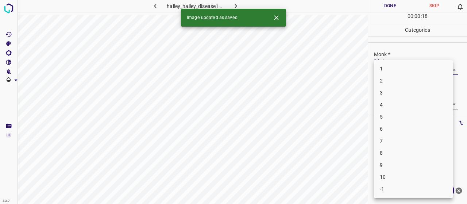
click at [379, 66] on body "4.3.7 hailey_hailey_disease11.jpg Done Skip 0 00 : 00 : 18 Categories Monk * Se…" at bounding box center [233, 102] width 467 height 204
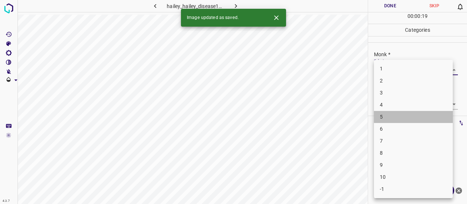
click at [392, 112] on li "5" at bounding box center [413, 117] width 79 height 12
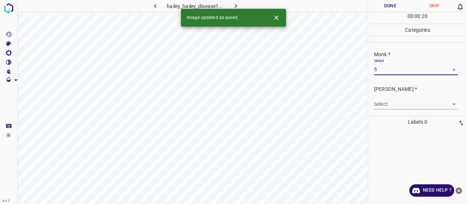
click at [393, 105] on body "4.3.7 hailey_hailey_disease11.jpg Done Skip 0 00 : 00 : 20 Categories Monk * Se…" at bounding box center [233, 102] width 467 height 204
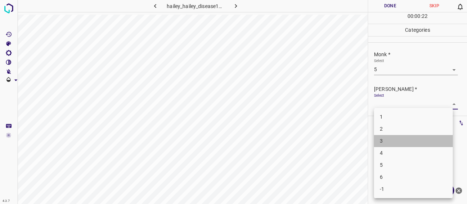
click at [394, 138] on li "3" at bounding box center [413, 141] width 79 height 12
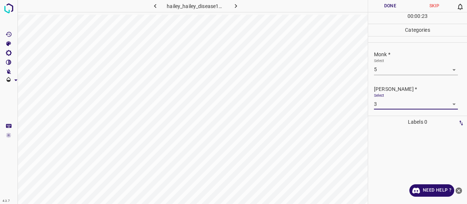
click at [376, 8] on button "Done" at bounding box center [390, 6] width 44 height 12
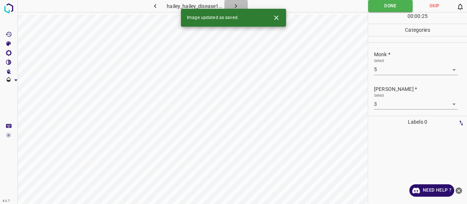
click at [240, 4] on button "button" at bounding box center [235, 6] width 23 height 12
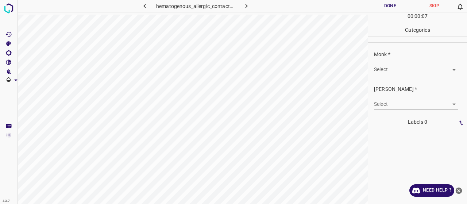
click at [405, 76] on div "Monk * Select ​" at bounding box center [417, 63] width 99 height 34
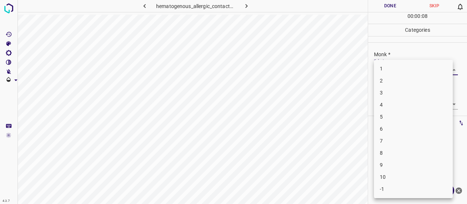
click at [402, 72] on body "4.3.7 hematogenous_allergic_contact_dermatitis2.jpg Done Skip 0 00 : 00 : 08 Ca…" at bounding box center [233, 102] width 467 height 204
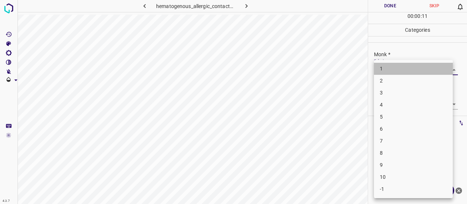
click at [390, 66] on li "1" at bounding box center [413, 69] width 79 height 12
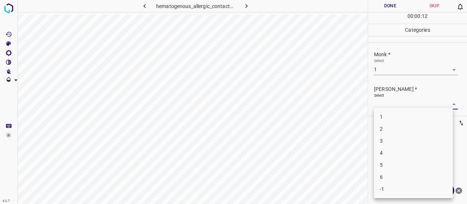
click at [397, 104] on body "4.3.7 hematogenous_allergic_contact_dermatitis2.jpg Done Skip 0 00 : 00 : 12 Ca…" at bounding box center [233, 102] width 467 height 204
click at [397, 120] on li "1" at bounding box center [413, 117] width 79 height 12
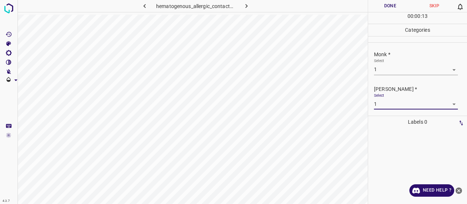
click at [388, 5] on button "Done" at bounding box center [390, 6] width 44 height 12
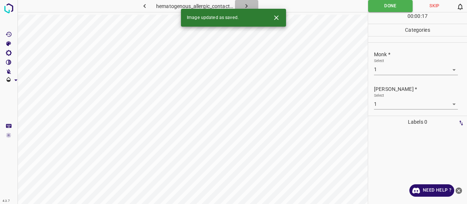
click at [251, 4] on button "button" at bounding box center [246, 6] width 23 height 12
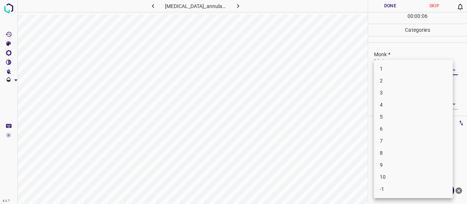
click at [382, 69] on body "4.3.7 granuloma_annulare61.jpg Done Skip 0 00 : 00 : 06 Categories Monk * Selec…" at bounding box center [233, 102] width 467 height 204
click at [394, 93] on li "3" at bounding box center [413, 93] width 79 height 12
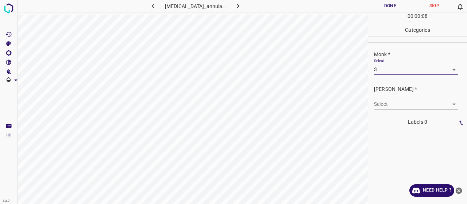
click at [401, 104] on body "4.3.7 granuloma_annulare61.jpg Done Skip 0 00 : 00 : 08 Categories Monk * Selec…" at bounding box center [233, 102] width 467 height 204
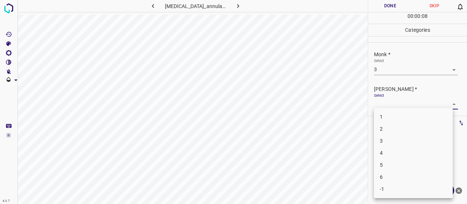
click at [398, 130] on li "2" at bounding box center [413, 129] width 79 height 12
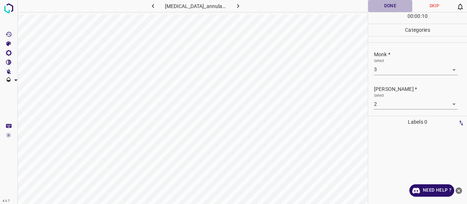
click at [390, 3] on button "Done" at bounding box center [390, 6] width 44 height 12
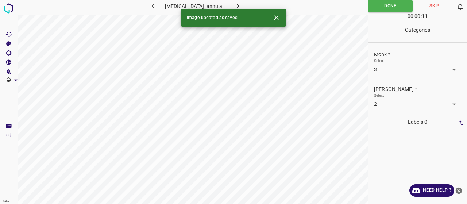
click at [238, 7] on icon "button" at bounding box center [238, 6] width 8 height 8
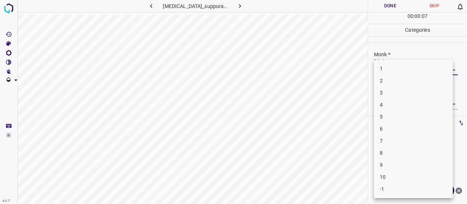
click at [398, 72] on body "4.3.7 hidradenitis_suppurativa18.jpg Done Skip 0 00 : 00 : 07 Categories Monk *…" at bounding box center [233, 102] width 467 height 204
click at [386, 112] on li "5" at bounding box center [413, 117] width 79 height 12
click at [385, 98] on body "4.3.7 hidradenitis_suppurativa18.jpg Done Skip 0 00 : 00 : 15 Categories Monk *…" at bounding box center [233, 102] width 467 height 204
click at [391, 129] on li "2" at bounding box center [413, 129] width 79 height 12
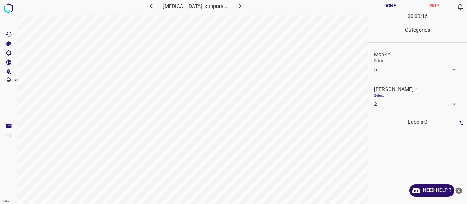
click at [397, 109] on div "Fitzpatrick * Select 2 2" at bounding box center [417, 97] width 99 height 34
click at [394, 103] on body "4.3.7 hidradenitis_suppurativa18.jpg Done Skip 0 00 : 00 : 17 Categories Monk *…" at bounding box center [233, 102] width 467 height 204
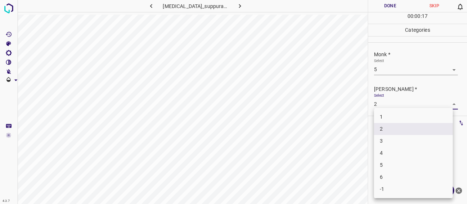
click at [392, 138] on li "3" at bounding box center [413, 141] width 79 height 12
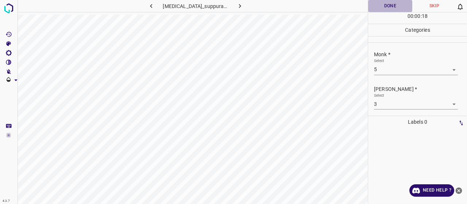
click at [393, 4] on button "Done" at bounding box center [390, 6] width 44 height 12
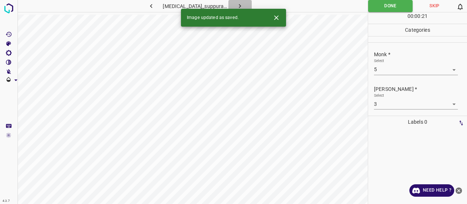
click at [240, 5] on icon "button" at bounding box center [240, 6] width 8 height 8
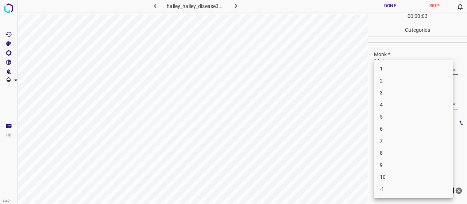
click at [391, 65] on body "4.3.7 hailey_hailey_disease39.jpg Done Skip 0 00 : 00 : 03 Categories Monk * Se…" at bounding box center [233, 102] width 467 height 204
click at [384, 108] on li "4" at bounding box center [413, 105] width 79 height 12
click at [389, 65] on body "4.3.7 hailey_hailey_disease39.jpg Done Skip 0 00 : 00 : 15 Categories Monk * Se…" at bounding box center [233, 102] width 467 height 204
click at [397, 113] on li "5" at bounding box center [413, 117] width 79 height 12
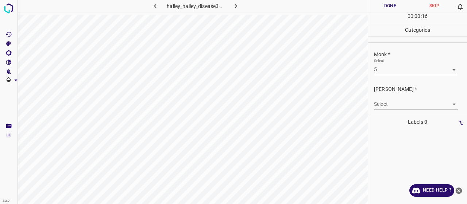
click at [395, 98] on div "Select ​" at bounding box center [416, 101] width 84 height 16
click at [395, 106] on body "4.3.7 hailey_hailey_disease39.jpg Done Skip 0 00 : 00 : 16 Categories Monk * Se…" at bounding box center [233, 102] width 467 height 204
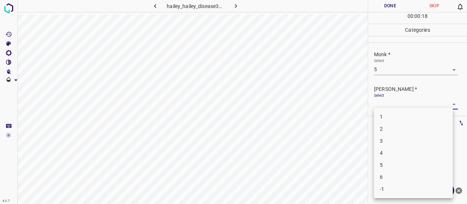
click at [391, 146] on li "3" at bounding box center [413, 141] width 79 height 12
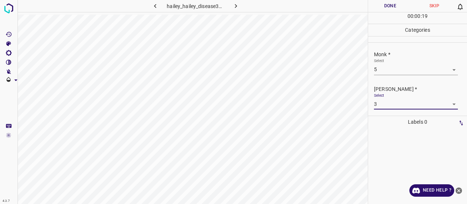
click at [401, 3] on button "Done" at bounding box center [390, 6] width 44 height 12
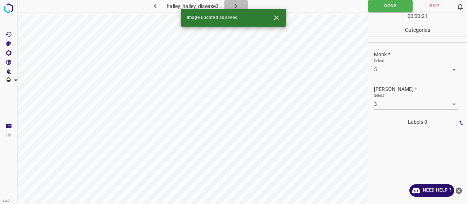
click at [235, 6] on icon "button" at bounding box center [236, 6] width 8 height 8
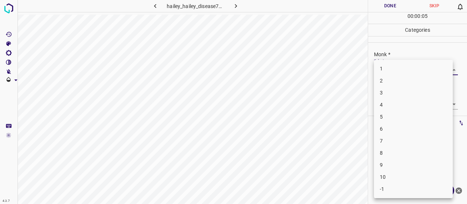
click at [390, 70] on body "4.3.7 hailey_hailey_disease71.jpg Done Skip 0 00 : 00 : 05 Categories Monk * Se…" at bounding box center [233, 102] width 467 height 204
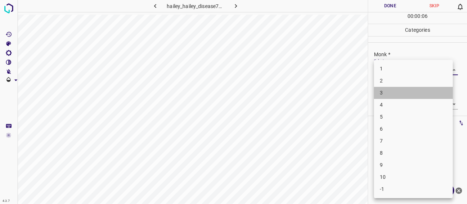
click at [391, 90] on li "3" at bounding box center [413, 93] width 79 height 12
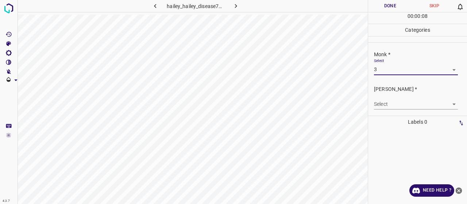
click at [390, 98] on div "Select ​" at bounding box center [416, 101] width 84 height 16
click at [391, 102] on body "4.3.7 hailey_hailey_disease71.jpg Done Skip 0 00 : 00 : 08 Categories Monk * Se…" at bounding box center [233, 102] width 467 height 204
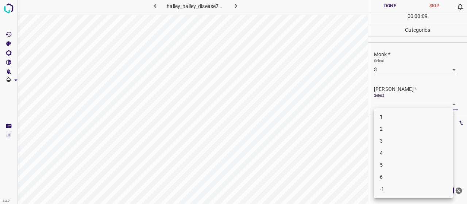
click at [387, 131] on li "2" at bounding box center [413, 129] width 79 height 12
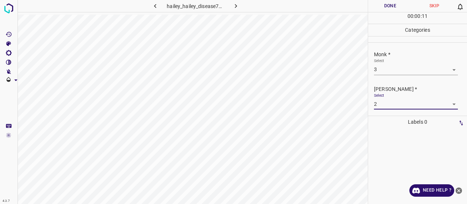
click at [387, 9] on button "Done" at bounding box center [390, 6] width 44 height 12
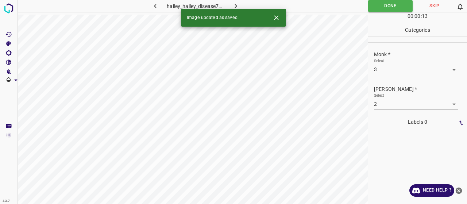
click at [237, 3] on icon "button" at bounding box center [236, 6] width 8 height 8
click at [391, 66] on body "4.3.7 halo_naevus25.jpg Done Skip 0 00 : 00 : 13 Categories Monk * Select ​ Fit…" at bounding box center [233, 102] width 467 height 204
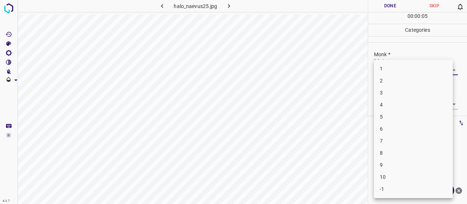
click at [431, 90] on li "3" at bounding box center [413, 93] width 79 height 12
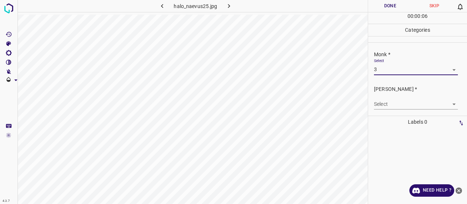
click at [428, 101] on body "4.3.7 halo_naevus25.jpg Done Skip 0 00 : 00 : 06 Categories Monk * Select 3 3 F…" at bounding box center [233, 102] width 467 height 204
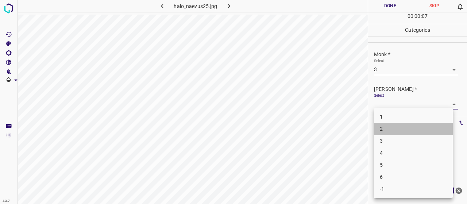
click at [417, 124] on li "2" at bounding box center [413, 129] width 79 height 12
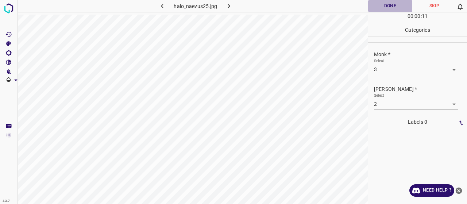
click at [388, 11] on button "Done" at bounding box center [390, 6] width 44 height 12
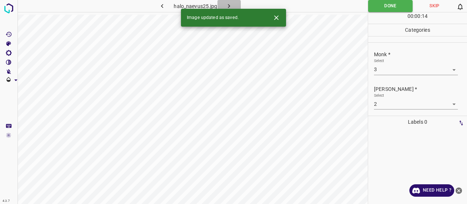
click at [228, 3] on icon "button" at bounding box center [229, 6] width 8 height 8
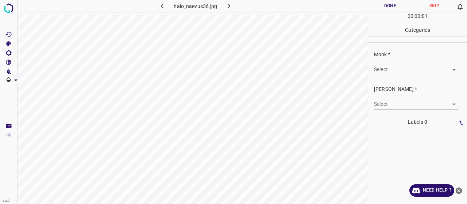
click at [389, 67] on body "4.3.7 halo_naevus36.jpg Done Skip 0 00 : 00 : 01 Categories Monk * Select ​ Fit…" at bounding box center [233, 102] width 467 height 204
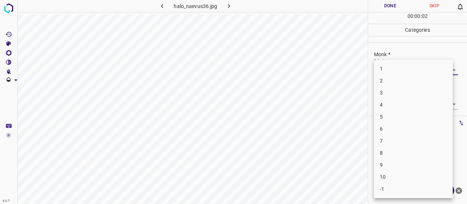
click at [388, 87] on li "3" at bounding box center [413, 93] width 79 height 12
click at [384, 103] on body "4.3.7 halo_naevus36.jpg Done Skip 0 00 : 00 : 03 Categories Monk * Select 3 3 F…" at bounding box center [233, 102] width 467 height 204
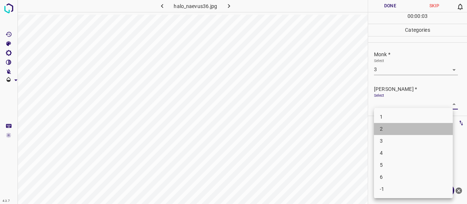
click at [393, 123] on li "2" at bounding box center [413, 129] width 79 height 12
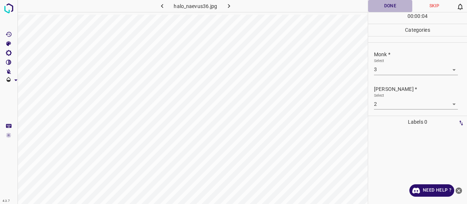
click at [387, 8] on button "Done" at bounding box center [390, 6] width 44 height 12
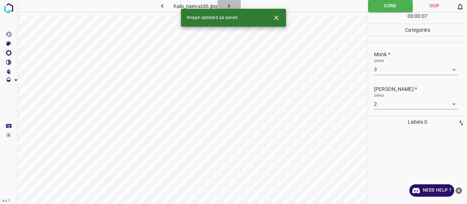
click at [235, 3] on button "button" at bounding box center [228, 6] width 23 height 12
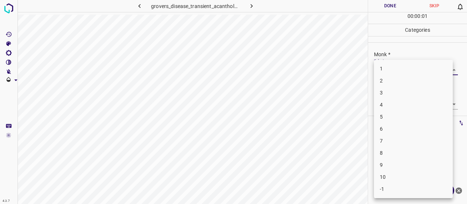
click at [389, 70] on body "4.3.7 grovers_disease_transient_acantholytic_dermatosis4.jpg Done Skip 0 00 : 0…" at bounding box center [233, 102] width 467 height 204
click at [403, 90] on li "3" at bounding box center [413, 93] width 79 height 12
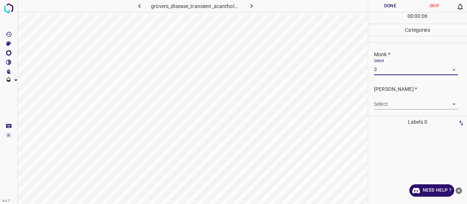
click at [395, 68] on body "4.3.7 grovers_disease_transient_acantholytic_dermatosis4.jpg Done Skip 0 00 : 0…" at bounding box center [233, 102] width 467 height 204
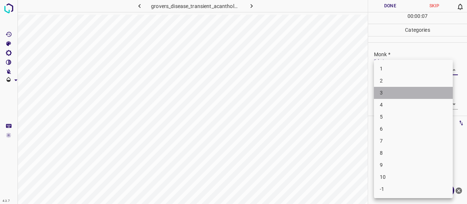
click at [399, 88] on li "3" at bounding box center [413, 93] width 79 height 12
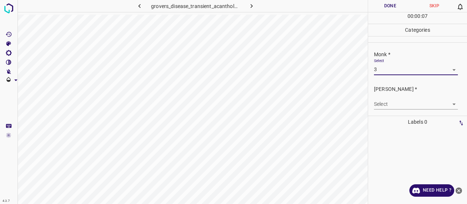
click at [390, 68] on body "4.3.7 grovers_disease_transient_acantholytic_dermatosis4.jpg Done Skip 0 00 : 0…" at bounding box center [233, 102] width 467 height 204
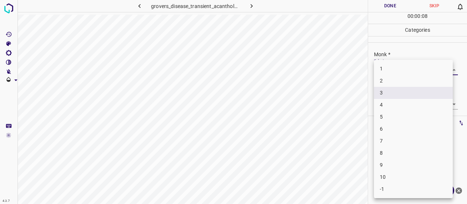
click at [387, 83] on li "2" at bounding box center [413, 81] width 79 height 12
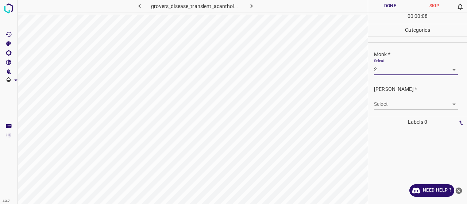
click at [386, 103] on body "4.3.7 grovers_disease_transient_acantholytic_dermatosis4.jpg Done Skip 0 00 : 0…" at bounding box center [233, 102] width 467 height 204
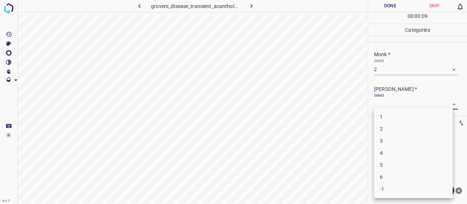
click at [386, 122] on li "1" at bounding box center [413, 117] width 79 height 12
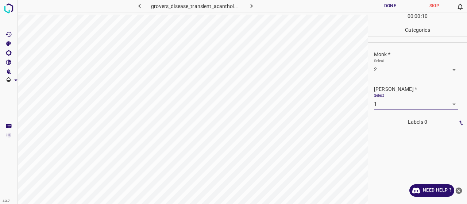
click at [387, 8] on button "Done" at bounding box center [390, 6] width 44 height 12
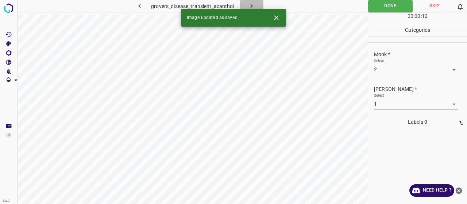
click at [253, 1] on button "button" at bounding box center [251, 6] width 23 height 12
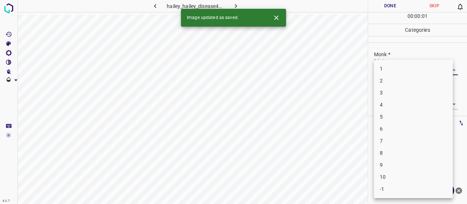
click at [383, 66] on body "4.3.7 hailey_hailey_disease44.jpg Done Skip 0 00 : 00 : 01 Categories Monk * Se…" at bounding box center [233, 102] width 467 height 204
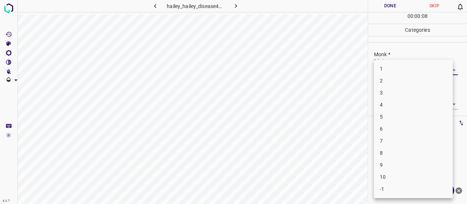
click at [424, 101] on li "4" at bounding box center [413, 105] width 79 height 12
click at [420, 105] on body "4.3.7 hailey_hailey_disease44.jpg Done Skip 0 00 : 00 : 09 Categories Monk * Se…" at bounding box center [233, 102] width 467 height 204
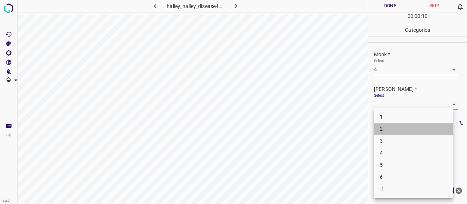
click at [412, 128] on li "2" at bounding box center [413, 129] width 79 height 12
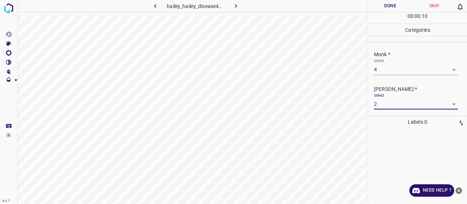
click at [385, 4] on button "Done" at bounding box center [390, 6] width 44 height 12
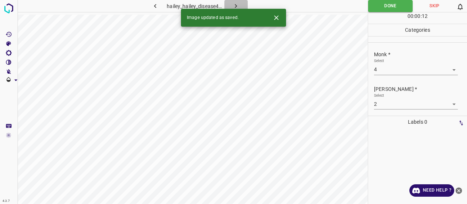
click at [236, 3] on icon "button" at bounding box center [236, 6] width 8 height 8
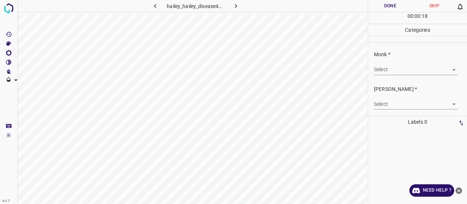
click at [397, 67] on body "4.3.7 hailey_hailey_disease46.jpg Done Skip 0 00 : 00 : 18 Categories Monk * Se…" at bounding box center [233, 102] width 467 height 204
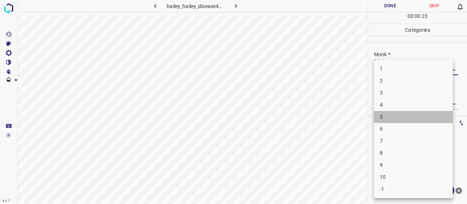
click at [392, 111] on li "5" at bounding box center [413, 117] width 79 height 12
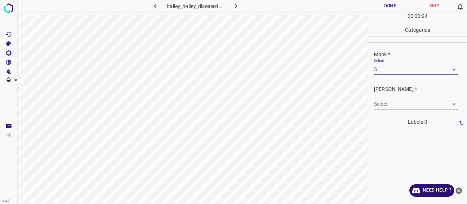
click at [392, 73] on body "4.3.7 hailey_hailey_disease46.jpg Done Skip 0 00 : 00 : 24 Categories Monk * Se…" at bounding box center [233, 102] width 467 height 204
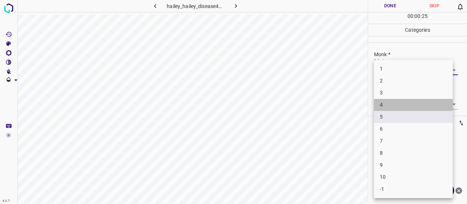
click at [387, 106] on li "4" at bounding box center [413, 105] width 79 height 12
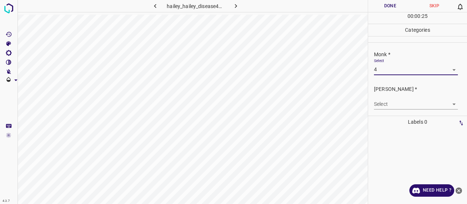
click at [387, 102] on body "4.3.7 hailey_hailey_disease46.jpg Done Skip 0 00 : 00 : 25 Categories Monk * Se…" at bounding box center [233, 102] width 467 height 204
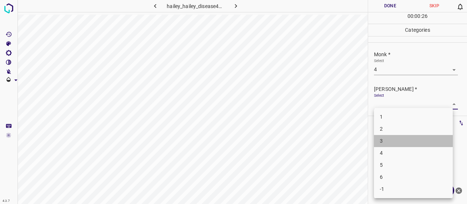
click at [387, 140] on li "3" at bounding box center [413, 141] width 79 height 12
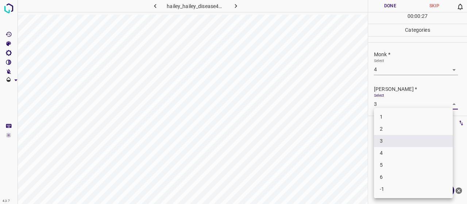
click at [374, 99] on body "4.3.7 hailey_hailey_disease46.jpg Done Skip 0 00 : 00 : 27 Categories Monk * Se…" at bounding box center [233, 102] width 467 height 204
click at [390, 125] on li "2" at bounding box center [413, 129] width 79 height 12
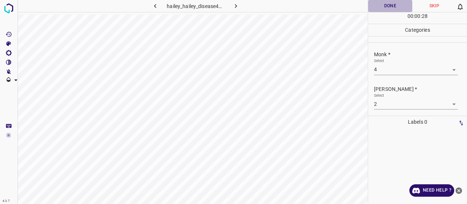
click at [382, 4] on button "Done" at bounding box center [390, 6] width 44 height 12
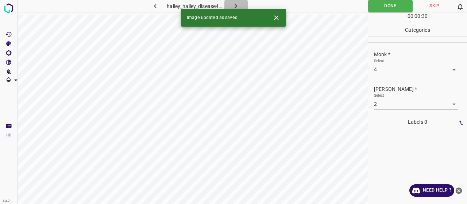
click at [238, 4] on icon "button" at bounding box center [236, 6] width 8 height 8
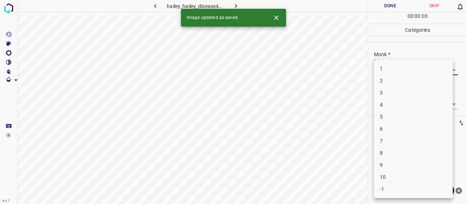
click at [389, 66] on body "4.3.7 hailey_hailey_disease43.jpg Done Skip 0 00 : 00 : 03 Categories Monk * Se…" at bounding box center [233, 102] width 467 height 204
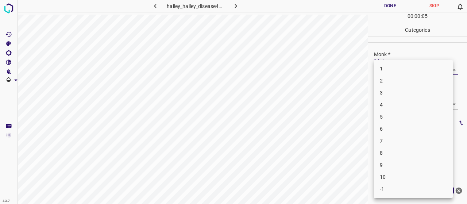
click at [422, 116] on li "5" at bounding box center [413, 117] width 79 height 12
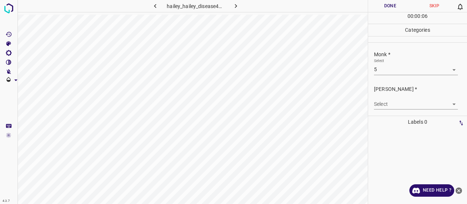
drag, startPoint x: 397, startPoint y: 97, endPoint x: 397, endPoint y: 103, distance: 6.6
click at [397, 97] on div "Select ​" at bounding box center [416, 101] width 84 height 16
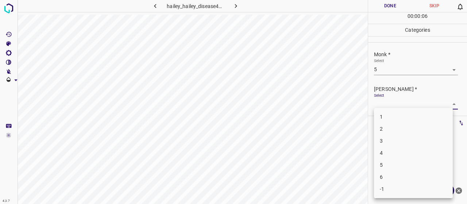
click at [397, 105] on body "4.3.7 hailey_hailey_disease43.jpg Done Skip 0 00 : 00 : 06 Categories Monk * Se…" at bounding box center [233, 102] width 467 height 204
click at [397, 143] on li "3" at bounding box center [413, 141] width 79 height 12
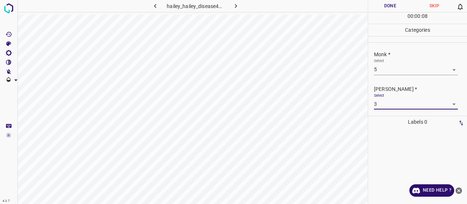
click at [398, 8] on button "Done" at bounding box center [390, 6] width 44 height 12
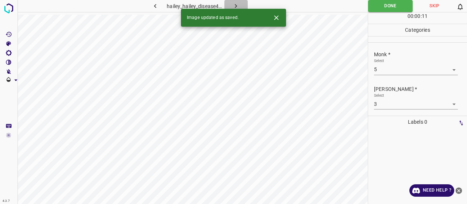
click at [233, 4] on icon "button" at bounding box center [236, 6] width 8 height 8
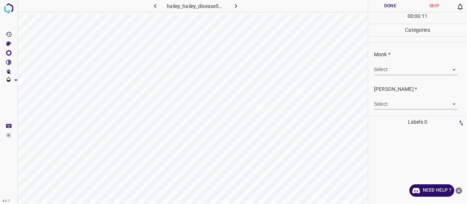
click at [392, 65] on body "4.3.7 hailey_hailey_disease55.jpg Done Skip 0 00 : 00 : 11 Categories Monk * Se…" at bounding box center [233, 102] width 467 height 204
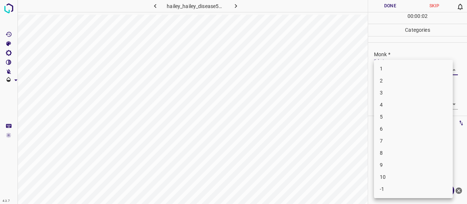
click at [390, 85] on li "2" at bounding box center [413, 81] width 79 height 12
click at [387, 66] on body "4.3.7 hailey_hailey_disease55.jpg Done Skip 0 00 : 00 : 03 Categories Monk * Se…" at bounding box center [233, 102] width 467 height 204
click at [391, 97] on li "3" at bounding box center [413, 93] width 79 height 12
click at [389, 104] on body "4.3.7 hailey_hailey_disease55.jpg Done Skip 0 00 : 00 : 04 Categories Monk * Se…" at bounding box center [233, 102] width 467 height 204
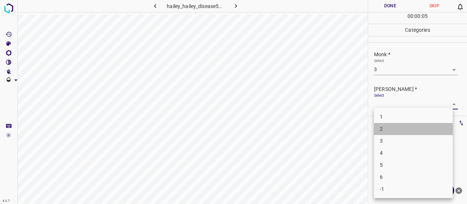
click at [391, 125] on li "2" at bounding box center [413, 129] width 79 height 12
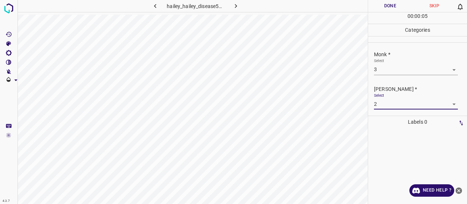
click at [379, 4] on button "Done" at bounding box center [390, 6] width 44 height 12
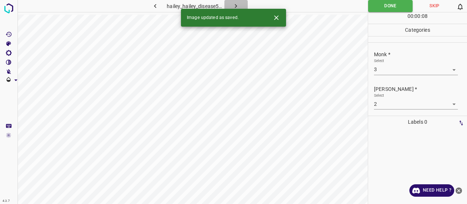
click at [239, 7] on icon "button" at bounding box center [236, 6] width 8 height 8
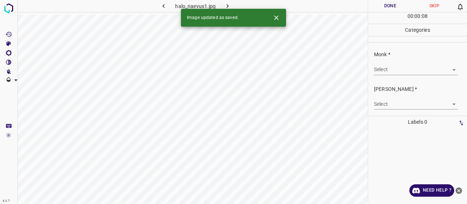
click at [403, 69] on body "4.3.7 halo_naevus1.jpg Done Skip 0 00 : 00 : 08 Categories Monk * Select ​ Fitz…" at bounding box center [233, 102] width 467 height 204
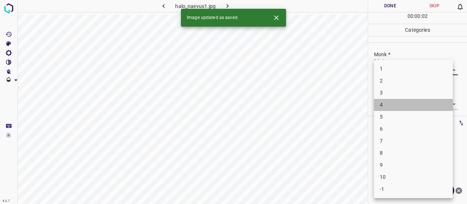
click at [409, 104] on li "4" at bounding box center [413, 105] width 79 height 12
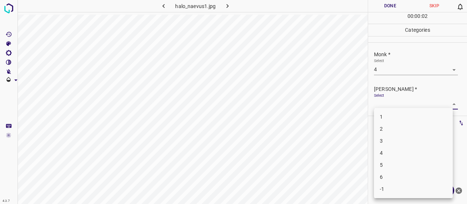
click at [409, 103] on body "4.3.7 halo_naevus1.jpg Done Skip 0 00 : 00 : 02 Categories Monk * Select 4 4 Fi…" at bounding box center [233, 102] width 467 height 204
drag, startPoint x: 408, startPoint y: 122, endPoint x: 406, endPoint y: 127, distance: 5.8
click at [406, 127] on ul "1 2 3 4 5 6 -1" at bounding box center [413, 153] width 79 height 90
click at [406, 127] on li "2" at bounding box center [413, 129] width 79 height 12
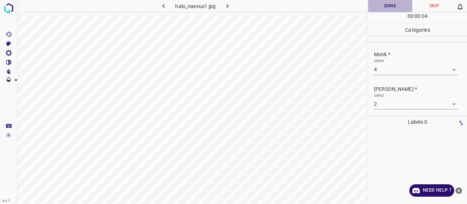
click at [390, 0] on button "Done" at bounding box center [390, 6] width 44 height 12
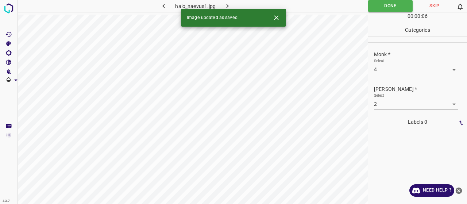
click at [225, 4] on icon "button" at bounding box center [228, 6] width 8 height 8
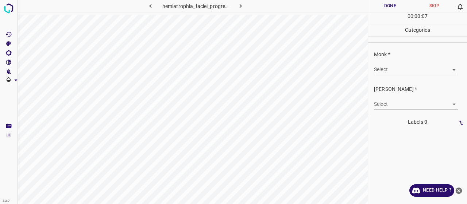
click at [382, 71] on body "4.3.7 hemiatrophia_faciei_progressiva1.jpg Done Skip 0 00 : 00 : 07 Categories …" at bounding box center [233, 102] width 467 height 204
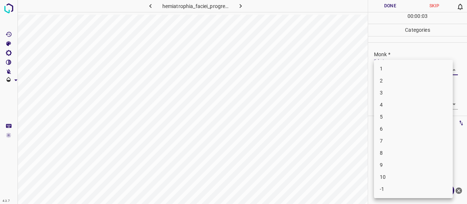
click at [398, 130] on li "6" at bounding box center [413, 129] width 79 height 12
click at [393, 107] on body "4.3.7 hemiatrophia_faciei_progressiva1.jpg Done Skip 0 00 : 00 : 03 Categories …" at bounding box center [233, 102] width 467 height 204
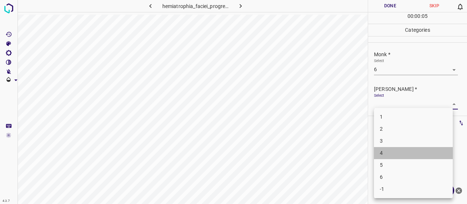
click at [399, 148] on li "4" at bounding box center [413, 153] width 79 height 12
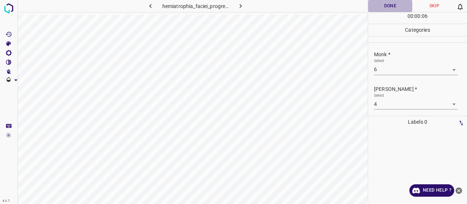
click at [394, 7] on button "Done" at bounding box center [390, 6] width 44 height 12
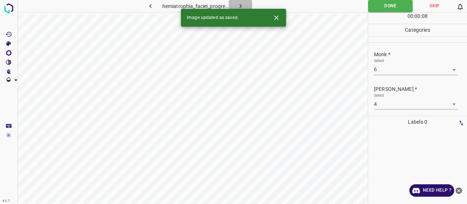
click at [242, 5] on icon "button" at bounding box center [241, 6] width 8 height 8
click at [395, 73] on body "4.3.7 hidradenitis_suppurativa11.jpg Done Skip 0 00 : 00 : 02 Categories Monk *…" at bounding box center [233, 102] width 467 height 204
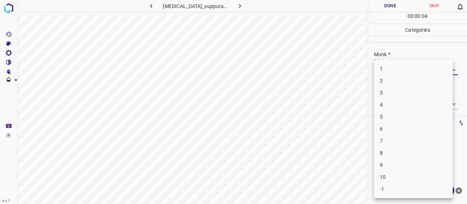
click at [397, 98] on li "3" at bounding box center [413, 93] width 79 height 12
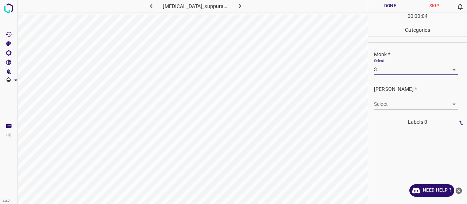
click at [397, 105] on body "4.3.7 hidradenitis_suppurativa11.jpg Done Skip 0 00 : 00 : 04 Categories Monk *…" at bounding box center [233, 102] width 467 height 204
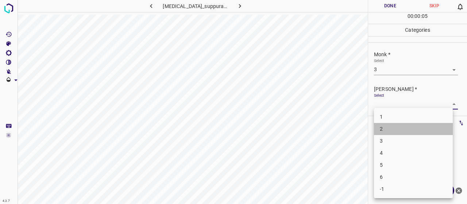
click at [395, 125] on li "2" at bounding box center [413, 129] width 79 height 12
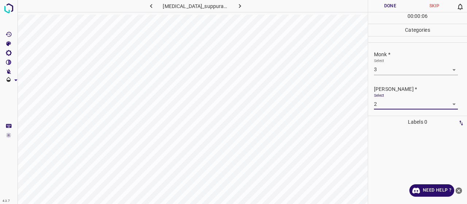
click at [387, 9] on button "Done" at bounding box center [390, 6] width 44 height 12
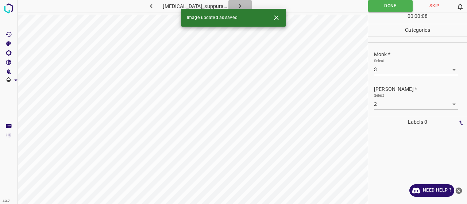
click at [244, 7] on button "button" at bounding box center [239, 6] width 23 height 12
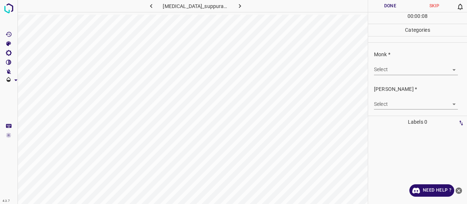
click at [389, 69] on body "4.3.7 hidradenitis_suppurativa37.jpg Done Skip 0 00 : 00 : 08 Categories Monk *…" at bounding box center [233, 102] width 467 height 204
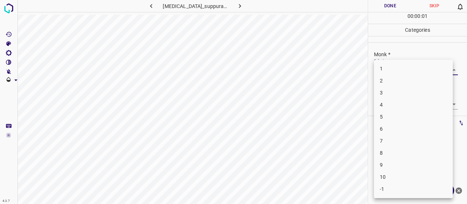
click at [398, 90] on li "3" at bounding box center [413, 93] width 79 height 12
click at [401, 105] on body "4.3.7 hidradenitis_suppurativa37.jpg Done Skip 0 00 : 00 : 02 Categories Monk *…" at bounding box center [233, 102] width 467 height 204
click at [401, 124] on li "2" at bounding box center [413, 129] width 79 height 12
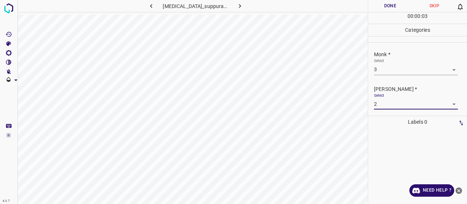
click at [389, 2] on button "Done" at bounding box center [390, 6] width 44 height 12
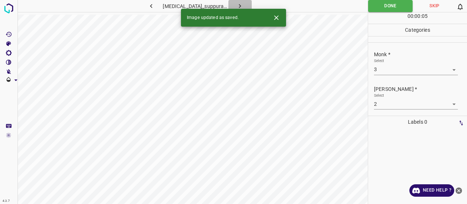
click at [232, 3] on button "button" at bounding box center [239, 6] width 23 height 12
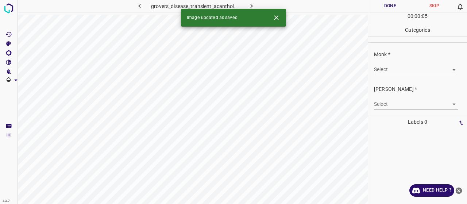
click at [401, 67] on body "4.3.7 grovers_disease_transient_acantholytic_dermatosis8.jpg Done Skip 0 00 : 0…" at bounding box center [233, 102] width 467 height 204
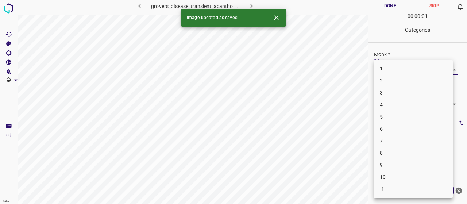
click at [401, 116] on li "5" at bounding box center [413, 117] width 79 height 12
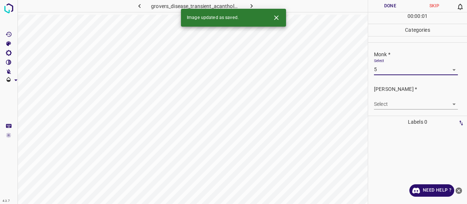
click at [399, 107] on body "4.3.7 grovers_disease_transient_acantholytic_dermatosis8.jpg Done Skip 0 00 : 0…" at bounding box center [233, 102] width 467 height 204
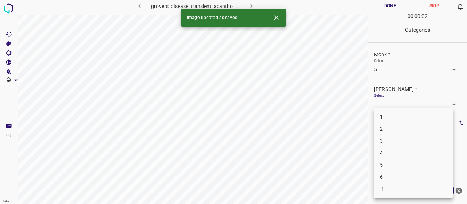
click at [379, 143] on li "3" at bounding box center [413, 141] width 79 height 12
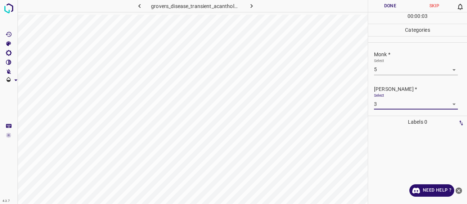
click at [386, 7] on button "Done" at bounding box center [390, 6] width 44 height 12
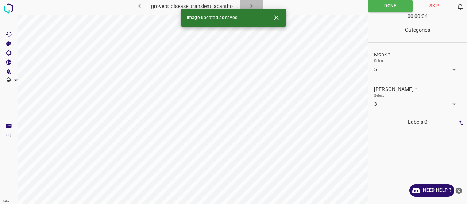
click at [250, 5] on icon "button" at bounding box center [252, 6] width 8 height 8
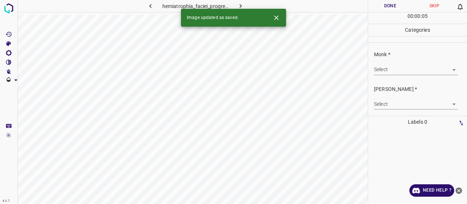
click at [407, 70] on body "4.3.7 hemiatrophia_faciei_progressiva4.jpg Done Skip 0 00 : 00 : 05 Categories …" at bounding box center [233, 102] width 467 height 204
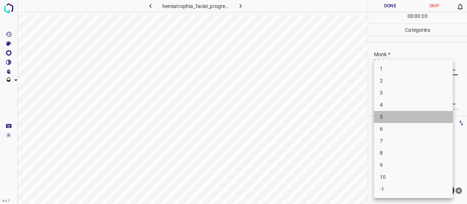
click at [392, 111] on li "5" at bounding box center [413, 117] width 79 height 12
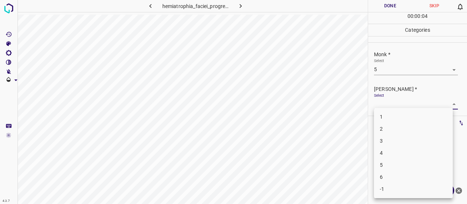
click at [391, 108] on body "4.3.7 hemiatrophia_faciei_progressiva4.jpg Done Skip 0 00 : 00 : 04 Categories …" at bounding box center [233, 102] width 467 height 204
click at [395, 139] on li "3" at bounding box center [413, 141] width 79 height 12
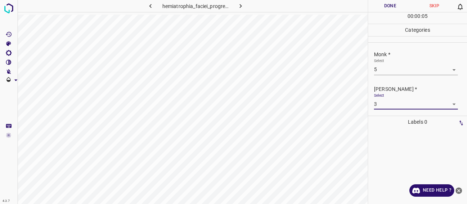
click at [394, 7] on button "Done" at bounding box center [390, 6] width 44 height 12
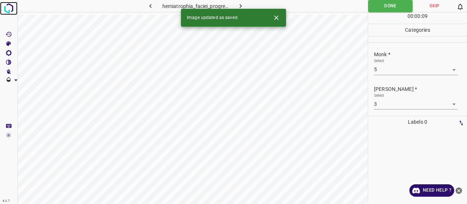
click at [9, 6] on img at bounding box center [8, 8] width 13 height 13
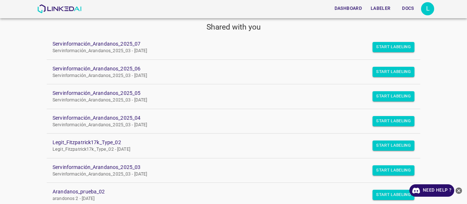
scroll to position [73, 0]
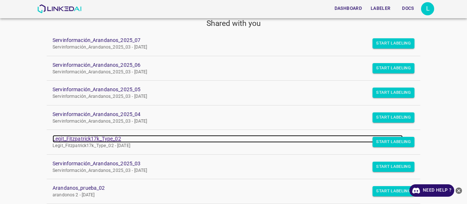
click at [113, 138] on link "Legit_Fitzpatrick17k_Type_02" at bounding box center [228, 139] width 350 height 8
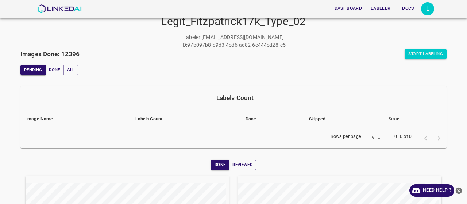
scroll to position [20, 0]
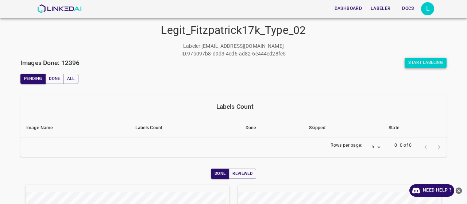
click at [408, 62] on button "Start Labeling" at bounding box center [426, 63] width 42 height 10
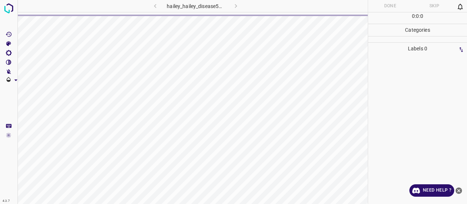
click at [459, 193] on icon "close-help" at bounding box center [459, 190] width 7 height 7
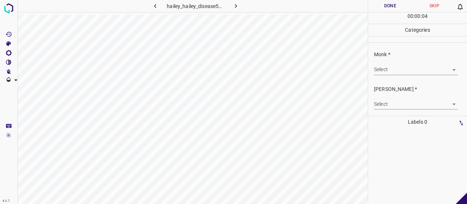
click at [415, 66] on body "4.3.7 hailey_hailey_disease54.jpg Done Skip 0 00 : 00 : 04 Categories Monk * Se…" at bounding box center [233, 102] width 467 height 204
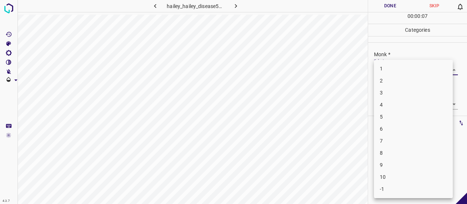
click at [393, 111] on li "5" at bounding box center [413, 117] width 79 height 12
type input "5"
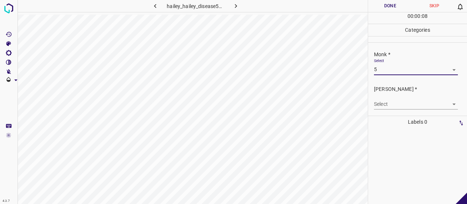
click at [392, 108] on body "4.3.7 hailey_hailey_disease54.jpg Done Skip 0 00 : 00 : 08 Categories Monk * Se…" at bounding box center [233, 102] width 467 height 204
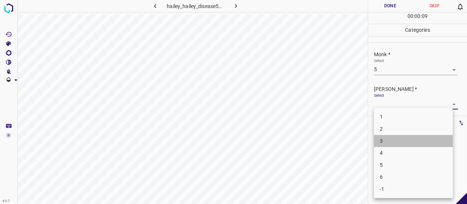
click at [393, 138] on li "3" at bounding box center [413, 141] width 79 height 12
type input "3"
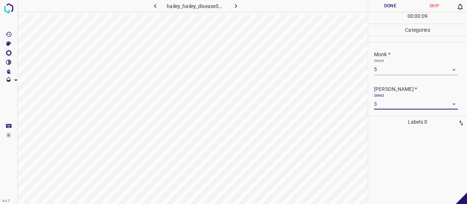
click at [384, 5] on button "Done" at bounding box center [390, 6] width 44 height 12
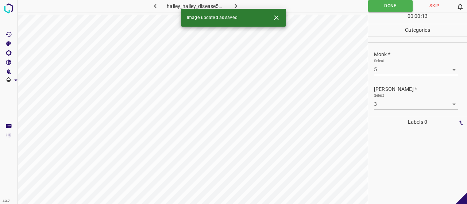
click at [234, 7] on icon "button" at bounding box center [236, 6] width 8 height 8
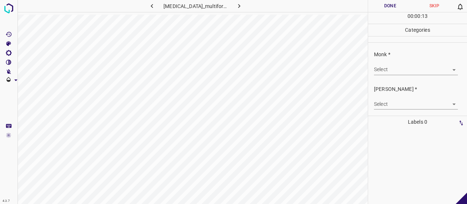
click at [386, 69] on body "4.3.7 erythema_multiforme66.jpg Done Skip 0 00 : 00 : 13 Categories Monk * Sele…" at bounding box center [233, 102] width 467 height 204
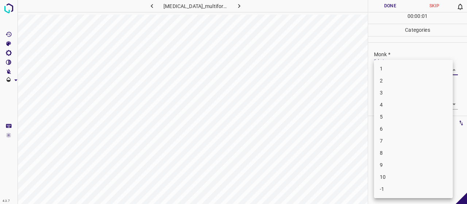
click at [395, 108] on li "4" at bounding box center [413, 105] width 79 height 12
type input "4"
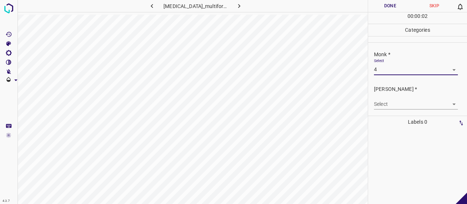
click at [393, 102] on body "4.3.7 erythema_multiforme66.jpg Done Skip 0 00 : 00 : 02 Categories Monk * Sele…" at bounding box center [233, 102] width 467 height 204
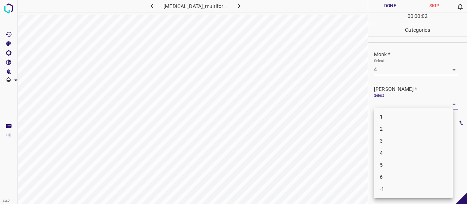
click at [395, 125] on li "2" at bounding box center [413, 129] width 79 height 12
type input "2"
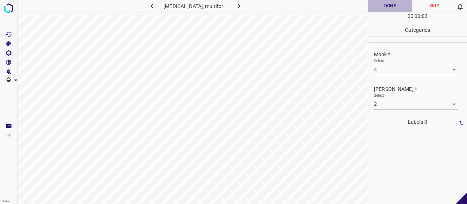
click at [377, 4] on button "Done" at bounding box center [390, 6] width 44 height 12
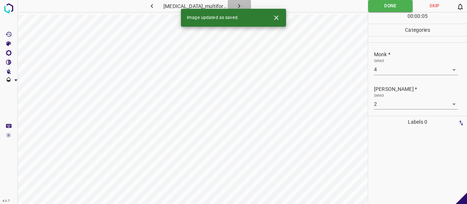
click at [231, 3] on button "button" at bounding box center [239, 6] width 23 height 12
click at [392, 74] on body "4.3.7 erythroplasia_of_queyrat28.jpg Done Skip 0 00 : 00 : 05 Categories Monk *…" at bounding box center [233, 102] width 467 height 204
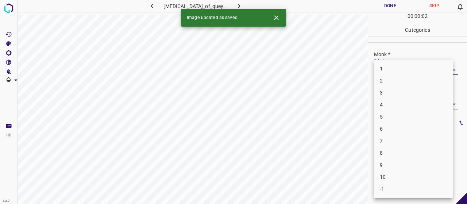
click at [399, 98] on li "3" at bounding box center [413, 93] width 79 height 12
type input "3"
click at [399, 101] on body "4.3.7 erythroplasia_of_queyrat28.jpg Done Skip 0 00 : 00 : 02 Categories Monk *…" at bounding box center [233, 102] width 467 height 204
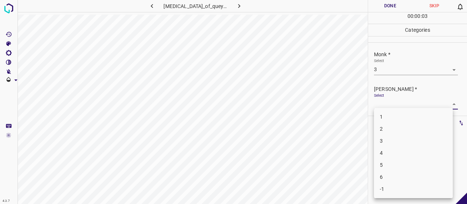
click at [402, 128] on li "2" at bounding box center [413, 129] width 79 height 12
type input "2"
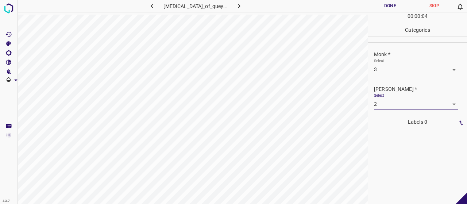
click at [379, 9] on button "Done" at bounding box center [390, 6] width 44 height 12
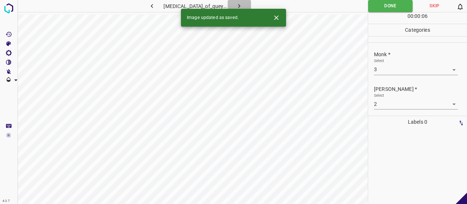
click at [235, 4] on icon "button" at bounding box center [239, 6] width 8 height 8
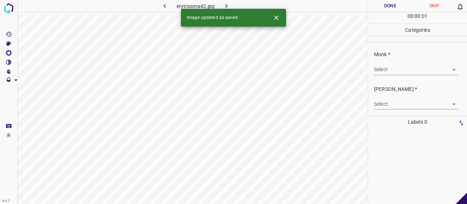
click at [398, 68] on body "4.3.7 erytrasma42.jpg Done Skip 0 00 : 00 : 01 Categories Monk * Select ​ Fitzp…" at bounding box center [233, 102] width 467 height 204
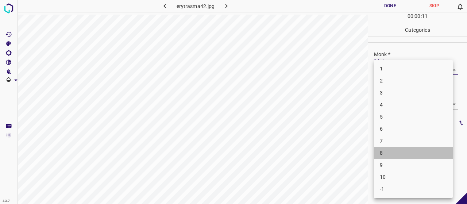
click at [393, 156] on li "8" at bounding box center [413, 153] width 79 height 12
type input "8"
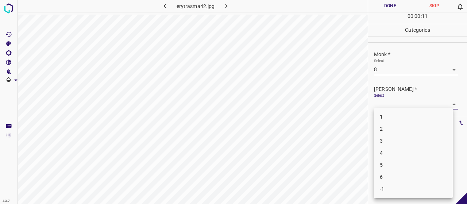
click at [403, 108] on body "4.3.7 erytrasma42.jpg Done Skip 0 00 : 00 : 11 Categories Monk * Select 8 8 Fit…" at bounding box center [233, 102] width 467 height 204
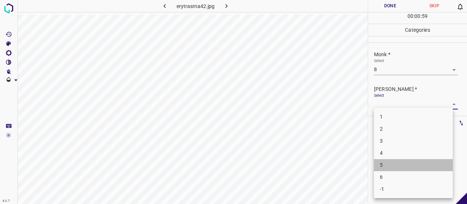
click at [390, 165] on li "5" at bounding box center [413, 165] width 79 height 12
type input "5"
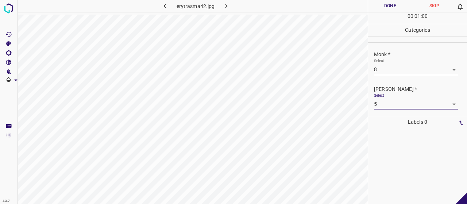
click at [376, 7] on button "Done" at bounding box center [390, 6] width 44 height 12
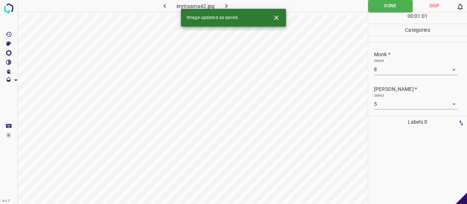
click at [225, 3] on icon "button" at bounding box center [227, 6] width 8 height 8
click at [409, 73] on body "4.3.7 erytrasma49.jpg Done Skip 0 00 : 01 : 01 Categories Monk * Select ​ Fitzp…" at bounding box center [233, 102] width 467 height 204
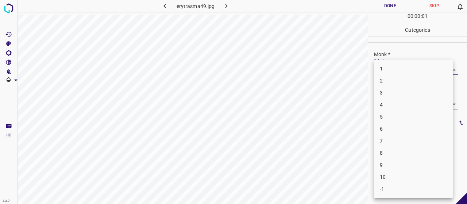
click at [401, 98] on li "3" at bounding box center [413, 93] width 79 height 12
type input "3"
click at [398, 105] on body "4.3.7 erytrasma49.jpg Done Skip 0 00 : 00 : 02 Categories Monk * Select 3 3 Fit…" at bounding box center [233, 102] width 467 height 204
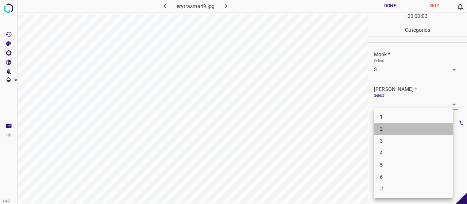
click at [382, 130] on li "2" at bounding box center [413, 129] width 79 height 12
type input "2"
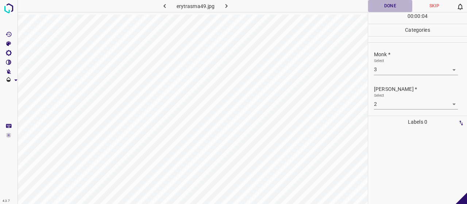
click at [392, 10] on button "Done" at bounding box center [390, 6] width 44 height 12
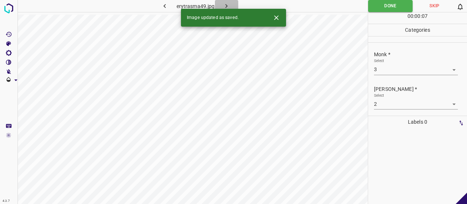
click at [226, 3] on icon "button" at bounding box center [227, 6] width 8 height 8
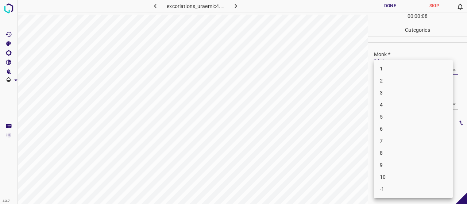
click at [408, 66] on body "4.3.7 excoriations_uraemic4.jpg Done Skip 0 00 : 00 : 08 Categories Monk * Sele…" at bounding box center [233, 102] width 467 height 204
click at [413, 135] on li "7" at bounding box center [413, 141] width 79 height 12
type input "7"
click at [407, 99] on body "4.3.7 excoriations_uraemic4.jpg Done Skip 0 00 : 00 : 10 Categories Monk * Sele…" at bounding box center [233, 102] width 467 height 204
click at [410, 160] on li "5" at bounding box center [413, 165] width 79 height 12
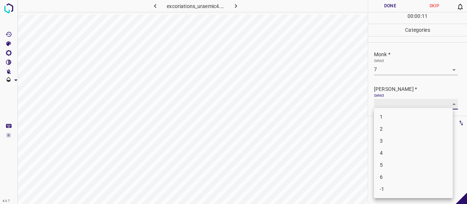
type input "5"
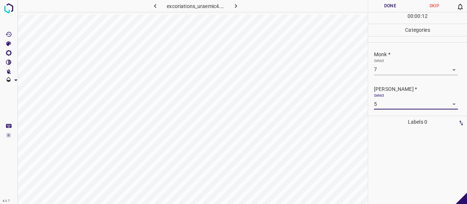
click at [401, 6] on button "Done" at bounding box center [390, 6] width 44 height 12
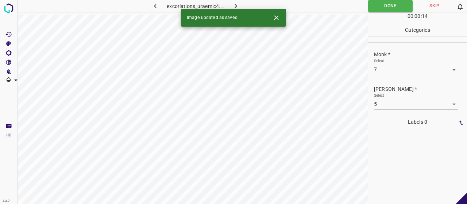
click at [239, 1] on button "button" at bounding box center [235, 6] width 23 height 12
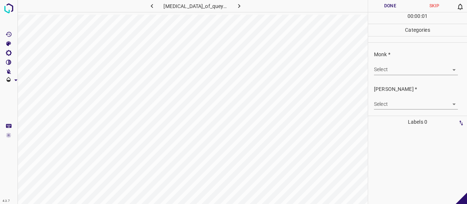
click at [391, 69] on body "4.3.7 erythroplasia_of_queyrat13.jpg Done Skip 0 00 : 00 : 01 Categories Monk *…" at bounding box center [233, 102] width 467 height 204
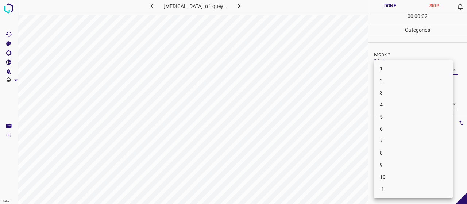
click at [401, 94] on li "3" at bounding box center [413, 93] width 79 height 12
type input "3"
click at [405, 108] on body "4.3.7 erythroplasia_of_queyrat13.jpg Done Skip 0 00 : 00 : 02 Categories Monk *…" at bounding box center [233, 102] width 467 height 204
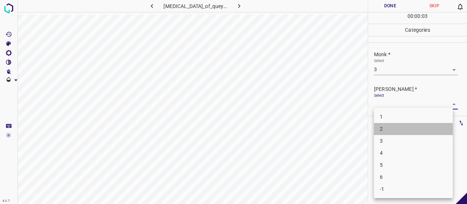
click at [406, 123] on li "2" at bounding box center [413, 129] width 79 height 12
type input "2"
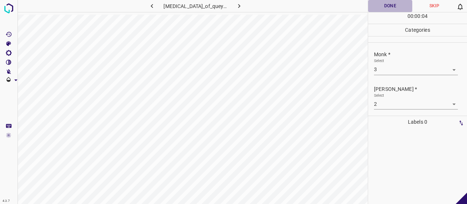
click at [388, 7] on button "Done" at bounding box center [390, 6] width 44 height 12
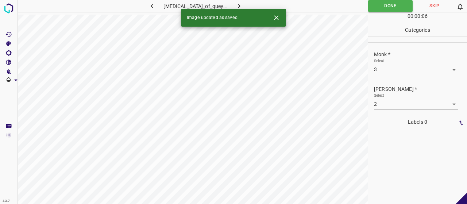
click at [239, 5] on icon "button" at bounding box center [239, 6] width 8 height 8
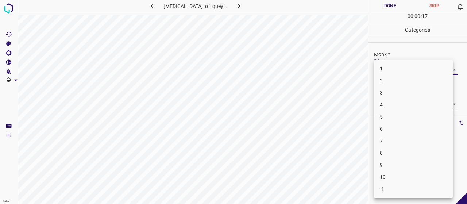
click at [380, 74] on body "4.3.7 erythroplasia_of_queyrat16.jpg Done Skip 0 00 : 00 : 17 Categories Monk *…" at bounding box center [233, 102] width 467 height 204
click at [385, 96] on li "3" at bounding box center [413, 93] width 79 height 12
type input "3"
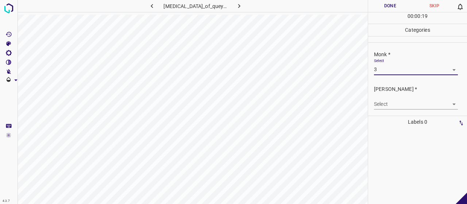
click at [387, 105] on body "4.3.7 erythroplasia_of_queyrat16.jpg Done Skip 0 00 : 00 : 19 Categories Monk *…" at bounding box center [233, 102] width 467 height 204
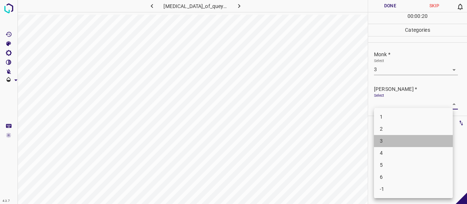
click at [391, 135] on li "3" at bounding box center [413, 141] width 79 height 12
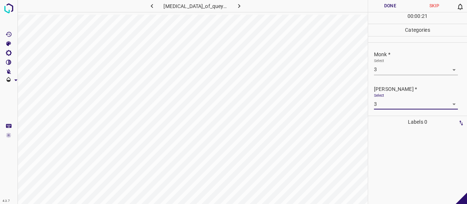
click at [385, 105] on body "4.3.7 erythroplasia_of_queyrat16.jpg Done Skip 0 00 : 00 : 21 Categories Monk *…" at bounding box center [233, 102] width 467 height 204
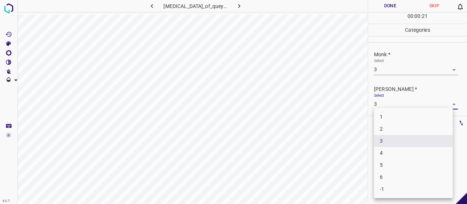
click at [383, 128] on li "2" at bounding box center [413, 129] width 79 height 12
type input "2"
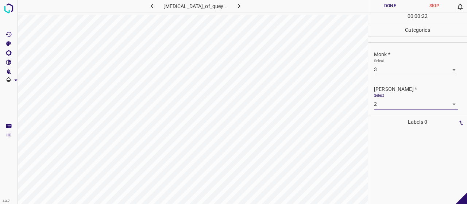
click at [380, 8] on button "Done" at bounding box center [390, 6] width 44 height 12
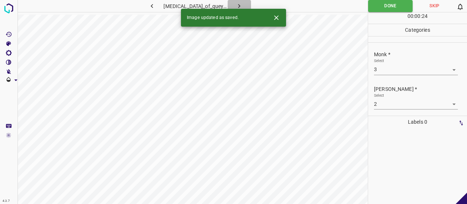
click at [230, 5] on button "button" at bounding box center [239, 6] width 23 height 12
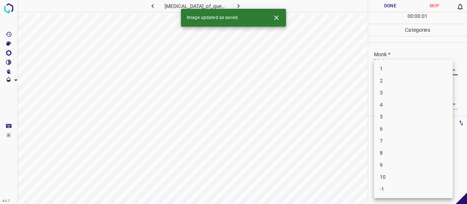
click at [393, 66] on body "4.3.7 erythroplasia_of_queyrat2.jpg Done Skip 0 00 : 00 : 01 Categories Monk * …" at bounding box center [233, 102] width 467 height 204
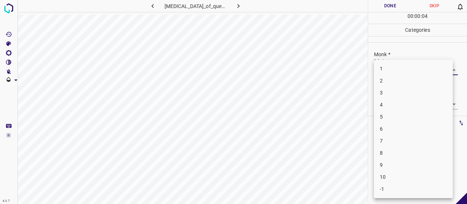
click at [386, 143] on li "7" at bounding box center [413, 141] width 79 height 12
type input "7"
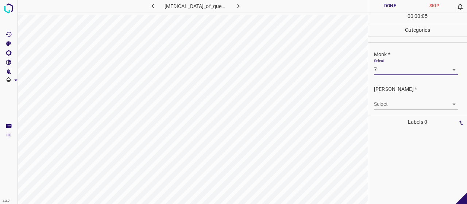
click at [394, 105] on body "4.3.7 erythroplasia_of_queyrat2.jpg Done Skip 0 00 : 00 : 05 Categories Monk * …" at bounding box center [233, 102] width 467 height 204
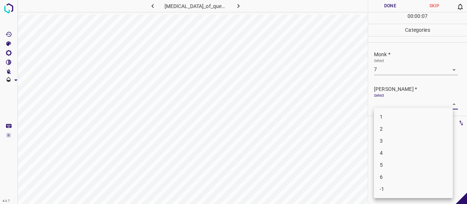
drag, startPoint x: 390, startPoint y: 156, endPoint x: 390, endPoint y: 162, distance: 6.2
click at [390, 162] on ul "1 2 3 4 5 6 -1" at bounding box center [413, 153] width 79 height 90
click at [390, 162] on li "5" at bounding box center [413, 165] width 79 height 12
type input "5"
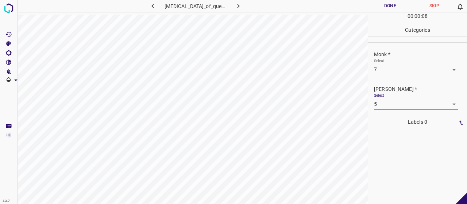
click at [393, 6] on button "Done" at bounding box center [390, 6] width 44 height 12
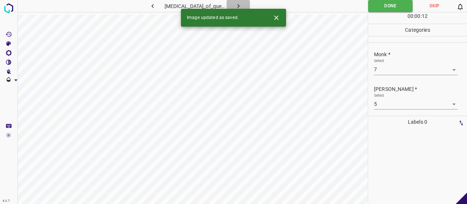
drag, startPoint x: 233, startPoint y: 0, endPoint x: 238, endPoint y: 2, distance: 5.4
click at [234, 0] on button "button" at bounding box center [238, 6] width 23 height 12
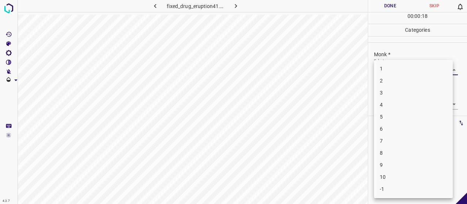
click at [406, 67] on body "4.3.7 fixed_drug_eruption41.jpg Done Skip 0 00 : 00 : 18 Categories Monk * Sele…" at bounding box center [233, 102] width 467 height 204
click at [401, 134] on li "6" at bounding box center [413, 129] width 79 height 12
type input "6"
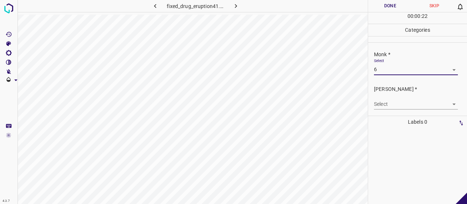
click at [395, 98] on div "Select ​" at bounding box center [416, 101] width 84 height 16
click at [392, 103] on body "4.3.7 fixed_drug_eruption41.jpg Done Skip 0 00 : 00 : 22 Categories Monk * Sele…" at bounding box center [233, 102] width 467 height 204
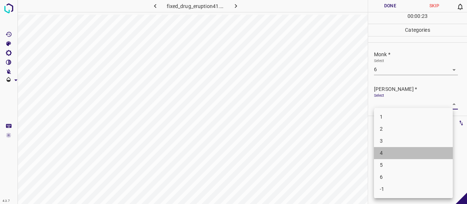
click at [383, 150] on li "4" at bounding box center [413, 153] width 79 height 12
type input "4"
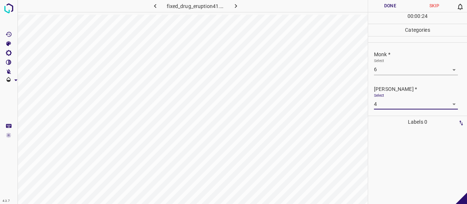
click at [391, 5] on button "Done" at bounding box center [390, 6] width 44 height 12
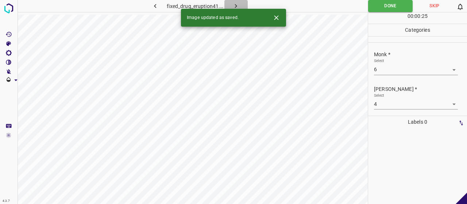
click at [241, 3] on button "button" at bounding box center [235, 6] width 23 height 12
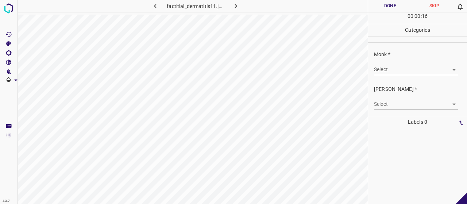
click at [396, 73] on body "4.3.7 factitial_dermatitis11.jpg Done Skip 0 00 : 00 : 16 Categories Monk * Sel…" at bounding box center [233, 102] width 467 height 204
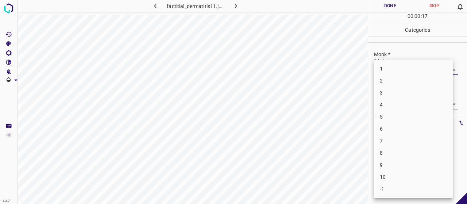
click at [388, 97] on li "3" at bounding box center [413, 93] width 79 height 12
type input "3"
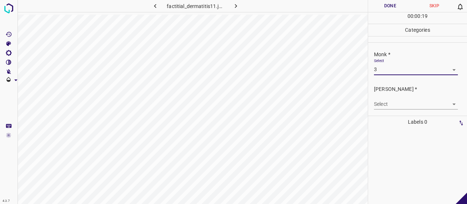
click at [382, 106] on body "4.3.7 factitial_dermatitis11.jpg Done Skip 0 00 : 00 : 19 Categories Monk * Sel…" at bounding box center [233, 102] width 467 height 204
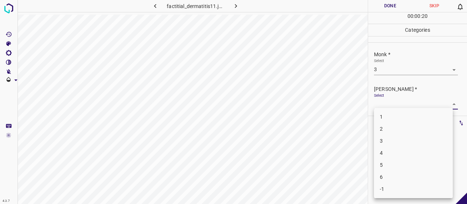
click at [382, 125] on li "2" at bounding box center [413, 129] width 79 height 12
type input "2"
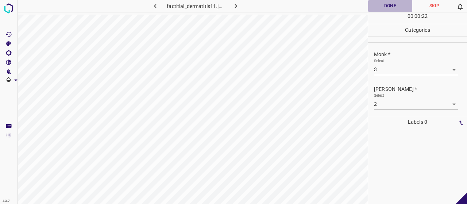
click at [391, 2] on button "Done" at bounding box center [390, 6] width 44 height 12
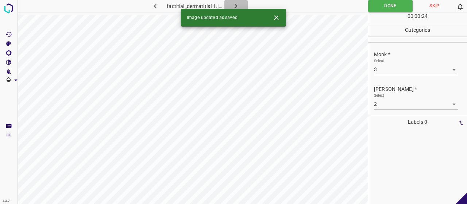
click at [241, 0] on button "button" at bounding box center [235, 6] width 23 height 12
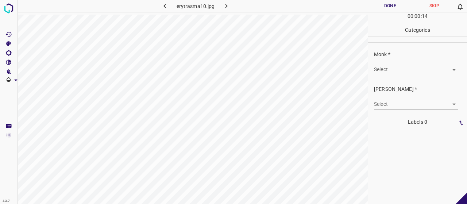
click at [415, 67] on body "4.3.7 erytrasma10.jpg Done Skip 0 00 : 00 : 14 Categories Monk * Select ​ Fitzp…" at bounding box center [233, 102] width 467 height 204
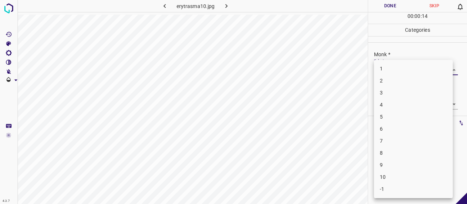
click at [413, 101] on li "4" at bounding box center [413, 105] width 79 height 12
type input "4"
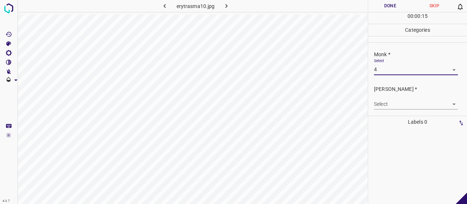
click at [413, 101] on body "4.3.7 erytrasma10.jpg Done Skip 0 00 : 00 : 15 Categories Monk * Select 4 4 Fit…" at bounding box center [233, 102] width 467 height 204
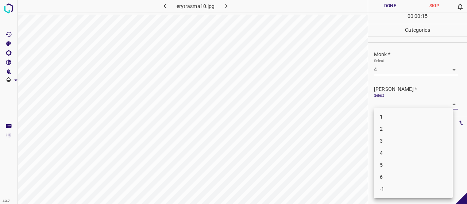
click at [407, 133] on li "2" at bounding box center [413, 129] width 79 height 12
type input "2"
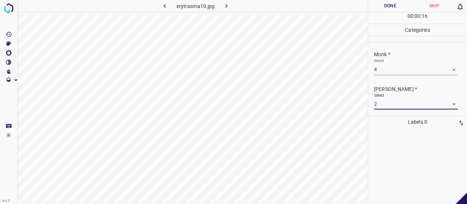
click at [385, 0] on button "Done" at bounding box center [390, 6] width 44 height 12
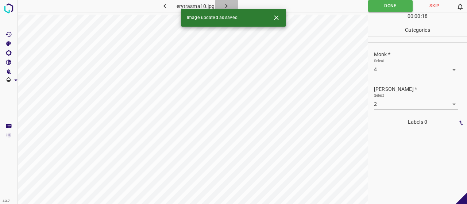
click at [232, 5] on button "button" at bounding box center [226, 6] width 23 height 12
click at [389, 70] on body "4.3.7 erytrasma20.jpg Done Skip 0 00 : 00 : 18 Categories Monk * Select ​ Fitzp…" at bounding box center [233, 102] width 467 height 204
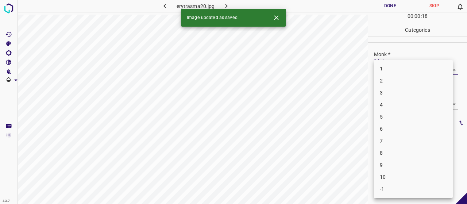
click at [399, 114] on li "5" at bounding box center [413, 117] width 79 height 12
type input "5"
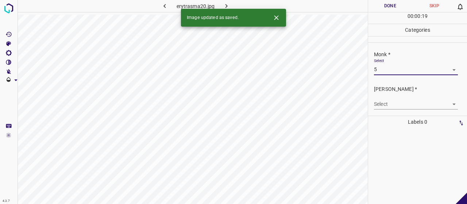
click at [390, 103] on body "4.3.7 erytrasma20.jpg Done Skip 0 00 : 00 : 19 Categories Monk * Select 5 5 Fit…" at bounding box center [233, 102] width 467 height 204
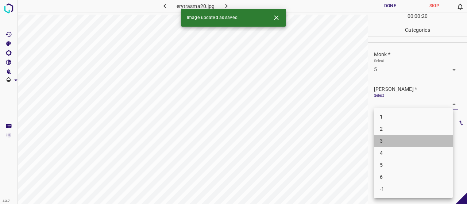
click at [393, 141] on li "3" at bounding box center [413, 141] width 79 height 12
type input "3"
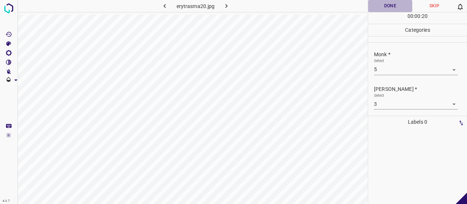
click at [390, 9] on button "Done" at bounding box center [390, 6] width 44 height 12
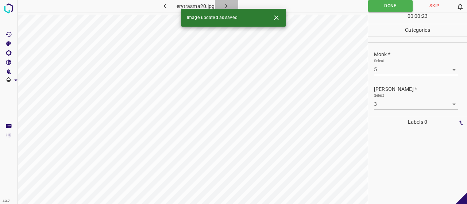
click at [229, 1] on button "button" at bounding box center [226, 6] width 23 height 12
click at [395, 67] on body "4.3.7 fixed_drug_eruption18.jpg Done Skip 0 00 : 00 : 06 Categories Monk * Sele…" at bounding box center [233, 102] width 467 height 204
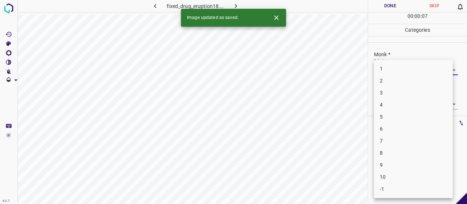
click at [382, 148] on li "8" at bounding box center [413, 153] width 79 height 12
type input "8"
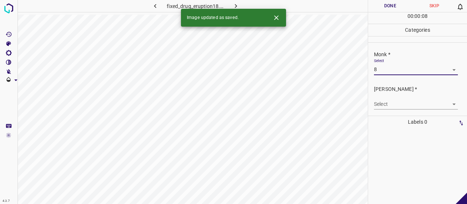
click at [386, 103] on body "4.3.7 fixed_drug_eruption18.jpg Done Skip 0 00 : 00 : 08 Categories Monk * Sele…" at bounding box center [233, 102] width 467 height 204
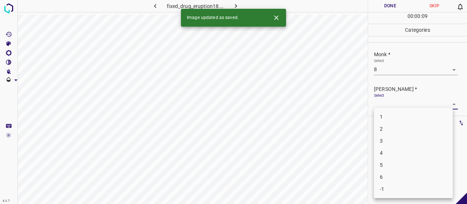
click at [393, 163] on li "5" at bounding box center [413, 165] width 79 height 12
type input "5"
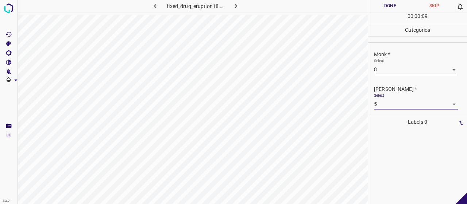
click at [386, 3] on button "Done" at bounding box center [390, 6] width 44 height 12
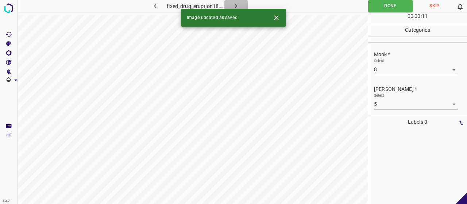
click at [235, 5] on icon "button" at bounding box center [236, 6] width 8 height 8
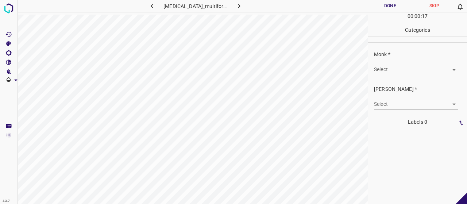
click at [383, 73] on body "4.3.7 erythema_multiforme71.jpg Done Skip 0 00 : 00 : 17 Categories Monk * Sele…" at bounding box center [233, 102] width 467 height 204
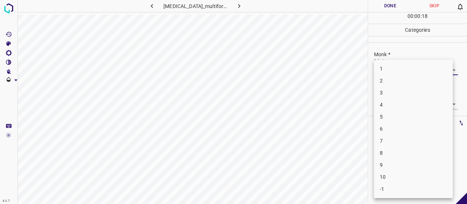
click at [398, 104] on li "4" at bounding box center [413, 105] width 79 height 12
type input "4"
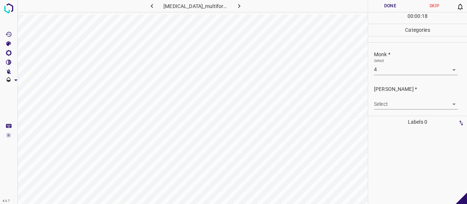
click at [395, 110] on body "4.3.7 erythema_multiforme71.jpg Done Skip 0 00 : 00 : 18 Categories Monk * Sele…" at bounding box center [233, 102] width 467 height 204
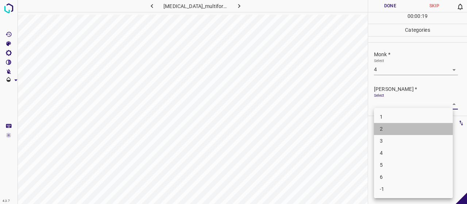
click at [394, 131] on li "2" at bounding box center [413, 129] width 79 height 12
type input "2"
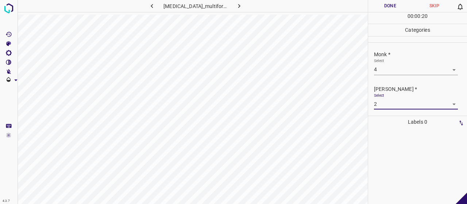
click at [382, 3] on button "Done" at bounding box center [390, 6] width 44 height 12
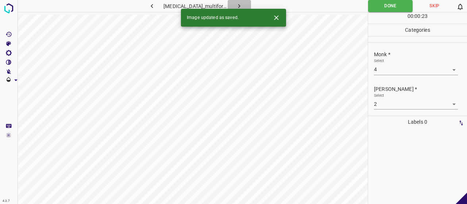
click at [241, 1] on button "button" at bounding box center [239, 6] width 23 height 12
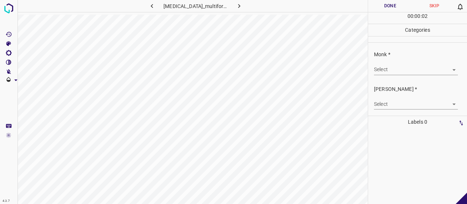
click at [387, 69] on body "4.3.7 erythema_multiforme72.jpg Done Skip 0 00 : 00 : 02 Categories Monk * Sele…" at bounding box center [233, 102] width 467 height 204
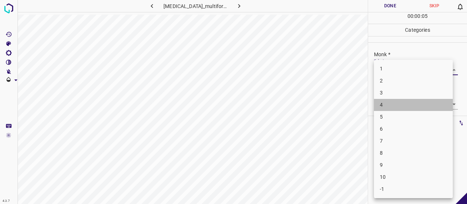
click at [393, 104] on li "4" at bounding box center [413, 105] width 79 height 12
type input "4"
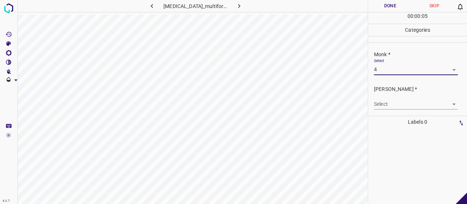
click at [396, 112] on div "Fitzpatrick * Select ​" at bounding box center [417, 97] width 99 height 34
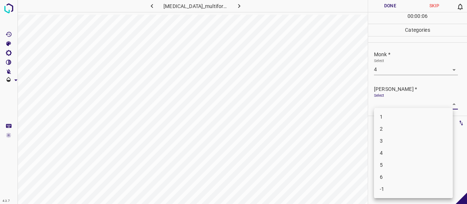
click at [395, 107] on body "4.3.7 erythema_multiforme72.jpg Done Skip 0 00 : 00 : 06 Categories Monk * Sele…" at bounding box center [233, 102] width 467 height 204
drag, startPoint x: 410, startPoint y: 135, endPoint x: 408, endPoint y: 131, distance: 5.1
click at [408, 131] on ul "1 2 3 4 5 6 -1" at bounding box center [413, 153] width 79 height 90
click at [408, 131] on li "2" at bounding box center [413, 129] width 79 height 12
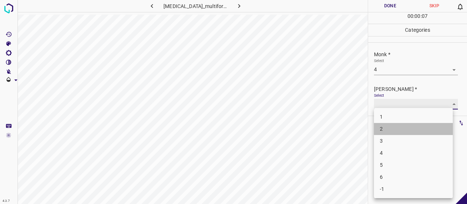
type input "2"
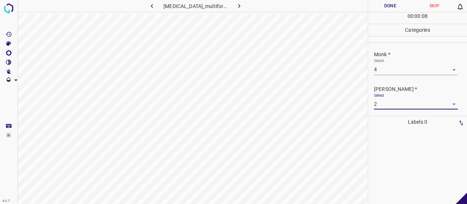
click at [380, 6] on button "Done" at bounding box center [390, 6] width 44 height 12
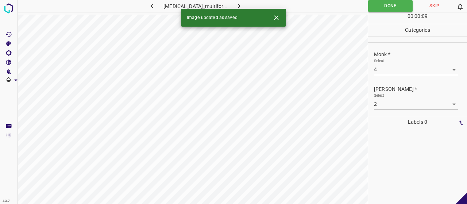
click at [235, 4] on icon "button" at bounding box center [239, 6] width 8 height 8
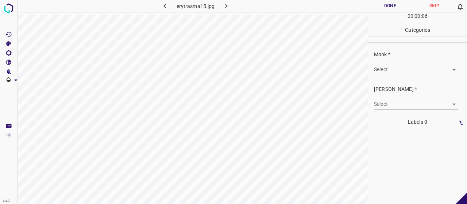
click at [422, 74] on body "4.3.7 erytrasma15.jpg Done Skip 0 00 : 00 : 06 Categories Monk * Select ​ Fitzp…" at bounding box center [233, 102] width 467 height 204
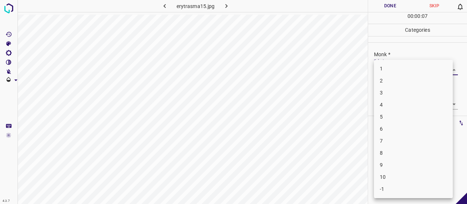
click at [409, 103] on li "4" at bounding box center [413, 105] width 79 height 12
type input "4"
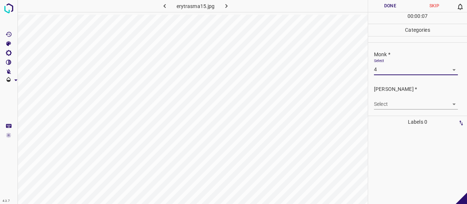
click at [409, 103] on body "4.3.7 erytrasma15.jpg Done Skip 0 00 : 00 : 07 Categories Monk * Select 4 4 Fit…" at bounding box center [233, 102] width 467 height 204
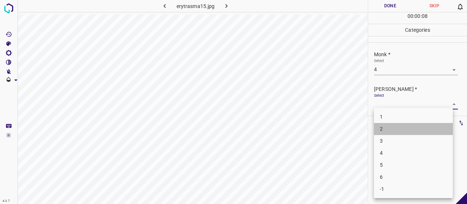
click at [402, 126] on li "2" at bounding box center [413, 129] width 79 height 12
type input "2"
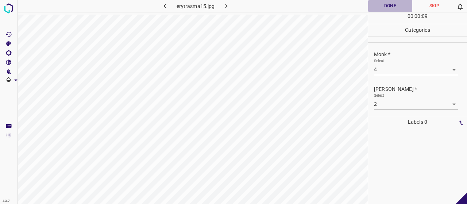
click at [380, 3] on button "Done" at bounding box center [390, 6] width 44 height 12
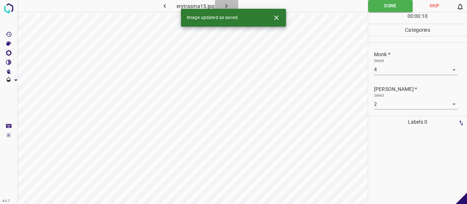
drag, startPoint x: 230, startPoint y: 4, endPoint x: 229, endPoint y: 9, distance: 4.4
click at [230, 5] on icon "button" at bounding box center [227, 6] width 8 height 8
click at [396, 69] on body "4.3.7 erytrasma17.jpg Done Skip 0 00 : 00 : 15 Categories Monk * Select ​ Fitzp…" at bounding box center [233, 102] width 467 height 204
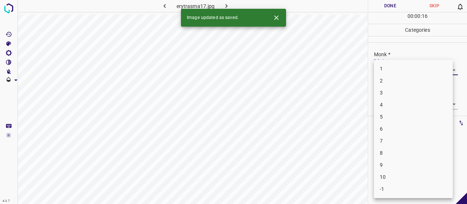
click at [395, 80] on li "2" at bounding box center [413, 81] width 79 height 12
type input "2"
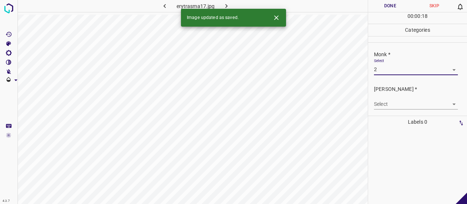
click at [397, 107] on body "4.3.7 erytrasma17.jpg Done Skip 0 00 : 00 : 18 Categories Monk * Select 2 2 Fit…" at bounding box center [233, 102] width 467 height 204
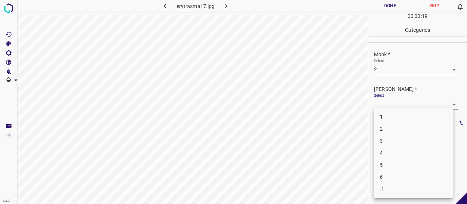
click at [395, 119] on li "1" at bounding box center [413, 117] width 79 height 12
type input "1"
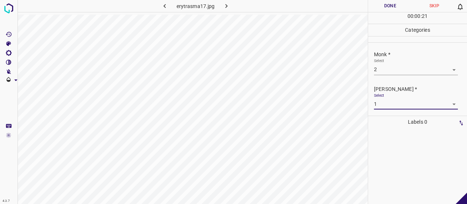
click at [396, 12] on button "Done" at bounding box center [390, 6] width 44 height 12
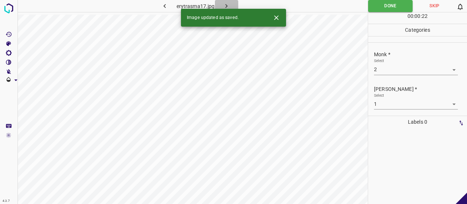
click at [226, 3] on icon "button" at bounding box center [227, 6] width 8 height 8
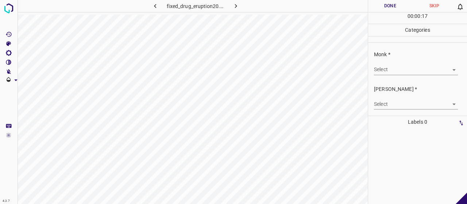
click at [423, 66] on body "4.3.7 fixed_drug_eruption20.jpg Done Skip 0 00 : 00 : 17 Categories Monk * Sele…" at bounding box center [233, 102] width 467 height 204
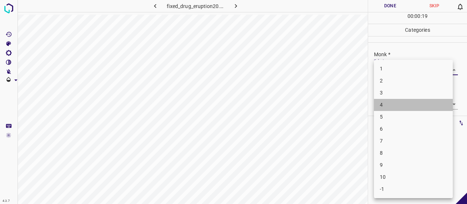
click at [408, 105] on li "4" at bounding box center [413, 105] width 79 height 12
type input "4"
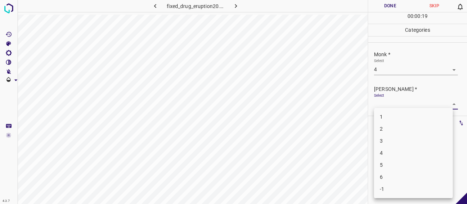
click at [408, 105] on body "4.3.7 fixed_drug_eruption20.jpg Done Skip 0 00 : 00 : 19 Categories Monk * Sele…" at bounding box center [233, 102] width 467 height 204
click at [406, 128] on li "2" at bounding box center [413, 129] width 79 height 12
type input "2"
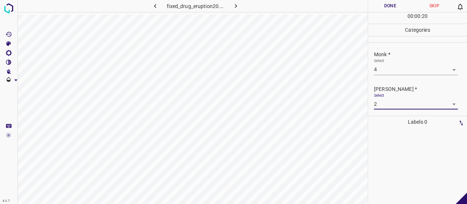
click at [384, 9] on button "Done" at bounding box center [390, 6] width 44 height 12
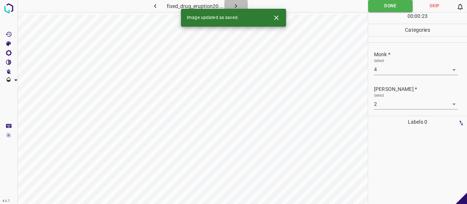
click at [237, 4] on icon "button" at bounding box center [236, 6] width 8 height 8
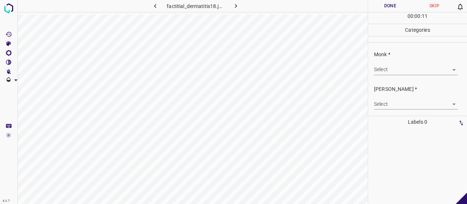
click at [421, 65] on body "4.3.7 factitial_dermatitis18.jpg Done Skip 0 00 : 00 : 11 Categories Monk * Sel…" at bounding box center [233, 102] width 467 height 204
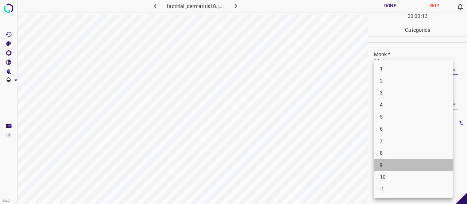
click at [407, 165] on li "9" at bounding box center [413, 165] width 79 height 12
type input "9"
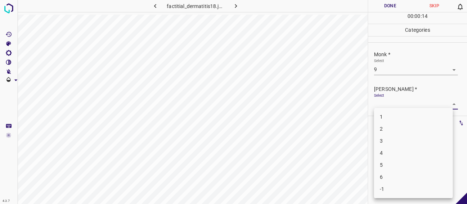
click at [402, 101] on body "4.3.7 factitial_dermatitis18.jpg Done Skip 0 00 : 00 : 14 Categories Monk * Sel…" at bounding box center [233, 102] width 467 height 204
click at [403, 171] on li "6" at bounding box center [413, 177] width 79 height 12
type input "6"
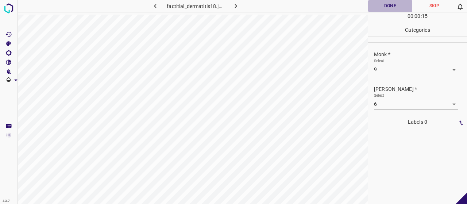
click at [392, 7] on button "Done" at bounding box center [390, 6] width 44 height 12
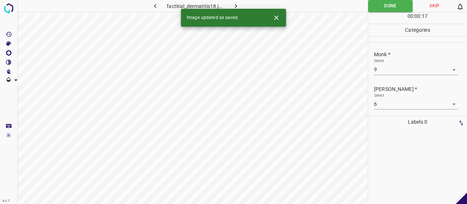
click at [239, 4] on icon "button" at bounding box center [236, 6] width 8 height 8
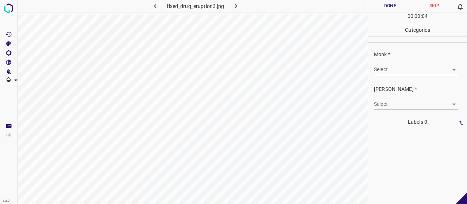
click at [413, 66] on body "4.3.7 fixed_drug_eruption3.jpg Done Skip 0 00 : 00 : 04 Categories Monk * Selec…" at bounding box center [233, 102] width 467 height 204
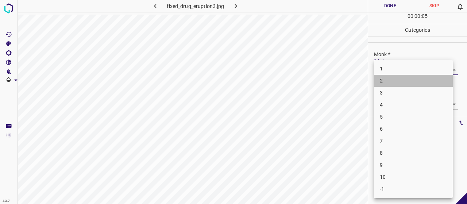
click at [401, 77] on li "2" at bounding box center [413, 81] width 79 height 12
type input "2"
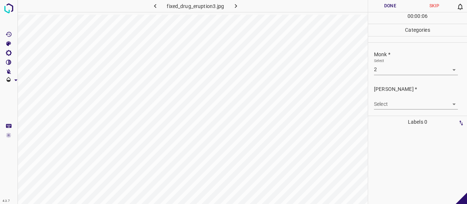
click at [397, 97] on div "Select ​" at bounding box center [416, 101] width 84 height 16
click at [397, 100] on body "4.3.7 fixed_drug_eruption3.jpg Done Skip 0 00 : 00 : 06 Categories Monk * Selec…" at bounding box center [233, 102] width 467 height 204
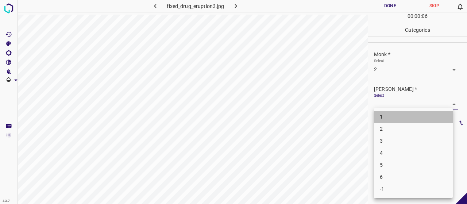
click at [389, 119] on li "1" at bounding box center [413, 117] width 79 height 12
type input "1"
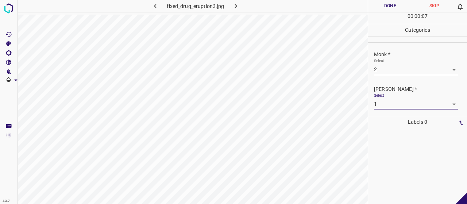
click at [386, 18] on div "00 : 00 : 07" at bounding box center [417, 17] width 99 height 11
click at [387, 8] on button "Done" at bounding box center [390, 6] width 44 height 12
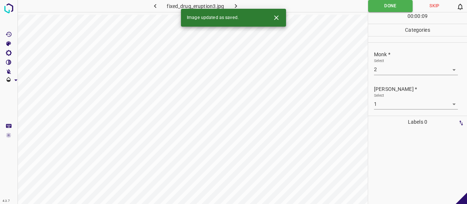
click at [240, 1] on button "button" at bounding box center [235, 6] width 23 height 12
click at [413, 65] on body "4.3.7 exanthematous_pustulosis4.jpg Done Skip 0 00 : 00 : 02 Categories Monk * …" at bounding box center [233, 102] width 467 height 204
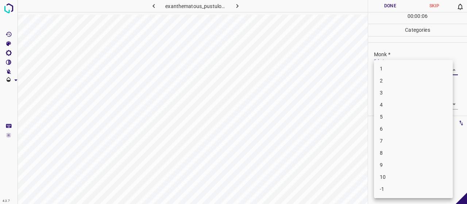
click at [406, 97] on li "3" at bounding box center [413, 93] width 79 height 12
type input "3"
click at [406, 106] on body "4.3.7 exanthematous_pustulosis4.jpg Done Skip 0 00 : 00 : 07 Categories Monk * …" at bounding box center [233, 102] width 467 height 204
click at [406, 127] on li "2" at bounding box center [413, 129] width 79 height 12
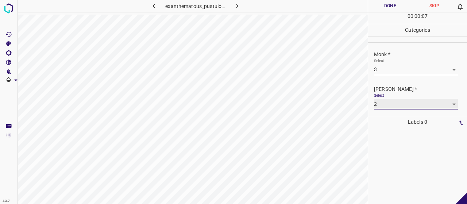
type input "2"
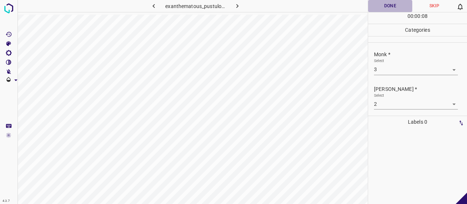
click at [376, 1] on button "Done" at bounding box center [390, 6] width 44 height 12
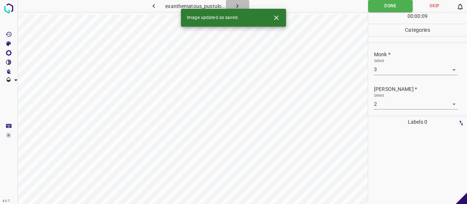
click at [235, 3] on icon "button" at bounding box center [237, 6] width 8 height 8
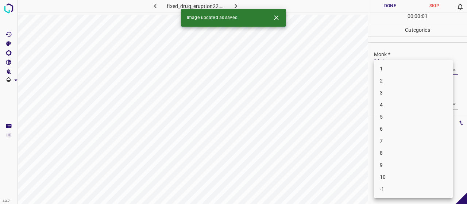
click at [395, 72] on body "4.3.7 fixed_drug_eruption22.jpg Done Skip 0 00 : 00 : 01 Categories Monk * Sele…" at bounding box center [233, 102] width 467 height 204
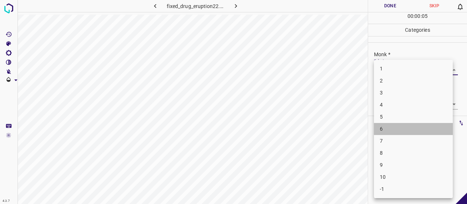
click at [390, 127] on li "6" at bounding box center [413, 129] width 79 height 12
type input "6"
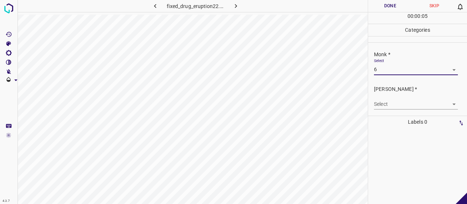
click at [390, 98] on body "4.3.7 fixed_drug_eruption22.jpg Done Skip 0 00 : 00 : 05 Categories Monk * Sele…" at bounding box center [233, 102] width 467 height 204
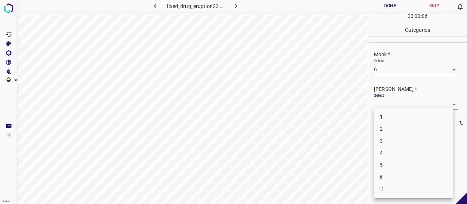
click at [398, 152] on li "4" at bounding box center [413, 153] width 79 height 12
type input "4"
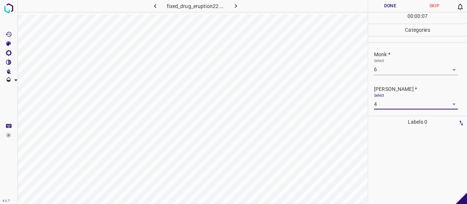
click at [381, 15] on div "00 : 00 : 07" at bounding box center [417, 17] width 99 height 11
click at [383, 9] on button "Done" at bounding box center [390, 6] width 44 height 12
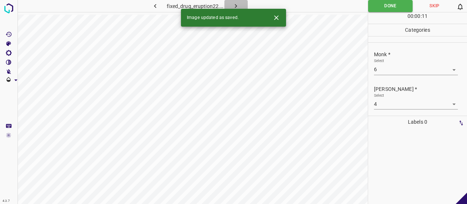
click at [233, 5] on icon "button" at bounding box center [236, 6] width 8 height 8
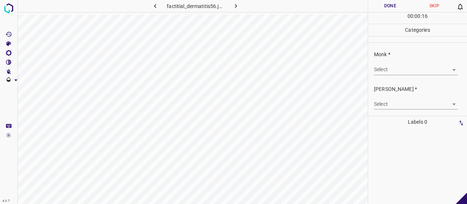
click at [406, 67] on body "4.3.7 factitial_dermatitis56.jpg Done Skip 0 00 : 00 : 16 Categories Monk * Sel…" at bounding box center [233, 102] width 467 height 204
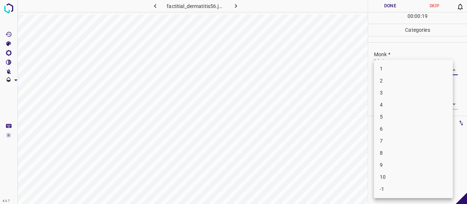
click at [393, 92] on li "3" at bounding box center [413, 93] width 79 height 12
type input "3"
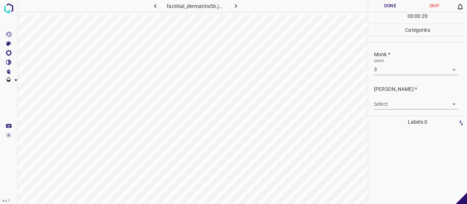
click at [395, 109] on div "[PERSON_NAME] * Select ​" at bounding box center [417, 97] width 99 height 34
click at [395, 106] on body "4.3.7 factitial_dermatitis56.jpg Done Skip 0 00 : 00 : 20 Categories Monk * Sel…" at bounding box center [233, 102] width 467 height 204
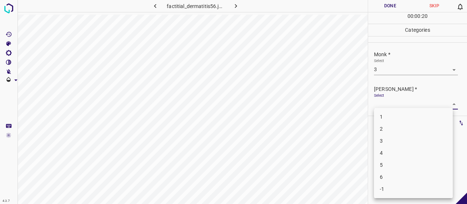
click at [387, 131] on li "2" at bounding box center [413, 129] width 79 height 12
type input "2"
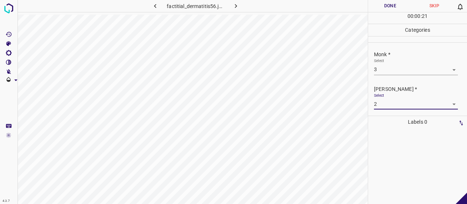
click at [387, 7] on button "Done" at bounding box center [390, 6] width 44 height 12
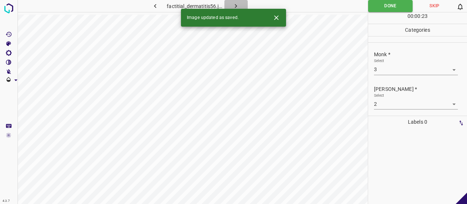
click at [245, 5] on button "button" at bounding box center [235, 6] width 23 height 12
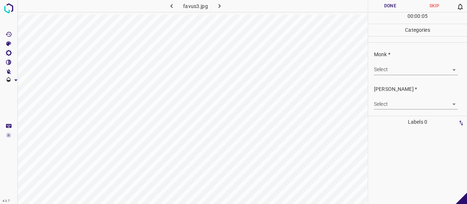
click at [406, 63] on div "Select ​" at bounding box center [416, 66] width 84 height 16
click at [400, 70] on body "4.3.7 favus3.jpg Done Skip 0 00 : 00 : 05 Categories Monk * Select ​ Fitzpatric…" at bounding box center [233, 102] width 467 height 204
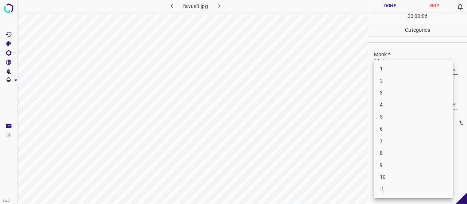
click at [394, 189] on li "-1" at bounding box center [413, 189] width 79 height 12
type input "-1"
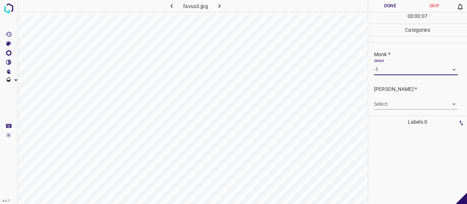
click at [391, 102] on body "4.3.7 favus3.jpg Done Skip 0 00 : 00 : 07 Categories Monk * Select -1 -1 Fitzpa…" at bounding box center [233, 102] width 467 height 204
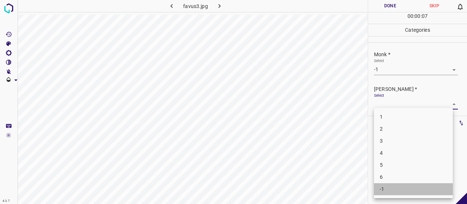
click at [395, 183] on li "-1" at bounding box center [413, 189] width 79 height 12
type input "-1"
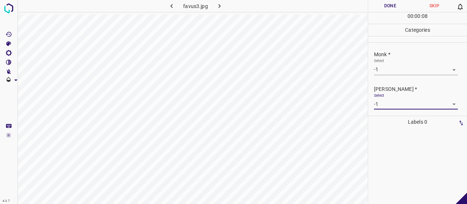
click at [392, 1] on button "Done" at bounding box center [390, 6] width 44 height 12
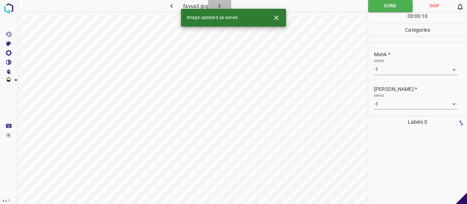
click at [222, 5] on icon "button" at bounding box center [220, 6] width 8 height 8
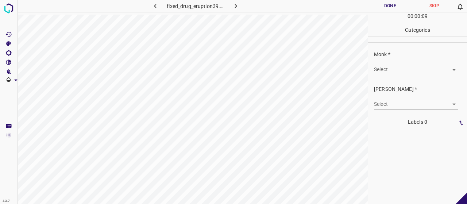
click at [395, 70] on body "4.3.7 fixed_drug_eruption39.jpg Done Skip 0 00 : 00 : 09 Categories Monk * Sele…" at bounding box center [233, 102] width 467 height 204
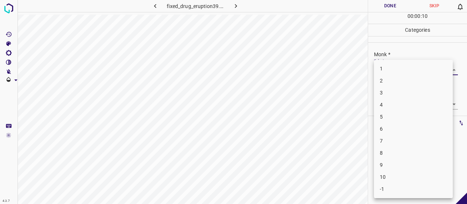
click at [398, 111] on li "5" at bounding box center [413, 117] width 79 height 12
type input "5"
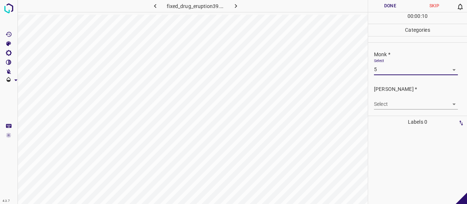
click at [395, 108] on body "4.3.7 fixed_drug_eruption39.jpg Done Skip 0 00 : 00 : 10 Categories Monk * Sele…" at bounding box center [233, 102] width 467 height 204
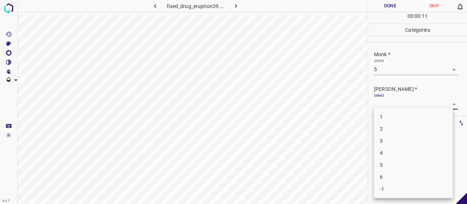
click at [383, 136] on li "3" at bounding box center [413, 141] width 79 height 12
type input "3"
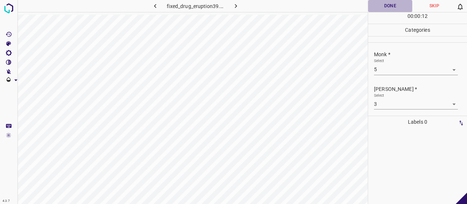
click at [380, 9] on button "Done" at bounding box center [390, 6] width 44 height 12
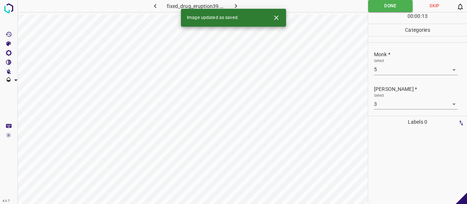
click at [241, 5] on button "button" at bounding box center [235, 6] width 23 height 12
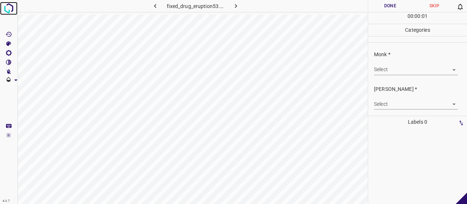
click at [5, 9] on img at bounding box center [8, 8] width 13 height 13
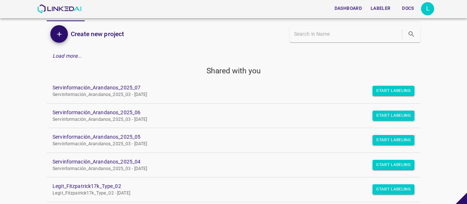
scroll to position [96, 0]
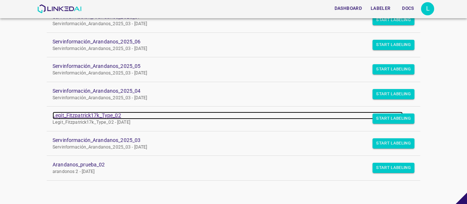
click at [101, 115] on link "Legit_Fitzpatrick17k_Type_02" at bounding box center [228, 116] width 350 height 8
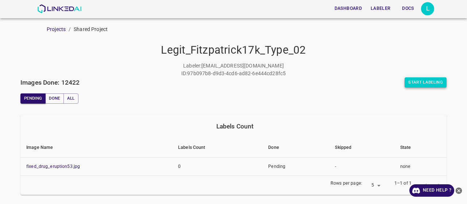
click at [408, 83] on button "Start Labeling" at bounding box center [426, 82] width 42 height 10
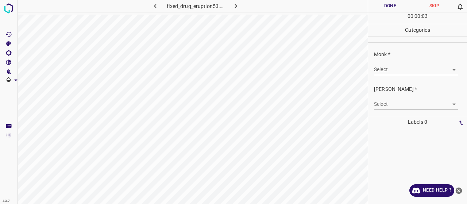
click at [387, 70] on body "4.3.7 fixed_drug_eruption53.jpg Done Skip 0 00 : 00 : 03 Categories Monk * Sele…" at bounding box center [233, 102] width 467 height 204
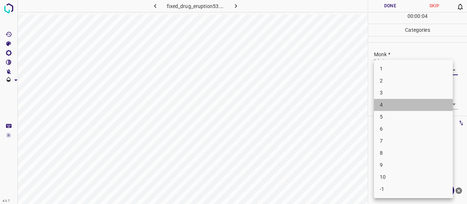
click at [394, 102] on li "4" at bounding box center [413, 105] width 79 height 12
type input "4"
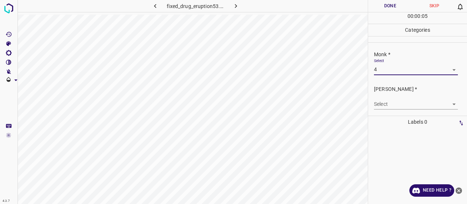
click at [397, 114] on body "4.3.7 fixed_drug_eruption53.jpg Done Skip 0 00 : 00 : 05 Categories Monk * Sele…" at bounding box center [233, 102] width 467 height 204
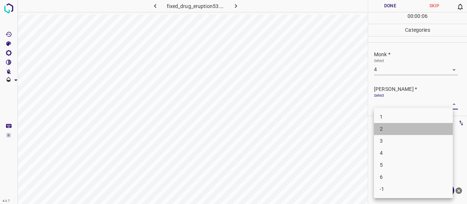
click at [393, 132] on li "2" at bounding box center [413, 129] width 79 height 12
type input "2"
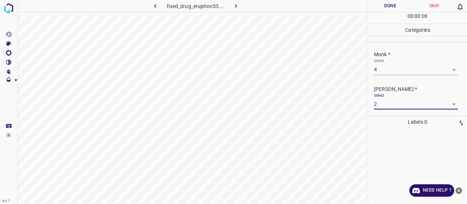
click at [380, 11] on button "Done" at bounding box center [390, 6] width 44 height 12
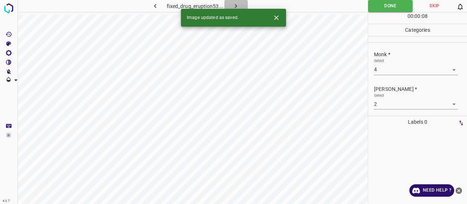
click at [233, 8] on icon "button" at bounding box center [236, 6] width 8 height 8
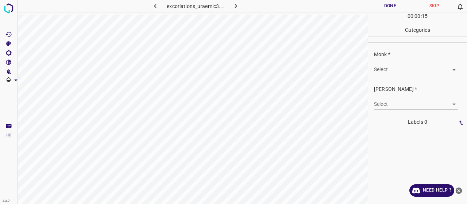
click at [427, 89] on p "Fitzpatrick *" at bounding box center [420, 89] width 93 height 8
drag, startPoint x: 425, startPoint y: 75, endPoint x: 418, endPoint y: 72, distance: 8.0
click at [424, 75] on div "Monk * Select ​" at bounding box center [417, 63] width 99 height 34
click at [415, 70] on body "4.3.7 excoriations_uraemic3.jpg Done Skip 0 00 : 00 : 16 Categories Monk * Sele…" at bounding box center [233, 102] width 467 height 204
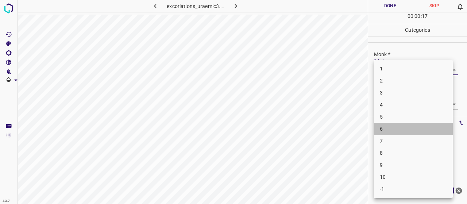
click at [412, 126] on li "6" at bounding box center [413, 129] width 79 height 12
type input "6"
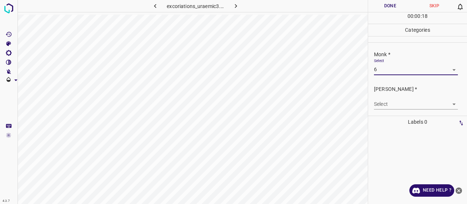
click at [412, 106] on body "4.3.7 excoriations_uraemic3.jpg Done Skip 0 00 : 00 : 18 Categories Monk * Sele…" at bounding box center [233, 102] width 467 height 204
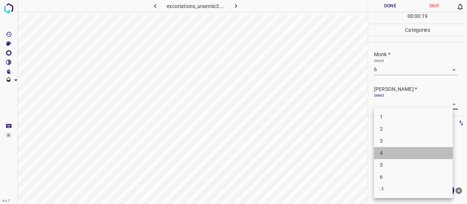
click at [412, 152] on li "4" at bounding box center [413, 153] width 79 height 12
type input "4"
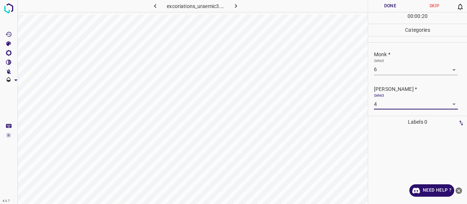
click at [397, 3] on button "Done" at bounding box center [390, 6] width 44 height 12
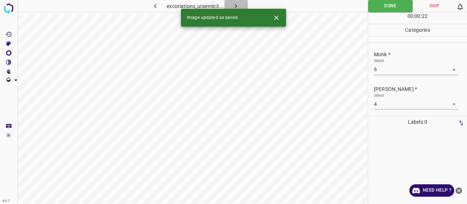
drag, startPoint x: 234, startPoint y: 3, endPoint x: 231, endPoint y: 0, distance: 4.1
click at [233, 3] on icon "button" at bounding box center [236, 6] width 8 height 8
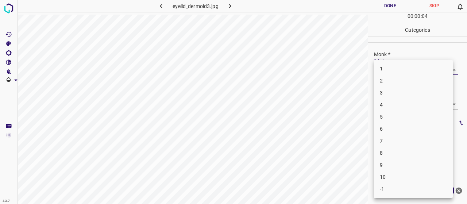
click at [383, 66] on body "4.3.7 eyelid_dermoid3.jpg Done Skip 0 00 : 00 : 04 Categories Monk * Select ​ F…" at bounding box center [233, 102] width 467 height 204
click at [383, 104] on li "4" at bounding box center [413, 105] width 79 height 12
type input "4"
click at [383, 103] on body "4.3.7 eyelid_dermoid3.jpg Done Skip 0 00 : 00 : 11 Categories Monk * Select 4 4…" at bounding box center [233, 102] width 467 height 204
click at [386, 130] on li "2" at bounding box center [413, 129] width 79 height 12
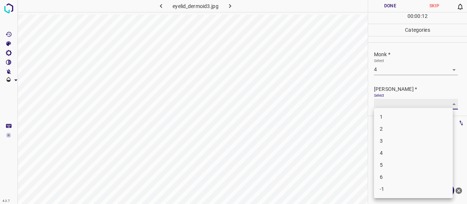
type input "2"
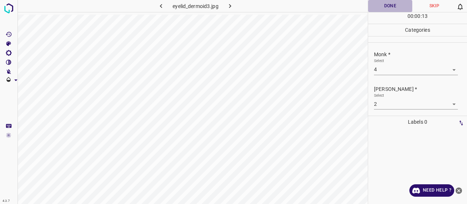
click at [387, 5] on button "Done" at bounding box center [390, 6] width 44 height 12
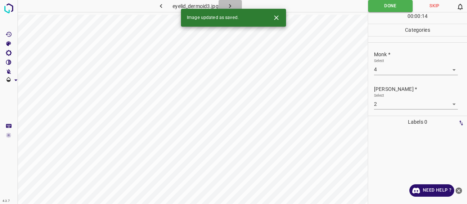
click at [234, 4] on icon "button" at bounding box center [230, 6] width 8 height 8
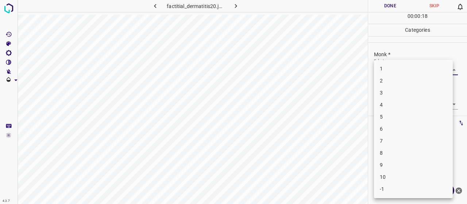
click at [377, 71] on body "4.3.7 factitial_dermatitis20.jpg Done Skip 0 00 : 00 : 18 Categories Monk * Sel…" at bounding box center [233, 102] width 467 height 204
click at [405, 152] on li "8" at bounding box center [413, 153] width 79 height 12
drag, startPoint x: 406, startPoint y: 70, endPoint x: 409, endPoint y: 81, distance: 11.7
click at [406, 70] on body "4.3.7 factitial_dermatitis20.jpg Done Skip 0 00 : 00 : 29 Categories Monk * Sel…" at bounding box center [233, 102] width 467 height 204
click at [423, 164] on li "9" at bounding box center [413, 165] width 79 height 12
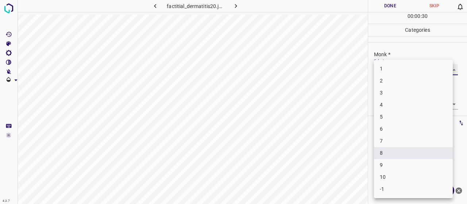
type input "9"
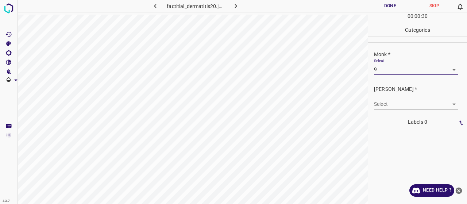
click at [409, 105] on body "4.3.7 factitial_dermatitis20.jpg Done Skip 0 00 : 00 : 30 Categories Monk * Sel…" at bounding box center [233, 102] width 467 height 204
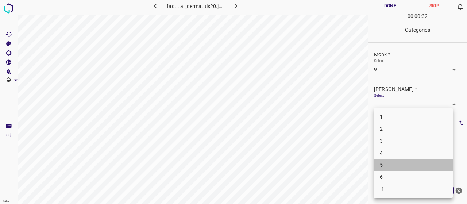
click at [411, 165] on li "5" at bounding box center [413, 165] width 79 height 12
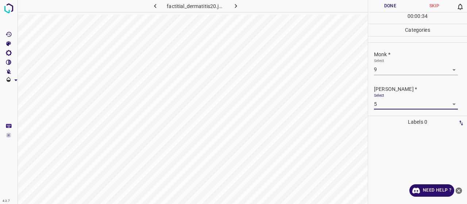
click at [385, 100] on body "4.3.7 factitial_dermatitis20.jpg Done Skip 0 00 : 00 : 34 Categories Monk * Sel…" at bounding box center [233, 102] width 467 height 204
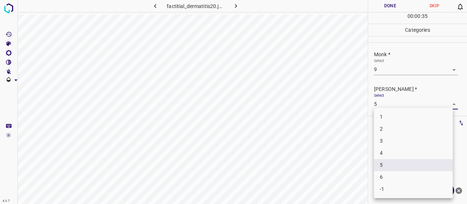
click at [397, 179] on li "6" at bounding box center [413, 177] width 79 height 12
type input "6"
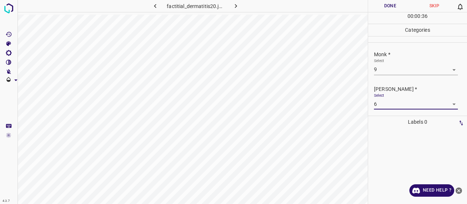
click at [396, 6] on button "Done" at bounding box center [390, 6] width 44 height 12
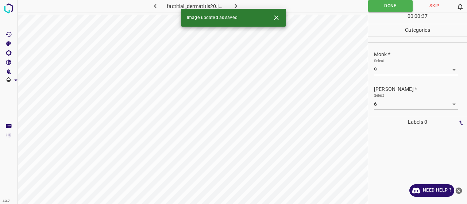
click at [234, 4] on icon "button" at bounding box center [236, 6] width 8 height 8
click at [379, 70] on body "4.3.7 fixed_drug_eruption32.jpg Done Skip 0 00 : 00 : 17 Categories Monk * Sele…" at bounding box center [233, 102] width 467 height 204
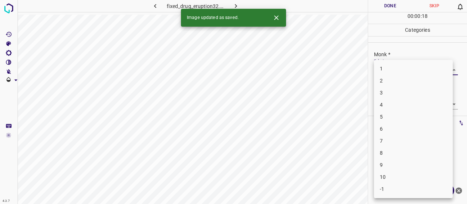
click at [391, 97] on li "3" at bounding box center [413, 93] width 79 height 12
type input "3"
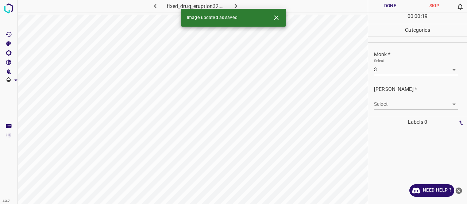
click at [391, 111] on div "[PERSON_NAME] * Select ​" at bounding box center [417, 97] width 99 height 34
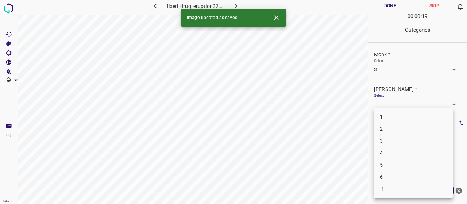
click at [389, 103] on body "4.3.7 fixed_drug_eruption32.jpg Done Skip 0 00 : 00 : 19 Categories Monk * Sele…" at bounding box center [233, 102] width 467 height 204
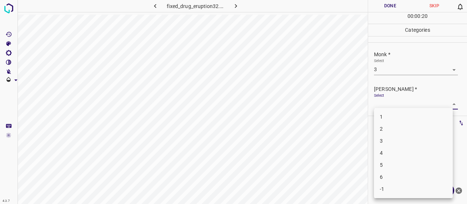
click at [390, 131] on li "2" at bounding box center [413, 129] width 79 height 12
type input "2"
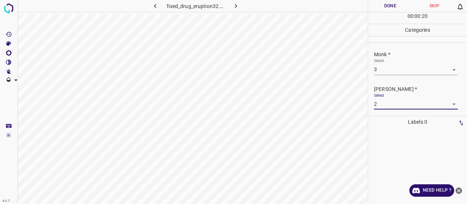
click at [384, 12] on button "Done" at bounding box center [390, 6] width 44 height 12
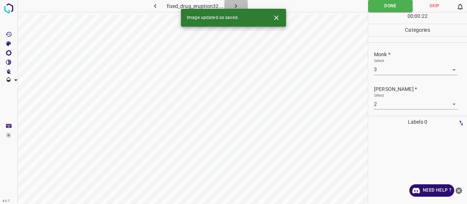
click at [240, 6] on button "button" at bounding box center [235, 6] width 23 height 12
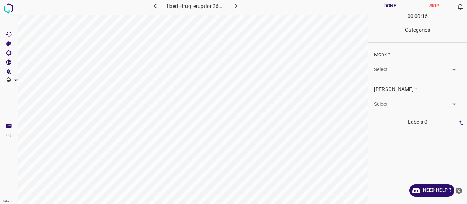
click at [401, 71] on body "4.3.7 fixed_drug_eruption36.jpg Done Skip 0 00 : 00 : 16 Categories Monk * Sele…" at bounding box center [233, 102] width 467 height 204
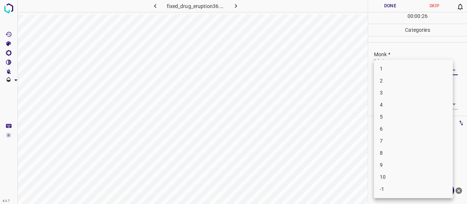
click at [398, 96] on li "3" at bounding box center [413, 93] width 79 height 12
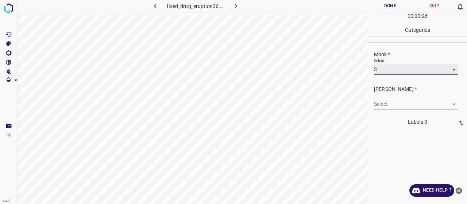
type input "3"
click at [398, 96] on div "Select ​" at bounding box center [416, 101] width 84 height 16
click at [397, 107] on body "4.3.7 fixed_drug_eruption36.jpg Done Skip 0 00 : 00 : 27 Categories Monk * Sele…" at bounding box center [233, 102] width 467 height 204
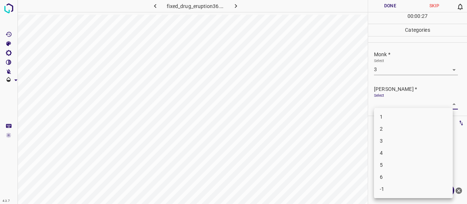
click at [398, 125] on li "2" at bounding box center [413, 129] width 79 height 12
type input "2"
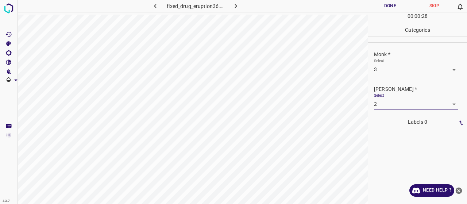
click at [385, 4] on button "Done" at bounding box center [390, 6] width 44 height 12
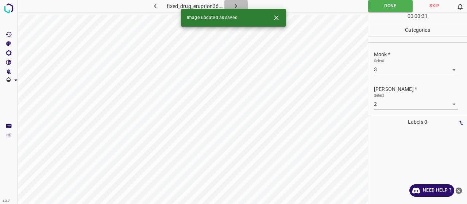
click at [232, 3] on icon "button" at bounding box center [236, 6] width 8 height 8
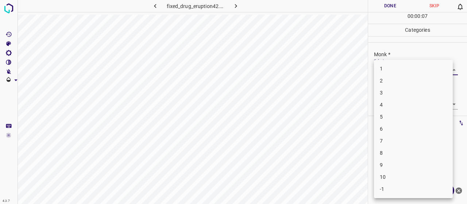
click at [392, 65] on body "4.3.7 fixed_drug_eruption42.jpg Done Skip 0 00 : 00 : 07 Categories Monk * Sele…" at bounding box center [233, 102] width 467 height 204
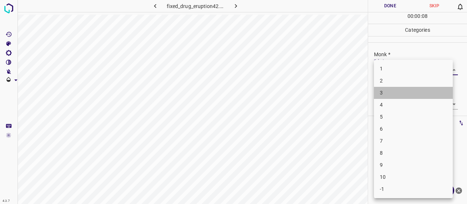
click at [387, 98] on li "3" at bounding box center [413, 93] width 79 height 12
type input "3"
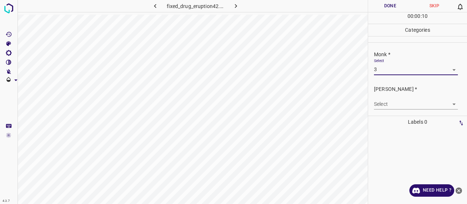
click at [388, 98] on div "Select ​" at bounding box center [416, 101] width 84 height 16
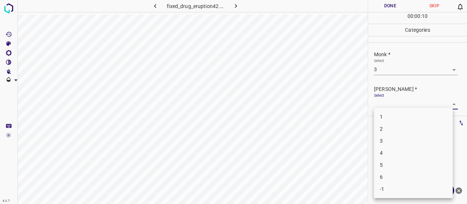
click at [390, 105] on body "4.3.7 fixed_drug_eruption42.jpg Done Skip 0 00 : 00 : 10 Categories Monk * Sele…" at bounding box center [233, 102] width 467 height 204
click at [386, 128] on li "2" at bounding box center [413, 129] width 79 height 12
type input "2"
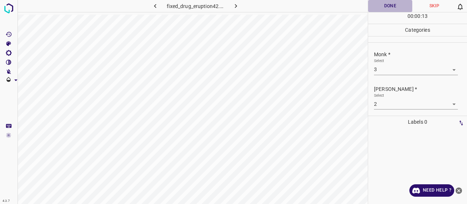
click at [382, 7] on button "Done" at bounding box center [390, 6] width 44 height 12
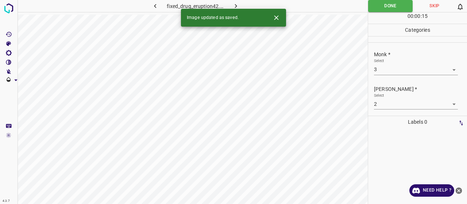
click at [241, 7] on button "button" at bounding box center [235, 6] width 23 height 12
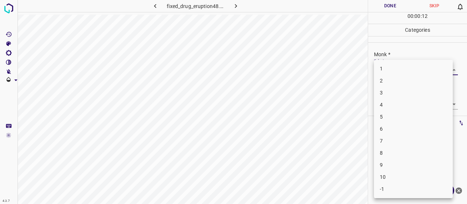
click at [395, 67] on body "4.3.7 fixed_drug_eruption48.jpg Done Skip 0 00 : 00 : 12 Categories Monk * Sele…" at bounding box center [233, 102] width 467 height 204
click at [414, 151] on li "8" at bounding box center [413, 153] width 79 height 12
type input "8"
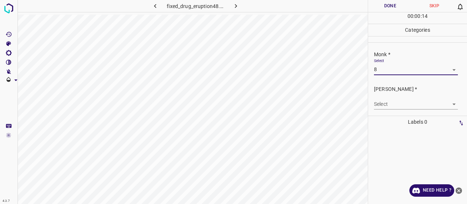
click at [405, 99] on body "4.3.7 fixed_drug_eruption48.jpg Done Skip 0 00 : 00 : 14 Categories Monk * Sele…" at bounding box center [233, 102] width 467 height 204
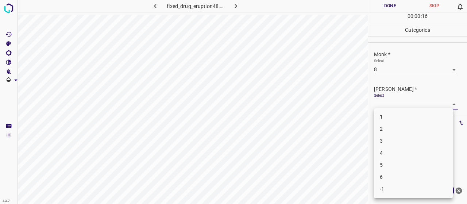
click at [393, 162] on li "5" at bounding box center [413, 165] width 79 height 12
type input "5"
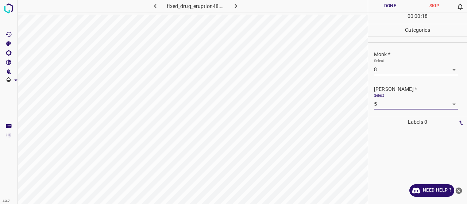
click at [380, 7] on button "Done" at bounding box center [390, 6] width 44 height 12
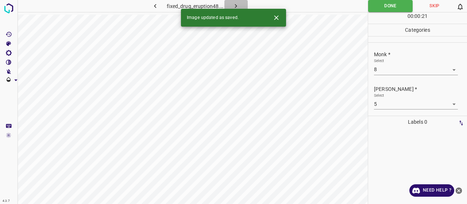
click at [240, 0] on button "button" at bounding box center [235, 6] width 23 height 12
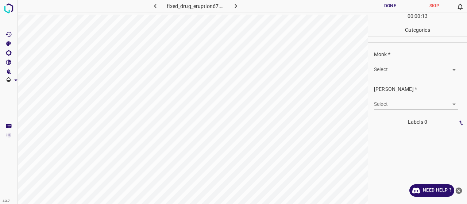
drag, startPoint x: 412, startPoint y: 59, endPoint x: 412, endPoint y: 63, distance: 4.8
click at [412, 62] on div "Select ​" at bounding box center [416, 66] width 84 height 16
click at [412, 64] on body "4.3.7 fixed_drug_eruption67.jpg Done Skip 0 00 : 00 : 13 Categories Monk * Sele…" at bounding box center [233, 102] width 467 height 204
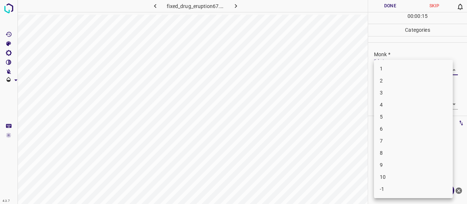
click at [414, 104] on li "4" at bounding box center [413, 105] width 79 height 12
click at [406, 68] on body "4.3.7 fixed_drug_eruption67.jpg Done Skip 0 00 : 00 : 16 Categories Monk * Sele…" at bounding box center [233, 102] width 467 height 204
click at [401, 92] on li "3" at bounding box center [413, 93] width 79 height 12
type input "3"
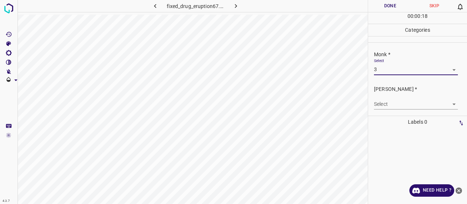
click at [394, 100] on body "4.3.7 fixed_drug_eruption67.jpg Done Skip 0 00 : 00 : 18 Categories Monk * Sele…" at bounding box center [233, 102] width 467 height 204
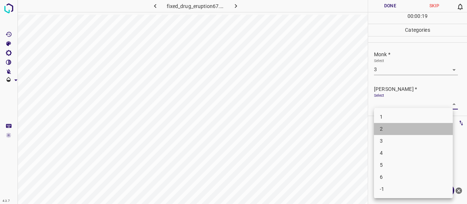
click at [388, 125] on li "2" at bounding box center [413, 129] width 79 height 12
type input "2"
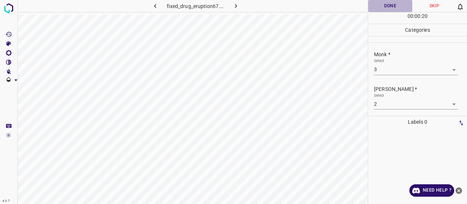
click at [394, 12] on button "Done" at bounding box center [390, 6] width 44 height 12
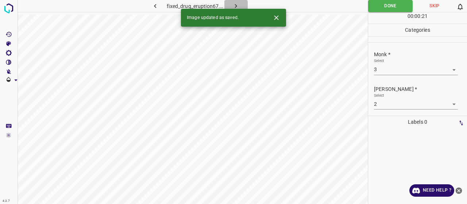
click at [241, 5] on button "button" at bounding box center [235, 6] width 23 height 12
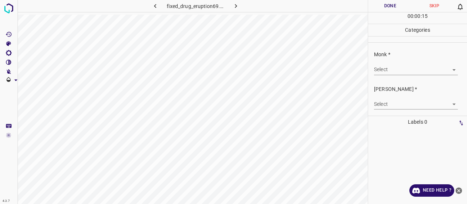
click at [381, 68] on body "4.3.7 fixed_drug_eruption69.jpg Done Skip 0 00 : 00 : 15 Categories Monk * Sele…" at bounding box center [233, 102] width 467 height 204
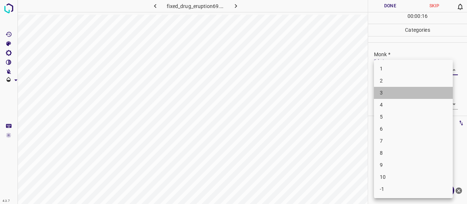
click at [388, 93] on li "3" at bounding box center [413, 93] width 79 height 12
type input "3"
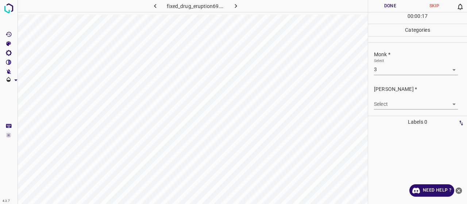
click at [401, 112] on div "[PERSON_NAME] * Select ​" at bounding box center [417, 97] width 99 height 34
click at [399, 108] on body "4.3.7 fixed_drug_eruption69.jpg Done Skip 0 00 : 00 : 17 Categories Monk * Sele…" at bounding box center [233, 102] width 467 height 204
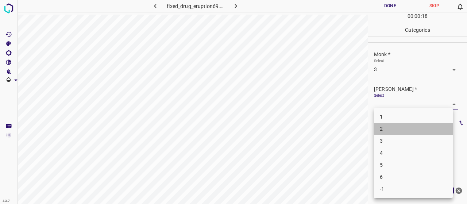
drag, startPoint x: 402, startPoint y: 126, endPoint x: 398, endPoint y: 122, distance: 5.4
click at [401, 126] on li "2" at bounding box center [413, 129] width 79 height 12
type input "2"
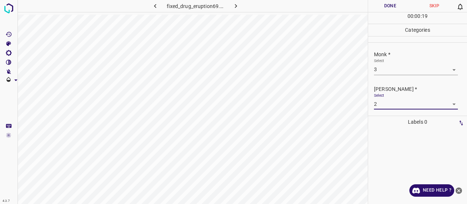
click at [392, 8] on button "Done" at bounding box center [390, 6] width 44 height 12
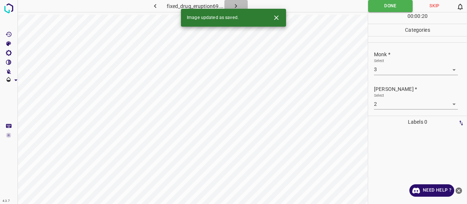
click at [233, 5] on icon "button" at bounding box center [236, 6] width 8 height 8
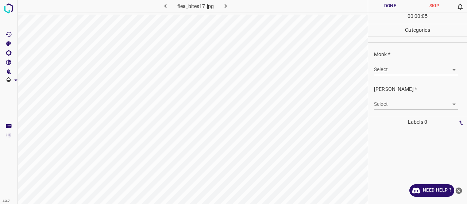
click at [401, 70] on body "4.3.7 flea_bites17.jpg Done Skip 0 00 : 00 : 05 Categories Monk * Select ​ Fitz…" at bounding box center [233, 102] width 467 height 204
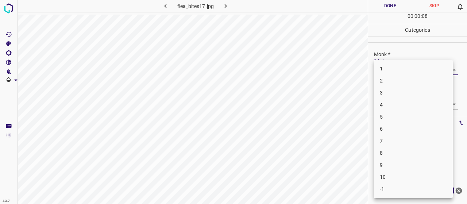
click at [406, 97] on li "3" at bounding box center [413, 93] width 79 height 12
type input "3"
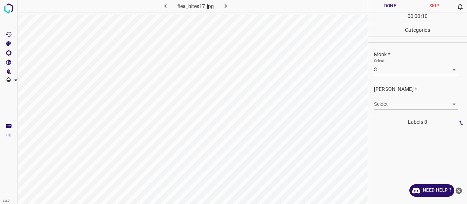
click at [409, 111] on div "[PERSON_NAME] * Select ​" at bounding box center [417, 97] width 99 height 34
click at [407, 109] on div "[PERSON_NAME] * Select ​" at bounding box center [417, 97] width 99 height 34
click at [405, 104] on body "4.3.7 flea_bites17.jpg Done Skip 0 00 : 00 : 10 Categories Monk * Select 3 3 Fi…" at bounding box center [233, 102] width 467 height 204
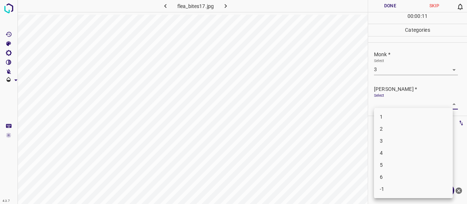
click at [409, 132] on li "2" at bounding box center [413, 129] width 79 height 12
type input "2"
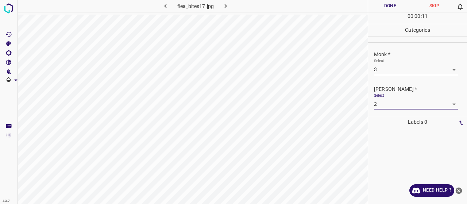
click at [393, 11] on button "Done" at bounding box center [390, 6] width 44 height 12
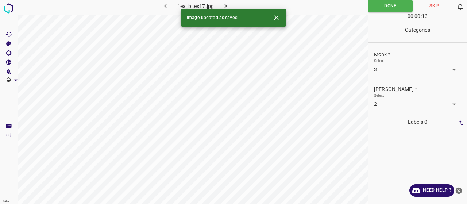
click at [232, 5] on button "button" at bounding box center [225, 6] width 23 height 12
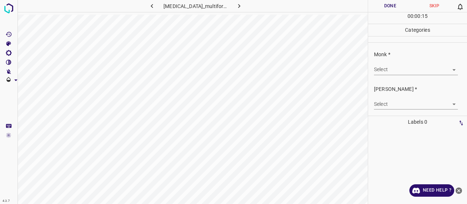
click at [424, 65] on body "4.3.7 erythema_multiforme98.jpg Done Skip 0 00 : 00 : 15 Categories Monk * Sele…" at bounding box center [233, 102] width 467 height 204
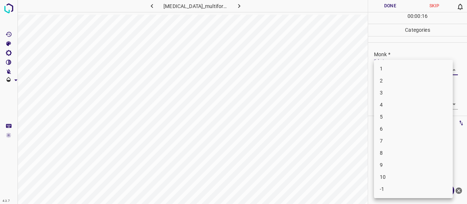
click at [403, 102] on li "4" at bounding box center [413, 105] width 79 height 12
type input "4"
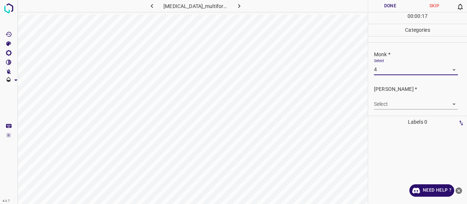
click at [403, 106] on body "4.3.7 erythema_multiforme98.jpg Done Skip 0 00 : 00 : 17 Categories Monk * Sele…" at bounding box center [233, 102] width 467 height 204
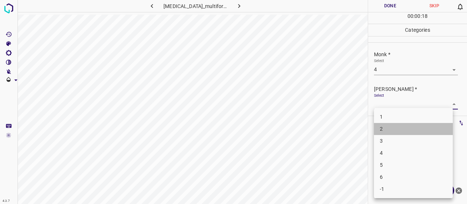
click at [403, 126] on li "2" at bounding box center [413, 129] width 79 height 12
type input "2"
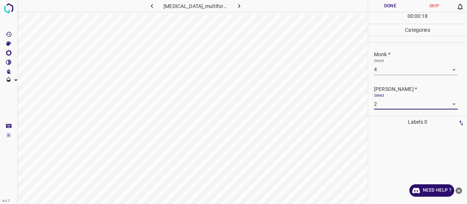
click at [395, 7] on button "Done" at bounding box center [390, 6] width 44 height 12
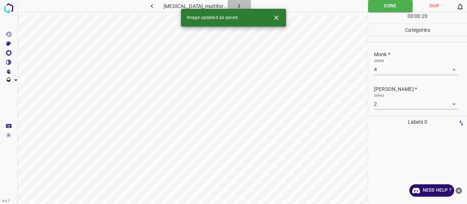
click at [231, 5] on button "button" at bounding box center [239, 6] width 23 height 12
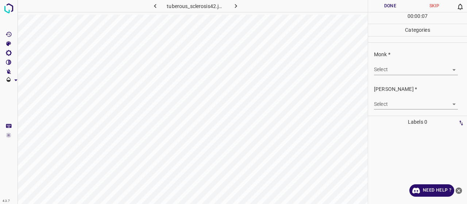
click at [394, 72] on body "4.3.7 tuberous_sclerosis42.jpg Done Skip 0 00 : 00 : 07 Categories Monk * Selec…" at bounding box center [233, 102] width 467 height 204
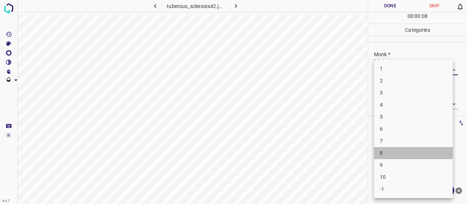
click at [412, 155] on li "8" at bounding box center [413, 153] width 79 height 12
type input "8"
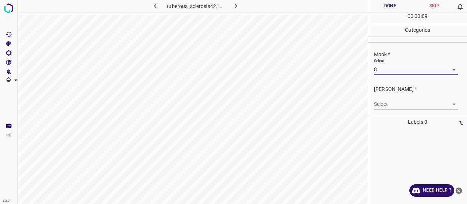
click at [412, 107] on body "4.3.7 tuberous_sclerosis42.jpg Done Skip 0 00 : 00 : 09 Categories Monk * Selec…" at bounding box center [233, 102] width 467 height 204
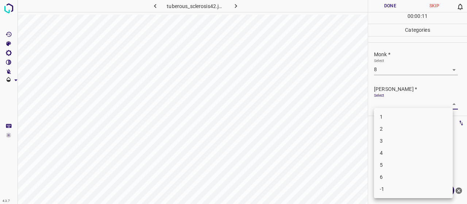
click at [395, 162] on li "5" at bounding box center [413, 165] width 79 height 12
type input "5"
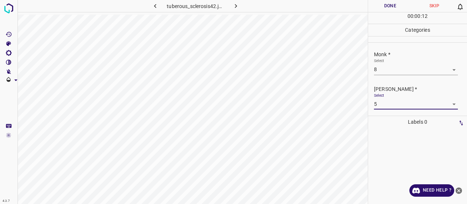
click at [395, 9] on button "Done" at bounding box center [390, 6] width 44 height 12
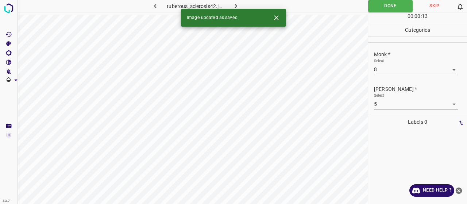
click at [238, 2] on icon "button" at bounding box center [236, 6] width 8 height 8
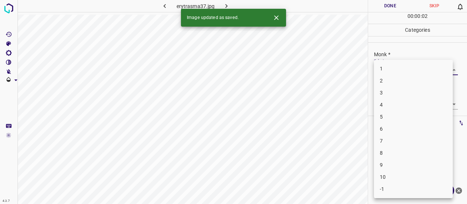
click at [405, 70] on body "4.3.7 erytrasma37.jpg Done Skip 0 00 : 00 : 02 Categories Monk * Select ​ Fitzp…" at bounding box center [233, 102] width 467 height 204
click at [396, 101] on li "4" at bounding box center [413, 105] width 79 height 12
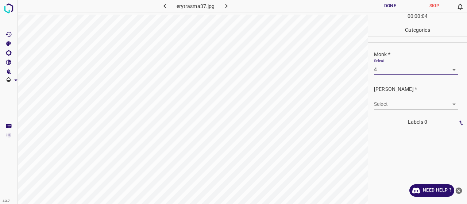
click at [397, 65] on body "4.3.7 erytrasma37.jpg Done Skip 0 00 : 00 : 04 Categories Monk * Select 4 4 Fit…" at bounding box center [233, 102] width 467 height 204
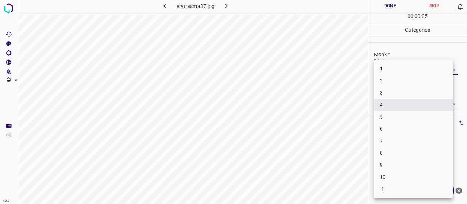
click at [398, 94] on li "3" at bounding box center [413, 93] width 79 height 12
type input "3"
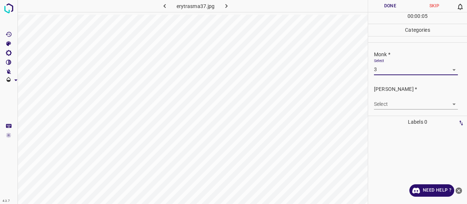
click at [398, 109] on body "4.3.7 erytrasma37.jpg Done Skip 0 00 : 00 : 05 Categories Monk * Select 3 3 Fit…" at bounding box center [233, 102] width 467 height 204
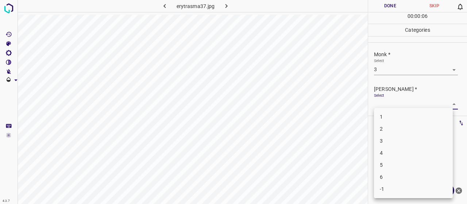
click at [396, 131] on li "2" at bounding box center [413, 129] width 79 height 12
type input "2"
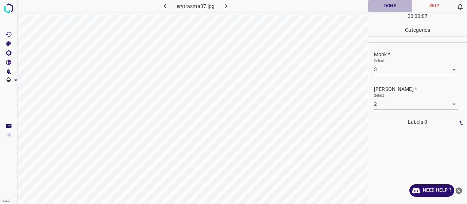
click at [390, 11] on button "Done" at bounding box center [390, 6] width 44 height 12
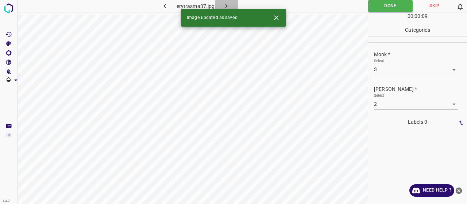
click at [222, 1] on button "button" at bounding box center [226, 6] width 23 height 12
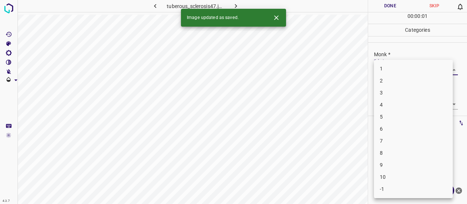
click at [391, 72] on body "4.3.7 tuberous_sclerosis47.jpg Done Skip 0 00 : 00 : 01 Categories Monk * Selec…" at bounding box center [233, 102] width 467 height 204
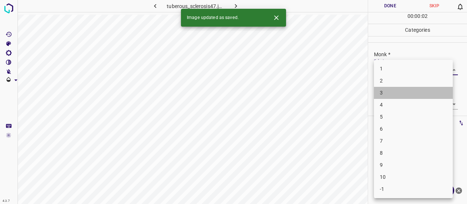
click at [386, 94] on li "3" at bounding box center [413, 93] width 79 height 12
type input "3"
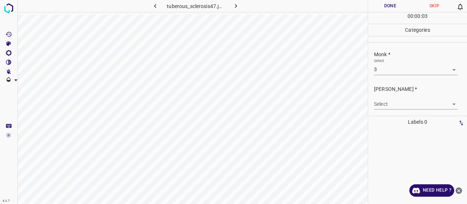
click at [393, 103] on body "4.3.7 tuberous_sclerosis47.jpg Done Skip 0 00 : 00 : 03 Categories Monk * Selec…" at bounding box center [233, 102] width 467 height 204
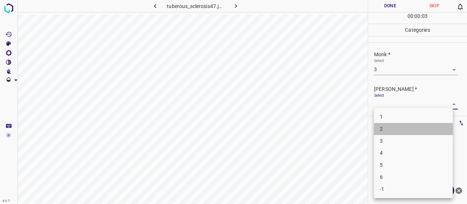
click at [402, 131] on li "2" at bounding box center [413, 129] width 79 height 12
type input "2"
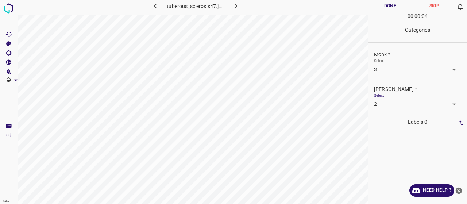
click at [385, 9] on button "Done" at bounding box center [390, 6] width 44 height 12
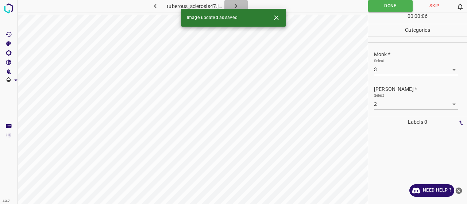
click at [236, 4] on icon "button" at bounding box center [236, 6] width 8 height 8
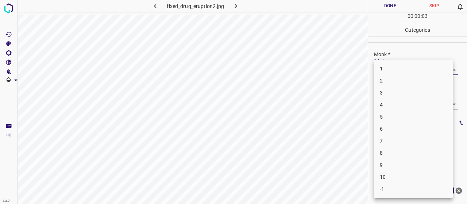
click at [385, 73] on body "4.3.7 fixed_drug_eruption2.jpg Done Skip 0 00 : 00 : 03 Categories Monk * Selec…" at bounding box center [233, 102] width 467 height 204
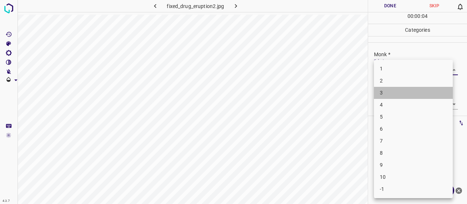
click at [385, 93] on li "3" at bounding box center [413, 93] width 79 height 12
type input "3"
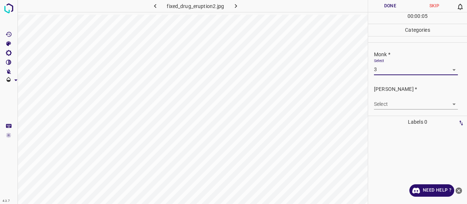
click at [391, 105] on body "4.3.7 fixed_drug_eruption2.jpg Done Skip 0 00 : 00 : 05 Categories Monk * Selec…" at bounding box center [233, 102] width 467 height 204
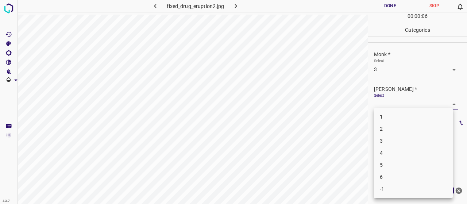
click at [391, 124] on li "2" at bounding box center [413, 129] width 79 height 12
type input "2"
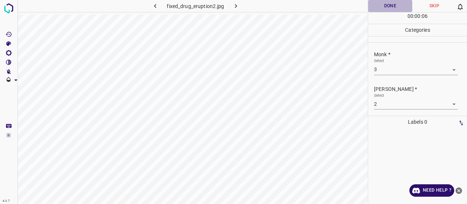
click at [388, 10] on button "Done" at bounding box center [390, 6] width 44 height 12
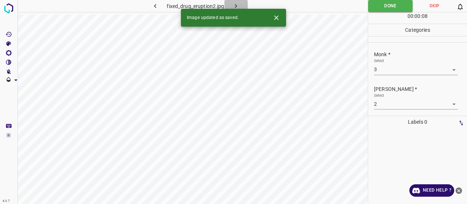
click at [239, 4] on icon "button" at bounding box center [236, 6] width 8 height 8
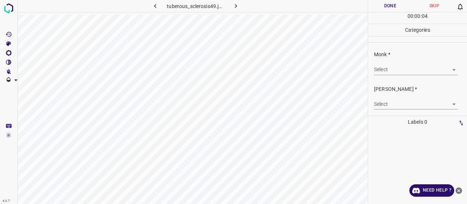
click at [395, 68] on body "4.3.7 tuberous_sclerosis49.jpg Done Skip 0 00 : 00 : 04 Categories Monk * Selec…" at bounding box center [233, 102] width 467 height 204
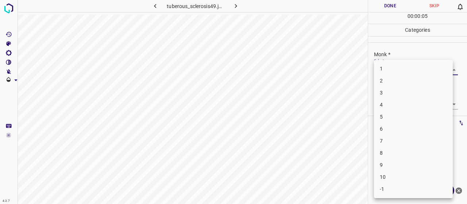
click at [391, 114] on li "5" at bounding box center [413, 117] width 79 height 12
type input "5"
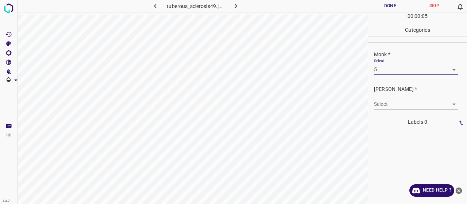
click at [392, 101] on body "4.3.7 tuberous_sclerosis49.jpg Done Skip 0 00 : 00 : 05 Categories Monk * Selec…" at bounding box center [233, 102] width 467 height 204
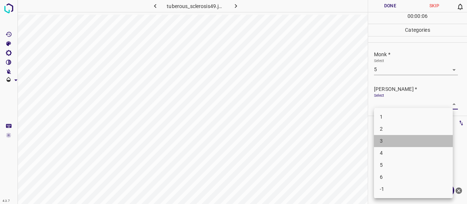
click at [394, 138] on li "3" at bounding box center [413, 141] width 79 height 12
type input "3"
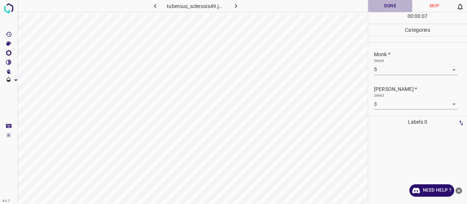
click at [391, 8] on button "Done" at bounding box center [390, 6] width 44 height 12
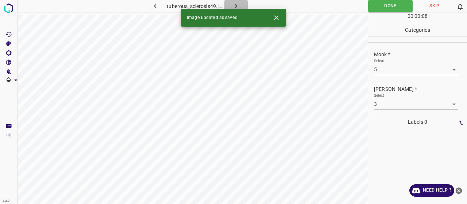
click at [236, 3] on icon "button" at bounding box center [236, 6] width 8 height 8
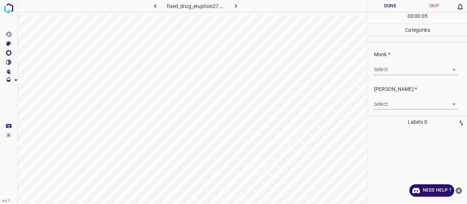
click at [393, 76] on div "Monk * Select ​" at bounding box center [417, 63] width 99 height 34
click at [392, 70] on body "4.3.7 fixed_drug_eruption27.jpg Done Skip 0 00 : 00 : 05 Categories Monk * Sele…" at bounding box center [233, 102] width 467 height 204
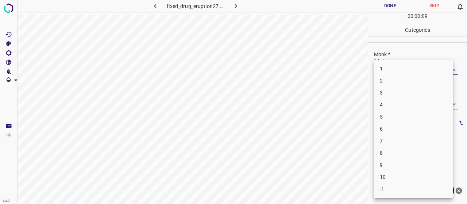
click at [389, 140] on li "7" at bounding box center [413, 141] width 79 height 12
type input "7"
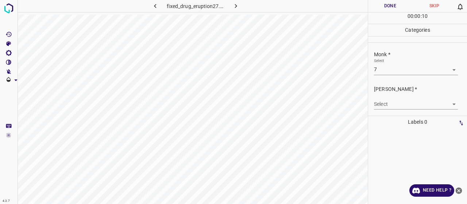
click at [389, 93] on div "Select ​" at bounding box center [416, 101] width 84 height 16
click at [390, 97] on div "Select ​" at bounding box center [416, 101] width 84 height 16
click at [390, 101] on body "4.3.7 fixed_drug_eruption27.jpg Done Skip 0 00 : 00 : 10 Categories Monk * Sele…" at bounding box center [233, 102] width 467 height 204
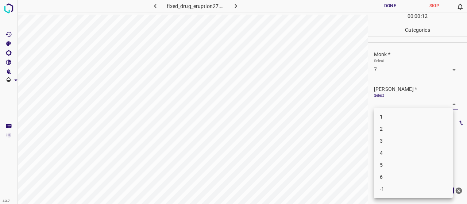
click at [406, 161] on li "5" at bounding box center [413, 165] width 79 height 12
type input "5"
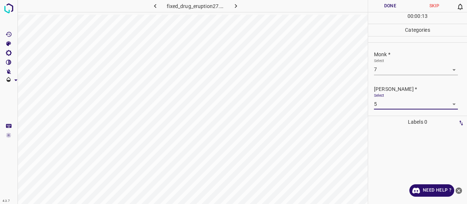
click at [385, 8] on button "Done" at bounding box center [390, 6] width 44 height 12
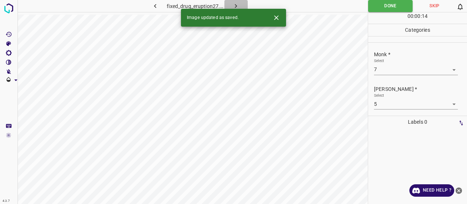
click at [241, 3] on button "button" at bounding box center [235, 6] width 23 height 12
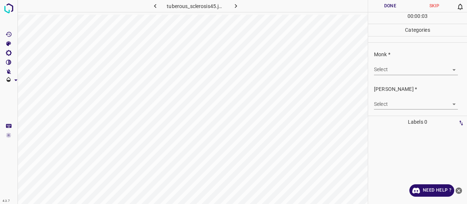
drag, startPoint x: 379, startPoint y: 63, endPoint x: 383, endPoint y: 67, distance: 4.9
click at [383, 67] on div "Select ​" at bounding box center [416, 66] width 84 height 16
click at [383, 67] on body "4.3.7 tuberous_sclerosis45.jpg Done Skip 0 00 : 00 : 03 Categories Monk * Selec…" at bounding box center [233, 102] width 467 height 204
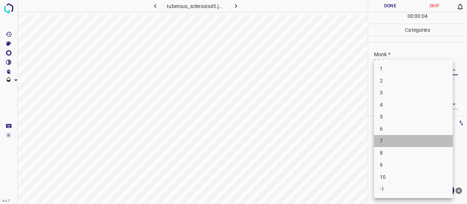
click at [411, 138] on li "7" at bounding box center [413, 141] width 79 height 12
type input "7"
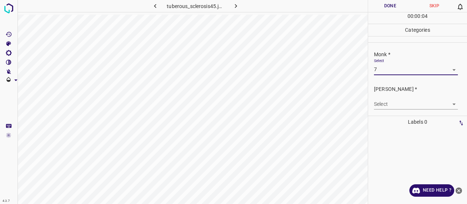
click at [395, 95] on div "Select ​" at bounding box center [416, 101] width 84 height 16
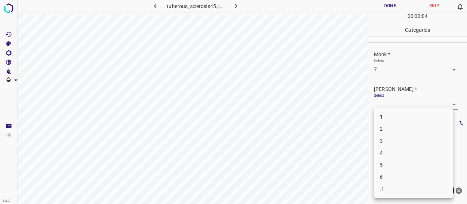
click at [395, 107] on body "4.3.7 tuberous_sclerosis45.jpg Done Skip 0 00 : 00 : 04 Categories Monk * Selec…" at bounding box center [233, 102] width 467 height 204
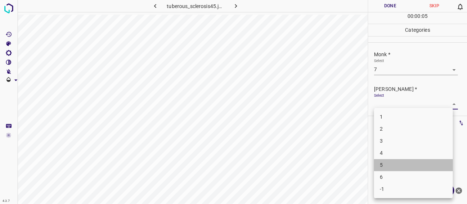
drag, startPoint x: 393, startPoint y: 163, endPoint x: 390, endPoint y: 161, distance: 3.9
click at [391, 163] on li "5" at bounding box center [413, 165] width 79 height 12
type input "5"
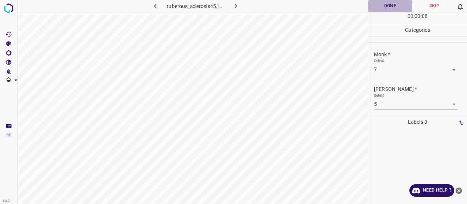
click at [387, 3] on button "Done" at bounding box center [390, 6] width 44 height 12
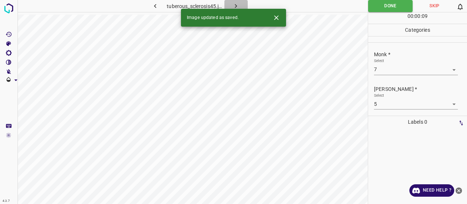
click at [237, 2] on icon "button" at bounding box center [236, 6] width 8 height 8
click at [418, 67] on body "4.3.7 fixed_drug_eruption38.jpg Done Skip 0 00 : 00 : 01 Categories Monk * Sele…" at bounding box center [233, 102] width 467 height 204
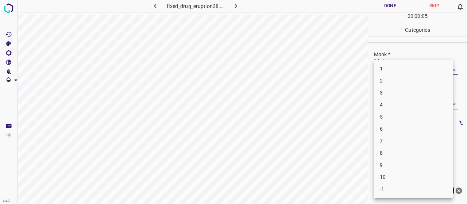
click at [385, 93] on li "3" at bounding box center [413, 93] width 79 height 12
type input "3"
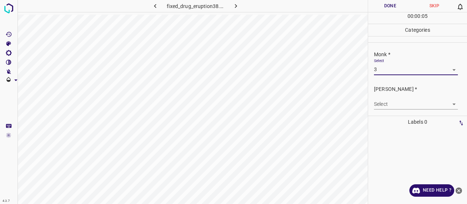
click at [387, 100] on body "4.3.7 fixed_drug_eruption38.jpg Done Skip 0 00 : 00 : 05 Categories Monk * Sele…" at bounding box center [233, 102] width 467 height 204
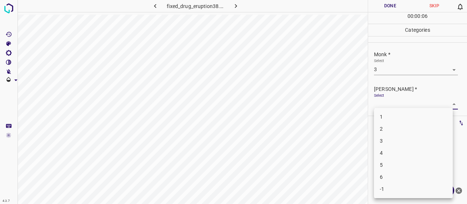
click at [391, 129] on li "2" at bounding box center [413, 129] width 79 height 12
type input "2"
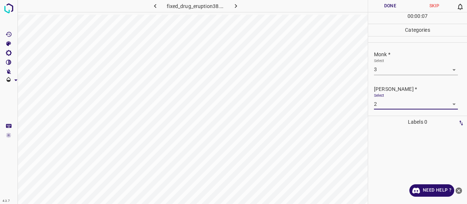
click at [397, 7] on button "Done" at bounding box center [390, 6] width 44 height 12
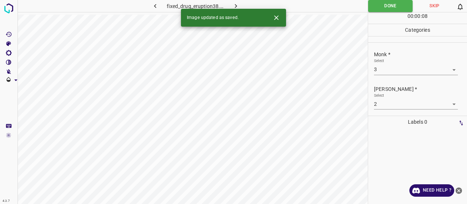
click at [238, 8] on icon "button" at bounding box center [236, 6] width 8 height 8
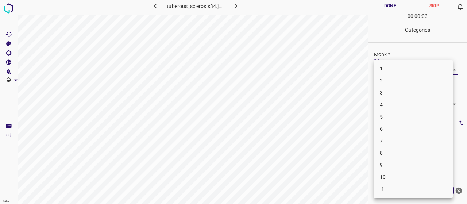
click at [386, 69] on body "4.3.7 tuberous_sclerosis34.jpg Done Skip 0 00 : 00 : 03 Categories Monk * Selec…" at bounding box center [233, 102] width 467 height 204
click at [389, 124] on li "6" at bounding box center [413, 129] width 79 height 12
type input "6"
click at [393, 100] on body "4.3.7 tuberous_sclerosis34.jpg Done Skip 0 00 : 00 : 05 Categories Monk * Selec…" at bounding box center [233, 102] width 467 height 204
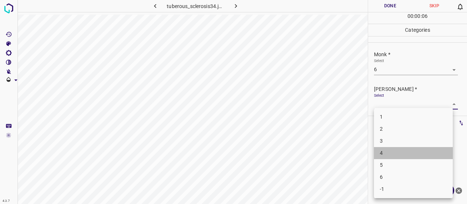
click at [395, 154] on li "4" at bounding box center [413, 153] width 79 height 12
type input "4"
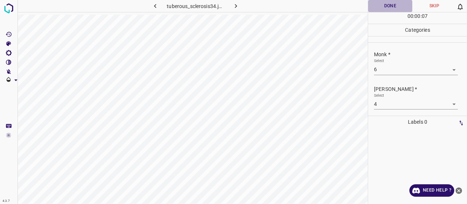
click at [380, 2] on button "Done" at bounding box center [390, 6] width 44 height 12
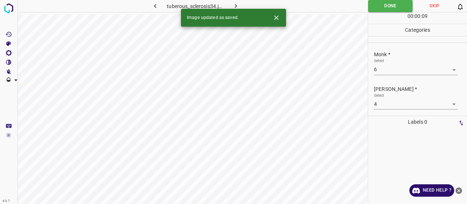
click at [231, 4] on button "button" at bounding box center [235, 6] width 23 height 12
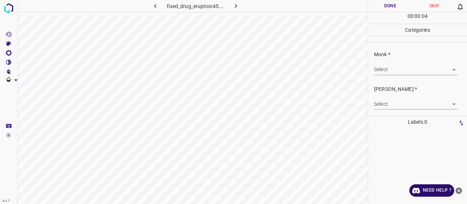
click at [412, 70] on body "4.3.7 fixed_drug_eruption45.jpg Done Skip 0 00 : 00 : 04 Categories Monk * Sele…" at bounding box center [233, 102] width 467 height 204
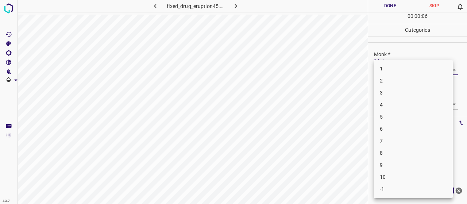
click at [390, 124] on ul "1 2 3 4 5 6 7 8 9 10 -1" at bounding box center [413, 129] width 79 height 138
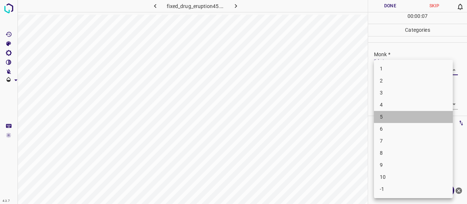
click at [390, 123] on li "5" at bounding box center [413, 117] width 79 height 12
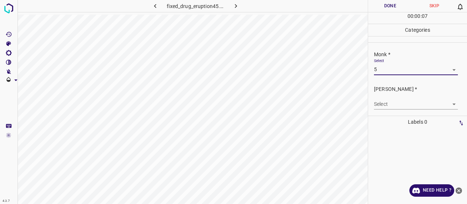
click at [394, 68] on body "4.3.7 fixed_drug_eruption45.jpg Done Skip 0 00 : 00 : 07 Categories Monk * Sele…" at bounding box center [233, 102] width 467 height 204
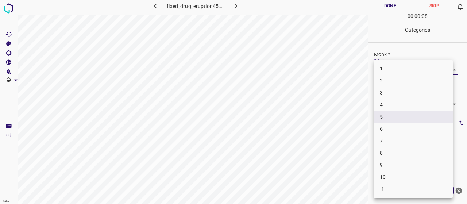
click at [397, 130] on li "6" at bounding box center [413, 129] width 79 height 12
type input "6"
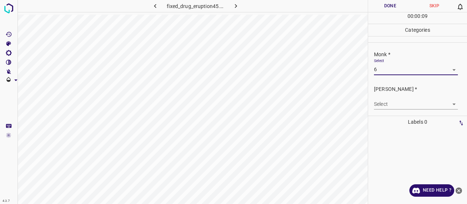
click at [393, 106] on body "4.3.7 fixed_drug_eruption45.jpg Done Skip 0 00 : 00 : 09 Categories Monk * Sele…" at bounding box center [233, 102] width 467 height 204
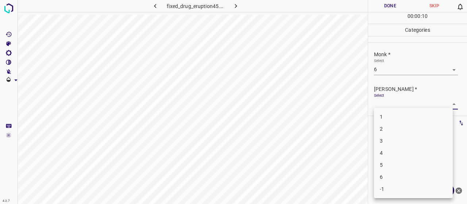
click at [382, 159] on li "4" at bounding box center [413, 153] width 79 height 12
type input "4"
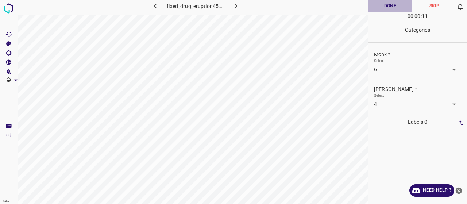
click at [368, 3] on button "Done" at bounding box center [390, 6] width 44 height 12
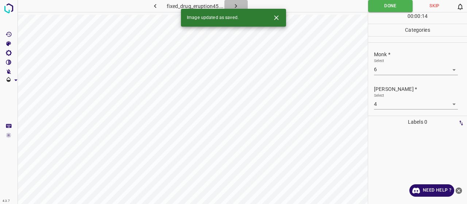
click at [235, 7] on icon "button" at bounding box center [236, 6] width 8 height 8
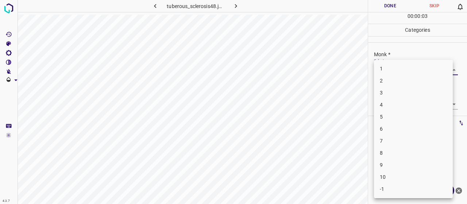
click at [385, 65] on body "4.3.7 tuberous_sclerosis48.jpg Done Skip 0 00 : 00 : 03 Categories Monk * Selec…" at bounding box center [233, 102] width 467 height 204
click at [399, 137] on li "7" at bounding box center [413, 141] width 79 height 12
type input "7"
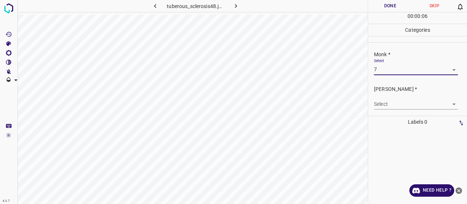
click at [395, 96] on div "Select ​" at bounding box center [416, 101] width 84 height 16
click at [395, 102] on body "4.3.7 tuberous_sclerosis48.jpg Done Skip 0 00 : 00 : 06 Categories Monk * Selec…" at bounding box center [233, 102] width 467 height 204
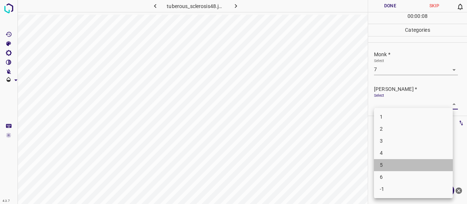
click at [400, 160] on li "5" at bounding box center [413, 165] width 79 height 12
type input "5"
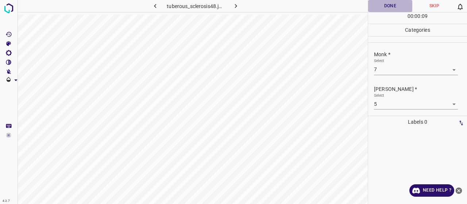
click at [395, 6] on button "Done" at bounding box center [390, 6] width 44 height 12
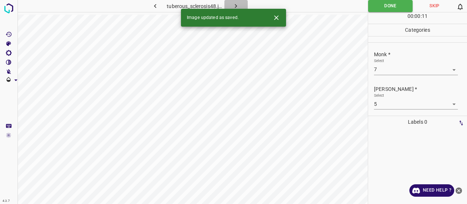
click at [233, 4] on icon "button" at bounding box center [236, 6] width 8 height 8
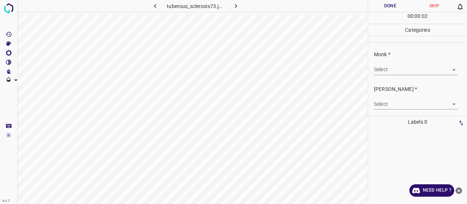
click at [407, 72] on body "4.3.7 tuberous_sclerosis73.jpg Done Skip 0 00 : 00 : 02 Categories Monk * Selec…" at bounding box center [233, 102] width 467 height 204
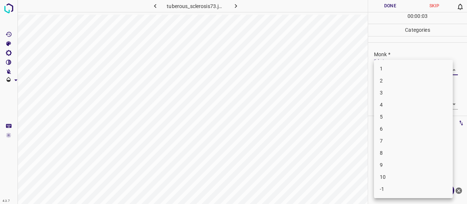
click at [390, 143] on li "7" at bounding box center [413, 141] width 79 height 12
type input "7"
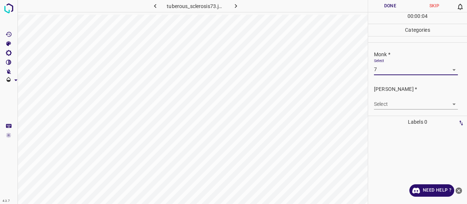
click at [393, 105] on body "4.3.7 tuberous_sclerosis73.jpg Done Skip 0 00 : 00 : 04 Categories Monk * Selec…" at bounding box center [233, 102] width 467 height 204
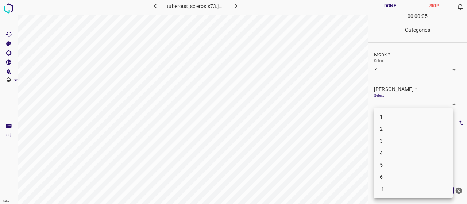
click at [398, 161] on li "5" at bounding box center [413, 165] width 79 height 12
type input "5"
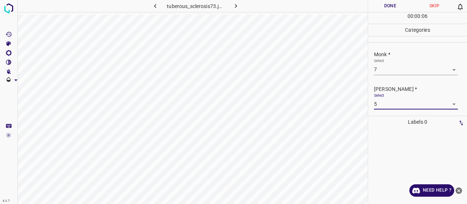
click at [391, 13] on div "00 : 00 : 06" at bounding box center [417, 17] width 99 height 11
click at [390, 9] on button "Done" at bounding box center [390, 6] width 44 height 12
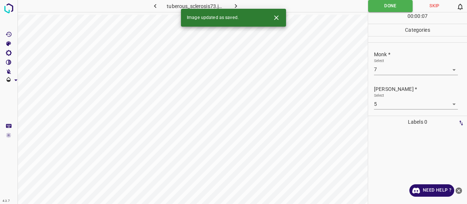
click at [235, 3] on icon "button" at bounding box center [236, 6] width 8 height 8
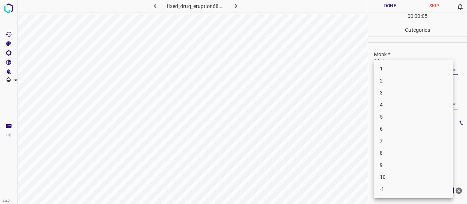
click at [379, 67] on body "4.3.7 fixed_drug_eruption68.jpg Done Skip 0 00 : 00 : 05 Categories Monk * Sele…" at bounding box center [233, 102] width 467 height 204
click at [395, 125] on li "6" at bounding box center [413, 129] width 79 height 12
type input "6"
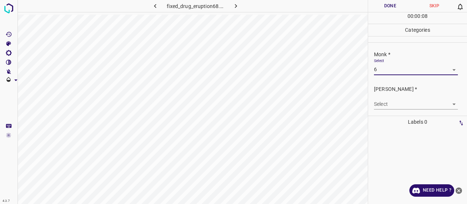
click at [393, 110] on div "[PERSON_NAME] * Select ​" at bounding box center [417, 97] width 99 height 34
click at [391, 105] on body "4.3.7 fixed_drug_eruption68.jpg Done Skip 0 00 : 00 : 09 Categories Monk * Sele…" at bounding box center [233, 102] width 467 height 204
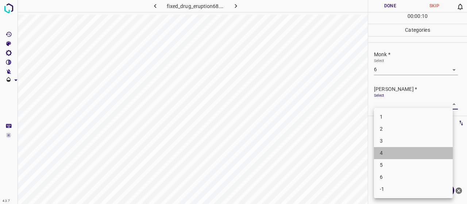
click at [383, 151] on li "4" at bounding box center [413, 153] width 79 height 12
type input "4"
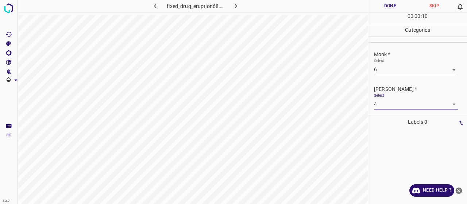
click at [396, 1] on button "Done" at bounding box center [390, 6] width 44 height 12
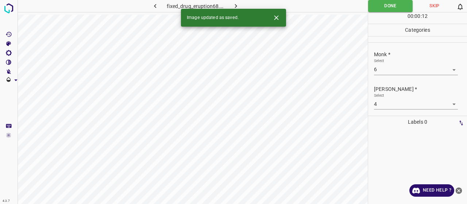
click at [239, 0] on button "button" at bounding box center [235, 6] width 23 height 12
click at [387, 66] on body "4.3.7 tuberous_sclerosis78.jpg Done Skip 0 00 : 00 : 12 Categories Monk * Selec…" at bounding box center [233, 102] width 467 height 204
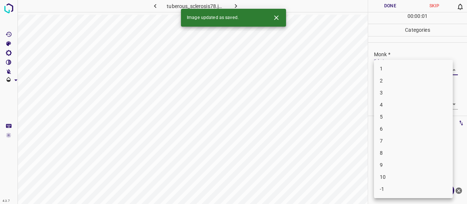
click at [398, 92] on li "3" at bounding box center [413, 93] width 79 height 12
type input "3"
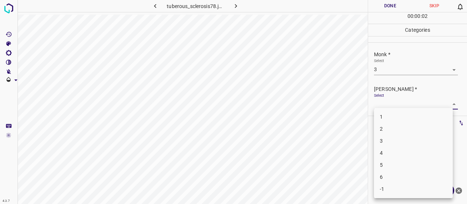
click at [397, 106] on body "4.3.7 tuberous_sclerosis78.jpg Done Skip 0 00 : 00 : 02 Categories Monk * Selec…" at bounding box center [233, 102] width 467 height 204
click at [400, 132] on li "2" at bounding box center [413, 129] width 79 height 12
type input "2"
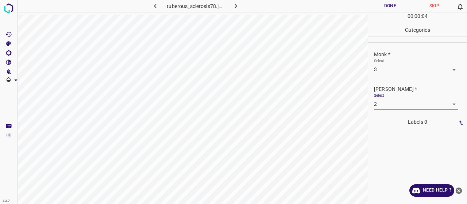
click at [394, 5] on button "Done" at bounding box center [390, 6] width 44 height 12
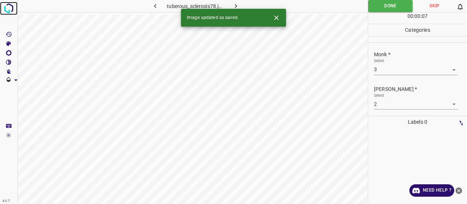
click at [12, 7] on img at bounding box center [8, 8] width 13 height 13
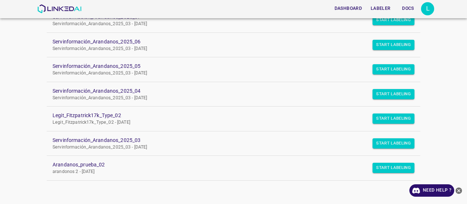
scroll to position [96, 0]
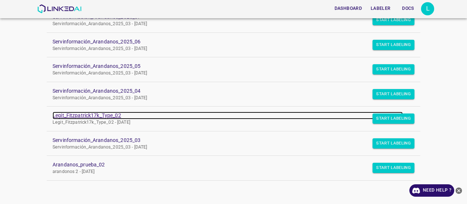
click at [100, 115] on link "Legit_Fitzpatrick17k_Type_02" at bounding box center [228, 116] width 350 height 8
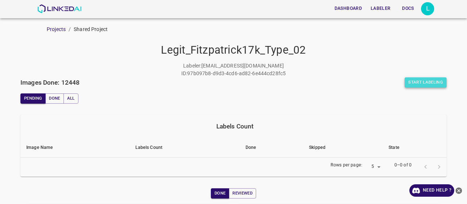
click at [428, 86] on button "Start Labeling" at bounding box center [426, 82] width 42 height 10
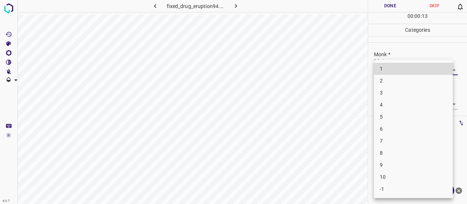
click at [402, 69] on body "4.3.7 fixed_drug_eruption94.jpg Done Skip 0 00 : 00 : 13 Categories Monk * Sele…" at bounding box center [233, 102] width 467 height 204
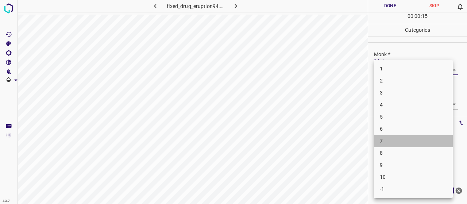
click at [386, 144] on li "7" at bounding box center [413, 141] width 79 height 12
type input "7"
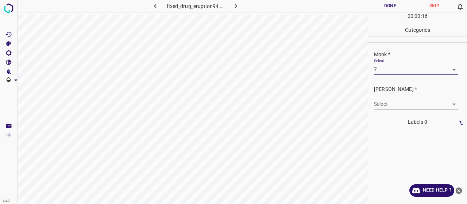
click at [392, 107] on body "4.3.7 fixed_drug_eruption94.jpg Done Skip 0 00 : 00 : 16 Categories Monk * Sele…" at bounding box center [233, 102] width 467 height 204
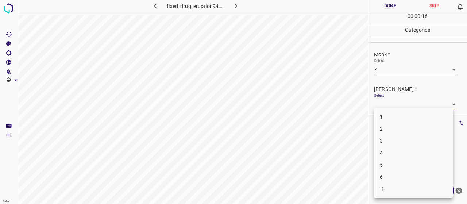
click at [397, 167] on li "5" at bounding box center [413, 165] width 79 height 12
type input "5"
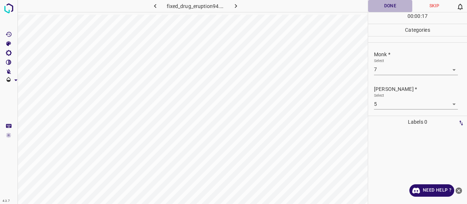
click at [394, 8] on button "Done" at bounding box center [390, 6] width 44 height 12
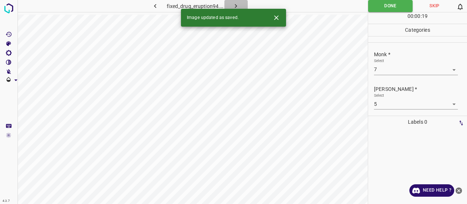
click at [238, 5] on icon "button" at bounding box center [236, 6] width 8 height 8
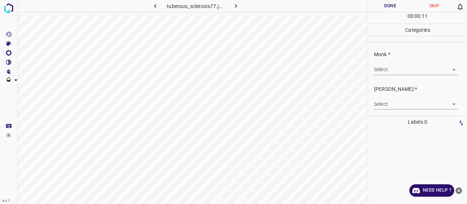
click at [393, 73] on body "4.3.7 tuberous_sclerosis77.jpg Done Skip 0 00 : 00 : 11 Categories Monk * Selec…" at bounding box center [233, 102] width 467 height 204
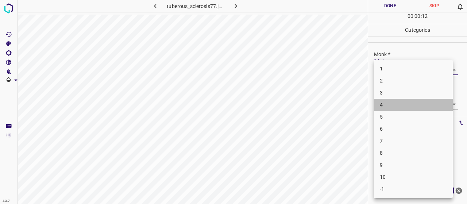
click at [400, 109] on li "4" at bounding box center [413, 105] width 79 height 12
type input "4"
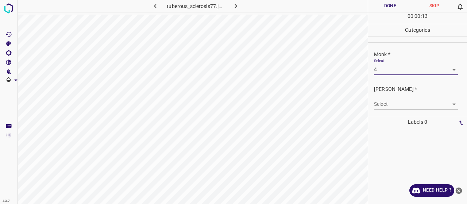
click at [399, 104] on body "4.3.7 tuberous_sclerosis77.jpg Done Skip 0 00 : 00 : 13 Categories Monk * Selec…" at bounding box center [233, 102] width 467 height 204
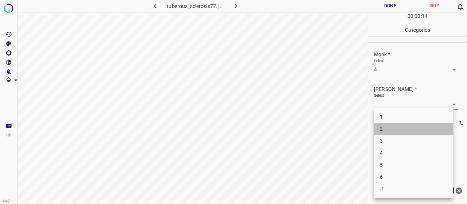
click at [397, 133] on li "2" at bounding box center [413, 129] width 79 height 12
type input "2"
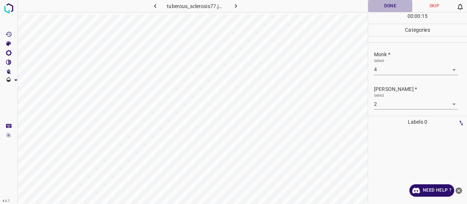
click at [394, 6] on button "Done" at bounding box center [390, 6] width 44 height 12
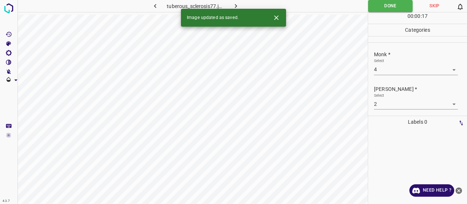
click at [234, 3] on icon "button" at bounding box center [236, 6] width 8 height 8
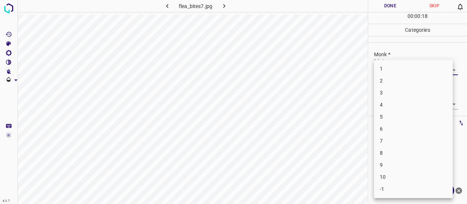
click at [389, 69] on body "4.3.7 flea_bites7.jpg Done Skip 0 00 : 00 : 18 Categories Monk * Select ​ Fitzp…" at bounding box center [233, 102] width 467 height 204
click at [386, 142] on li "7" at bounding box center [413, 141] width 79 height 12
type input "7"
click at [387, 103] on body "4.3.7 flea_bites7.jpg Done Skip 0 00 : 00 : 20 Categories Monk * Select 7 7 Fit…" at bounding box center [233, 102] width 467 height 204
click at [388, 167] on li "5" at bounding box center [413, 165] width 79 height 12
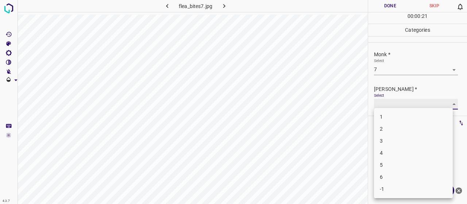
type input "5"
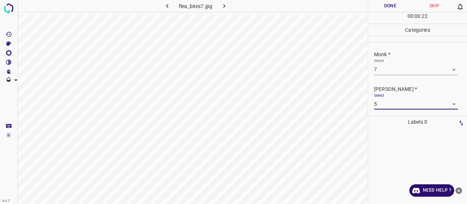
click at [393, 5] on button "Done" at bounding box center [390, 6] width 44 height 12
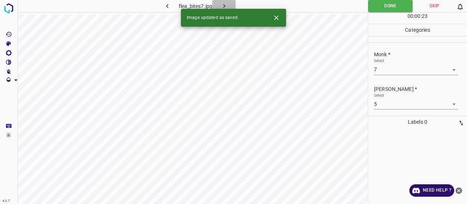
click at [225, 5] on icon "button" at bounding box center [224, 6] width 8 height 8
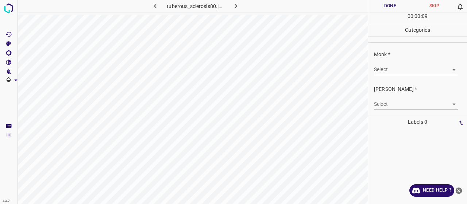
click at [384, 73] on body "4.3.7 tuberous_sclerosis80.jpg Done Skip 0 00 : 00 : 09 Categories Monk * Selec…" at bounding box center [233, 102] width 467 height 204
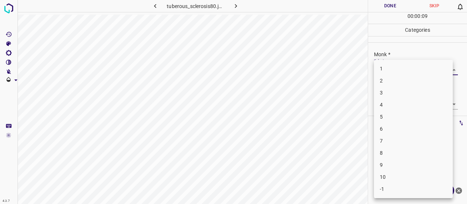
click at [389, 104] on li "4" at bounding box center [413, 105] width 79 height 12
type input "4"
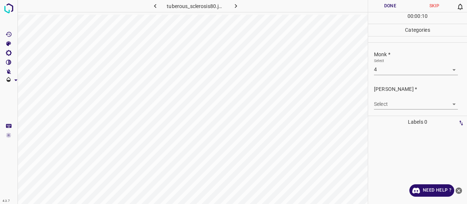
click at [389, 104] on body "4.3.7 tuberous_sclerosis80.jpg Done Skip 0 00 : 00 : 10 Categories Monk * Selec…" at bounding box center [233, 102] width 467 height 204
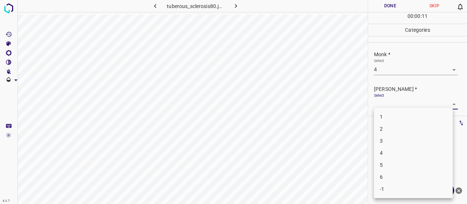
click at [395, 124] on li "2" at bounding box center [413, 129] width 79 height 12
type input "2"
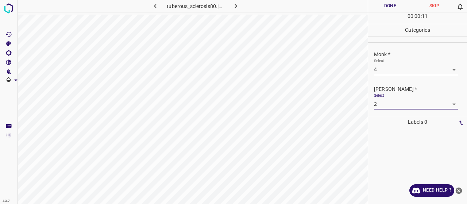
click at [395, 8] on button "Done" at bounding box center [390, 6] width 44 height 12
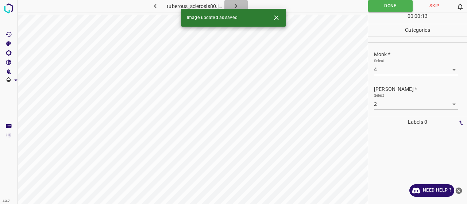
click at [242, 5] on button "button" at bounding box center [235, 6] width 23 height 12
click at [392, 72] on body "4.3.7 flea_bites12.jpg Done Skip 0 00 : 00 : 13 Categories Monk * Select ​ Fitz…" at bounding box center [233, 102] width 467 height 204
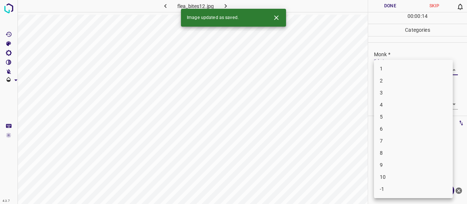
click at [388, 100] on li "4" at bounding box center [413, 105] width 79 height 12
type input "4"
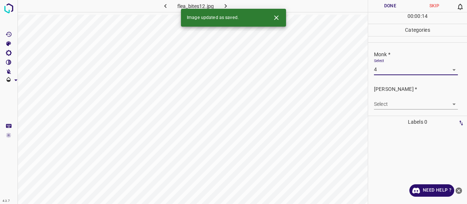
click at [388, 115] on ul "Monk * Select 4 4 Fitzpatrick * Select ​" at bounding box center [417, 80] width 99 height 74
click at [389, 108] on body "4.3.7 flea_bites12.jpg Done Skip 0 00 : 00 : 15 Categories Monk * Select 4 4 Fi…" at bounding box center [233, 102] width 467 height 204
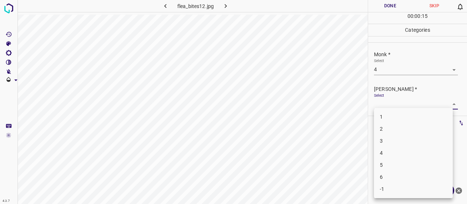
click at [387, 129] on li "2" at bounding box center [413, 129] width 79 height 12
type input "2"
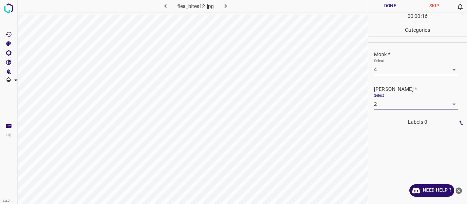
click at [377, 4] on button "Done" at bounding box center [390, 6] width 44 height 12
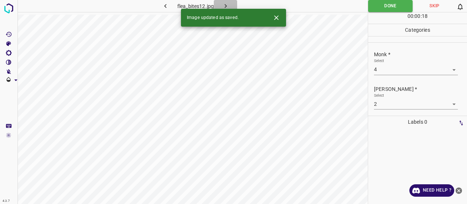
click at [227, 5] on icon "button" at bounding box center [226, 6] width 8 height 8
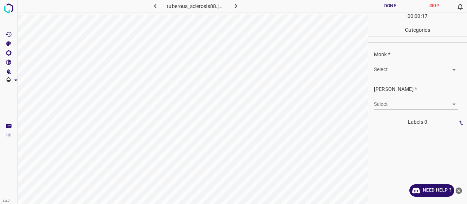
click at [384, 72] on body "4.3.7 tuberous_sclerosis88.jpg Done Skip 0 00 : 00 : 17 Categories Monk * Selec…" at bounding box center [233, 102] width 467 height 204
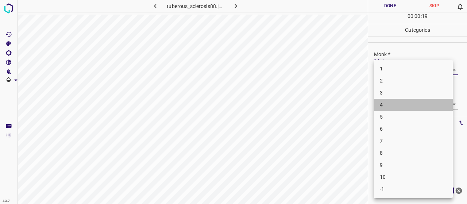
click at [398, 105] on li "4" at bounding box center [413, 105] width 79 height 12
type input "4"
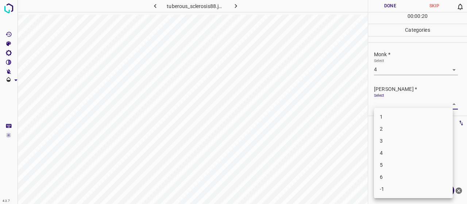
click at [398, 103] on body "4.3.7 tuberous_sclerosis88.jpg Done Skip 0 00 : 00 : 20 Categories Monk * Selec…" at bounding box center [233, 102] width 467 height 204
click at [394, 129] on li "2" at bounding box center [413, 129] width 79 height 12
type input "2"
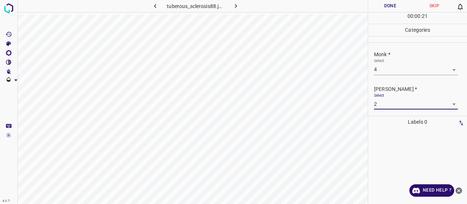
click at [380, 6] on button "Done" at bounding box center [390, 6] width 44 height 12
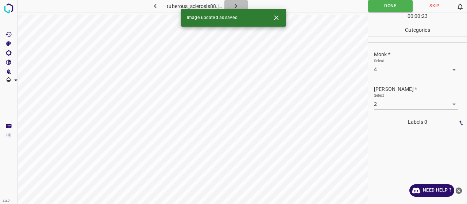
click at [242, 5] on button "button" at bounding box center [235, 6] width 23 height 12
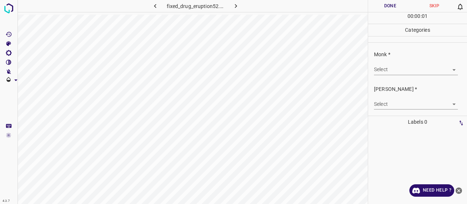
click at [409, 67] on body "4.3.7 fixed_drug_eruption52.jpg Done Skip 0 00 : 00 : 01 Categories Monk * Sele…" at bounding box center [233, 102] width 467 height 204
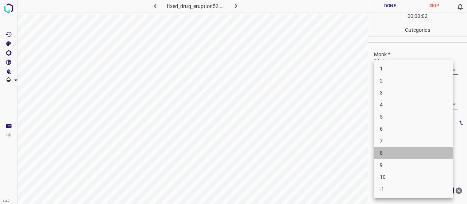
click at [404, 152] on li "8" at bounding box center [413, 153] width 79 height 12
type input "8"
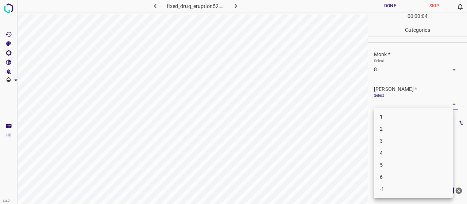
click at [397, 100] on body "4.3.7 fixed_drug_eruption52.jpg Done Skip 0 00 : 00 : 04 Categories Monk * Sele…" at bounding box center [233, 102] width 467 height 204
click at [395, 160] on li "5" at bounding box center [413, 165] width 79 height 12
type input "5"
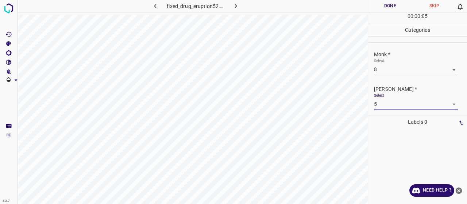
click at [398, 2] on button "Done" at bounding box center [390, 6] width 44 height 12
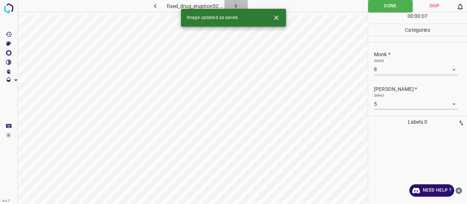
click at [236, 3] on icon "button" at bounding box center [236, 6] width 8 height 8
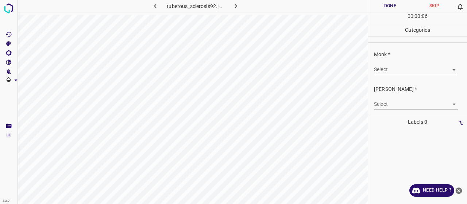
click at [392, 68] on body "4.3.7 tuberous_sclerosis92.jpg Done Skip 0 00 : 00 : 06 Categories Monk * Selec…" at bounding box center [233, 102] width 467 height 204
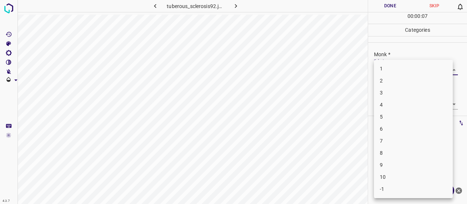
click at [385, 106] on li "4" at bounding box center [413, 105] width 79 height 12
type input "4"
click at [385, 105] on body "4.3.7 tuberous_sclerosis92.jpg Done Skip 0 00 : 00 : 08 Categories Monk * Selec…" at bounding box center [233, 102] width 467 height 204
click at [382, 133] on ul "1 2 3 4 5 6 -1" at bounding box center [413, 153] width 79 height 90
click at [382, 132] on li "2" at bounding box center [413, 129] width 79 height 12
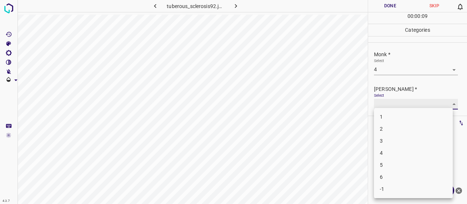
type input "2"
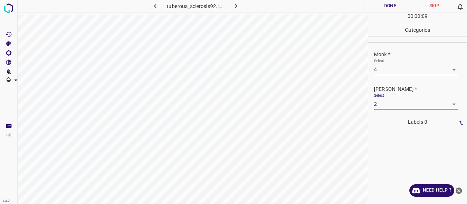
click at [391, 13] on div "00 : 00 : 09" at bounding box center [417, 17] width 99 height 11
click at [391, 7] on button "Done" at bounding box center [390, 6] width 44 height 12
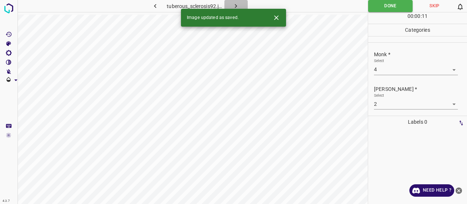
click at [232, 5] on icon "button" at bounding box center [236, 6] width 8 height 8
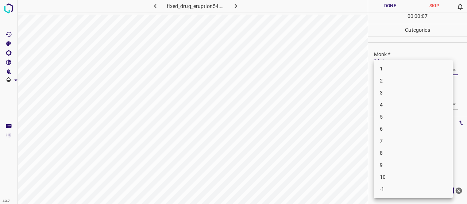
click at [386, 66] on body "4.3.7 fixed_drug_eruption54.jpg Done Skip 0 00 : 00 : 07 Categories Monk * Sele…" at bounding box center [233, 102] width 467 height 204
click at [404, 113] on li "5" at bounding box center [413, 117] width 79 height 12
type input "5"
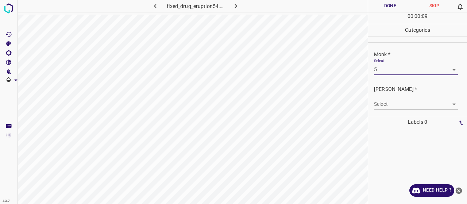
click at [401, 108] on body "4.3.7 fixed_drug_eruption54.jpg Done Skip 0 00 : 00 : 09 Categories Monk * Sele…" at bounding box center [233, 102] width 467 height 204
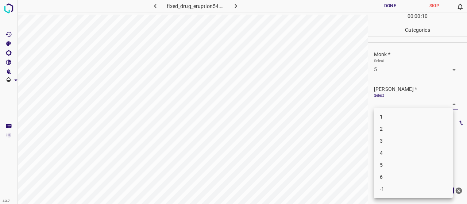
click at [393, 141] on li "3" at bounding box center [413, 141] width 79 height 12
type input "3"
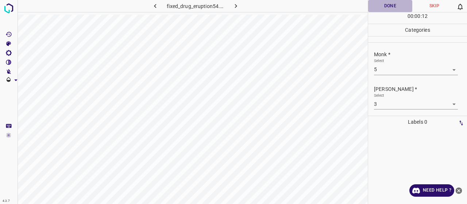
click at [394, 8] on button "Done" at bounding box center [390, 6] width 44 height 12
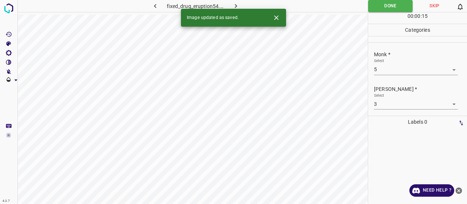
click at [243, 6] on button "button" at bounding box center [235, 6] width 23 height 12
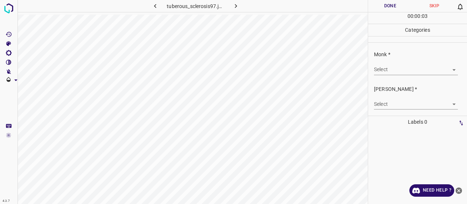
click at [387, 71] on body "4.3.7 tuberous_sclerosis97.jpg Done Skip 0 00 : 00 : 03 Categories Monk * Selec…" at bounding box center [233, 102] width 467 height 204
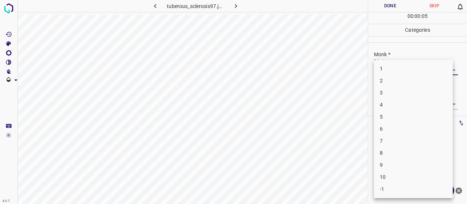
click at [395, 94] on li "3" at bounding box center [413, 93] width 79 height 12
type input "3"
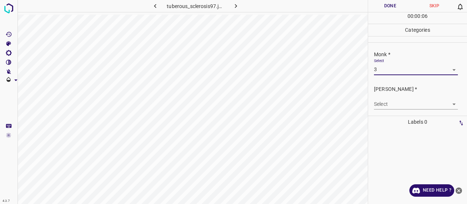
click at [395, 98] on body "4.3.7 tuberous_sclerosis97.jpg Done Skip 0 00 : 00 : 06 Categories Monk * Selec…" at bounding box center [233, 102] width 467 height 204
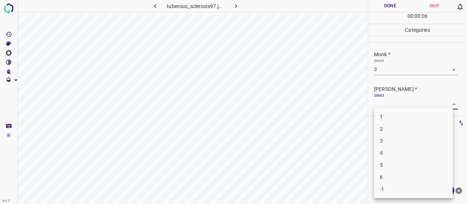
click at [395, 99] on div at bounding box center [233, 102] width 467 height 204
click at [395, 103] on body "4.3.7 tuberous_sclerosis97.jpg Done Skip 0 00 : 00 : 07 Categories Monk * Selec…" at bounding box center [233, 102] width 467 height 204
click at [395, 123] on li "2" at bounding box center [413, 129] width 79 height 12
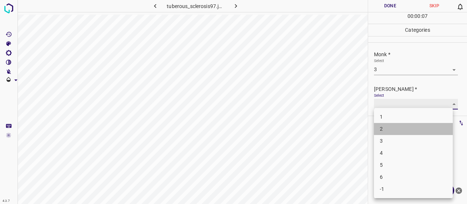
type input "2"
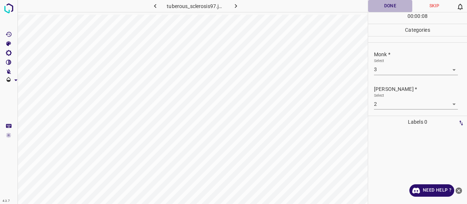
click at [395, 7] on button "Done" at bounding box center [390, 6] width 44 height 12
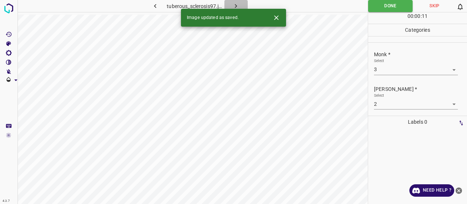
click at [235, 7] on icon "button" at bounding box center [236, 6] width 8 height 8
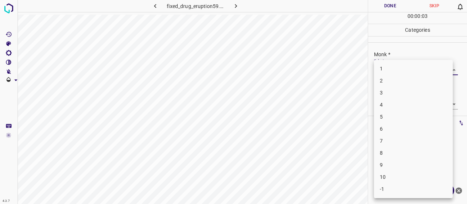
click at [402, 71] on body "4.3.7 fixed_drug_eruption59.jpg Done Skip 0 00 : 00 : 03 Categories Monk * Sele…" at bounding box center [233, 102] width 467 height 204
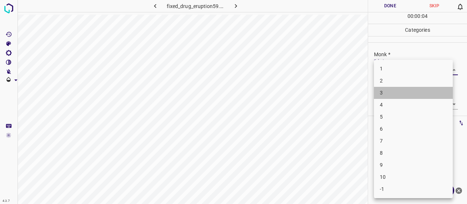
click at [401, 90] on li "3" at bounding box center [413, 93] width 79 height 12
type input "3"
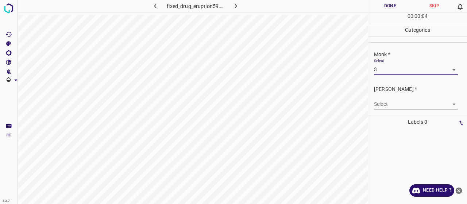
click at [401, 100] on body "4.3.7 fixed_drug_eruption59.jpg Done Skip 0 00 : 00 : 04 Categories Monk * Sele…" at bounding box center [233, 102] width 467 height 204
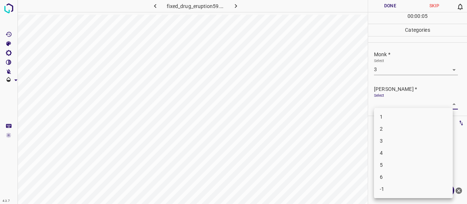
click at [404, 126] on li "2" at bounding box center [413, 129] width 79 height 12
type input "2"
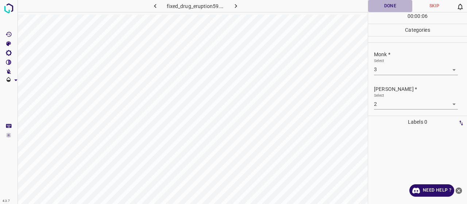
click at [402, 1] on button "Done" at bounding box center [390, 6] width 44 height 12
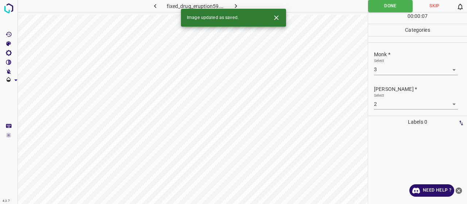
click at [232, 5] on icon "button" at bounding box center [236, 6] width 8 height 8
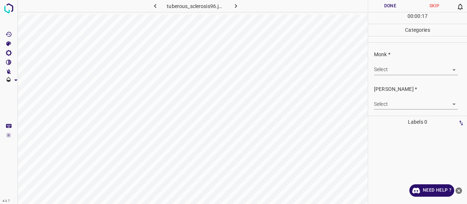
click at [383, 72] on body "4.3.7 tuberous_sclerosis96.jpg Done Skip 0 00 : 00 : 17 Categories Monk * Selec…" at bounding box center [233, 102] width 467 height 204
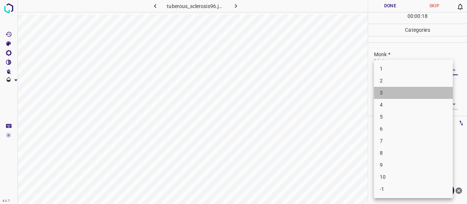
click at [384, 90] on li "3" at bounding box center [413, 93] width 79 height 12
type input "3"
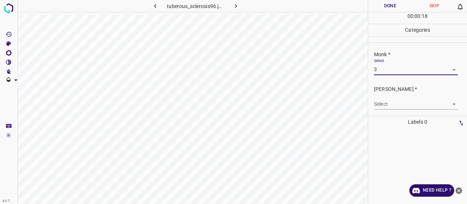
click at [384, 95] on div "Select ​" at bounding box center [416, 101] width 84 height 16
click at [385, 97] on div "Select ​" at bounding box center [416, 101] width 84 height 16
click at [385, 106] on body "4.3.7 tuberous_sclerosis96.jpg Done Skip 0 00 : 00 : 19 Categories Monk * Selec…" at bounding box center [233, 102] width 467 height 204
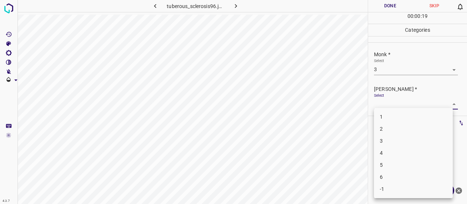
click at [392, 129] on li "2" at bounding box center [413, 129] width 79 height 12
type input "2"
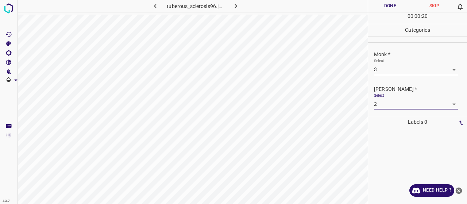
click at [378, 8] on button "Done" at bounding box center [390, 6] width 44 height 12
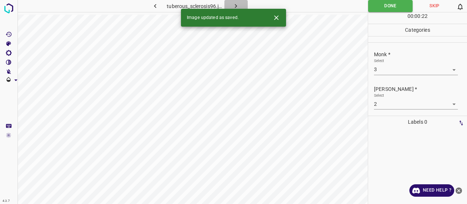
click at [232, 7] on icon "button" at bounding box center [236, 6] width 8 height 8
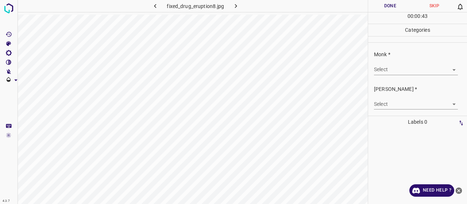
drag, startPoint x: 427, startPoint y: 62, endPoint x: 431, endPoint y: 62, distance: 4.4
click at [431, 62] on div "Select ​" at bounding box center [416, 66] width 84 height 16
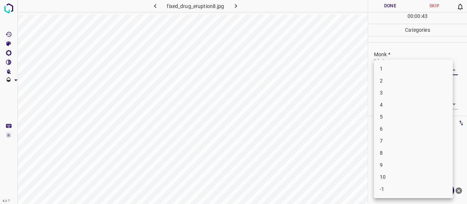
click at [428, 67] on body "4.3.7 fixed_drug_eruption8.jpg Done Skip 0 00 : 00 : 43 Categories Monk * Selec…" at bounding box center [233, 102] width 467 height 204
click at [413, 141] on li "7" at bounding box center [413, 141] width 79 height 12
type input "7"
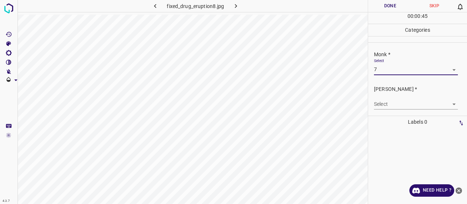
click at [411, 101] on body "4.3.7 fixed_drug_eruption8.jpg Done Skip 0 00 : 00 : 45 Categories Monk * Selec…" at bounding box center [233, 102] width 467 height 204
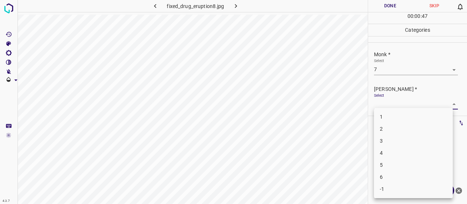
click at [397, 156] on li "4" at bounding box center [413, 153] width 79 height 12
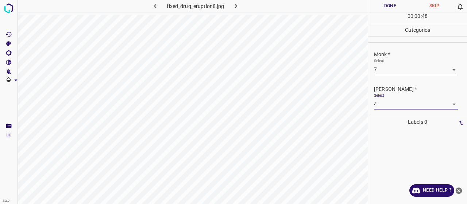
click at [380, 102] on body "4.3.7 fixed_drug_eruption8.jpg Done Skip 0 00 : 00 : 48 Categories Monk * Selec…" at bounding box center [233, 102] width 467 height 204
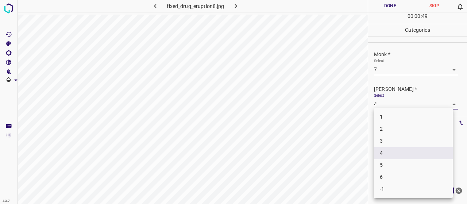
click at [380, 166] on li "5" at bounding box center [413, 165] width 79 height 12
type input "5"
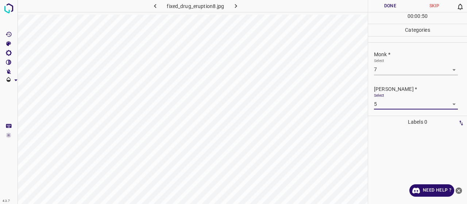
click at [388, 12] on button "Done" at bounding box center [390, 6] width 44 height 12
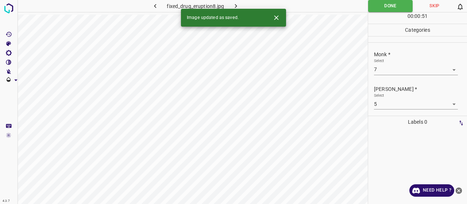
click at [242, 6] on button "button" at bounding box center [235, 6] width 23 height 12
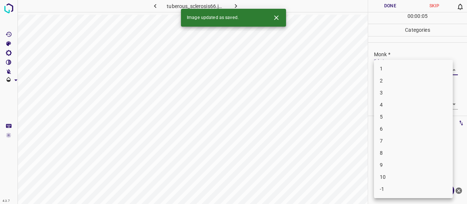
click at [387, 73] on body "4.3.7 tuberous_sclerosis66.jpg Done Skip 0 00 : 00 : 05 Categories Monk * Selec…" at bounding box center [233, 102] width 467 height 204
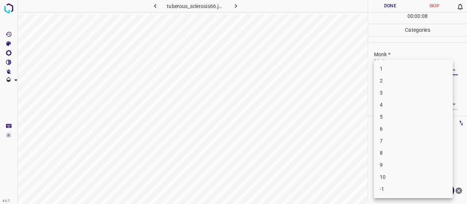
click at [393, 90] on li "3" at bounding box center [413, 93] width 79 height 12
type input "3"
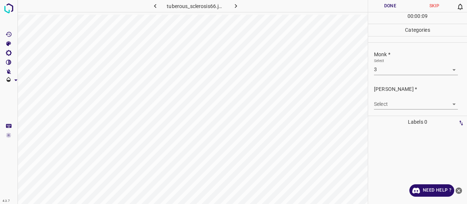
click at [396, 101] on body "4.3.7 tuberous_sclerosis66.jpg Done Skip 0 00 : 00 : 09 Categories Monk * Selec…" at bounding box center [233, 102] width 467 height 204
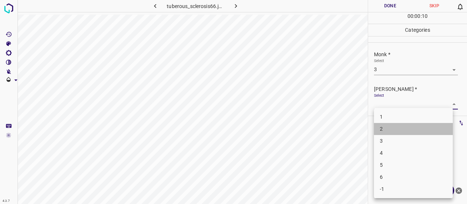
click at [397, 126] on li "2" at bounding box center [413, 129] width 79 height 12
type input "2"
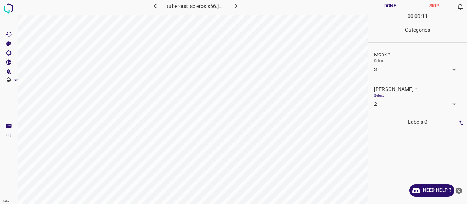
click at [390, 4] on button "Done" at bounding box center [390, 6] width 44 height 12
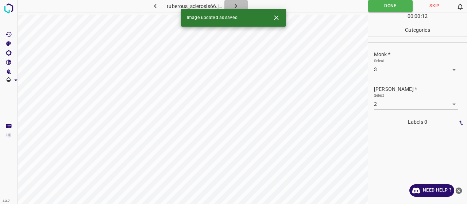
click at [238, 3] on icon "button" at bounding box center [236, 6] width 8 height 8
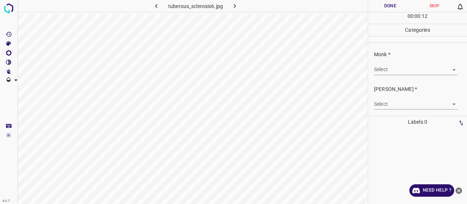
click at [403, 69] on body "4.3.7 tuberous_sclerosis6.jpg Done Skip 0 00 : 00 : 12 Categories Monk * Select…" at bounding box center [233, 102] width 467 height 204
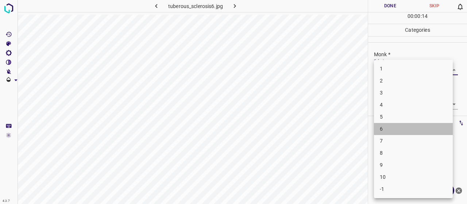
click at [406, 130] on li "6" at bounding box center [413, 129] width 79 height 12
type input "6"
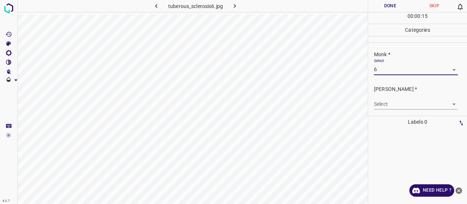
click at [403, 112] on div "[PERSON_NAME] * Select ​" at bounding box center [417, 97] width 99 height 34
click at [403, 106] on body "4.3.7 tuberous_sclerosis6.jpg Done Skip 0 00 : 00 : 15 Categories Monk * Select…" at bounding box center [233, 102] width 467 height 204
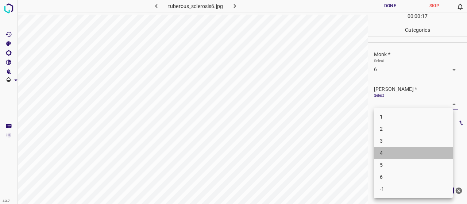
click at [400, 155] on li "4" at bounding box center [413, 153] width 79 height 12
type input "4"
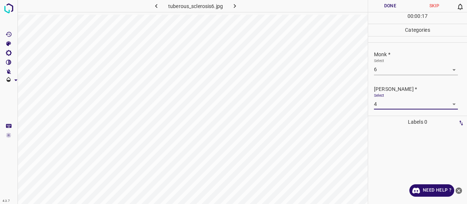
click at [401, 2] on button "Done" at bounding box center [390, 6] width 44 height 12
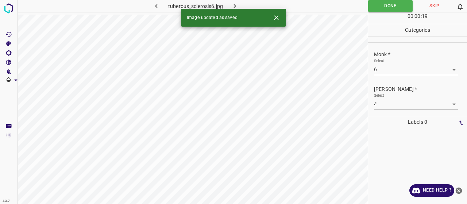
click at [234, 1] on button "button" at bounding box center [234, 6] width 23 height 12
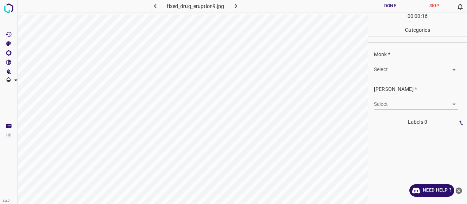
click at [395, 74] on body "4.3.7 fixed_drug_eruption9.jpg Done Skip 0 00 : 00 : 16 Categories Monk * Selec…" at bounding box center [233, 102] width 467 height 204
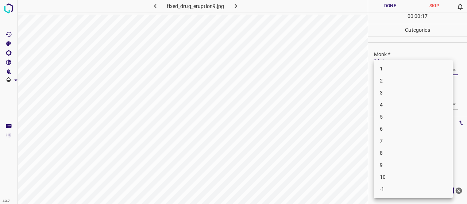
click at [399, 94] on li "3" at bounding box center [413, 93] width 79 height 12
type input "3"
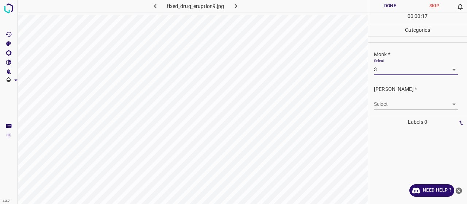
click at [400, 109] on div "[PERSON_NAME] * Select ​" at bounding box center [417, 97] width 99 height 34
click at [400, 105] on body "4.3.7 fixed_drug_eruption9.jpg Done Skip 0 00 : 00 : 18 Categories Monk * Selec…" at bounding box center [233, 102] width 467 height 204
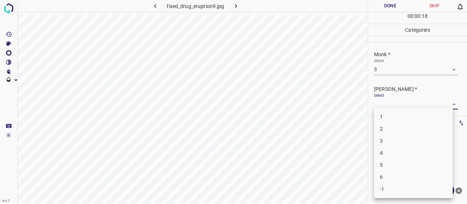
drag, startPoint x: 391, startPoint y: 119, endPoint x: 391, endPoint y: 129, distance: 9.5
click at [391, 129] on ul "1 2 3 4 5 6 -1" at bounding box center [413, 153] width 79 height 90
click at [394, 131] on li "2" at bounding box center [413, 129] width 79 height 12
type input "2"
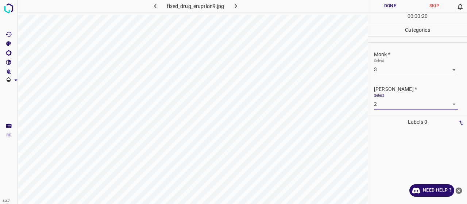
click at [401, 0] on button "Done" at bounding box center [390, 6] width 44 height 12
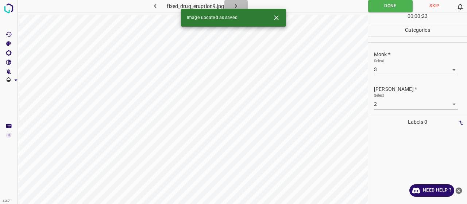
click at [240, 2] on button "button" at bounding box center [235, 6] width 23 height 12
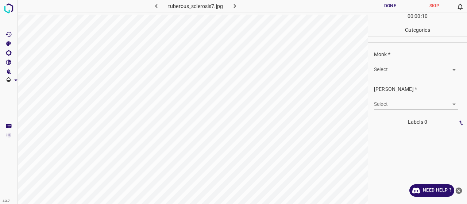
click at [386, 64] on body "4.3.7 tuberous_sclerosis7.jpg Done Skip 0 00 : 00 : 10 Categories Monk * Select…" at bounding box center [233, 102] width 467 height 204
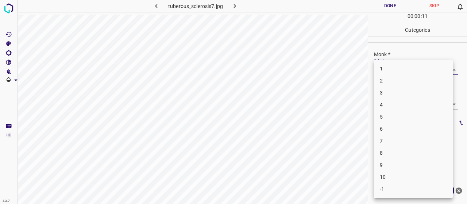
click at [385, 128] on li "6" at bounding box center [413, 129] width 79 height 12
type input "6"
click at [387, 103] on body "4.3.7 tuberous_sclerosis7.jpg Done Skip 0 00 : 00 : 12 Categories Monk * Select…" at bounding box center [233, 102] width 467 height 204
click at [391, 156] on li "4" at bounding box center [413, 153] width 79 height 12
type input "4"
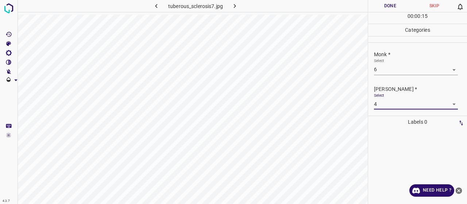
click at [394, 1] on button "Done" at bounding box center [390, 6] width 44 height 12
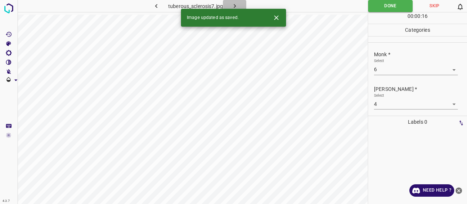
click at [237, 3] on icon "button" at bounding box center [235, 6] width 8 height 8
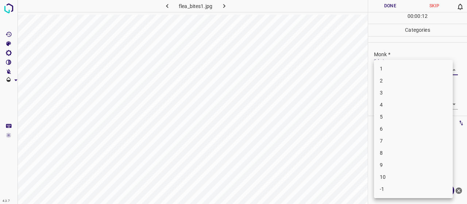
click at [378, 73] on body "4.3.7 flea_bites1.jpg Done Skip 0 00 : 00 : 12 Categories Monk * Select ​ Fitzp…" at bounding box center [233, 102] width 467 height 204
click at [381, 97] on li "3" at bounding box center [413, 93] width 79 height 12
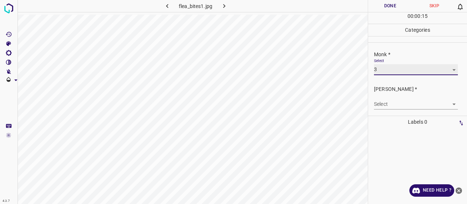
type input "3"
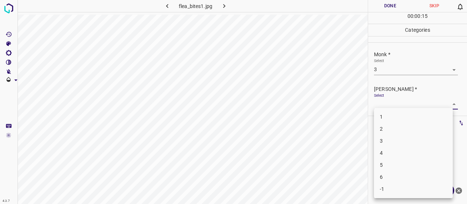
click at [385, 100] on body "4.3.7 flea_bites1.jpg Done Skip 0 00 : 00 : 15 Categories Monk * Select 3 3 Fit…" at bounding box center [233, 102] width 467 height 204
click at [389, 130] on li "2" at bounding box center [413, 129] width 79 height 12
type input "2"
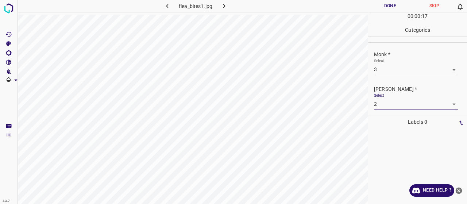
click at [382, 8] on button "Done" at bounding box center [390, 6] width 44 height 12
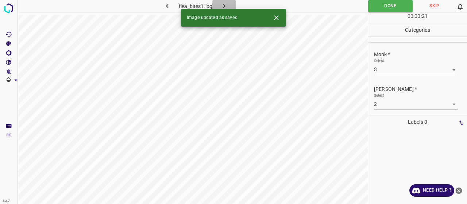
click at [227, 6] on icon "button" at bounding box center [224, 6] width 8 height 8
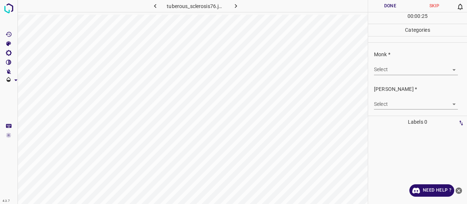
click at [409, 77] on div "Monk * Select ​" at bounding box center [417, 63] width 99 height 34
click at [406, 70] on body "4.3.7 tuberous_sclerosis76.jpg Done Skip 0 00 : 00 : 25 Categories Monk * Selec…" at bounding box center [233, 102] width 467 height 204
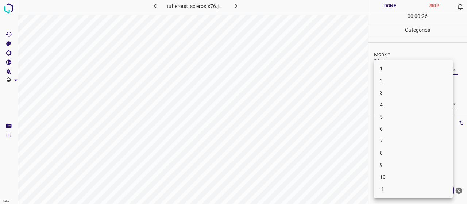
click at [388, 189] on li "-1" at bounding box center [413, 189] width 79 height 12
type input "-1"
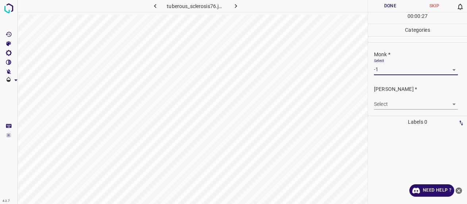
click at [396, 96] on div "Select ​" at bounding box center [416, 101] width 84 height 16
click at [396, 100] on body "4.3.7 tuberous_sclerosis76.jpg Done Skip 0 00 : 00 : 27 Categories Monk * Selec…" at bounding box center [233, 102] width 467 height 204
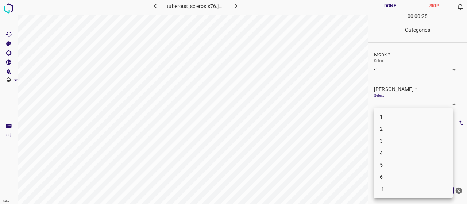
click at [395, 192] on li "-1" at bounding box center [413, 189] width 79 height 12
type input "-1"
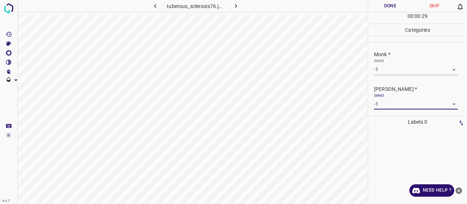
click at [395, 4] on button "Done" at bounding box center [390, 6] width 44 height 12
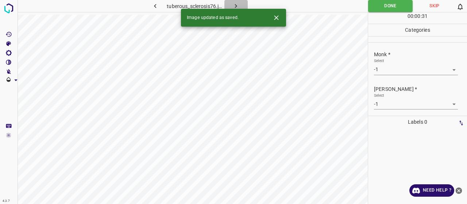
click at [237, 6] on icon "button" at bounding box center [236, 6] width 2 height 4
drag, startPoint x: 456, startPoint y: 83, endPoint x: 449, endPoint y: 73, distance: 12.0
click at [455, 83] on div "[PERSON_NAME] * Select ​" at bounding box center [417, 97] width 99 height 34
click at [448, 72] on body "4.3.7 flea_bites8.jpg Done Skip 0 00 : 00 : 03 Categories Monk * Select ​ Fitzp…" at bounding box center [233, 102] width 467 height 204
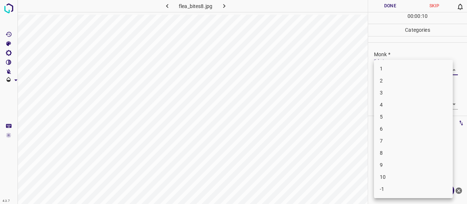
click at [387, 109] on li "4" at bounding box center [413, 105] width 79 height 12
type input "4"
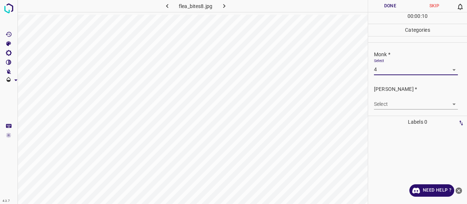
click at [387, 109] on div "[PERSON_NAME] * Select ​" at bounding box center [417, 97] width 99 height 34
click at [387, 106] on body "4.3.7 flea_bites8.jpg Done Skip 0 00 : 00 : 11 Categories Monk * Select 4 4 Fit…" at bounding box center [233, 102] width 467 height 204
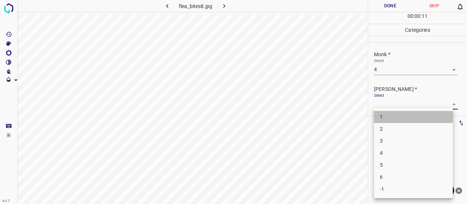
click at [389, 121] on li "1" at bounding box center [413, 117] width 79 height 12
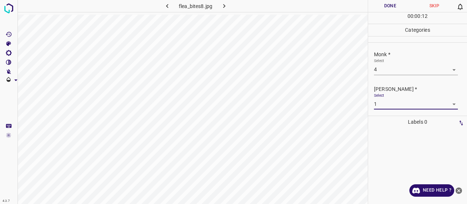
click at [386, 103] on body "4.3.7 flea_bites8.jpg Done Skip 0 00 : 00 : 12 Categories Monk * Select 4 4 Fit…" at bounding box center [233, 102] width 467 height 204
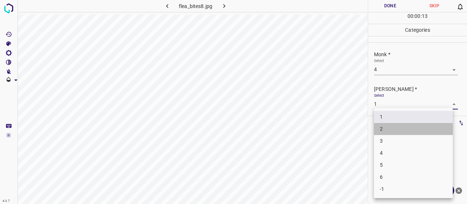
click at [393, 127] on li "2" at bounding box center [413, 129] width 79 height 12
type input "2"
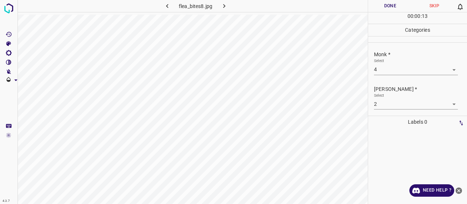
click at [394, 14] on div "00 : 00 : 13" at bounding box center [417, 17] width 99 height 11
click at [393, 6] on button "Done" at bounding box center [390, 6] width 44 height 12
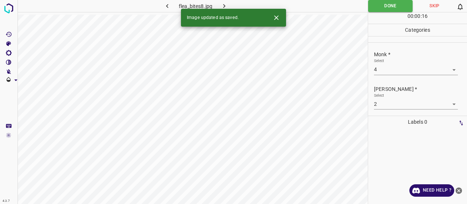
click at [221, 8] on icon "button" at bounding box center [224, 6] width 8 height 8
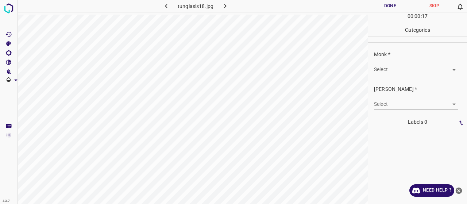
click at [442, 66] on body "4.3.7 tungiasis18.jpg Done Skip 0 00 : 00 : 17 Categories Monk * Select ​ Fitzp…" at bounding box center [233, 102] width 467 height 204
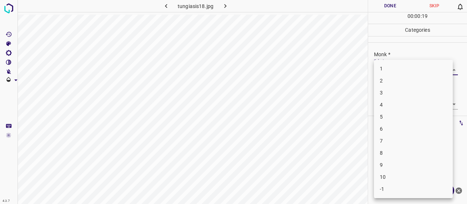
click at [409, 111] on li "5" at bounding box center [413, 117] width 79 height 12
type input "5"
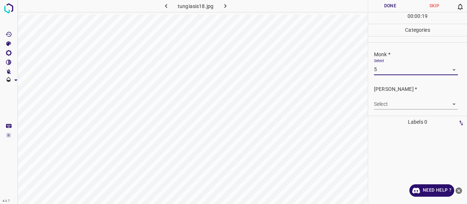
click at [409, 103] on body "4.3.7 tungiasis18.jpg Done Skip 0 00 : 00 : 19 Categories Monk * Select 5 5 Fit…" at bounding box center [233, 102] width 467 height 204
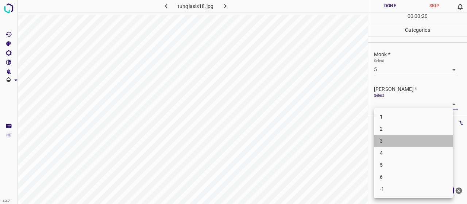
click at [406, 142] on li "3" at bounding box center [413, 141] width 79 height 12
type input "3"
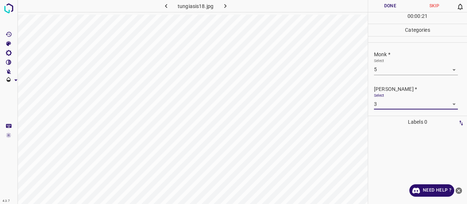
click at [398, 5] on button "Done" at bounding box center [390, 6] width 44 height 12
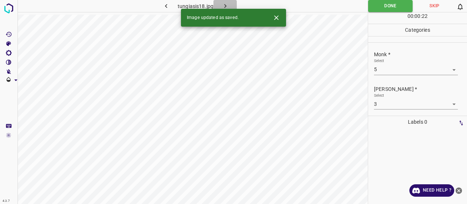
click at [226, 2] on icon "button" at bounding box center [225, 6] width 8 height 8
click at [397, 69] on body "4.3.7 factitial_dermatitis29.jpg Done Skip 0 00 : 00 : 04 Categories Monk * Sel…" at bounding box center [233, 102] width 467 height 204
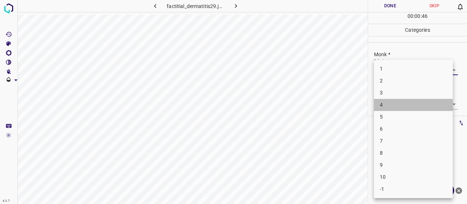
click at [401, 108] on li "4" at bounding box center [413, 105] width 79 height 12
type input "4"
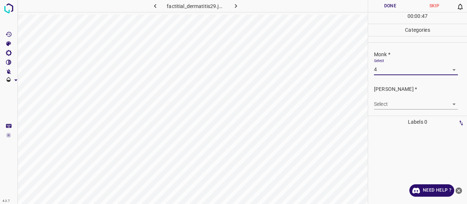
click at [401, 101] on body "4.3.7 factitial_dermatitis29.jpg Done Skip 0 00 : 00 : 47 Categories Monk * Sel…" at bounding box center [233, 102] width 467 height 204
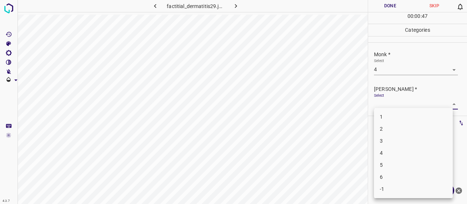
click at [406, 124] on li "2" at bounding box center [413, 129] width 79 height 12
type input "2"
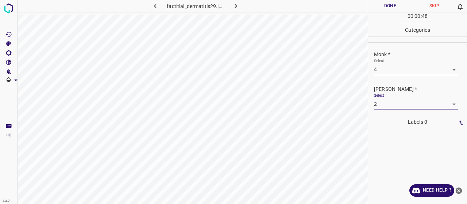
click at [394, 4] on button "Done" at bounding box center [390, 6] width 44 height 12
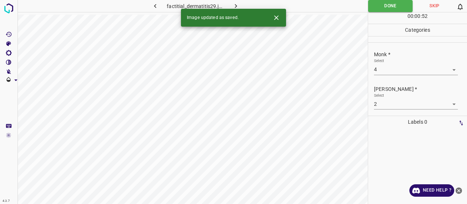
click at [245, 7] on button "button" at bounding box center [235, 6] width 23 height 12
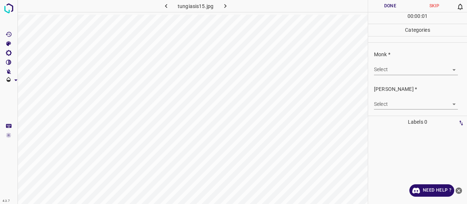
click at [401, 64] on body "4.3.7 tungiasis15.jpg Done Skip 0 00 : 00 : 01 Categories Monk * Select ​ Fitzp…" at bounding box center [233, 102] width 467 height 204
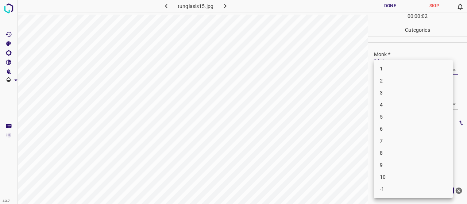
click at [398, 90] on li "3" at bounding box center [413, 93] width 79 height 12
type input "3"
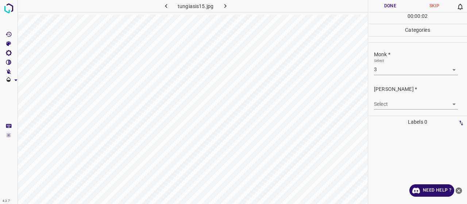
click at [398, 97] on div "Select ​" at bounding box center [416, 101] width 84 height 16
click at [398, 100] on body "4.3.7 tungiasis15.jpg Done Skip 0 00 : 00 : 02 Categories Monk * Select 3 3 Fit…" at bounding box center [233, 102] width 467 height 204
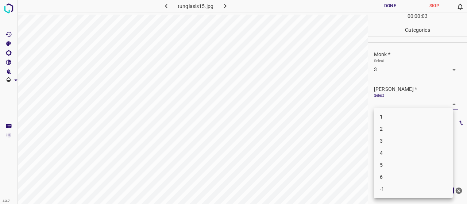
click at [390, 127] on li "2" at bounding box center [413, 129] width 79 height 12
type input "2"
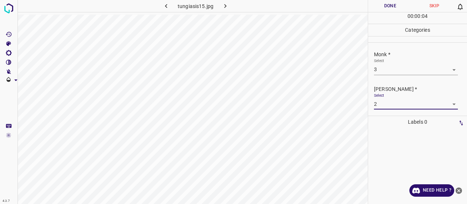
click at [390, 6] on button "Done" at bounding box center [390, 6] width 44 height 12
click at [227, 4] on icon "button" at bounding box center [225, 6] width 8 height 8
click at [419, 68] on body "4.3.7 dermographic_urticaria12.jpg Done Skip 0 00 : 00 : 34 Categories Monk * S…" at bounding box center [233, 102] width 467 height 204
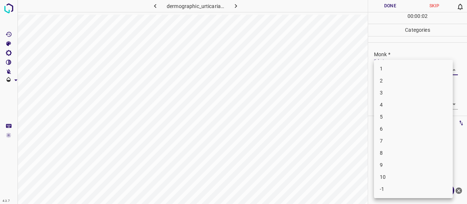
click at [391, 87] on li "3" at bounding box center [413, 93] width 79 height 12
type input "3"
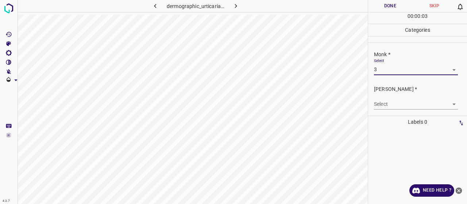
click at [391, 94] on div "Select ​" at bounding box center [416, 101] width 84 height 16
drag, startPoint x: 393, startPoint y: 97, endPoint x: 394, endPoint y: 105, distance: 8.1
click at [393, 97] on div "Select ​" at bounding box center [416, 101] width 84 height 16
click at [395, 104] on body "4.3.7 dermographic_urticaria12.jpg Done Skip 0 00 : 00 : 03 Categories Monk * S…" at bounding box center [233, 102] width 467 height 204
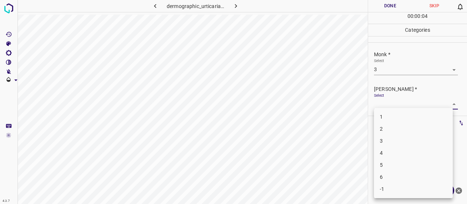
click at [395, 130] on li "2" at bounding box center [413, 129] width 79 height 12
type input "2"
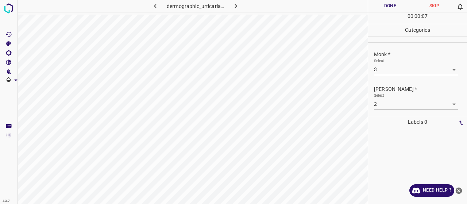
click at [250, 23] on div "dermographic_urticaria12.jpg" at bounding box center [193, 102] width 350 height 204
click at [385, 3] on button "Done" at bounding box center [390, 6] width 44 height 12
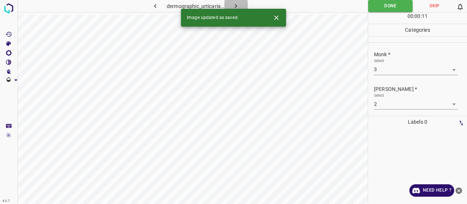
click at [239, 4] on icon "button" at bounding box center [236, 6] width 8 height 8
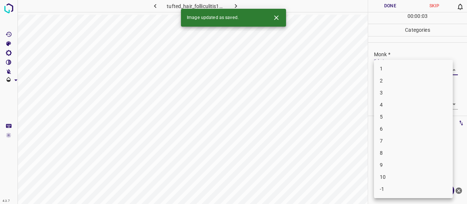
click at [396, 71] on body "4.3.7 tufted_hair_folliculitis12.jpg Done Skip 0 00 : 00 : 03 Categories Monk *…" at bounding box center [233, 102] width 467 height 204
click at [401, 194] on li "-1" at bounding box center [413, 189] width 79 height 12
type input "-1"
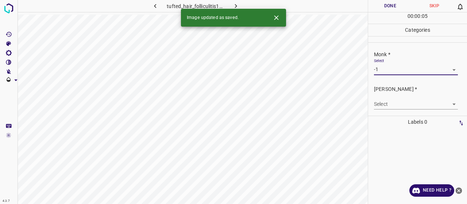
click at [398, 99] on body "4.3.7 tufted_hair_folliculitis12.jpg Done Skip 0 00 : 00 : 05 Categories Monk *…" at bounding box center [233, 102] width 467 height 204
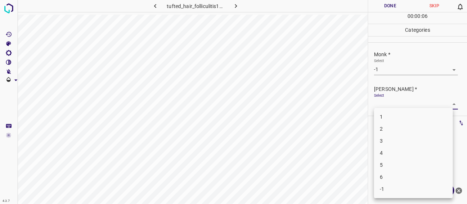
click at [405, 187] on li "-1" at bounding box center [413, 189] width 79 height 12
type input "-1"
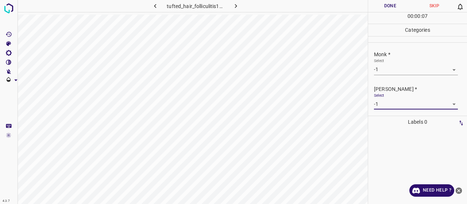
click at [389, 11] on button "Done" at bounding box center [390, 6] width 44 height 12
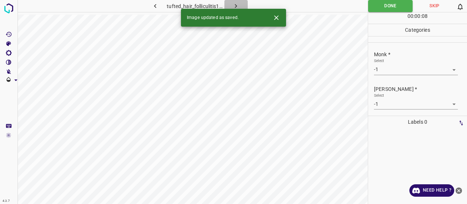
click at [242, 6] on button "button" at bounding box center [235, 6] width 23 height 12
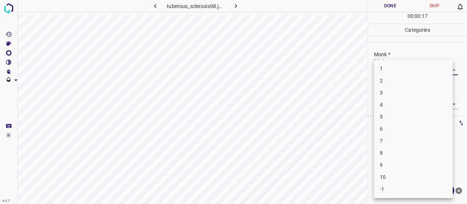
click at [424, 72] on body "4.3.7 tuberous_sclerosis98.jpg Done Skip 0 00 : 00 : 17 Categories Monk * Selec…" at bounding box center [233, 102] width 467 height 204
drag, startPoint x: 406, startPoint y: 109, endPoint x: 406, endPoint y: 114, distance: 4.8
click at [406, 114] on ul "1 2 3 4 5 6 7 8 9 10 -1" at bounding box center [413, 129] width 79 height 138
click at [406, 114] on li "5" at bounding box center [413, 117] width 79 height 12
type input "5"
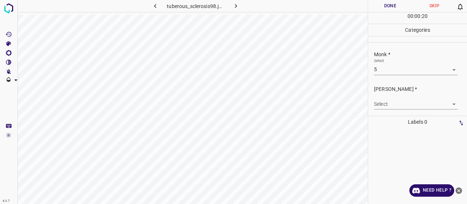
click at [407, 96] on div "Select ​" at bounding box center [416, 101] width 84 height 16
click at [406, 107] on body "4.3.7 tuberous_sclerosis98.jpg Done Skip 0 00 : 00 : 20 Categories Monk * Selec…" at bounding box center [233, 102] width 467 height 204
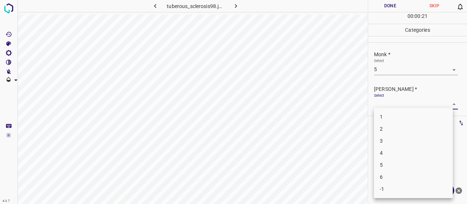
click at [401, 142] on li "3" at bounding box center [413, 141] width 79 height 12
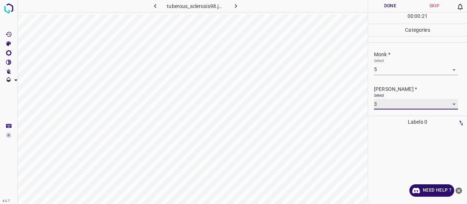
type input "3"
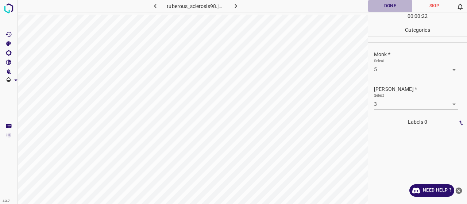
click at [382, 3] on button "Done" at bounding box center [390, 6] width 44 height 12
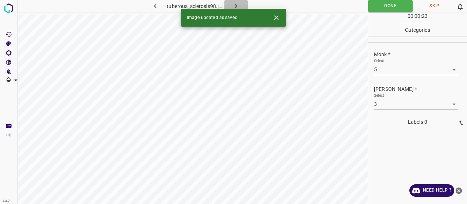
click at [244, 6] on button "button" at bounding box center [235, 6] width 23 height 12
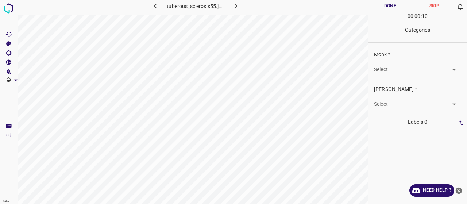
click at [383, 66] on body "4.3.7 tuberous_sclerosis55.jpg Done Skip 0 00 : 00 : 10 Categories Monk * Selec…" at bounding box center [233, 102] width 467 height 204
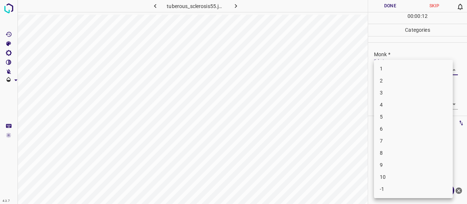
click at [385, 122] on li "5" at bounding box center [413, 117] width 79 height 12
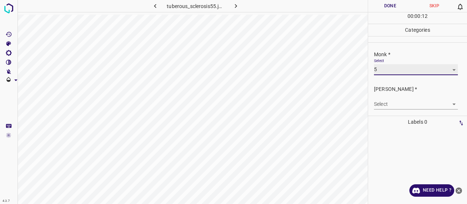
type input "5"
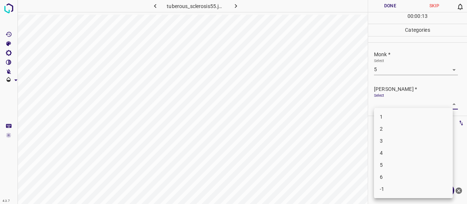
click at [389, 108] on body "4.3.7 tuberous_sclerosis55.jpg Done Skip 0 00 : 00 : 13 Categories Monk * Selec…" at bounding box center [233, 102] width 467 height 204
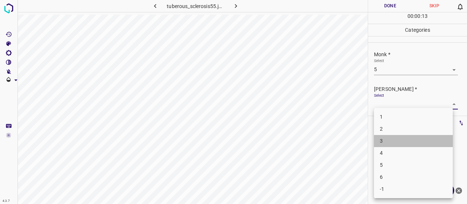
click at [385, 139] on li "3" at bounding box center [413, 141] width 79 height 12
type input "3"
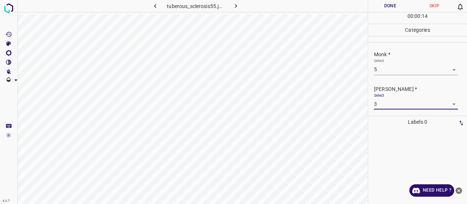
click at [387, 9] on button "Done" at bounding box center [390, 6] width 44 height 12
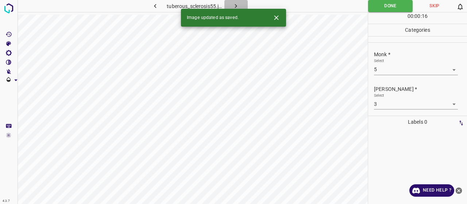
click at [243, 7] on button "button" at bounding box center [235, 6] width 23 height 12
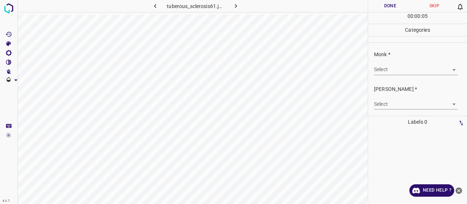
click at [387, 67] on body "4.3.7 tuberous_sclerosis61.jpg Done Skip 0 00 : 00 : 05 Categories Monk * Selec…" at bounding box center [233, 102] width 467 height 204
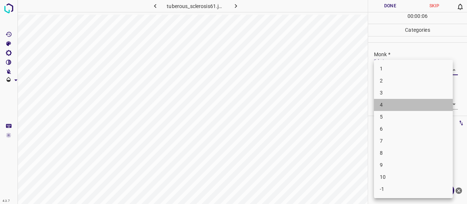
click at [390, 103] on li "4" at bounding box center [413, 105] width 79 height 12
type input "4"
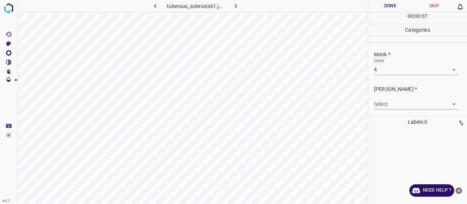
click at [394, 103] on body "4.3.7 tuberous_sclerosis61.jpg Done Skip 0 00 : 00 : 07 Categories Monk * Selec…" at bounding box center [233, 102] width 467 height 204
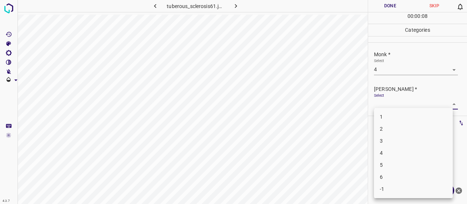
click at [390, 125] on li "2" at bounding box center [413, 129] width 79 height 12
type input "2"
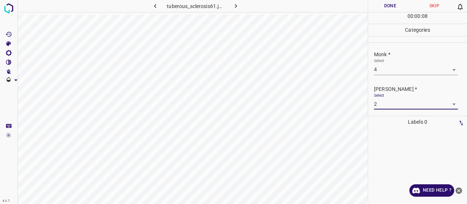
click at [381, 9] on button "Done" at bounding box center [390, 6] width 44 height 12
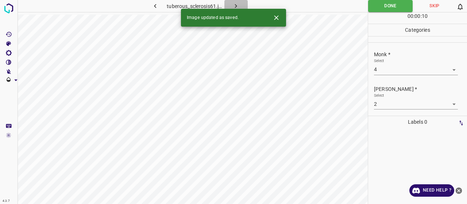
click at [235, 2] on icon "button" at bounding box center [236, 6] width 8 height 8
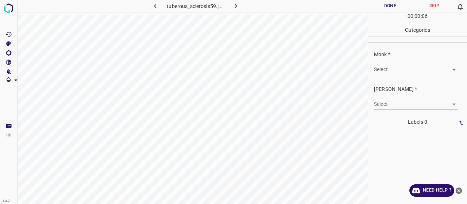
click at [389, 70] on body "4.3.7 tuberous_sclerosis59.jpg Done Skip 0 00 : 00 : 06 Categories Monk * Selec…" at bounding box center [233, 102] width 467 height 204
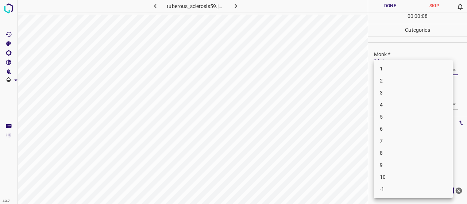
drag, startPoint x: 409, startPoint y: 130, endPoint x: 412, endPoint y: 126, distance: 5.0
click at [409, 130] on li "6" at bounding box center [413, 129] width 79 height 12
type input "6"
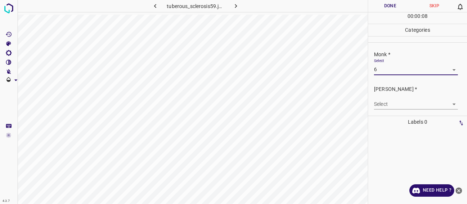
click at [413, 103] on body "4.3.7 tuberous_sclerosis59.jpg Done Skip 0 00 : 00 : 08 Categories Monk * Selec…" at bounding box center [233, 102] width 467 height 204
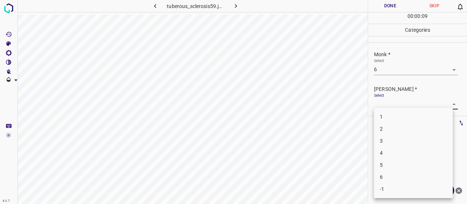
drag, startPoint x: 414, startPoint y: 138, endPoint x: 416, endPoint y: 154, distance: 16.2
click at [416, 154] on ul "1 2 3 4 5 6 -1" at bounding box center [413, 153] width 79 height 90
click at [416, 154] on li "4" at bounding box center [413, 153] width 79 height 12
type input "4"
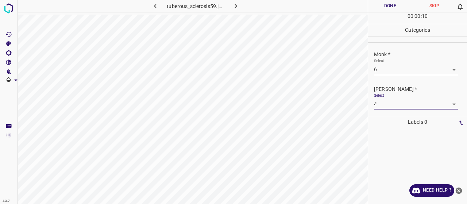
click at [393, 6] on button "Done" at bounding box center [390, 6] width 44 height 12
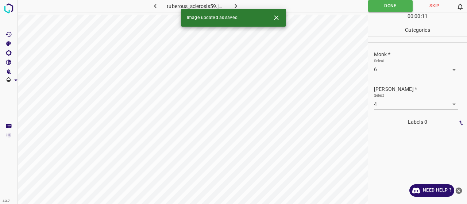
click at [240, 5] on button "button" at bounding box center [235, 6] width 23 height 12
click at [429, 70] on body "4.3.7 urticaire82.jpg Done Skip 0 00 : 00 : 01 Categories Monk * Select ​ Fitzp…" at bounding box center [233, 102] width 467 height 204
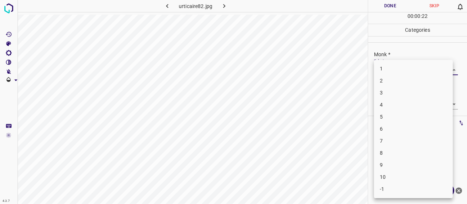
click at [407, 92] on li "3" at bounding box center [413, 93] width 79 height 12
type input "3"
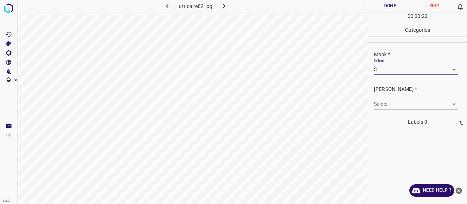
click at [405, 107] on body "4.3.7 urticaire82.jpg Done Skip 0 00 : 00 : 22 Categories Monk * Select 3 3 Fit…" at bounding box center [233, 102] width 467 height 204
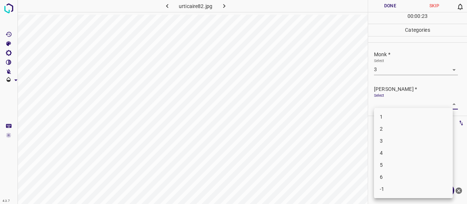
drag, startPoint x: 391, startPoint y: 125, endPoint x: 393, endPoint y: 130, distance: 5.0
click at [393, 130] on li "2" at bounding box center [413, 129] width 79 height 12
type input "2"
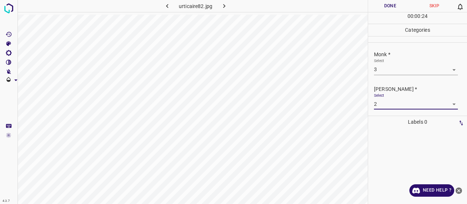
click at [375, 9] on button "Done" at bounding box center [390, 6] width 44 height 12
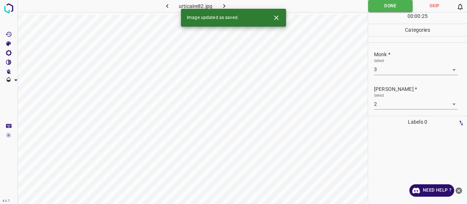
click at [227, 1] on button "button" at bounding box center [223, 6] width 23 height 12
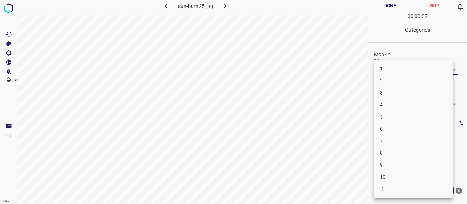
click at [377, 67] on body "4.3.7 sun-burn25.jpg Done Skip 0 00 : 00 : 07 Categories Monk * Select ​ Fitzpa…" at bounding box center [233, 102] width 467 height 204
click at [394, 129] on li "6" at bounding box center [413, 129] width 79 height 12
type input "6"
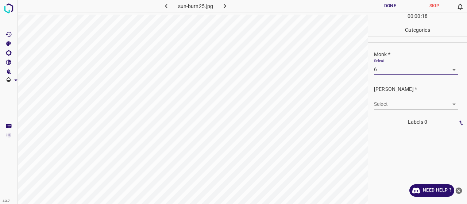
click at [401, 97] on div "Select ​" at bounding box center [416, 101] width 84 height 16
click at [399, 101] on body "4.3.7 sun-burn25.jpg Done Skip 0 00 : 00 : 18 Categories Monk * Select 6 6 Fitz…" at bounding box center [233, 102] width 467 height 204
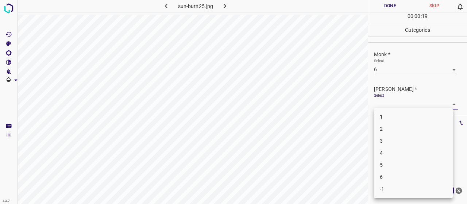
click at [406, 154] on li "4" at bounding box center [413, 153] width 79 height 12
type input "4"
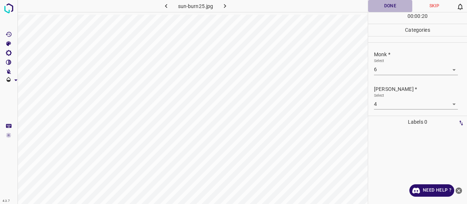
click at [389, 10] on button "Done" at bounding box center [390, 6] width 44 height 12
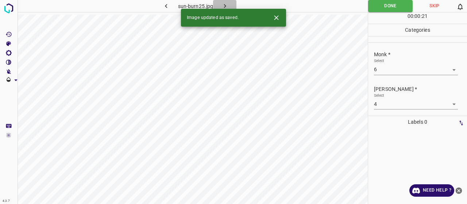
click at [225, 5] on icon "button" at bounding box center [225, 6] width 8 height 8
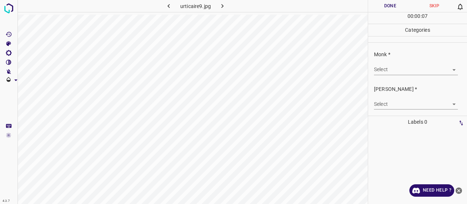
click at [409, 77] on div "Monk * Select ​" at bounding box center [417, 63] width 99 height 34
click at [408, 70] on body "4.3.7 urticaire9.jpg Done Skip 0 00 : 00 : 07 Categories Monk * Select ​ Fitzpa…" at bounding box center [233, 102] width 467 height 204
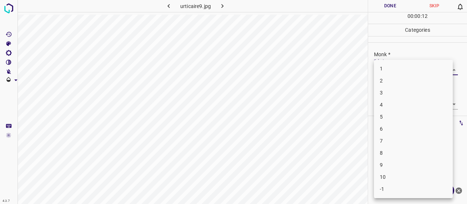
click at [397, 106] on li "4" at bounding box center [413, 105] width 79 height 12
type input "4"
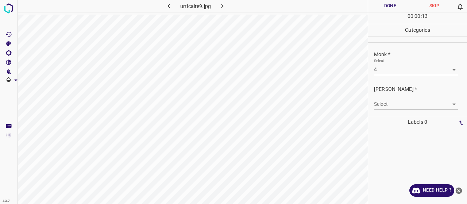
click at [396, 104] on body "4.3.7 urticaire9.jpg Done Skip 0 00 : 00 : 13 Categories Monk * Select 4 4 Fitz…" at bounding box center [233, 102] width 467 height 204
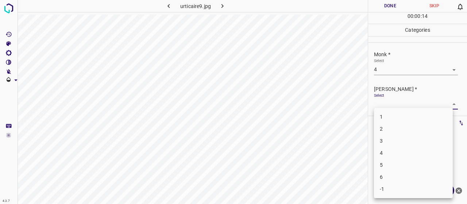
click at [392, 129] on li "2" at bounding box center [413, 129] width 79 height 12
type input "2"
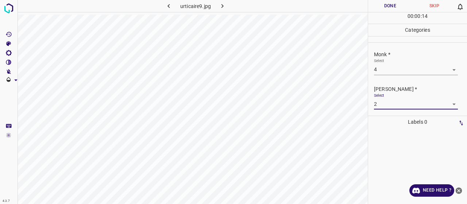
click at [386, 3] on button "Done" at bounding box center [390, 6] width 44 height 12
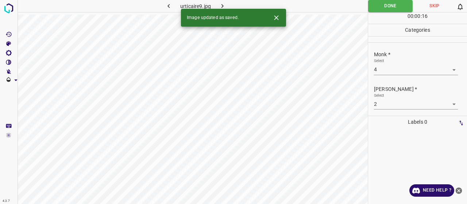
click at [224, 4] on icon "button" at bounding box center [223, 6] width 8 height 8
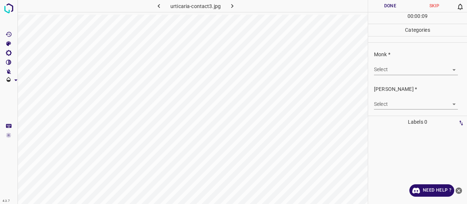
click at [376, 69] on body "4.3.7 urticaria-contact3.jpg Done Skip 0 00 : 00 : 09 Categories Monk * Select …" at bounding box center [233, 102] width 467 height 204
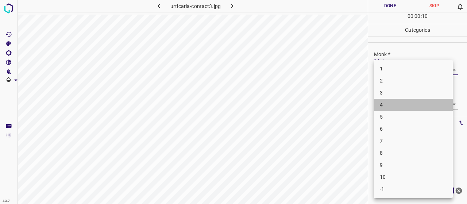
click at [389, 108] on li "4" at bounding box center [413, 105] width 79 height 12
type input "4"
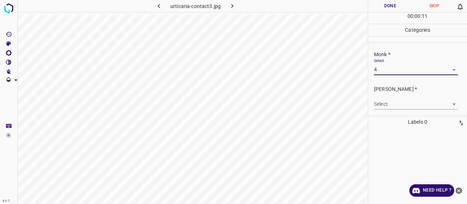
click at [389, 101] on body "4.3.7 urticaria-contact3.jpg Done Skip 0 00 : 00 : 11 Categories Monk * Select …" at bounding box center [233, 102] width 467 height 204
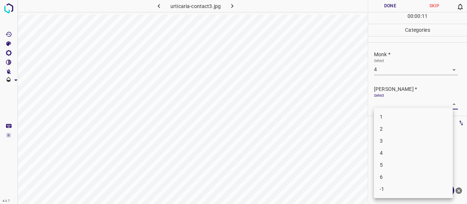
click at [392, 126] on li "2" at bounding box center [413, 129] width 79 height 12
type input "2"
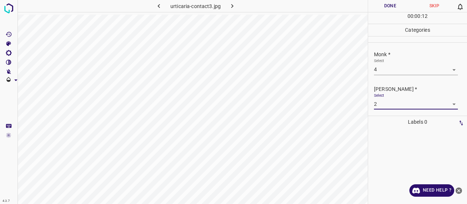
click at [387, 9] on button "Done" at bounding box center [390, 6] width 44 height 12
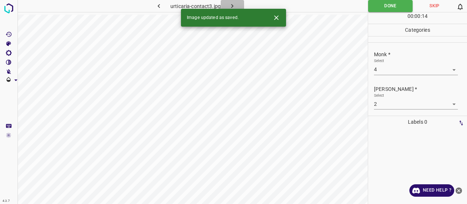
click at [239, 0] on button "button" at bounding box center [232, 6] width 23 height 12
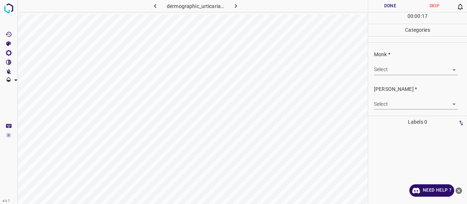
click at [391, 68] on body "4.3.7 dermographic_urticaria32.jpg Done Skip 0 00 : 00 : 17 Categories Monk * S…" at bounding box center [233, 102] width 467 height 204
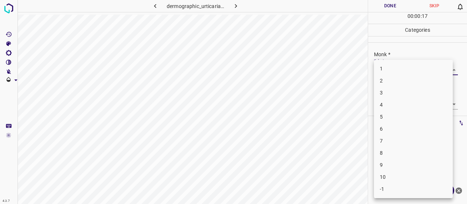
click at [385, 80] on li "2" at bounding box center [413, 81] width 79 height 12
type input "2"
click at [390, 101] on body "4.3.7 dermographic_urticaria32.jpg Done Skip 0 00 : 00 : 18 Categories Monk * S…" at bounding box center [233, 102] width 467 height 204
click at [399, 120] on li "1" at bounding box center [413, 117] width 79 height 12
type input "1"
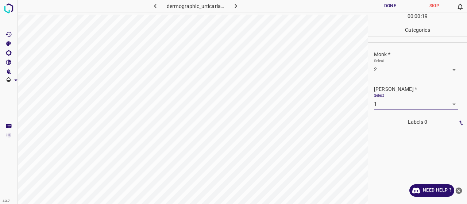
click at [373, 3] on button "Done" at bounding box center [390, 6] width 44 height 12
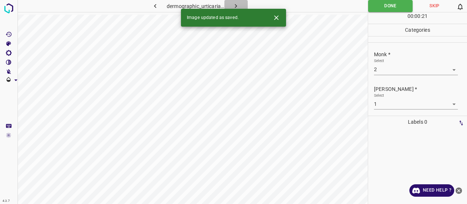
click at [244, 6] on button "button" at bounding box center [235, 6] width 23 height 12
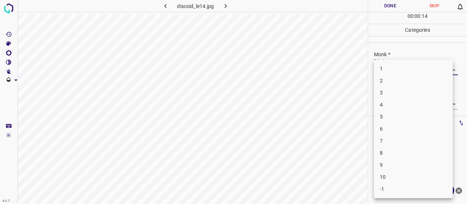
click at [401, 73] on body "4.3.7 discoid_le14.jpg Done Skip 0 00 : 00 : 14 Categories Monk * Select ​ Fitz…" at bounding box center [233, 102] width 467 height 204
click at [400, 90] on li "3" at bounding box center [413, 93] width 79 height 12
type input "3"
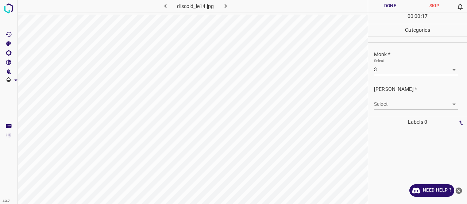
click at [403, 100] on body "4.3.7 discoid_le14.jpg Done Skip 0 00 : 00 : 17 Categories Monk * Select 3 3 Fi…" at bounding box center [233, 102] width 467 height 204
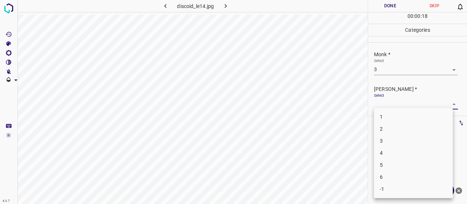
click at [401, 124] on li "2" at bounding box center [413, 129] width 79 height 12
type input "2"
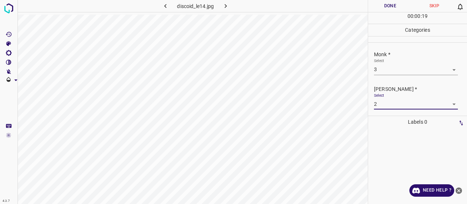
click at [387, 5] on button "Done" at bounding box center [390, 6] width 44 height 12
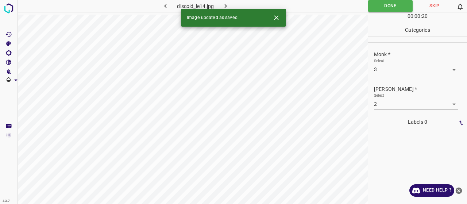
click at [232, 3] on button "button" at bounding box center [225, 6] width 23 height 12
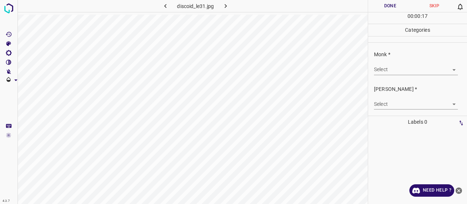
click at [436, 62] on div "Select ​" at bounding box center [416, 66] width 84 height 16
click at [433, 62] on div "Select ​" at bounding box center [416, 66] width 84 height 16
click at [435, 69] on body "4.3.7 discoid_le31.jpg Done Skip 0 00 : 00 : 17 Categories Monk * Select ​ Fitz…" at bounding box center [233, 102] width 467 height 204
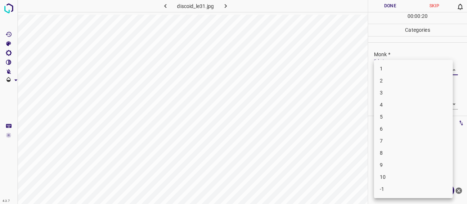
click at [433, 96] on li "3" at bounding box center [413, 93] width 79 height 12
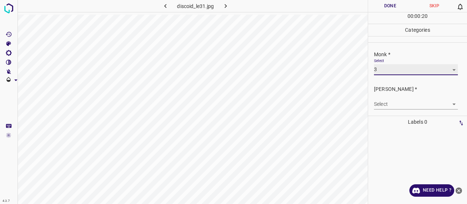
type input "3"
click at [431, 103] on body "4.3.7 discoid_le31.jpg Done Skip 0 00 : 00 : 21 Categories Monk * Select 3 3 Fi…" at bounding box center [233, 102] width 467 height 204
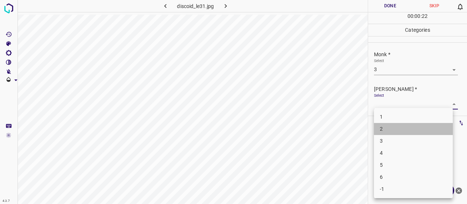
click at [433, 130] on li "2" at bounding box center [413, 129] width 79 height 12
type input "2"
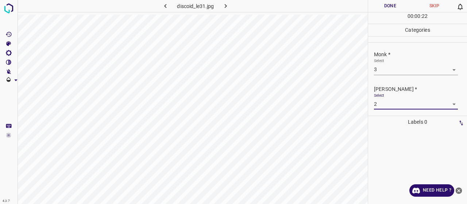
click at [381, 13] on div "00 : 00 : 22" at bounding box center [417, 17] width 99 height 11
click at [382, 10] on button "Done" at bounding box center [390, 6] width 44 height 12
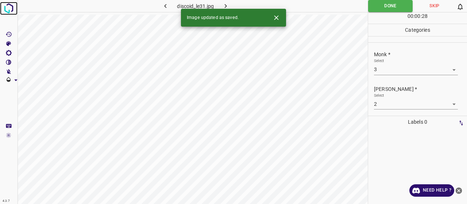
click at [11, 8] on img at bounding box center [8, 8] width 13 height 13
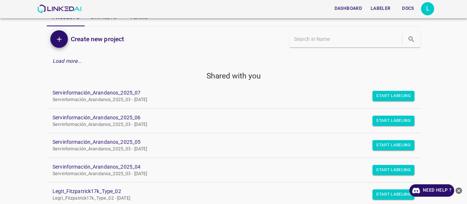
scroll to position [96, 0]
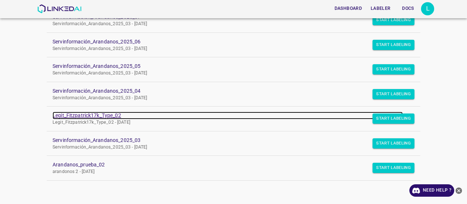
click at [81, 113] on link "Legit_Fitzpatrick17k_Type_02" at bounding box center [228, 116] width 350 height 8
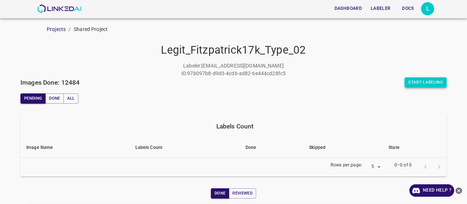
click at [411, 82] on button "Start Labeling" at bounding box center [426, 82] width 42 height 10
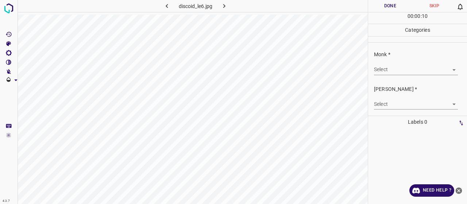
drag, startPoint x: 388, startPoint y: 76, endPoint x: 392, endPoint y: 70, distance: 7.7
click at [392, 71] on div "Monk * Select ​" at bounding box center [417, 63] width 99 height 34
click at [392, 70] on body "4.3.7 discoid_le6.jpg Done Skip 0 00 : 00 : 10 Categories Monk * Select ​ [PERS…" at bounding box center [233, 102] width 467 height 204
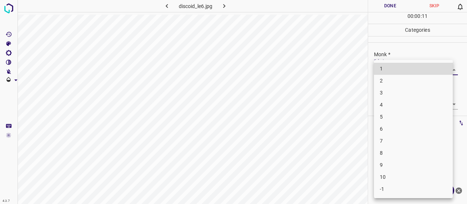
click at [390, 107] on li "4" at bounding box center [413, 105] width 79 height 12
type input "4"
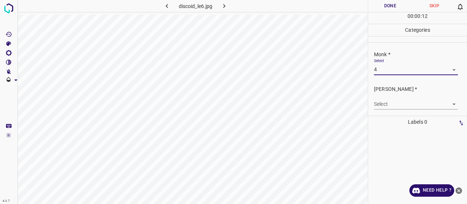
click at [390, 103] on body "4.3.7 discoid_le6.jpg Done Skip 0 00 : 00 : 12 Categories Monk * Select 4 4 [PE…" at bounding box center [233, 102] width 467 height 204
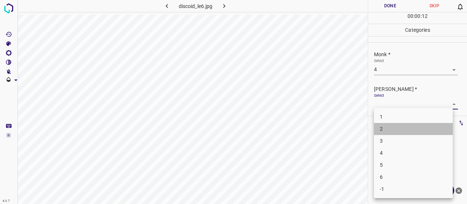
click at [391, 130] on li "2" at bounding box center [413, 129] width 79 height 12
type input "2"
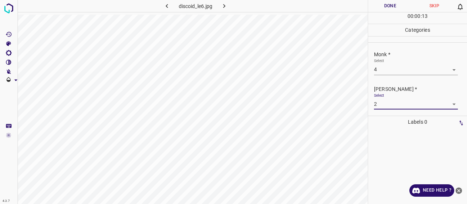
click at [379, 13] on div "00 : 00 : 13" at bounding box center [417, 17] width 99 height 11
click at [384, 5] on button "Done" at bounding box center [390, 6] width 44 height 12
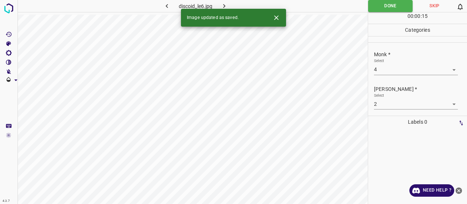
click at [221, 2] on icon "button" at bounding box center [224, 6] width 8 height 8
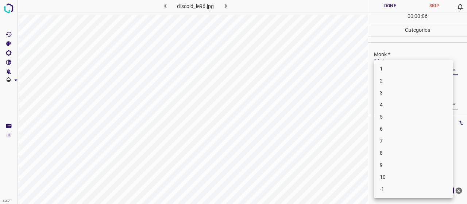
click at [382, 65] on body "4.3.7 discoid_le96.jpg Done Skip 0 00 : 00 : 06 Categories Monk * Select ​ [PER…" at bounding box center [233, 102] width 467 height 204
click at [403, 188] on li "-1" at bounding box center [413, 189] width 79 height 12
type input "-1"
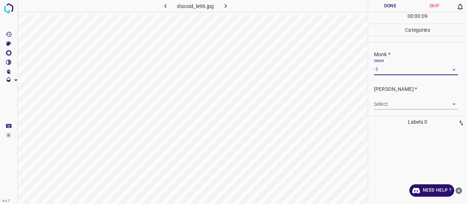
click at [396, 98] on div "Select ​" at bounding box center [416, 101] width 84 height 16
click at [409, 102] on body "4.3.7 discoid_le96.jpg Done Skip 0 00 : 00 : 09 Categories Monk * Select -1 -1 …" at bounding box center [233, 102] width 467 height 204
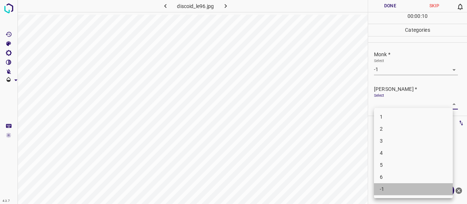
click at [417, 192] on li "-1" at bounding box center [413, 189] width 79 height 12
type input "-1"
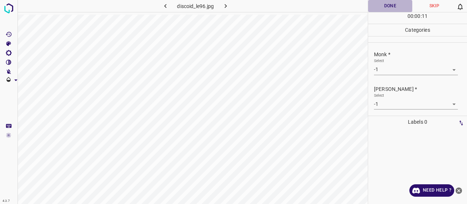
click at [398, 4] on button "Done" at bounding box center [390, 6] width 44 height 12
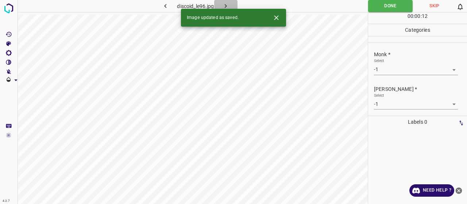
click at [223, 2] on icon "button" at bounding box center [226, 6] width 8 height 8
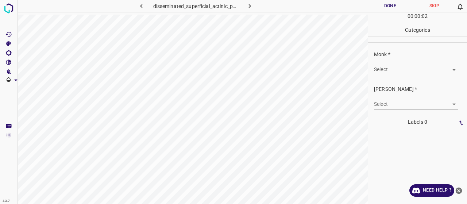
click at [427, 69] on body "4.3.7 disseminated_superficial_actinic_porokeratosis44.jpg Done Skip 0 00 : 00 …" at bounding box center [233, 102] width 467 height 204
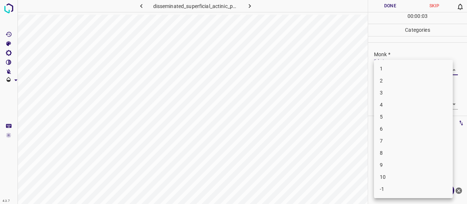
drag, startPoint x: 417, startPoint y: 97, endPoint x: 418, endPoint y: 103, distance: 5.1
click at [418, 103] on ul "1 2 3 4 5 6 7 8 9 10 -1" at bounding box center [413, 129] width 79 height 138
click at [418, 103] on li "4" at bounding box center [413, 105] width 79 height 12
type input "4"
click at [418, 103] on body "4.3.7 disseminated_superficial_actinic_porokeratosis44.jpg Done Skip 0 00 : 00 …" at bounding box center [233, 102] width 467 height 204
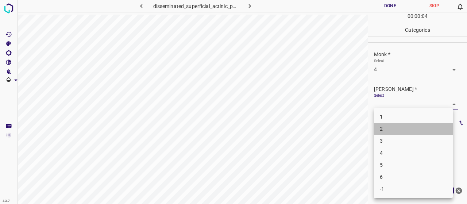
click at [413, 126] on li "2" at bounding box center [413, 129] width 79 height 12
type input "2"
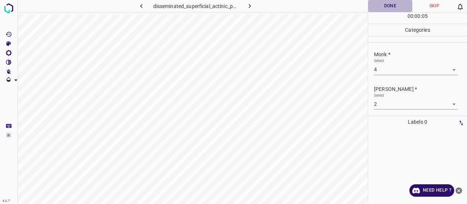
click at [384, 5] on button "Done" at bounding box center [390, 6] width 44 height 12
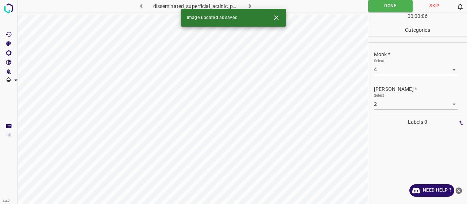
click at [253, 5] on icon "button" at bounding box center [250, 6] width 8 height 8
click at [414, 71] on body "4.3.7 discoid_le10.jpg Done Skip 0 00 : 00 : 02 Categories Monk * Select ​ [PER…" at bounding box center [233, 102] width 467 height 204
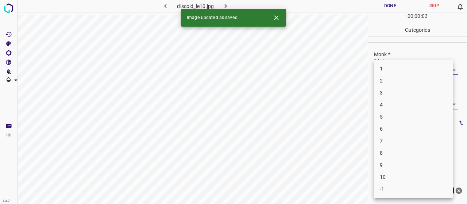
click at [414, 192] on li "-1" at bounding box center [413, 189] width 79 height 12
type input "-1"
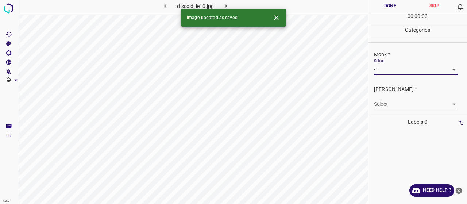
click at [406, 107] on body "4.3.7 discoid_le10.jpg Done Skip 0 00 : 00 : 03 Categories Monk * Select -1 -1 …" at bounding box center [233, 102] width 467 height 204
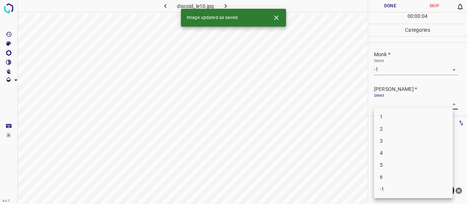
click at [409, 192] on li "-1" at bounding box center [413, 189] width 79 height 12
type input "-1"
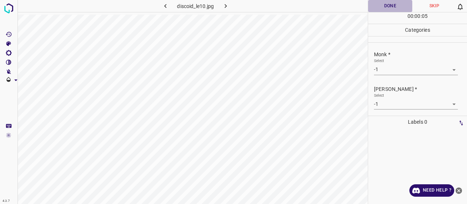
click at [384, 0] on button "Done" at bounding box center [390, 6] width 44 height 12
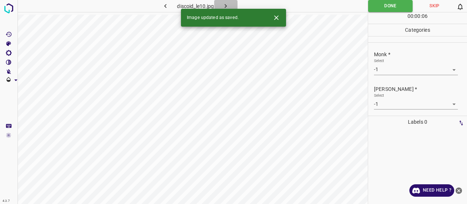
click at [224, 5] on icon "button" at bounding box center [226, 6] width 8 height 8
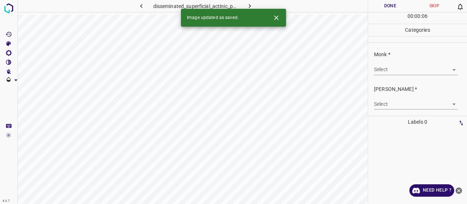
click at [395, 67] on body "4.3.7 disseminated_superficial_actinic_porokeratosis53.jpg Done Skip 0 00 : 00 …" at bounding box center [233, 102] width 467 height 204
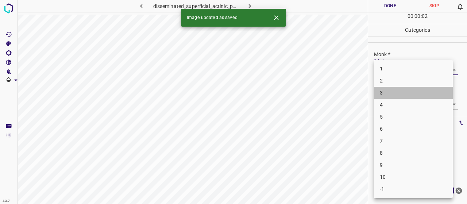
click at [392, 88] on li "3" at bounding box center [413, 93] width 79 height 12
type input "3"
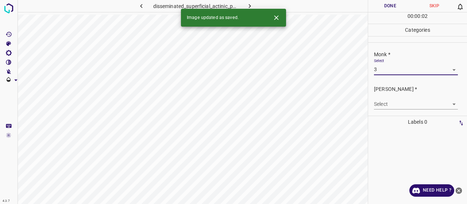
click at [397, 105] on body "4.3.7 disseminated_superficial_actinic_porokeratosis53.jpg Done Skip 0 00 : 00 …" at bounding box center [233, 102] width 467 height 204
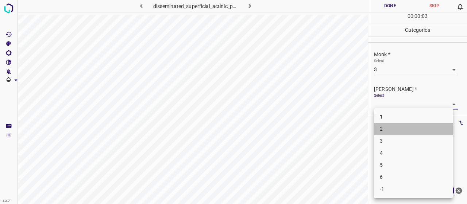
click at [400, 125] on li "2" at bounding box center [413, 129] width 79 height 12
type input "2"
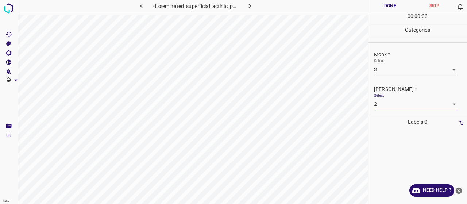
click at [396, 8] on button "Done" at bounding box center [390, 6] width 44 height 12
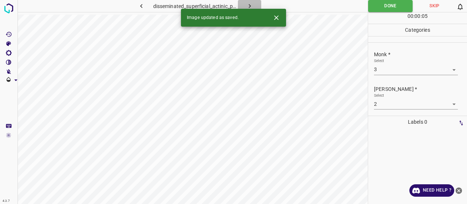
click at [247, 2] on icon "button" at bounding box center [250, 6] width 8 height 8
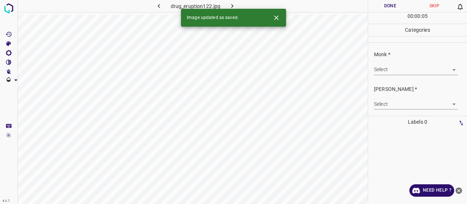
click at [378, 70] on body "4.3.7 drug_eruption122.jpg Done Skip 0 00 : 00 : 05 Categories Monk * Select ​ …" at bounding box center [233, 102] width 467 height 204
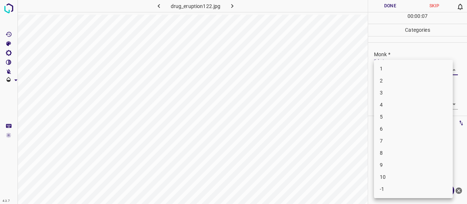
click at [384, 97] on li "3" at bounding box center [413, 93] width 79 height 12
type input "3"
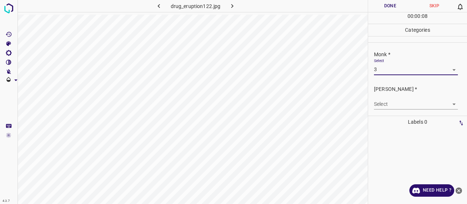
click at [383, 111] on div "[PERSON_NAME] * Select ​" at bounding box center [417, 97] width 99 height 34
click at [386, 109] on div "[PERSON_NAME] * Select ​" at bounding box center [417, 97] width 99 height 34
click at [387, 103] on body "4.3.7 drug_eruption122.jpg Done Skip 0 00 : 00 : 08 Categories Monk * Select 3 …" at bounding box center [233, 102] width 467 height 204
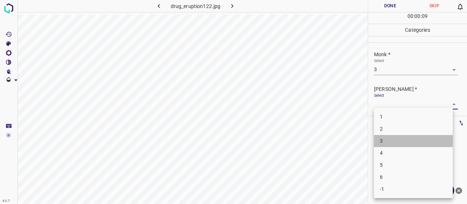
click at [399, 135] on li "3" at bounding box center [413, 141] width 79 height 12
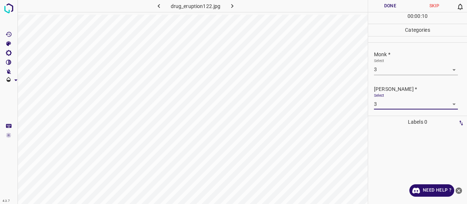
click at [379, 94] on label "Select" at bounding box center [379, 94] width 10 height 5
click at [383, 101] on body "4.3.7 drug_eruption122.jpg Done Skip 0 00 : 00 : 10 Categories Monk * Select 3 …" at bounding box center [233, 102] width 467 height 204
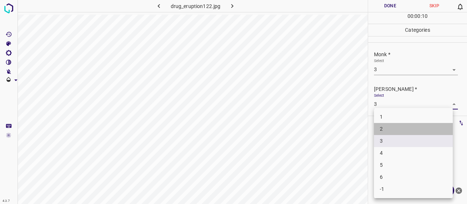
click at [386, 132] on li "2" at bounding box center [413, 129] width 79 height 12
type input "2"
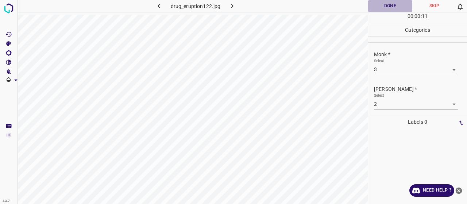
click at [386, 7] on button "Done" at bounding box center [390, 6] width 44 height 12
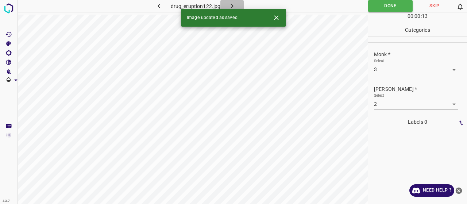
drag, startPoint x: 237, startPoint y: 7, endPoint x: 229, endPoint y: 1, distance: 10.1
click at [237, 7] on button "button" at bounding box center [231, 6] width 23 height 12
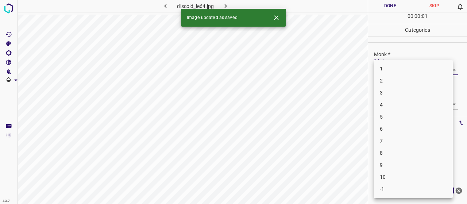
click at [406, 66] on body "4.3.7 discoid_le64.jpg Done Skip 0 00 : 00 : 01 Categories Monk * Select ​ [PER…" at bounding box center [233, 102] width 467 height 204
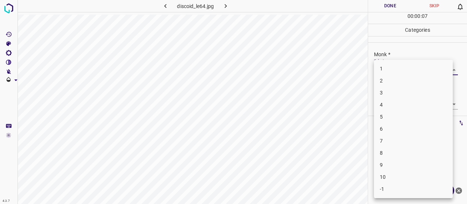
click at [391, 157] on li "8" at bounding box center [413, 153] width 79 height 12
type input "8"
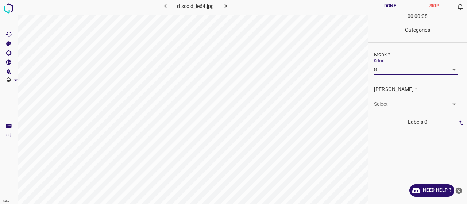
click at [398, 112] on div "[PERSON_NAME] * Select ​" at bounding box center [417, 97] width 99 height 34
click at [396, 105] on body "4.3.7 discoid_le64.jpg Done Skip 0 00 : 00 : 08 Categories Monk * Select 8 8 [P…" at bounding box center [233, 102] width 467 height 204
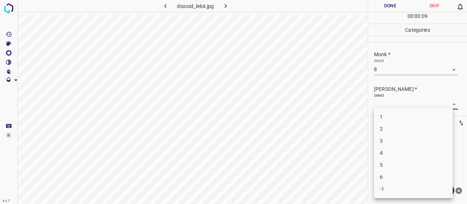
drag, startPoint x: 386, startPoint y: 172, endPoint x: 388, endPoint y: 169, distance: 3.8
click at [388, 169] on ul "1 2 3 4 5 6 -1" at bounding box center [413, 153] width 79 height 90
click at [388, 169] on li "5" at bounding box center [413, 165] width 79 height 12
type input "5"
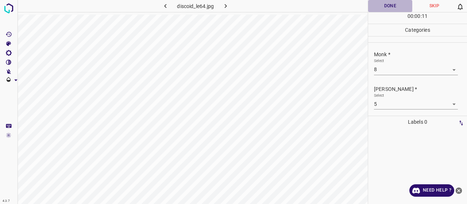
drag, startPoint x: 390, startPoint y: 8, endPoint x: 381, endPoint y: 20, distance: 14.7
click at [388, 13] on div "Done Skip 0 00 : 00 : 11" at bounding box center [417, 12] width 99 height 24
click at [388, 6] on button "Done" at bounding box center [390, 6] width 44 height 12
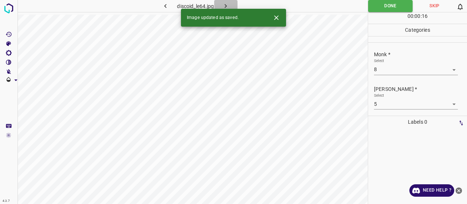
click at [219, 0] on button "button" at bounding box center [225, 6] width 23 height 12
click at [400, 70] on body "4.3.7 discoid_le85.jpg Done Skip 0 00 : 00 : 01 Categories Monk * Select ​ [PER…" at bounding box center [233, 102] width 467 height 204
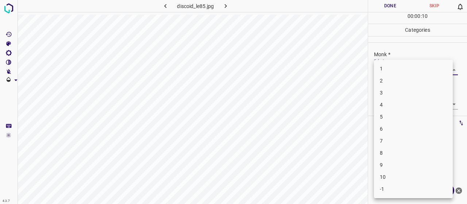
click at [414, 110] on li "4" at bounding box center [413, 105] width 79 height 12
type input "4"
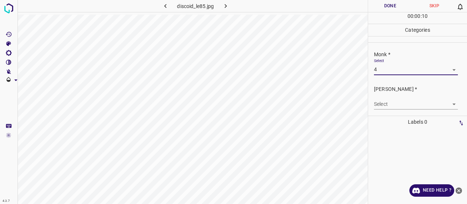
click at [413, 105] on body "4.3.7 discoid_le85.jpg Done Skip 0 00 : 00 : 10 Categories Monk * Select 4 4 [P…" at bounding box center [233, 102] width 467 height 204
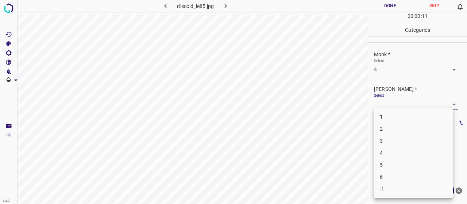
click at [409, 125] on li "2" at bounding box center [413, 129] width 79 height 12
type input "2"
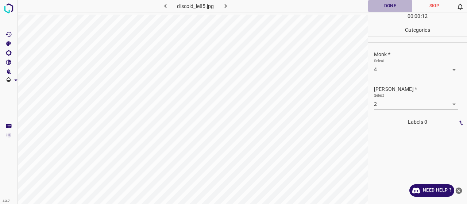
click at [389, 1] on button "Done" at bounding box center [390, 6] width 44 height 12
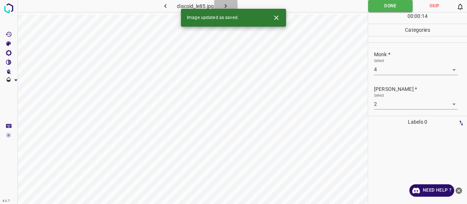
click at [237, 4] on button "button" at bounding box center [225, 6] width 23 height 12
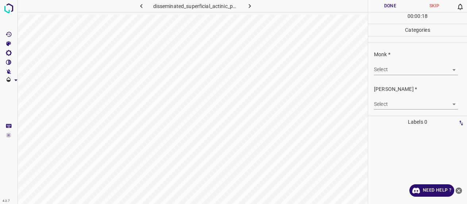
click at [423, 65] on body "4.3.7 disseminated_superficial_actinic_porokeratosis16.jpg Done Skip 0 00 : 00 …" at bounding box center [233, 102] width 467 height 204
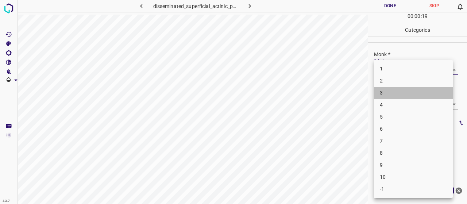
click at [417, 93] on li "3" at bounding box center [413, 93] width 79 height 12
type input "3"
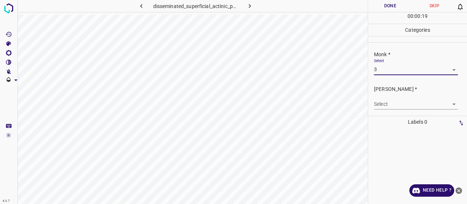
click at [417, 107] on body "4.3.7 disseminated_superficial_actinic_porokeratosis16.jpg Done Skip 0 00 : 00 …" at bounding box center [233, 102] width 467 height 204
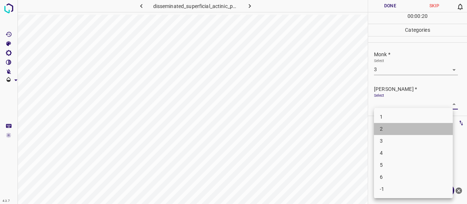
click at [425, 130] on li "2" at bounding box center [413, 129] width 79 height 12
type input "2"
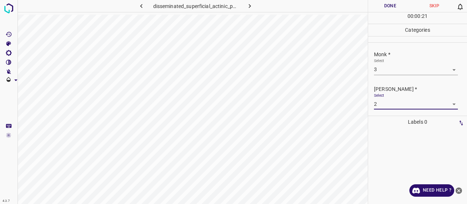
click at [394, 4] on button "Done" at bounding box center [390, 6] width 44 height 12
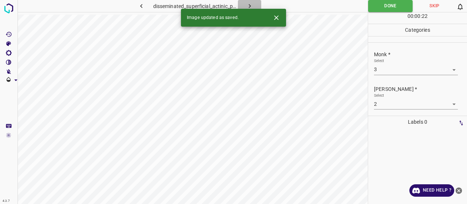
click at [247, 5] on icon "button" at bounding box center [250, 6] width 8 height 8
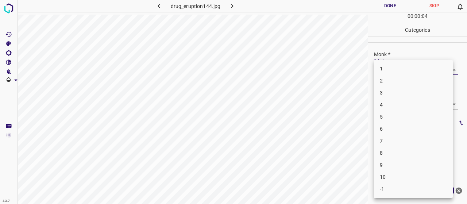
click at [390, 66] on body "4.3.7 drug_eruption144.jpg Done Skip 0 00 : 00 : 04 Categories Monk * Select ​ …" at bounding box center [233, 102] width 467 height 204
click at [393, 135] on li "7" at bounding box center [413, 141] width 79 height 12
type input "7"
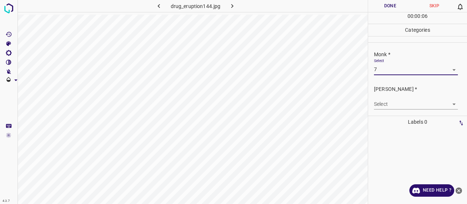
click at [394, 107] on body "4.3.7 drug_eruption144.jpg Done Skip 0 00 : 00 : 06 Categories Monk * Select 7 …" at bounding box center [233, 102] width 467 height 204
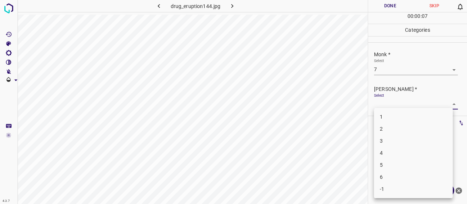
click at [401, 154] on li "4" at bounding box center [413, 153] width 79 height 12
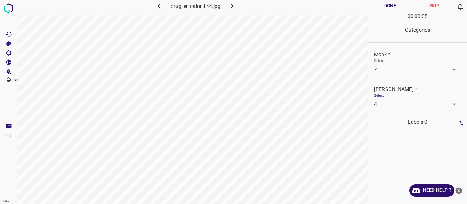
click at [392, 105] on body "4.3.7 drug_eruption144.jpg Done Skip 0 00 : 00 : 08 Categories Monk * Select 7 …" at bounding box center [233, 102] width 467 height 204
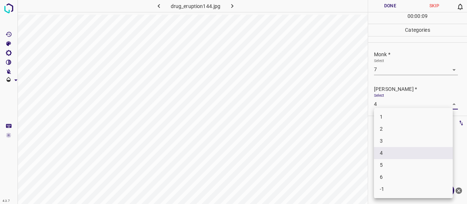
click at [398, 163] on li "5" at bounding box center [413, 165] width 79 height 12
type input "5"
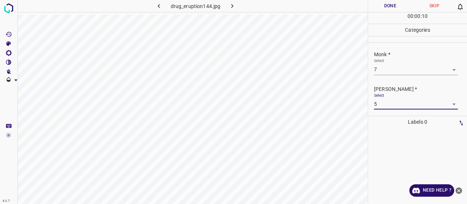
click at [382, 67] on body "4.3.7 drug_eruption144.jpg Done Skip 0 00 : 00 : 10 Categories Monk * Select 7 …" at bounding box center [233, 102] width 467 height 204
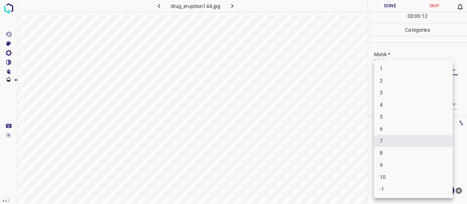
click at [390, 119] on li "5" at bounding box center [413, 117] width 79 height 12
type input "5"
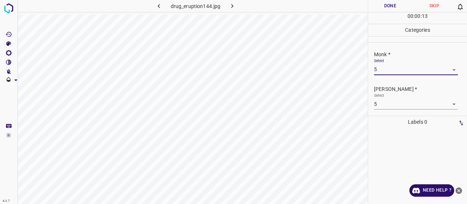
click at [389, 108] on body "4.3.7 drug_eruption144.jpg Done Skip 0 00 : 00 : 13 Categories Monk * Select 5 …" at bounding box center [233, 102] width 467 height 204
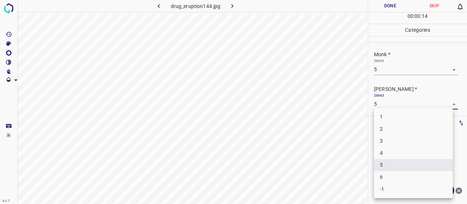
click at [391, 144] on li "3" at bounding box center [413, 141] width 79 height 12
type input "3"
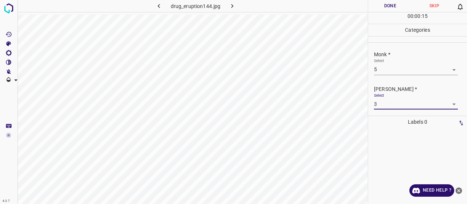
click at [376, 1] on button "Done" at bounding box center [390, 6] width 44 height 12
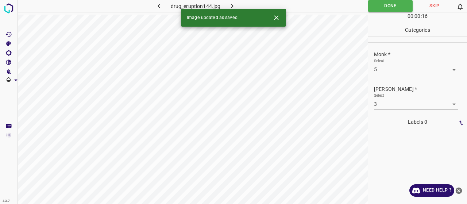
click at [227, 5] on button "button" at bounding box center [231, 6] width 23 height 12
click at [393, 67] on body "4.3.7 disseminated_superficial_actinic_porokeratosis46.jpg Done Skip 0 00 : 00 …" at bounding box center [233, 102] width 467 height 204
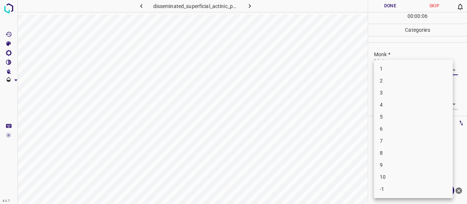
click at [401, 95] on li "3" at bounding box center [413, 93] width 79 height 12
type input "3"
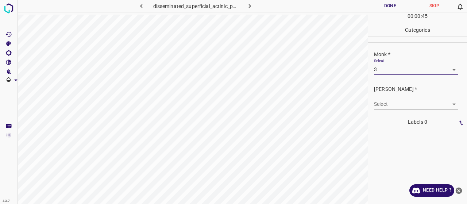
click at [420, 98] on body "4.3.7 disseminated_superficial_actinic_porokeratosis46.jpg Done Skip 0 00 : 00 …" at bounding box center [233, 102] width 467 height 204
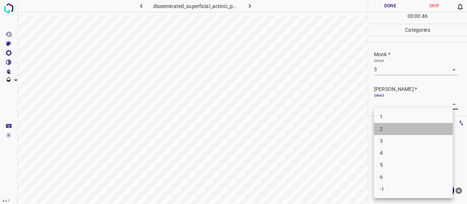
click at [413, 129] on li "2" at bounding box center [413, 129] width 79 height 12
type input "2"
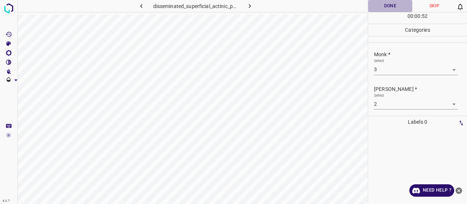
click at [390, 7] on button "Done" at bounding box center [390, 6] width 44 height 12
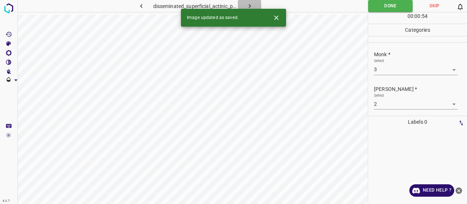
click at [248, 3] on icon "button" at bounding box center [250, 6] width 8 height 8
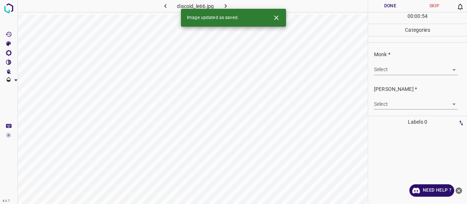
click at [391, 68] on body "4.3.7 discoid_le66.jpg Done Skip 0 00 : 00 : 54 Categories Monk * Select ​ [PER…" at bounding box center [233, 102] width 467 height 204
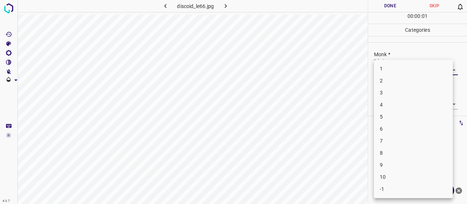
click at [393, 105] on li "4" at bounding box center [413, 105] width 79 height 12
type input "4"
click at [393, 105] on body "4.3.7 discoid_le66.jpg Done Skip 0 00 : 00 : 02 Categories Monk * Select 4 4 [P…" at bounding box center [233, 102] width 467 height 204
click at [391, 126] on ul "1 2 3 4 5 6 -1" at bounding box center [413, 153] width 79 height 90
click at [391, 126] on li "2" at bounding box center [413, 129] width 79 height 12
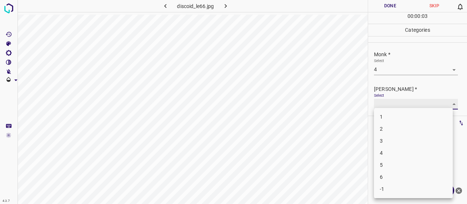
type input "2"
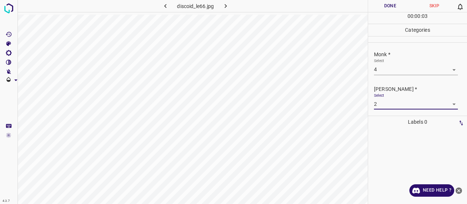
click at [377, 5] on button "Done" at bounding box center [390, 6] width 44 height 12
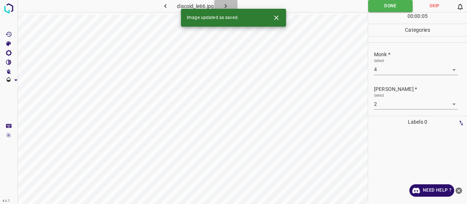
click at [232, 6] on button "button" at bounding box center [225, 6] width 23 height 12
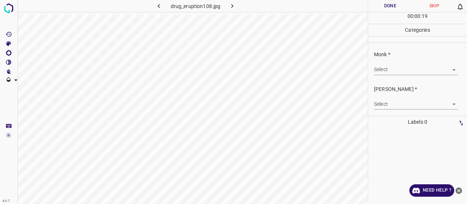
click at [447, 67] on body "4.3.7 drug_eruption108.jpg Done Skip 0 00 : 00 : 19 Categories Monk * Select ​ …" at bounding box center [233, 102] width 467 height 204
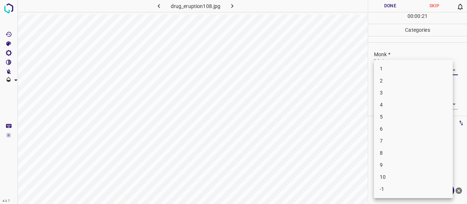
click at [430, 101] on li "4" at bounding box center [413, 105] width 79 height 12
type input "4"
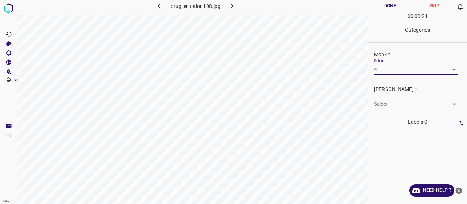
click at [422, 104] on body "4.3.7 drug_eruption108.jpg Done Skip 0 00 : 00 : 21 Categories Monk * Select 4 …" at bounding box center [233, 102] width 467 height 204
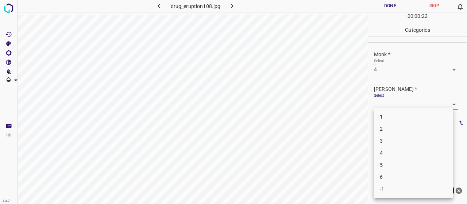
click at [415, 131] on li "2" at bounding box center [413, 129] width 79 height 12
type input "2"
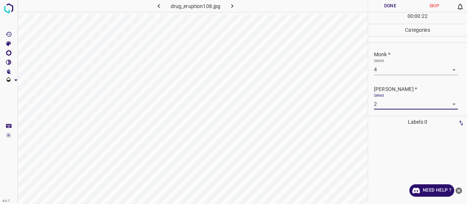
click at [379, 8] on button "Done" at bounding box center [390, 6] width 44 height 12
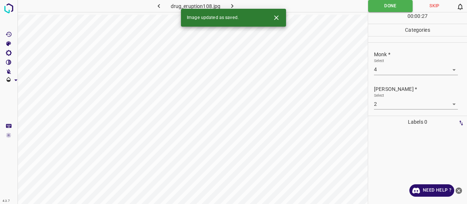
click at [236, 1] on button "button" at bounding box center [231, 6] width 23 height 12
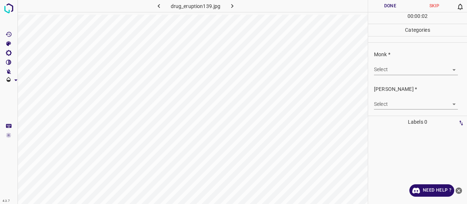
click at [382, 70] on body "4.3.7 drug_eruption139.jpg Done Skip 0 00 : 00 : 02 Categories Monk * Select ​ …" at bounding box center [233, 102] width 467 height 204
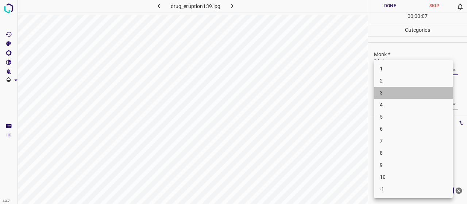
click at [396, 98] on li "3" at bounding box center [413, 93] width 79 height 12
type input "3"
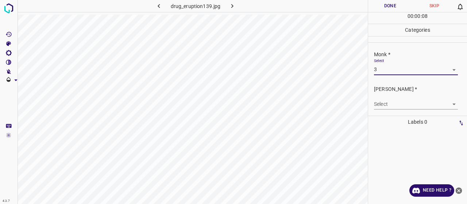
click at [397, 104] on body "4.3.7 drug_eruption139.jpg Done Skip 0 00 : 00 : 08 Categories Monk * Select 3 …" at bounding box center [233, 102] width 467 height 204
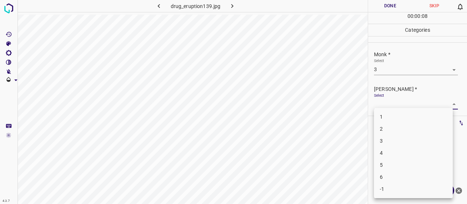
click at [395, 127] on li "2" at bounding box center [413, 129] width 79 height 12
type input "2"
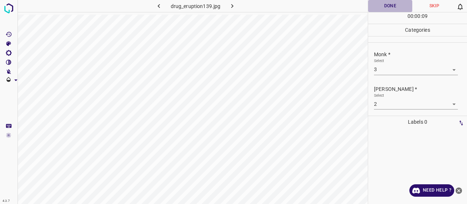
click at [388, 7] on button "Done" at bounding box center [390, 6] width 44 height 12
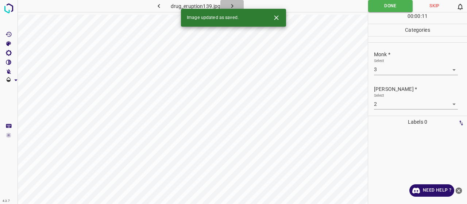
click at [235, 7] on icon "button" at bounding box center [232, 6] width 8 height 8
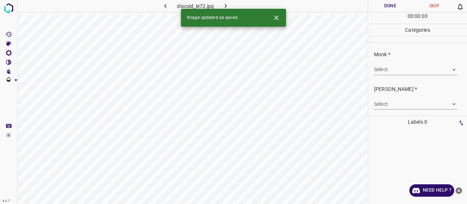
click at [380, 75] on div "Monk * Select ​" at bounding box center [417, 63] width 99 height 34
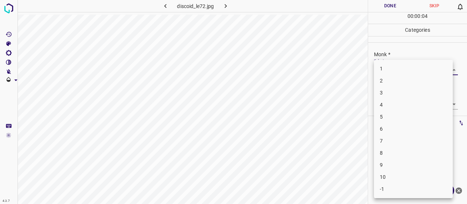
click at [383, 71] on body "4.3.7 discoid_le72.jpg Done Skip 0 00 : 00 : 04 Categories Monk * Select ​ [PER…" at bounding box center [233, 102] width 467 height 204
drag, startPoint x: 390, startPoint y: 97, endPoint x: 390, endPoint y: 103, distance: 6.2
click at [390, 103] on ul "1 2 3 4 5 6 7 8 9 10 -1" at bounding box center [413, 129] width 79 height 138
click at [390, 103] on li "4" at bounding box center [413, 105] width 79 height 12
type input "4"
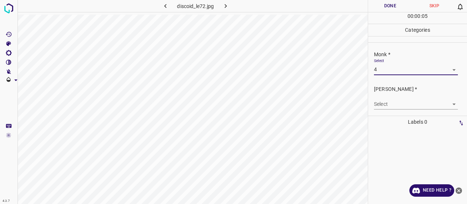
click at [390, 103] on body "4.3.7 discoid_le72.jpg Done Skip 0 00 : 00 : 05 Categories Monk * Select 4 4 [P…" at bounding box center [233, 102] width 467 height 204
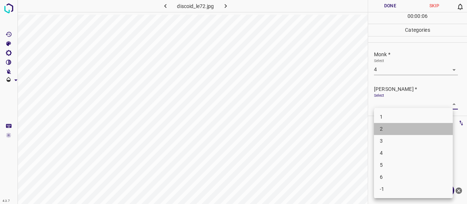
click at [390, 125] on li "2" at bounding box center [413, 129] width 79 height 12
type input "2"
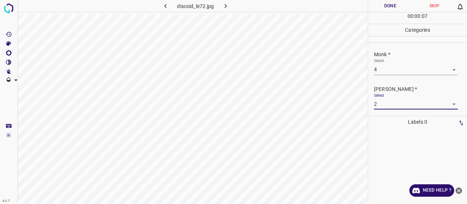
click at [390, 6] on button "Done" at bounding box center [390, 6] width 44 height 12
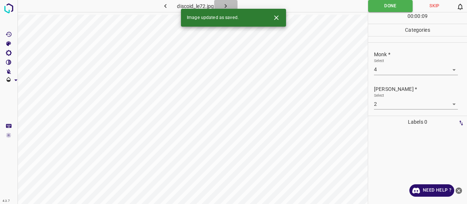
click at [231, 5] on button "button" at bounding box center [225, 6] width 23 height 12
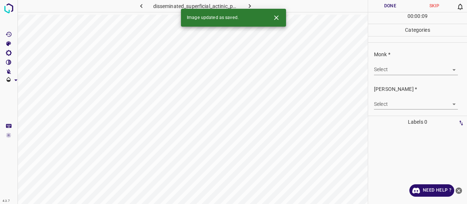
click at [409, 72] on body "4.3.7 disseminated_superficial_actinic_porokeratosis13.jpg Done Skip 0 00 : 00 …" at bounding box center [233, 102] width 467 height 204
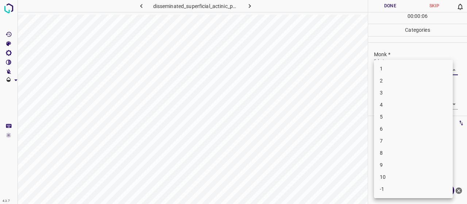
click at [400, 81] on li "2" at bounding box center [413, 81] width 79 height 12
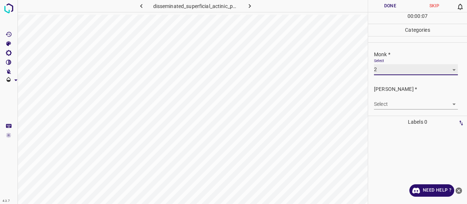
type input "2"
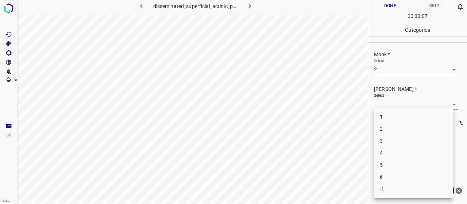
click at [400, 100] on body "4.3.7 disseminated_superficial_actinic_porokeratosis13.jpg Done Skip 0 00 : 00 …" at bounding box center [233, 102] width 467 height 204
click at [398, 123] on li "2" at bounding box center [413, 129] width 79 height 12
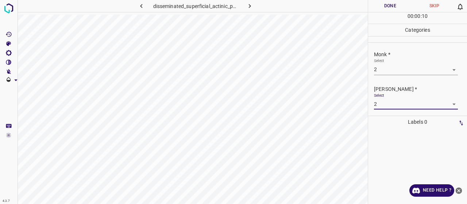
click at [398, 105] on body "4.3.7 disseminated_superficial_actinic_porokeratosis13.jpg Done Skip 0 00 : 00 …" at bounding box center [233, 102] width 467 height 204
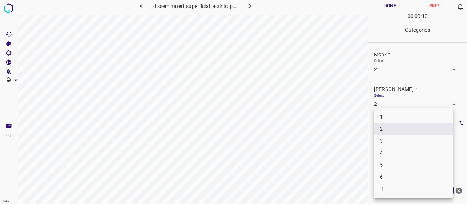
click at [393, 122] on li "1" at bounding box center [413, 117] width 79 height 12
type input "1"
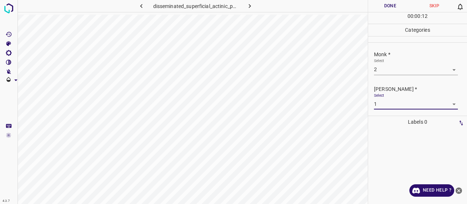
click at [376, 1] on button "Done" at bounding box center [390, 6] width 44 height 12
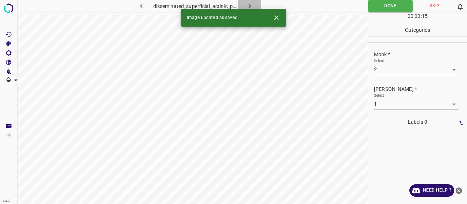
click at [252, 7] on icon "button" at bounding box center [250, 6] width 8 height 8
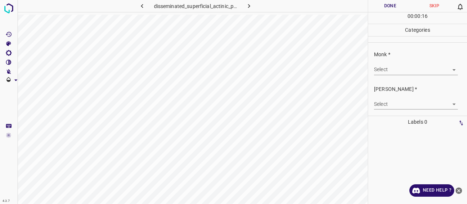
click at [416, 67] on body "4.3.7 disseminated_superficial_actinic_porokeratosis9.jpg Done Skip 0 00 : 00 :…" at bounding box center [233, 102] width 467 height 204
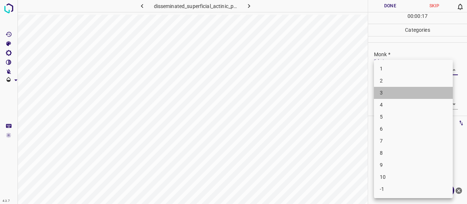
click at [413, 93] on li "3" at bounding box center [413, 93] width 79 height 12
type input "3"
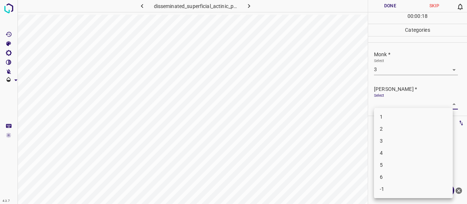
click at [402, 101] on body "4.3.7 disseminated_superficial_actinic_porokeratosis9.jpg Done Skip 0 00 : 00 :…" at bounding box center [233, 102] width 467 height 204
click at [395, 127] on li "2" at bounding box center [413, 129] width 79 height 12
type input "2"
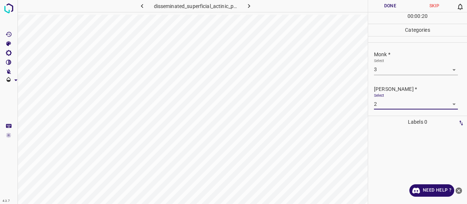
click at [377, 5] on button "Done" at bounding box center [390, 6] width 44 height 12
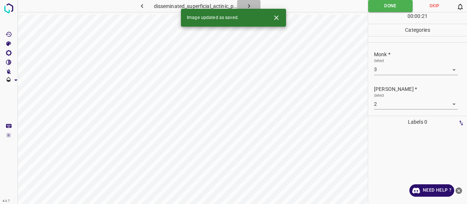
click at [251, 7] on icon "button" at bounding box center [249, 6] width 8 height 8
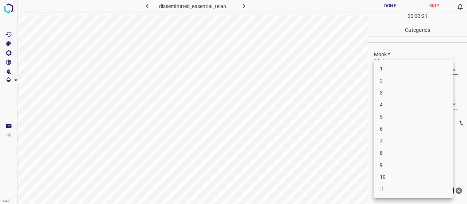
click at [393, 66] on body "4.3.7 disseminated_essential_telangiectasia7.jpg Done Skip 0 00 : 00 : 21 Categ…" at bounding box center [233, 102] width 467 height 204
click at [395, 99] on li "4" at bounding box center [413, 105] width 79 height 12
type input "4"
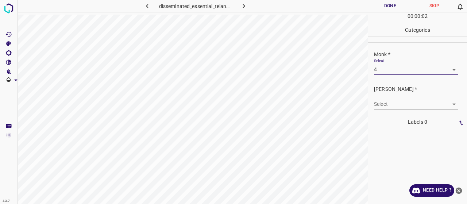
click at [392, 111] on div "[PERSON_NAME] * Select ​" at bounding box center [417, 97] width 99 height 34
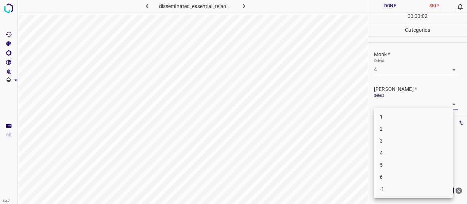
click at [393, 106] on body "4.3.7 disseminated_essential_telangiectasia7.jpg Done Skip 0 00 : 00 : 02 Categ…" at bounding box center [233, 102] width 467 height 204
click at [396, 130] on li "2" at bounding box center [413, 129] width 79 height 12
type input "2"
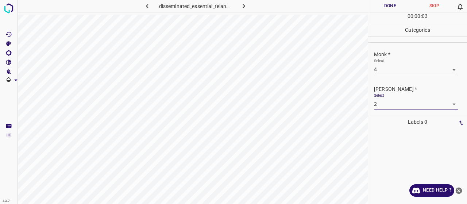
click at [388, 9] on button "Done" at bounding box center [390, 6] width 44 height 12
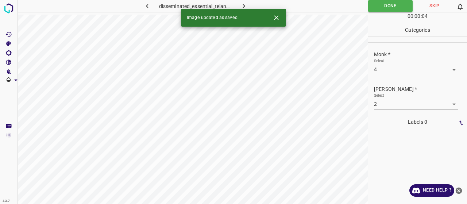
click at [245, 3] on icon "button" at bounding box center [244, 6] width 8 height 8
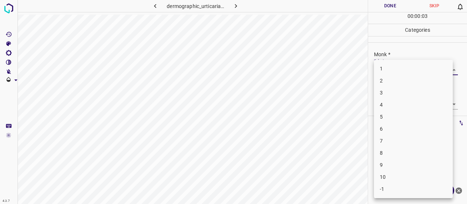
click at [430, 73] on body "4.3.7 dermographic_urticaria5.jpg Done Skip 0 00 : 00 : 03 Categories Monk * Se…" at bounding box center [233, 102] width 467 height 204
click at [414, 115] on li "5" at bounding box center [413, 117] width 79 height 12
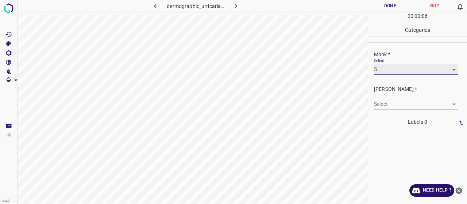
type input "5"
click at [407, 107] on body "4.3.7 dermographic_urticaria5.jpg Done Skip 0 00 : 00 : 06 Categories Monk * Se…" at bounding box center [233, 102] width 467 height 204
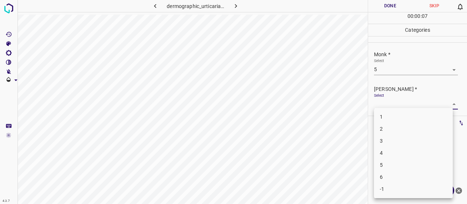
click at [404, 142] on li "3" at bounding box center [413, 141] width 79 height 12
type input "3"
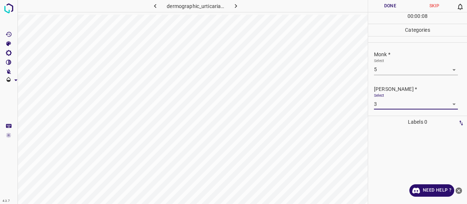
click at [381, 10] on button "Done" at bounding box center [390, 6] width 44 height 12
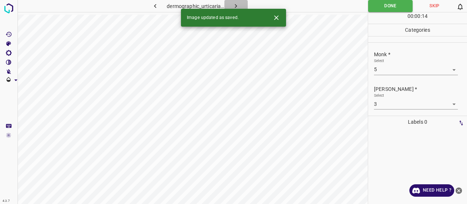
click at [236, 5] on icon "button" at bounding box center [236, 6] width 2 height 4
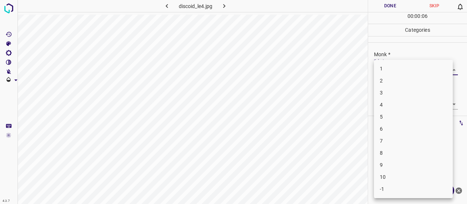
click at [375, 71] on body "4.3.7 discoid_le4.jpg Done Skip 0 00 : 00 : 06 Categories Monk * Select ​ [PERS…" at bounding box center [233, 102] width 467 height 204
click at [385, 112] on li "5" at bounding box center [413, 117] width 79 height 12
type input "5"
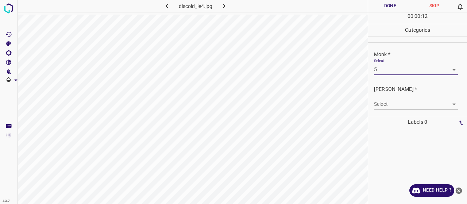
click at [387, 102] on body "4.3.7 discoid_le4.jpg Done Skip 0 00 : 00 : 12 Categories Monk * Select 5 5 [PE…" at bounding box center [233, 102] width 467 height 204
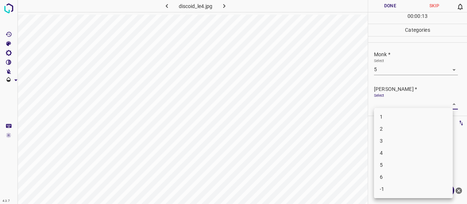
click at [394, 138] on li "3" at bounding box center [413, 141] width 79 height 12
type input "3"
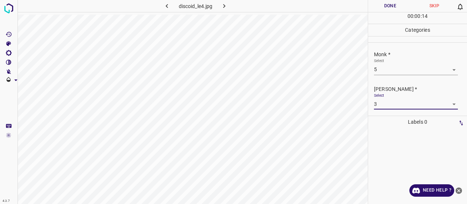
click at [378, 14] on div "00 : 00 : 14" at bounding box center [417, 17] width 99 height 11
click at [377, 8] on button "Done" at bounding box center [390, 6] width 44 height 12
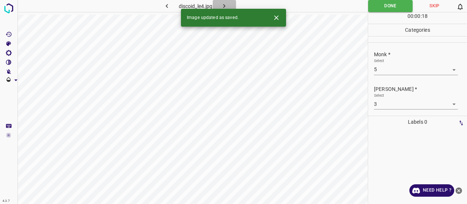
click at [224, 6] on icon "button" at bounding box center [224, 6] width 8 height 8
click at [383, 75] on div "Monk * Select ​" at bounding box center [417, 63] width 99 height 34
click at [385, 72] on body "4.3.7 discoid_le54.jpg Done Skip 0 00 : 00 : 01 Categories Monk * Select ​ [PER…" at bounding box center [233, 102] width 467 height 204
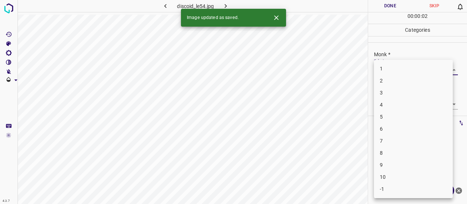
click at [390, 109] on li "4" at bounding box center [413, 105] width 79 height 12
type input "4"
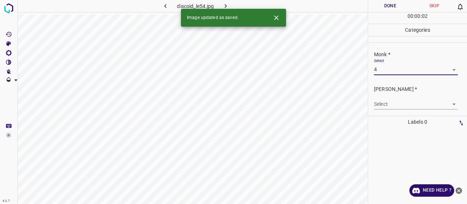
click at [381, 99] on body "4.3.7 discoid_le54.jpg Done Skip 0 00 : 00 : 02 Categories Monk * Select 4 4 [P…" at bounding box center [233, 102] width 467 height 204
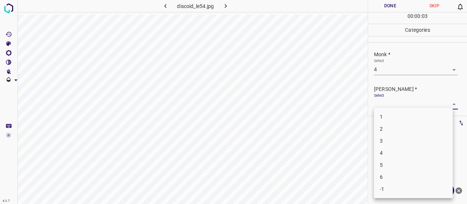
click at [387, 127] on li "2" at bounding box center [413, 129] width 79 height 12
type input "2"
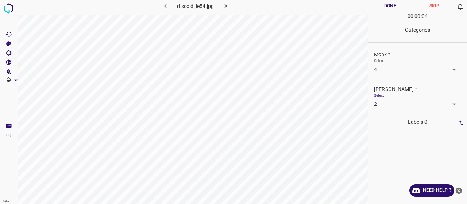
click at [384, 8] on button "Done" at bounding box center [390, 6] width 44 height 12
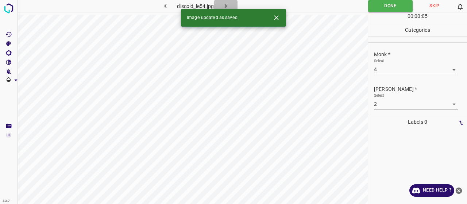
click at [228, 7] on icon "button" at bounding box center [226, 6] width 8 height 8
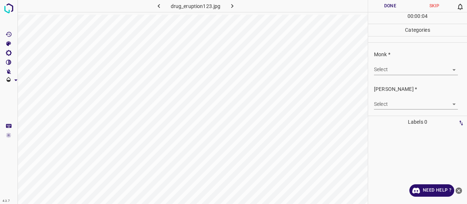
click at [384, 64] on body "4.3.7 drug_eruption123.jpg Done Skip 0 00 : 00 : 04 Categories Monk * Select ​ …" at bounding box center [233, 102] width 467 height 204
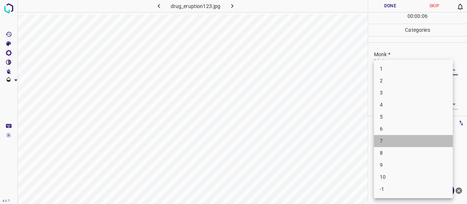
click at [390, 138] on li "7" at bounding box center [413, 141] width 79 height 12
type input "7"
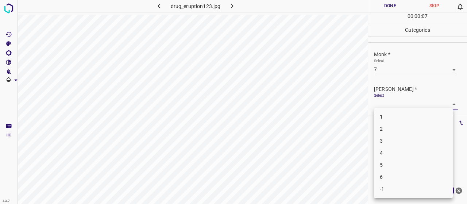
click at [393, 104] on body "4.3.7 drug_eruption123.jpg Done Skip 0 00 : 00 : 07 Categories Monk * Select 7 …" at bounding box center [233, 102] width 467 height 204
click at [398, 161] on li "5" at bounding box center [413, 165] width 79 height 12
type input "5"
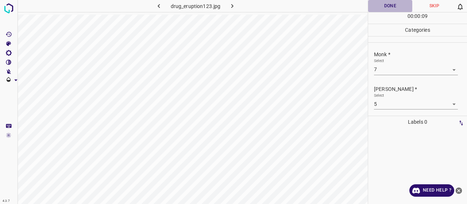
click at [380, 0] on button "Done" at bounding box center [390, 6] width 44 height 12
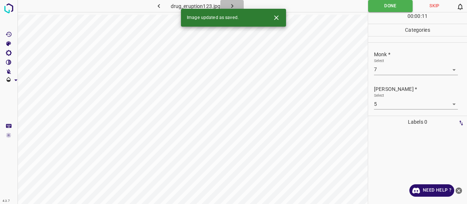
click at [233, 6] on icon "button" at bounding box center [232, 6] width 8 height 8
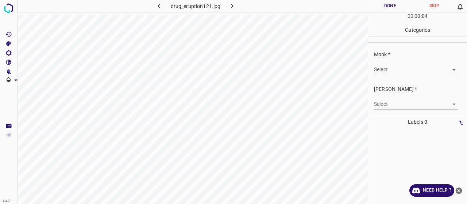
click at [397, 69] on body "4.3.7 drug_eruption121.jpg Done Skip 0 00 : 00 : 04 Categories Monk * Select ​ …" at bounding box center [233, 102] width 467 height 204
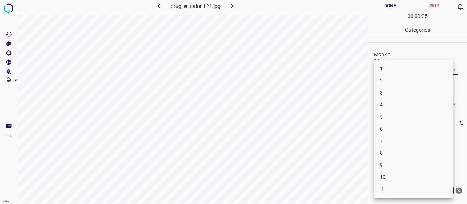
click at [389, 93] on li "3" at bounding box center [413, 93] width 79 height 12
type input "3"
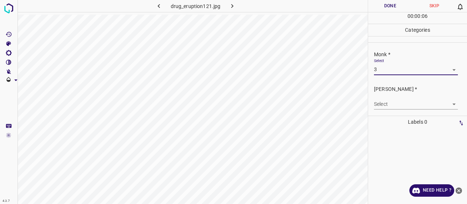
click at [393, 99] on body "4.3.7 drug_eruption121.jpg Done Skip 0 00 : 00 : 06 Categories Monk * Select 3 …" at bounding box center [233, 102] width 467 height 204
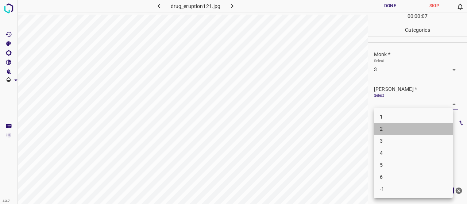
click at [395, 128] on li "2" at bounding box center [413, 129] width 79 height 12
type input "2"
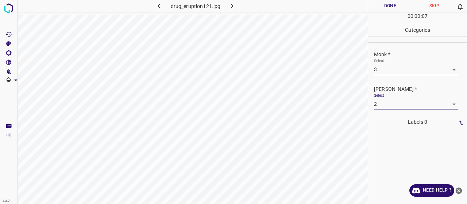
click at [388, 9] on button "Done" at bounding box center [390, 6] width 44 height 12
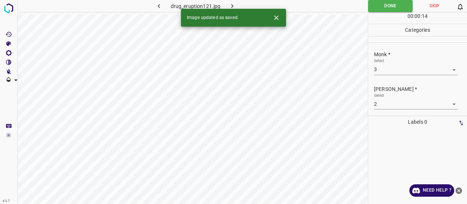
click at [228, 3] on icon "button" at bounding box center [232, 6] width 8 height 8
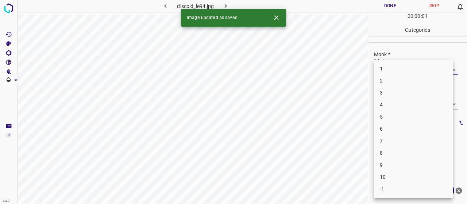
click at [387, 67] on body "4.3.7 discoid_le94.jpg Done Skip 0 00 : 00 : 01 Categories Monk * Select ​ [PER…" at bounding box center [233, 102] width 467 height 204
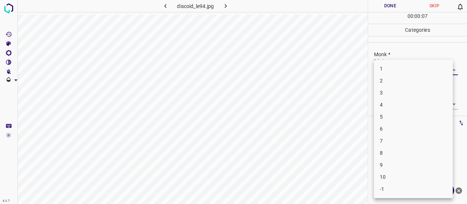
click at [383, 96] on li "3" at bounding box center [413, 93] width 79 height 12
type input "3"
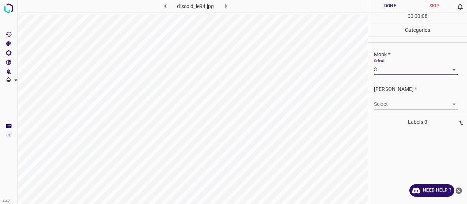
click at [391, 100] on body "4.3.7 discoid_le94.jpg Done Skip 0 00 : 00 : 08 Categories Monk * Select 3 3 [P…" at bounding box center [233, 102] width 467 height 204
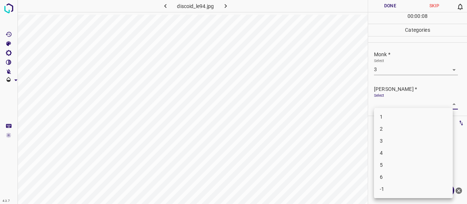
click at [397, 130] on li "2" at bounding box center [413, 129] width 79 height 12
type input "2"
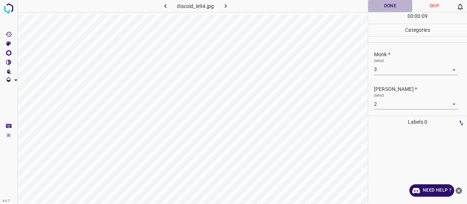
click at [392, 7] on button "Done" at bounding box center [390, 6] width 44 height 12
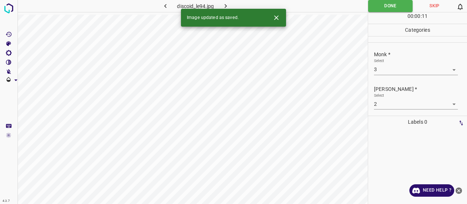
click at [226, 7] on icon "button" at bounding box center [226, 6] width 2 height 4
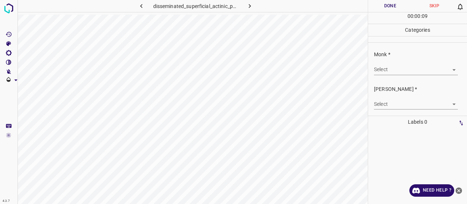
click at [391, 70] on body "4.3.7 disseminated_superficial_actinic_porokeratosis49.jpg Done Skip 0 00 : 00 …" at bounding box center [233, 102] width 467 height 204
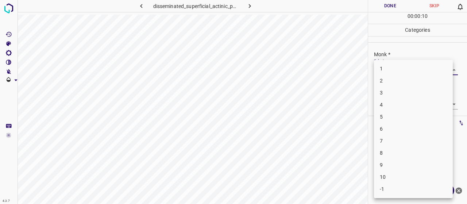
click at [393, 97] on li "3" at bounding box center [413, 93] width 79 height 12
type input "3"
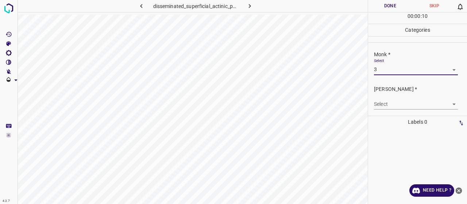
click at [393, 100] on body "4.3.7 disseminated_superficial_actinic_porokeratosis49.jpg Done Skip 0 00 : 00 …" at bounding box center [233, 102] width 467 height 204
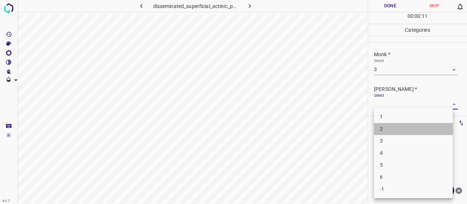
drag, startPoint x: 396, startPoint y: 125, endPoint x: 396, endPoint y: 117, distance: 8.0
click at [396, 126] on li "2" at bounding box center [413, 129] width 79 height 12
type input "2"
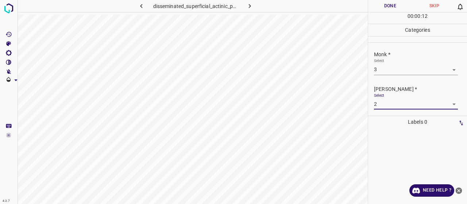
click at [386, 7] on button "Done" at bounding box center [390, 6] width 44 height 12
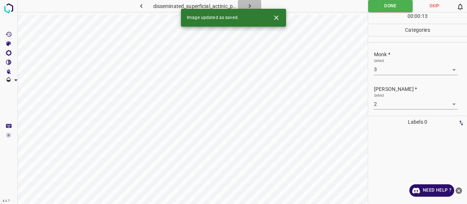
click at [251, 5] on icon "button" at bounding box center [250, 6] width 8 height 8
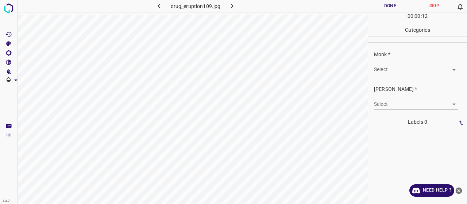
click at [428, 61] on div "Select ​" at bounding box center [416, 66] width 84 height 16
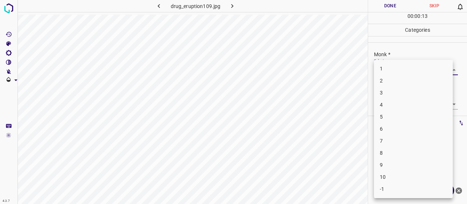
click at [425, 69] on body "4.3.7 drug_eruption109.jpg Done Skip 0 00 : 00 : 13 Categories Monk * Select ​ …" at bounding box center [233, 102] width 467 height 204
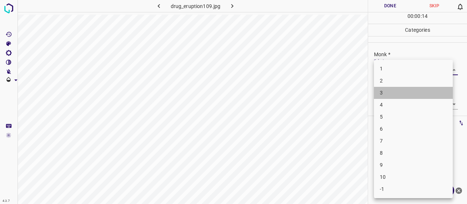
click at [422, 90] on li "3" at bounding box center [413, 93] width 79 height 12
type input "3"
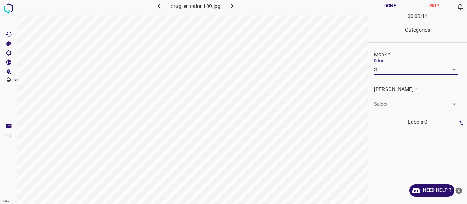
click at [420, 102] on body "4.3.7 drug_eruption109.jpg Done Skip 0 00 : 00 : 14 Categories Monk * Select 3 …" at bounding box center [233, 102] width 467 height 204
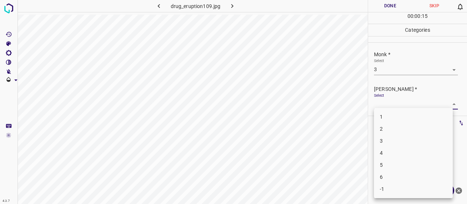
click at [416, 126] on li "2" at bounding box center [413, 129] width 79 height 12
type input "2"
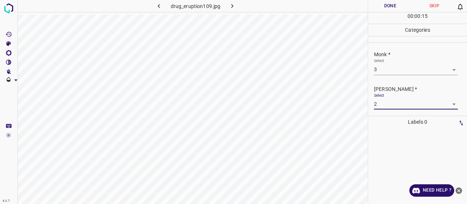
click at [385, 3] on button "Done" at bounding box center [390, 6] width 44 height 12
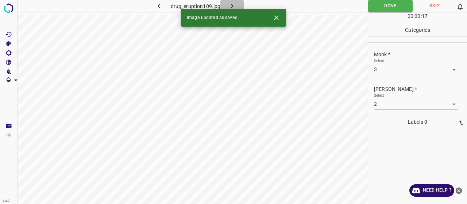
click at [242, 5] on button "button" at bounding box center [231, 6] width 23 height 12
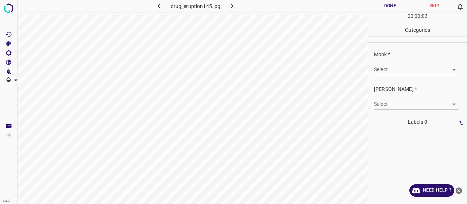
click at [408, 72] on body "4.3.7 drug_eruption145.jpg Done Skip 0 00 : 00 : 03 Categories Monk * Select ​ …" at bounding box center [233, 102] width 467 height 204
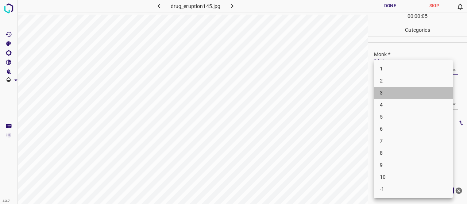
click at [411, 90] on li "3" at bounding box center [413, 93] width 79 height 12
type input "3"
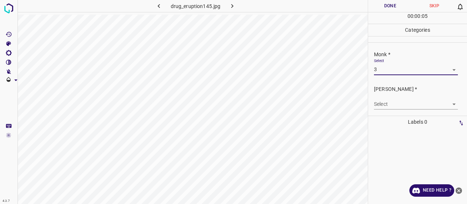
click at [397, 107] on body "4.3.7 drug_eruption145.jpg Done Skip 0 00 : 00 : 05 Categories Monk * Select 3 …" at bounding box center [233, 102] width 467 height 204
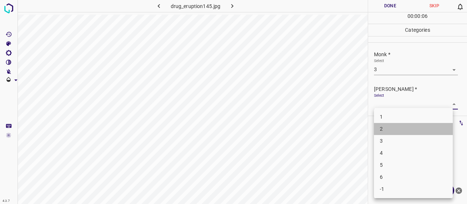
click at [396, 126] on li "2" at bounding box center [413, 129] width 79 height 12
type input "2"
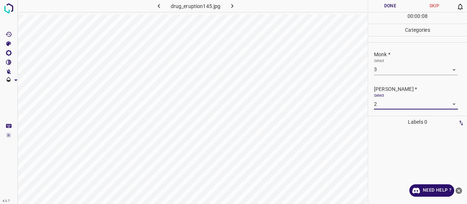
click at [386, 7] on button "Done" at bounding box center [390, 6] width 44 height 12
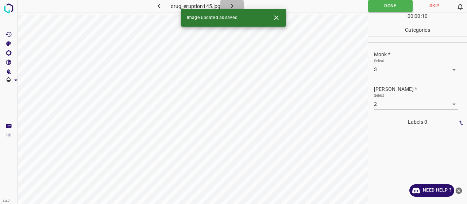
click at [235, 2] on icon "button" at bounding box center [232, 6] width 8 height 8
click at [387, 59] on div "Select ​" at bounding box center [416, 66] width 84 height 16
click at [392, 66] on body "4.3.7 drug_eruption125.jpg Done Skip 0 00 : 00 : 04 Categories Monk * Select ​ …" at bounding box center [233, 102] width 467 height 204
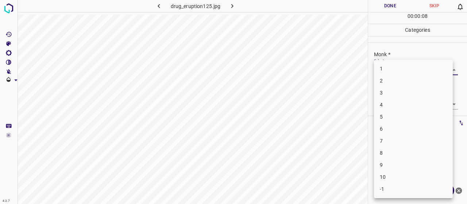
click at [382, 148] on li "8" at bounding box center [413, 153] width 79 height 12
type input "8"
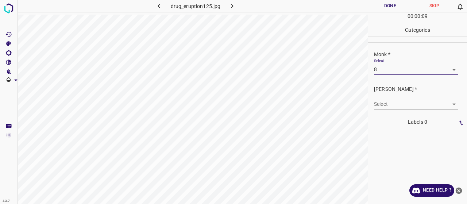
click at [394, 97] on div "Select ​" at bounding box center [416, 101] width 84 height 16
click at [389, 106] on body "4.3.7 drug_eruption125.jpg Done Skip 0 00 : 00 : 09 Categories Monk * Select 8 …" at bounding box center [233, 102] width 467 height 204
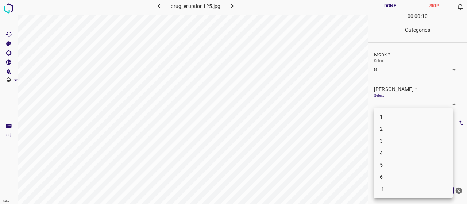
click at [398, 163] on li "5" at bounding box center [413, 165] width 79 height 12
type input "5"
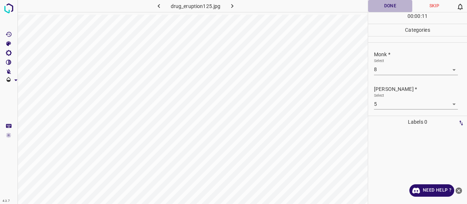
click at [398, 8] on button "Done" at bounding box center [390, 6] width 44 height 12
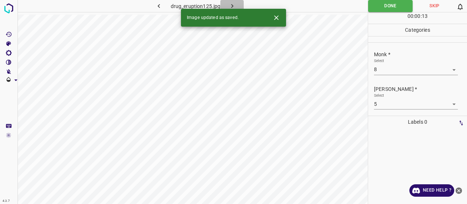
click at [235, 3] on icon "button" at bounding box center [232, 6] width 8 height 8
